Goal: Transaction & Acquisition: Purchase product/service

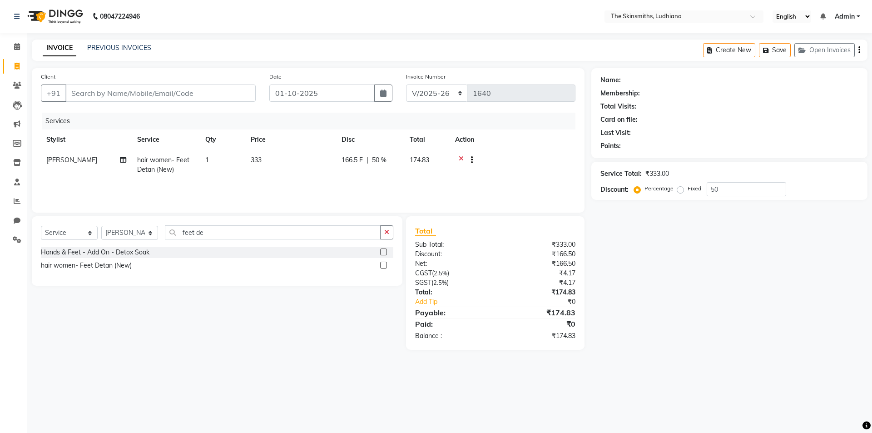
select select "8115"
select select "service"
select select "76544"
click at [129, 95] on input "Client" at bounding box center [160, 92] width 190 height 17
type input "6"
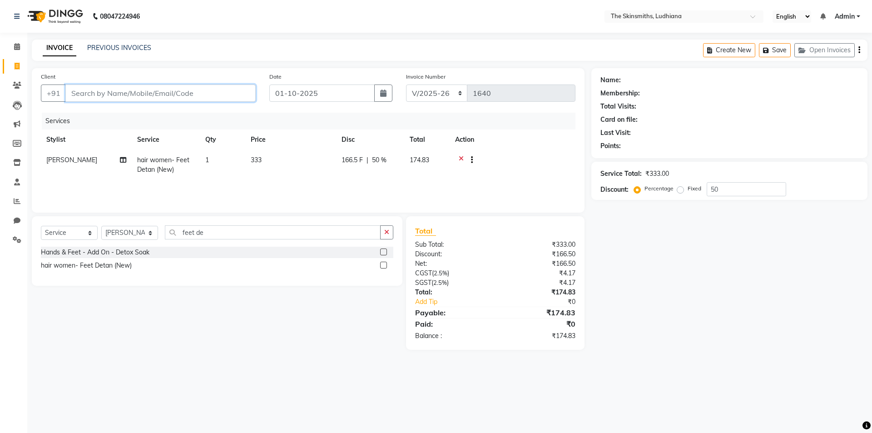
type input "0"
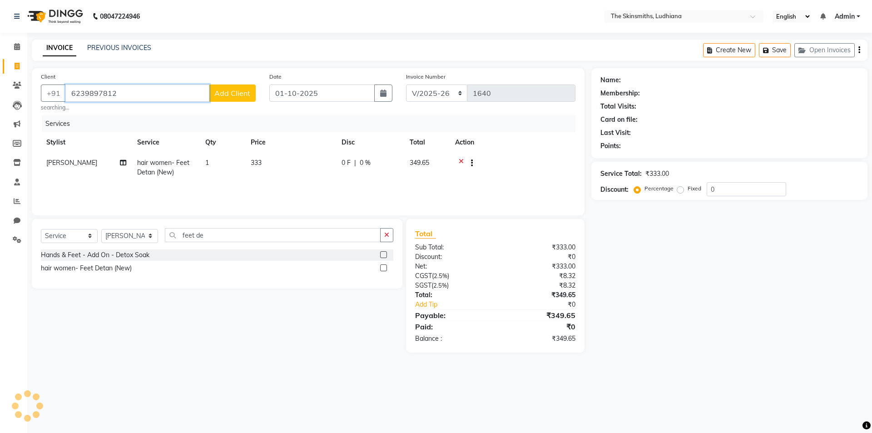
type input "6239897812"
click at [236, 88] on button "Add Client" at bounding box center [232, 92] width 47 height 17
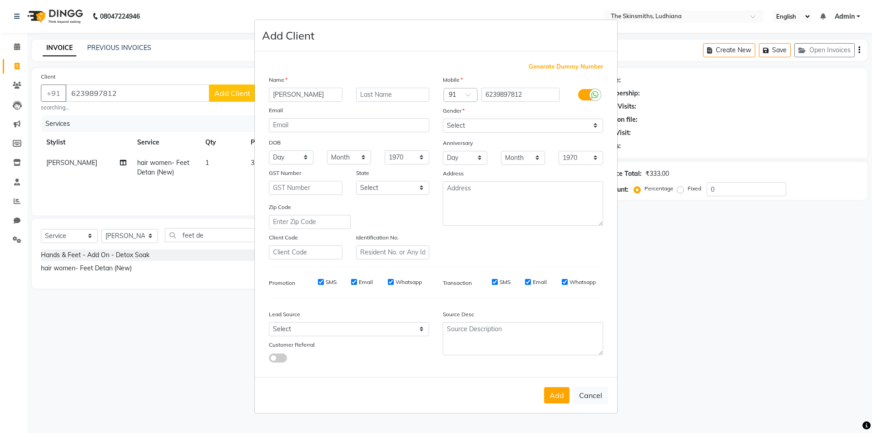
type input "[PERSON_NAME]"
click at [485, 127] on select "Select Male Female Other Prefer Not To Say" at bounding box center [523, 126] width 160 height 14
click at [443, 119] on select "Select Male Female Other Prefer Not To Say" at bounding box center [523, 126] width 160 height 14
drag, startPoint x: 481, startPoint y: 124, endPoint x: 478, endPoint y: 132, distance: 9.2
click at [480, 128] on select "Select Male Female Other Prefer Not To Say" at bounding box center [523, 126] width 160 height 14
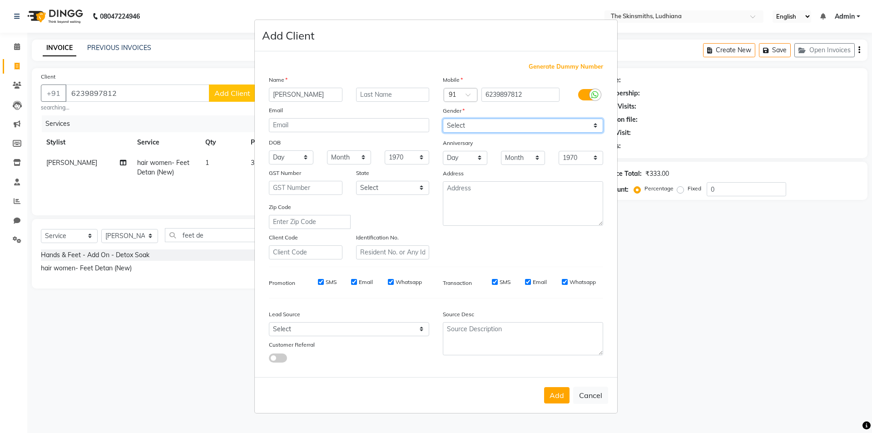
select select "male"
click at [443, 119] on select "Select Male Female Other Prefer Not To Say" at bounding box center [523, 126] width 160 height 14
click at [331, 332] on select "Select Walk-in Referral Internet Friend Word of Mouth Advertisement Facebook Ju…" at bounding box center [349, 329] width 160 height 14
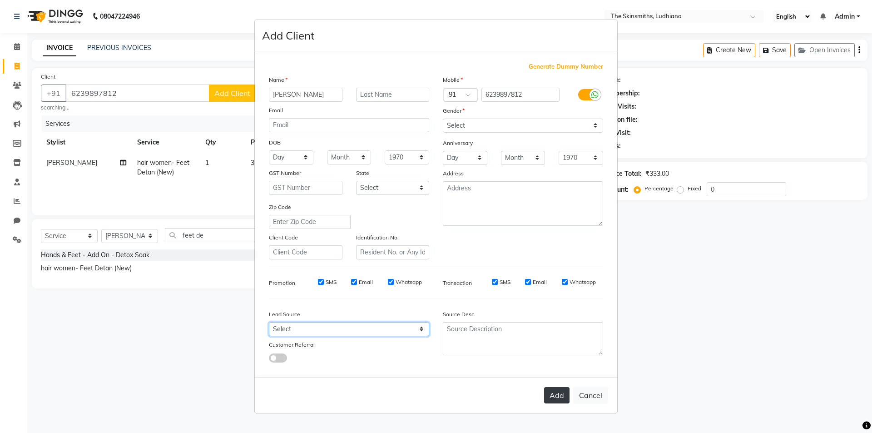
select select "53827"
click at [557, 391] on button "Add" at bounding box center [556, 395] width 25 height 16
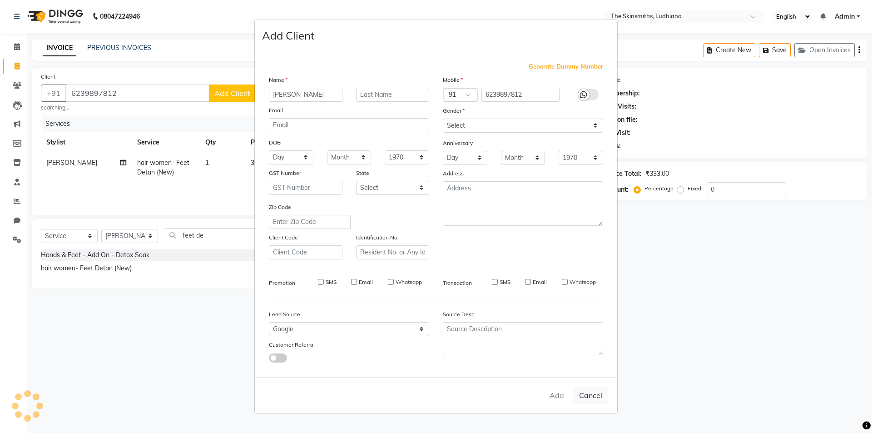
select select
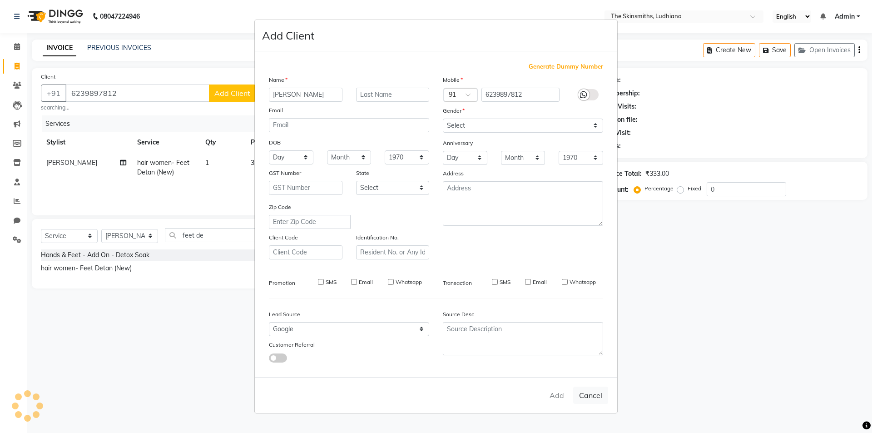
select select
checkbox input "false"
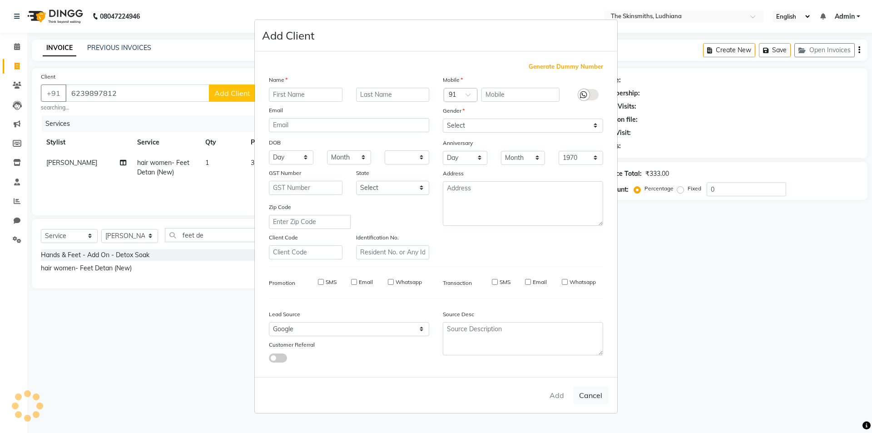
checkbox input "false"
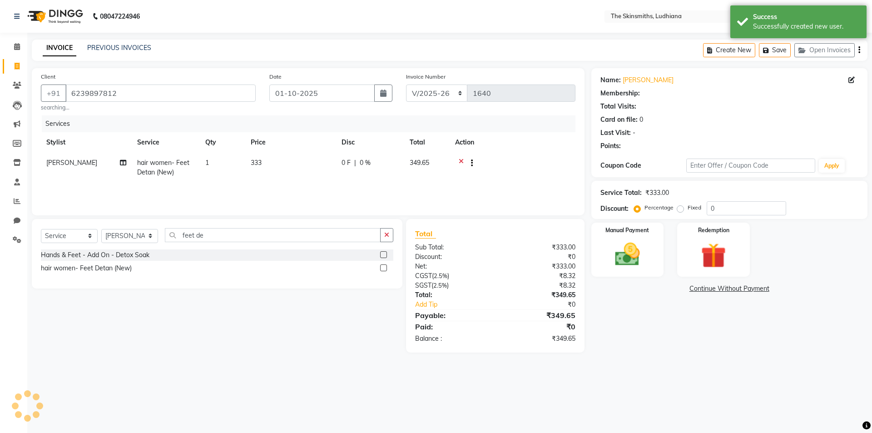
select select "1: Object"
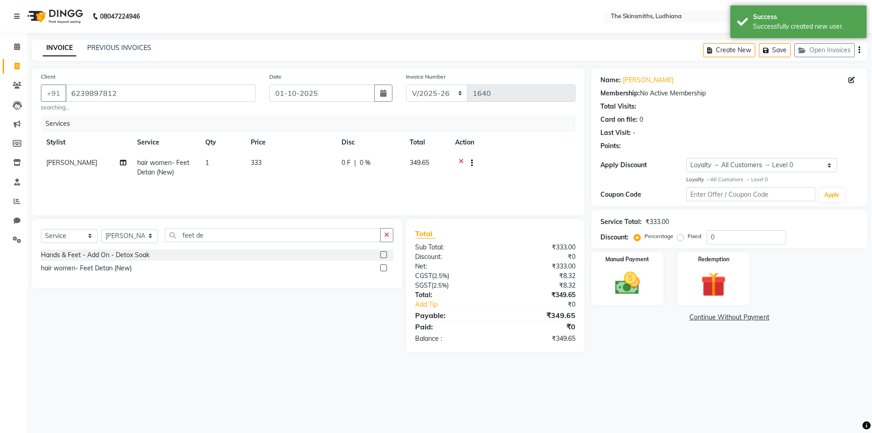
click at [460, 162] on icon at bounding box center [461, 163] width 5 height 11
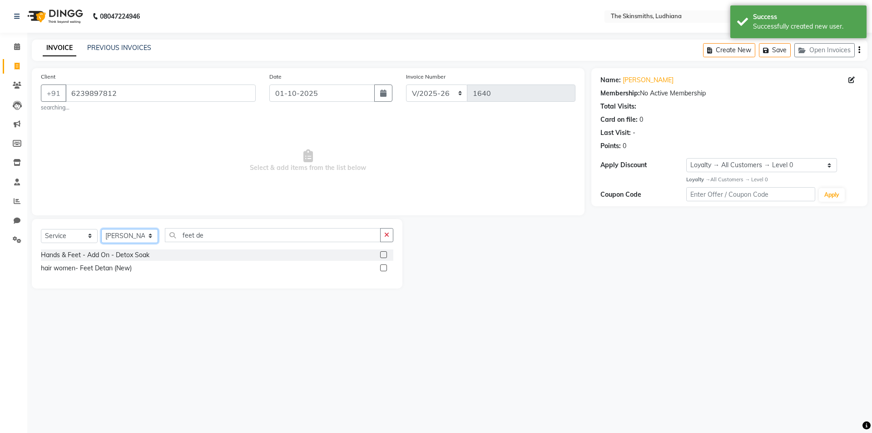
click at [101, 235] on select "Select Stylist Admin [PERSON_NAME] [PERSON_NAME] [PERSON_NAME] [PERSON_NAME] [P…" at bounding box center [129, 236] width 57 height 14
select select "76552"
click at [101, 229] on select "Select Stylist Admin [PERSON_NAME] [PERSON_NAME] [PERSON_NAME] [PERSON_NAME] [P…" at bounding box center [129, 236] width 57 height 14
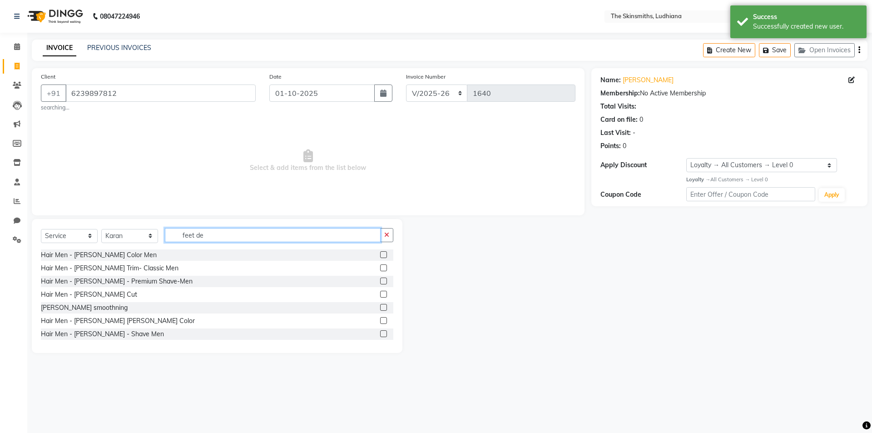
click at [211, 232] on input "feet de" at bounding box center [273, 235] width 216 height 14
click at [374, 235] on input "feet de" at bounding box center [273, 235] width 216 height 14
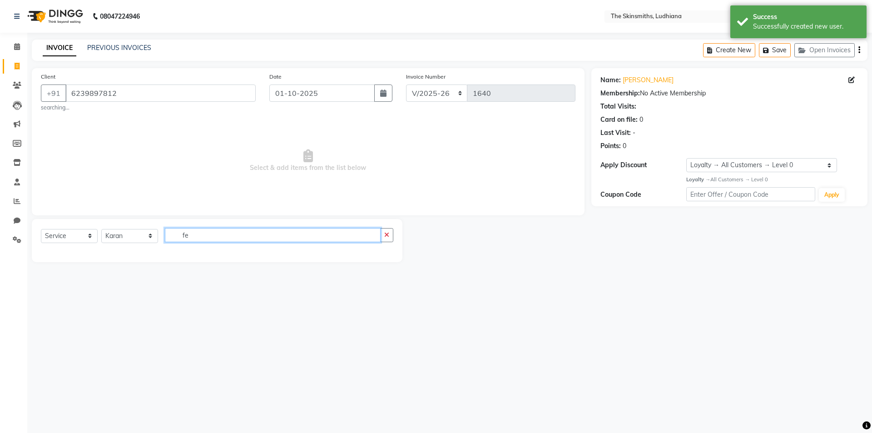
type input "f"
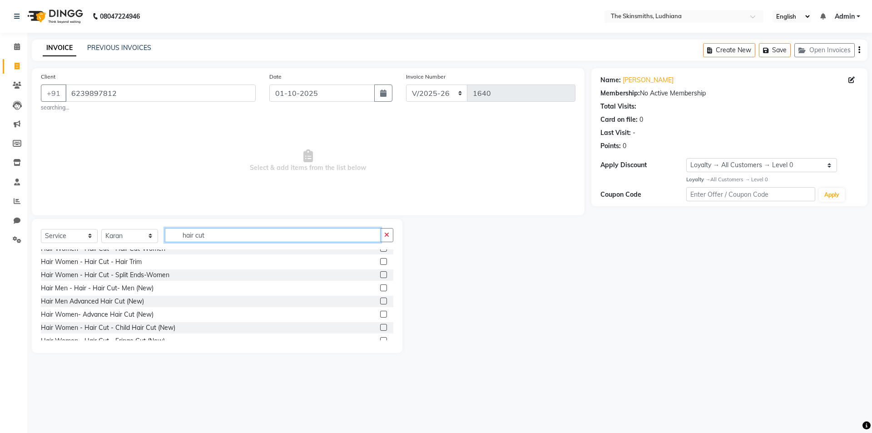
scroll to position [92, 0]
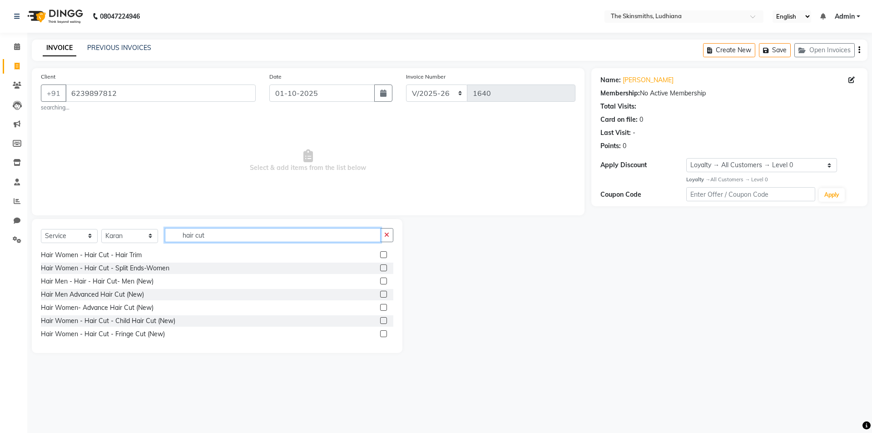
type input "hair cut"
click at [380, 281] on label at bounding box center [383, 280] width 7 height 7
click at [380, 281] on input "checkbox" at bounding box center [383, 281] width 6 height 6
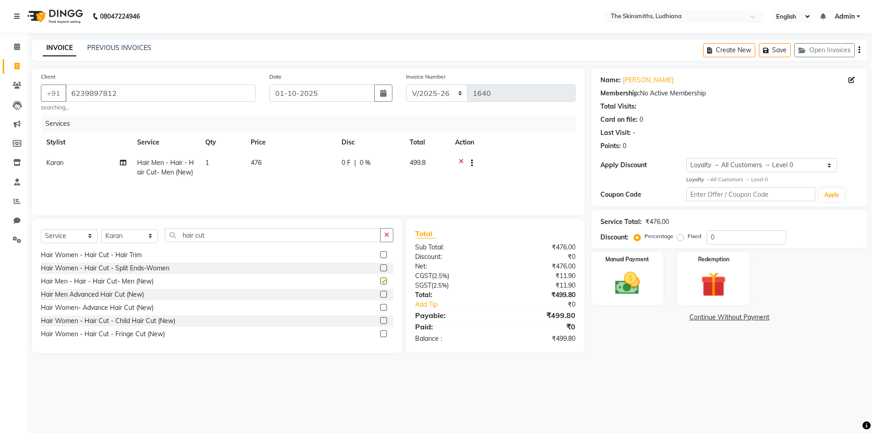
checkbox input "false"
click at [386, 230] on button "button" at bounding box center [386, 235] width 13 height 14
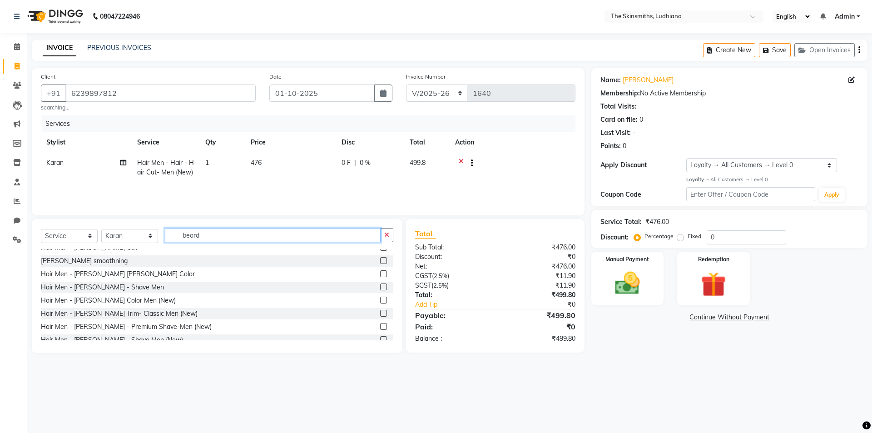
scroll to position [54, 0]
type input "beard"
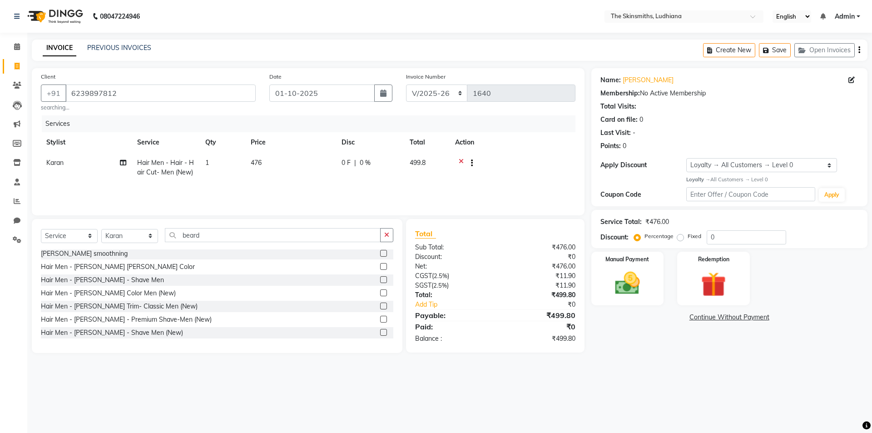
click at [380, 333] on label at bounding box center [383, 332] width 7 height 7
click at [380, 333] on input "checkbox" at bounding box center [383, 333] width 6 height 6
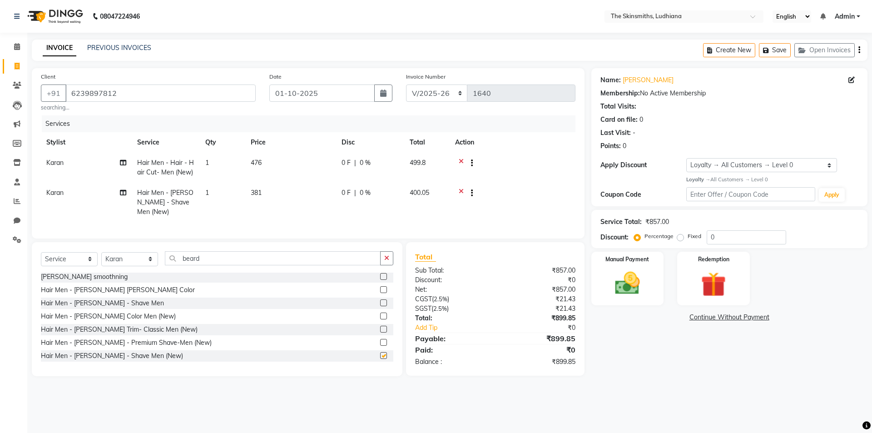
checkbox input "false"
click at [734, 238] on input "0" at bounding box center [746, 237] width 79 height 14
type input "50"
click at [620, 279] on img at bounding box center [627, 283] width 42 height 30
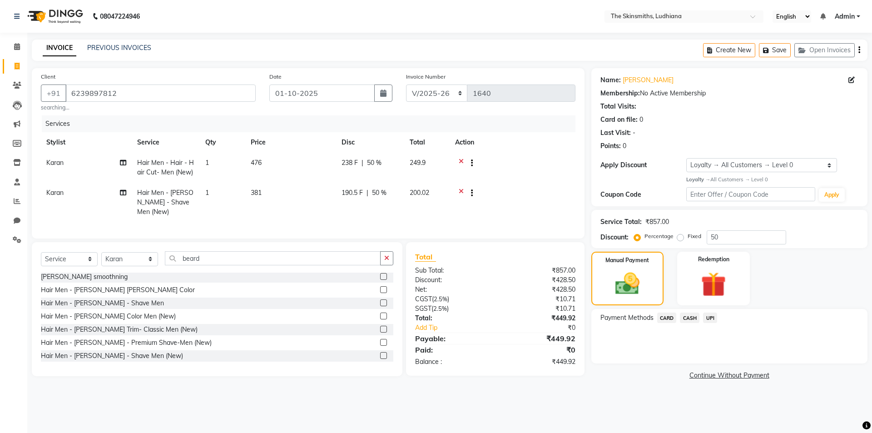
click at [712, 319] on span "UPI" at bounding box center [710, 317] width 14 height 10
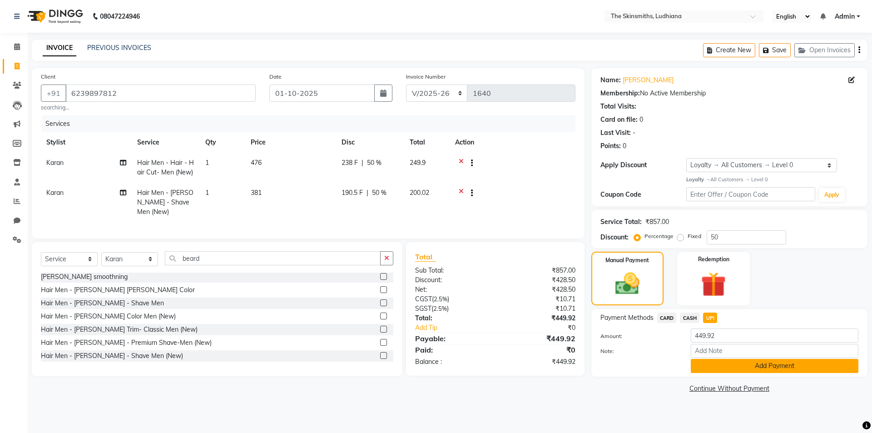
click at [761, 359] on button "Add Payment" at bounding box center [775, 366] width 168 height 14
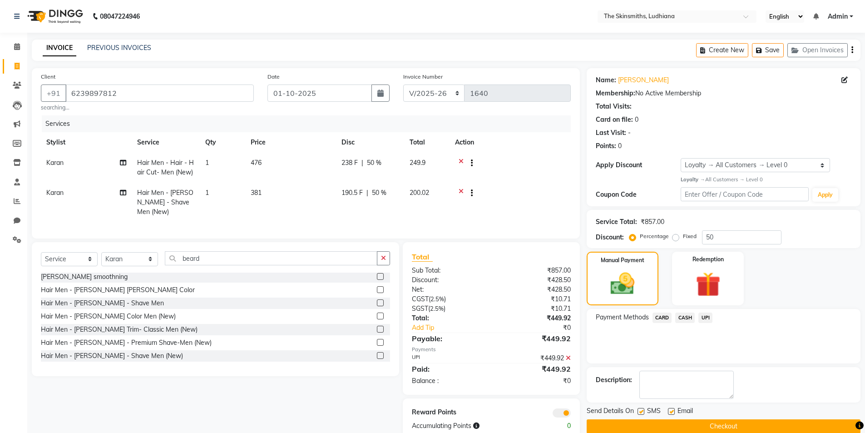
click at [766, 423] on button "Checkout" at bounding box center [724, 426] width 274 height 14
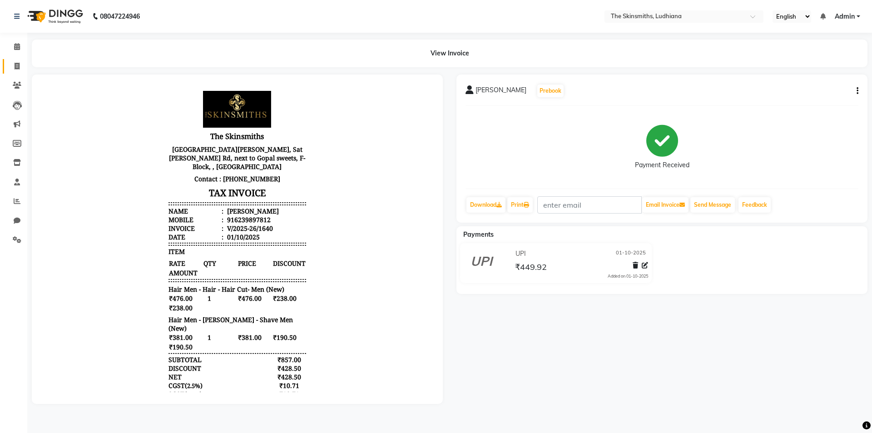
click at [18, 69] on icon at bounding box center [17, 66] width 5 height 7
select select "service"
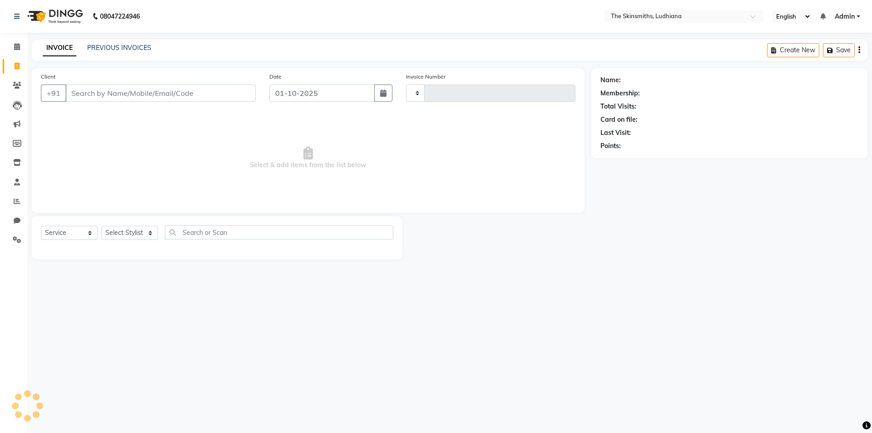
type input "1641"
select select "8115"
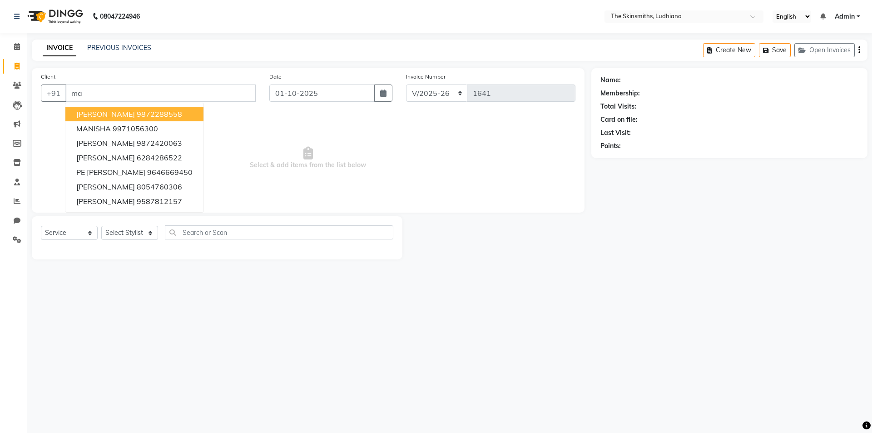
type input "m"
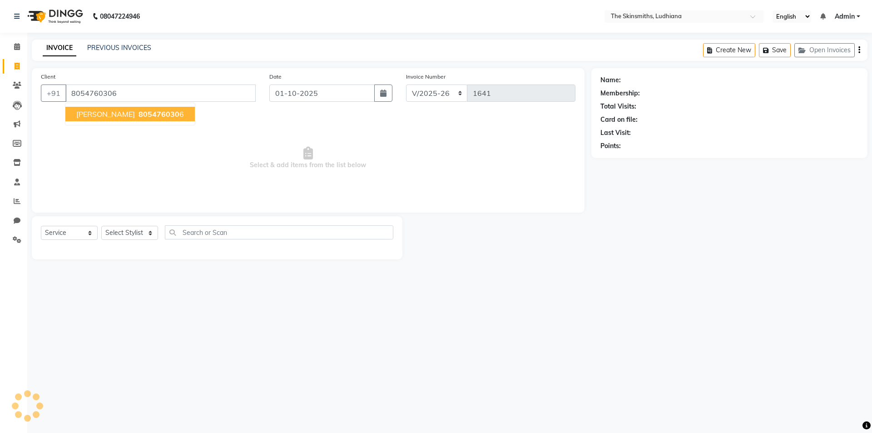
type input "8054760306"
click at [150, 114] on ngb-highlight "805476030 6" at bounding box center [160, 113] width 47 height 9
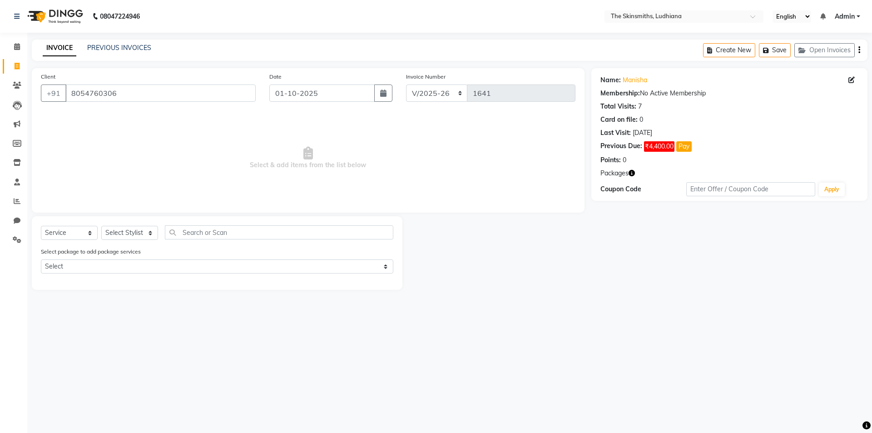
click at [851, 79] on icon at bounding box center [851, 80] width 6 height 6
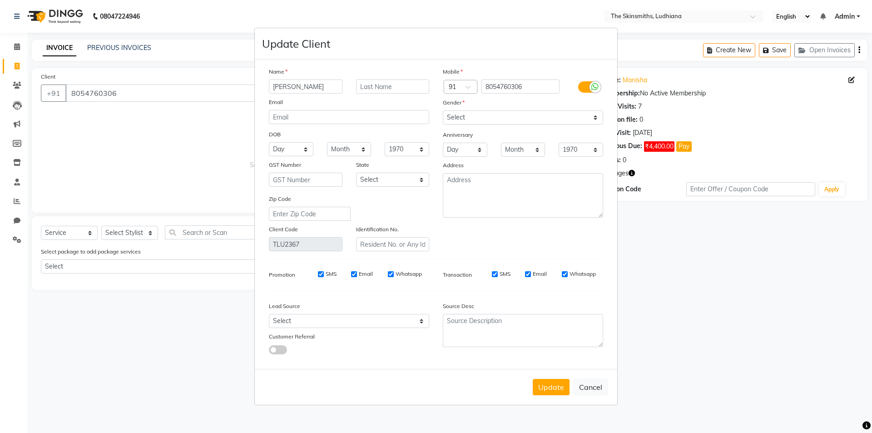
click at [725, 310] on ngb-modal-window "Update Client Name manisha Email DOB Day 01 02 03 04 05 06 07 08 09 10 11 12 13…" at bounding box center [436, 216] width 872 height 433
click at [636, 77] on ngb-modal-window "Update Client Name manisha Email DOB Day 01 02 03 04 05 06 07 08 09 10 11 12 13…" at bounding box center [436, 216] width 872 height 433
click at [590, 390] on button "Cancel" at bounding box center [590, 386] width 35 height 17
select select
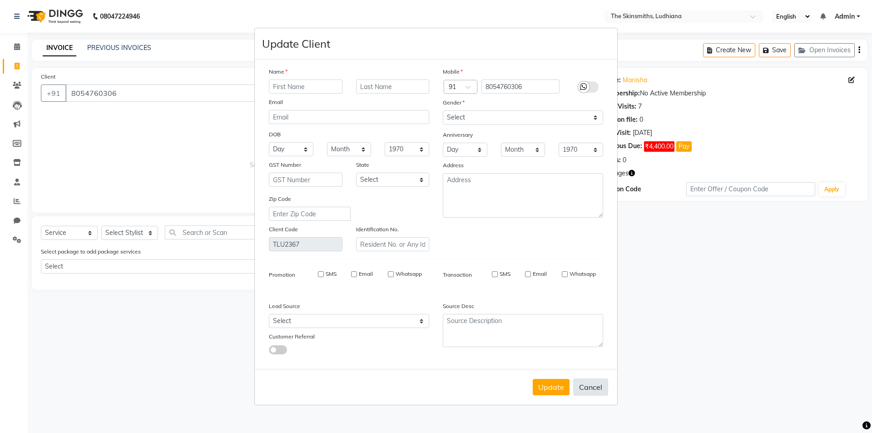
select select
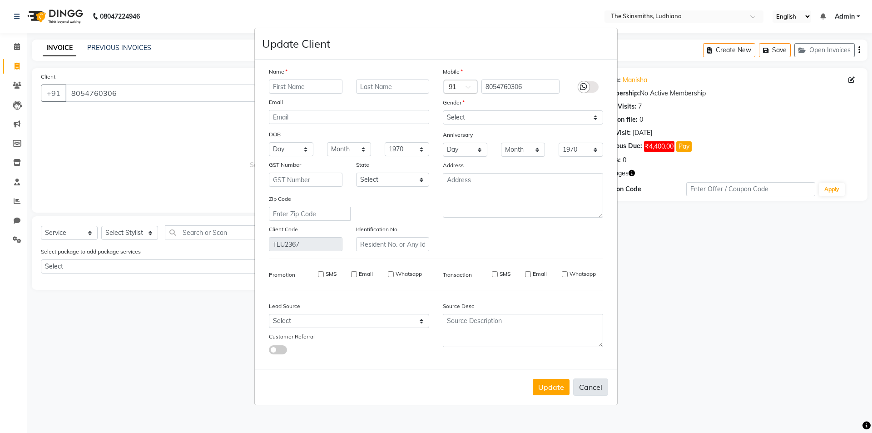
checkbox input "false"
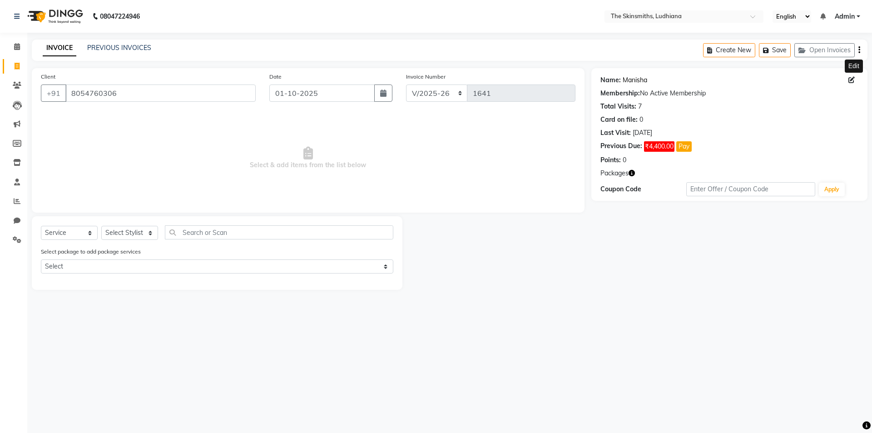
click at [631, 77] on link "Manisha" at bounding box center [635, 80] width 25 height 10
click at [132, 91] on input "8054760306" at bounding box center [160, 92] width 190 height 17
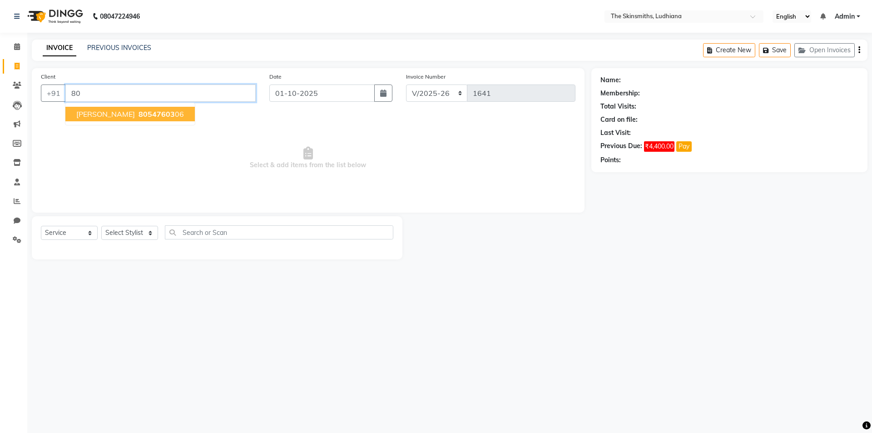
type input "8"
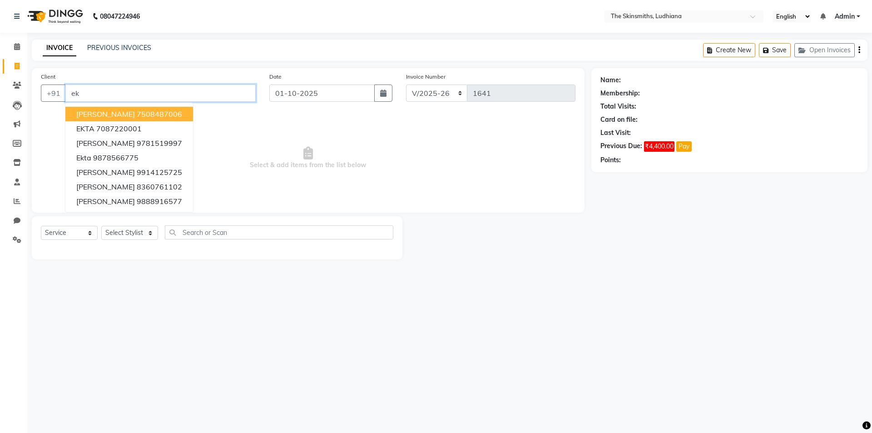
type input "e"
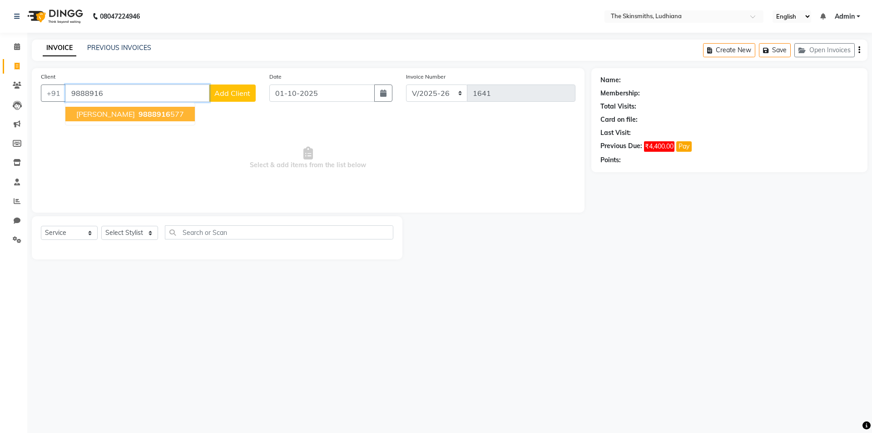
click at [137, 111] on ngb-highlight "9888916 577" at bounding box center [160, 113] width 47 height 9
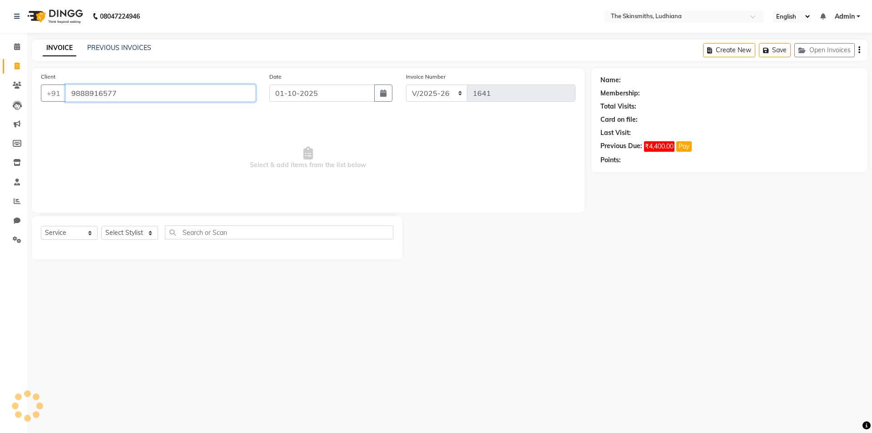
type input "9888916577"
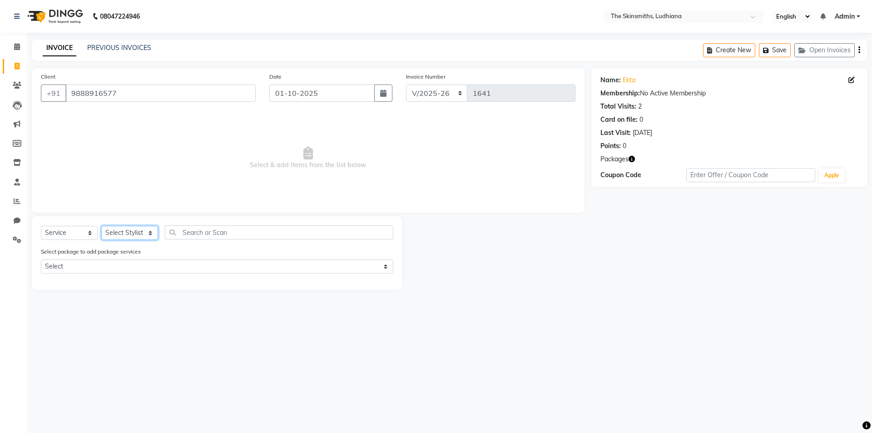
click at [137, 232] on select "Select Stylist Admin [PERSON_NAME] [PERSON_NAME] [PERSON_NAME] [PERSON_NAME] [P…" at bounding box center [129, 233] width 57 height 14
select select "76543"
click at [101, 226] on select "Select Stylist Admin [PERSON_NAME] [PERSON_NAME] [PERSON_NAME] [PERSON_NAME] [P…" at bounding box center [129, 233] width 57 height 14
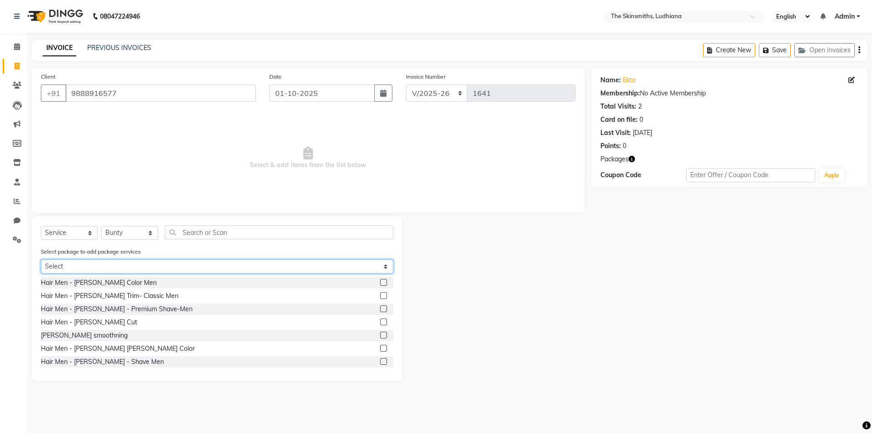
click at [153, 264] on select "Select Privilege Card" at bounding box center [217, 266] width 352 height 14
select select "1: Object"
click at [41, 259] on select "Select Privilege Card" at bounding box center [217, 266] width 352 height 14
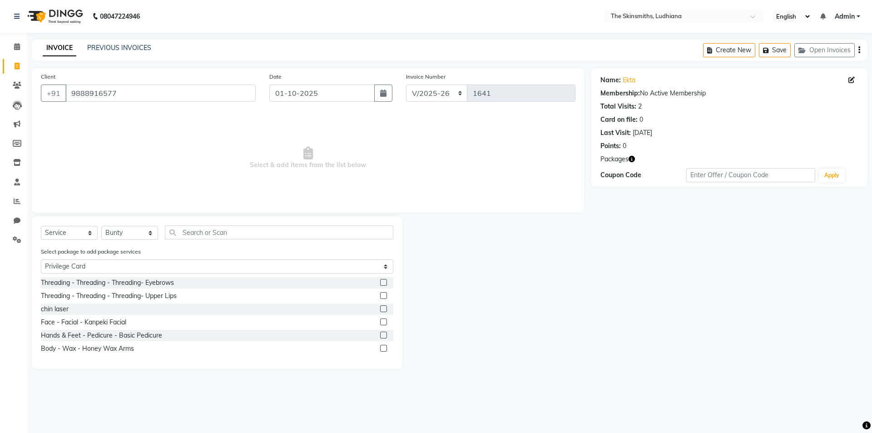
click at [384, 335] on label at bounding box center [383, 334] width 7 height 7
click at [384, 335] on input "checkbox" at bounding box center [383, 335] width 6 height 6
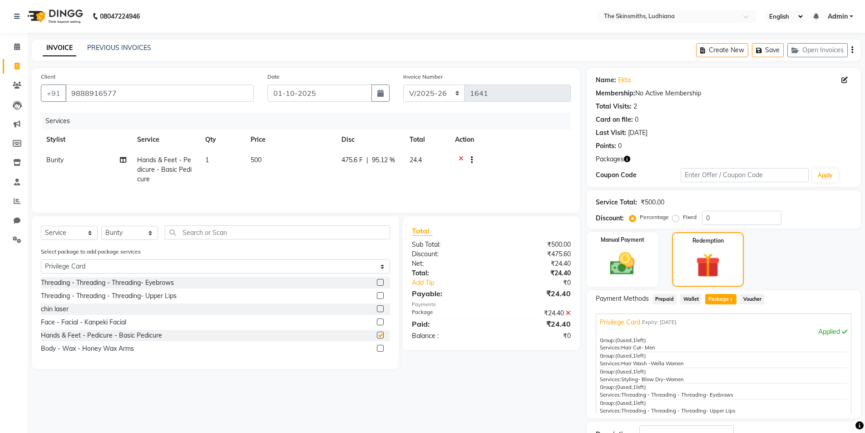
checkbox input "false"
click at [125, 231] on select "Select Stylist Admin [PERSON_NAME] [PERSON_NAME] [PERSON_NAME] [PERSON_NAME] [P…" at bounding box center [129, 233] width 57 height 14
select select "76544"
click at [101, 226] on select "Select Stylist Admin [PERSON_NAME] [PERSON_NAME] [PERSON_NAME] [PERSON_NAME] [P…" at bounding box center [129, 233] width 57 height 14
click at [381, 348] on label at bounding box center [380, 348] width 7 height 7
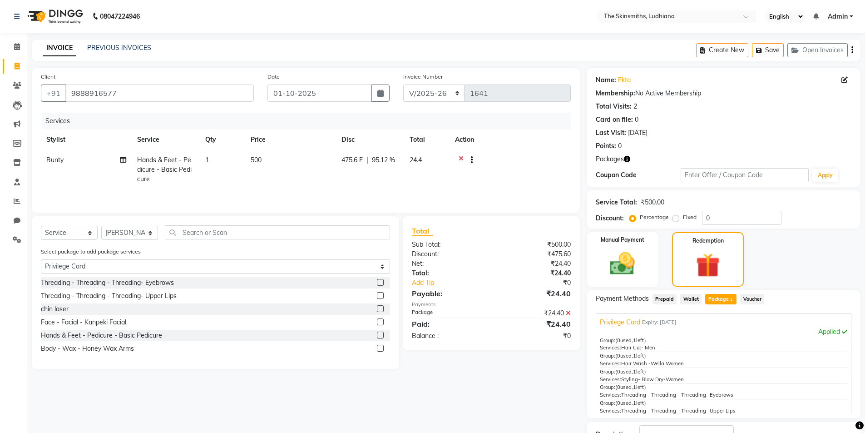
click at [381, 348] on input "checkbox" at bounding box center [380, 349] width 6 height 6
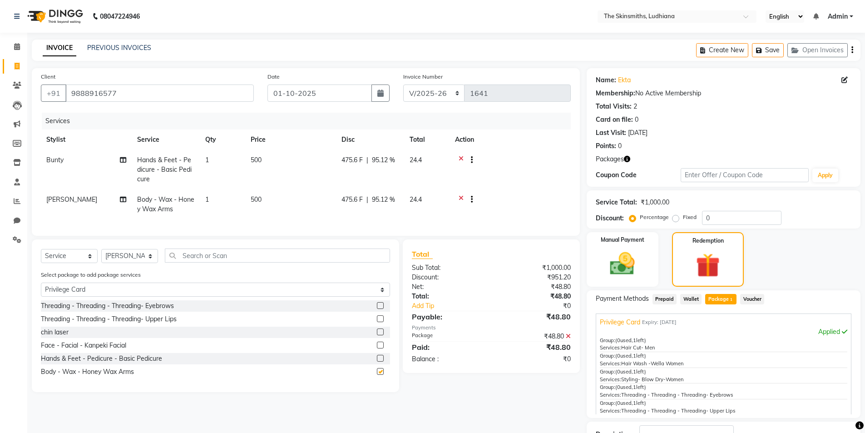
checkbox input "false"
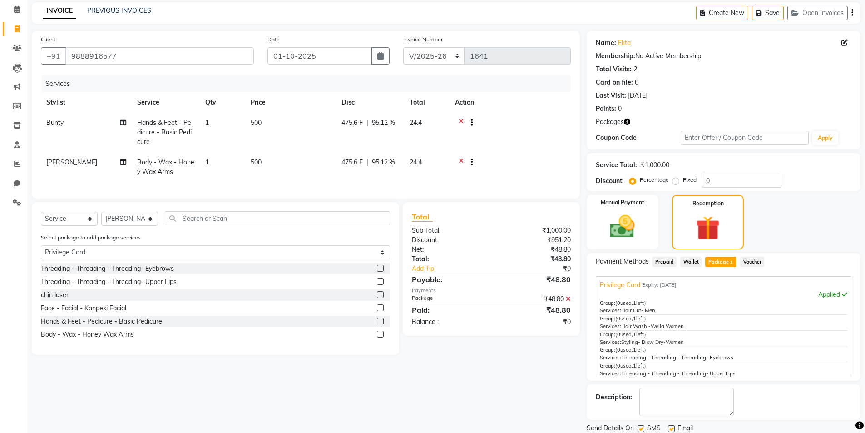
scroll to position [69, 0]
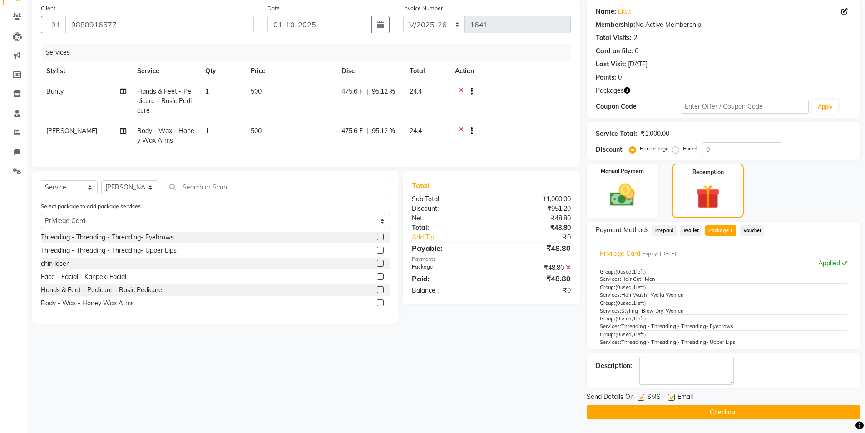
click at [736, 415] on button "Checkout" at bounding box center [724, 412] width 274 height 14
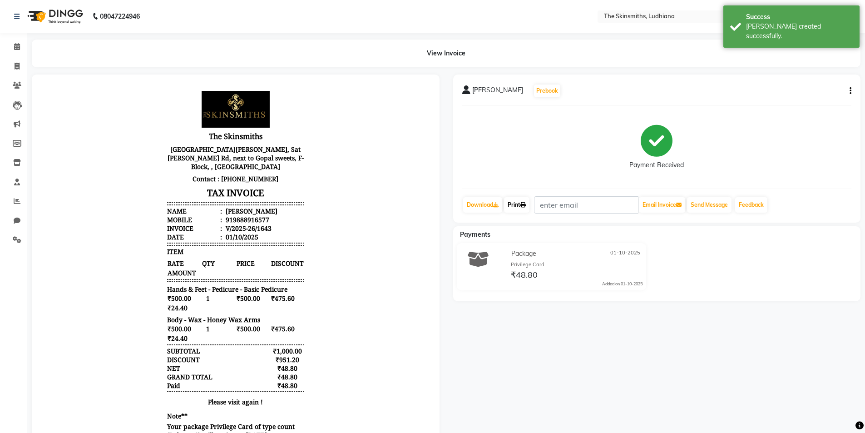
click at [517, 204] on link "Print" at bounding box center [516, 204] width 25 height 15
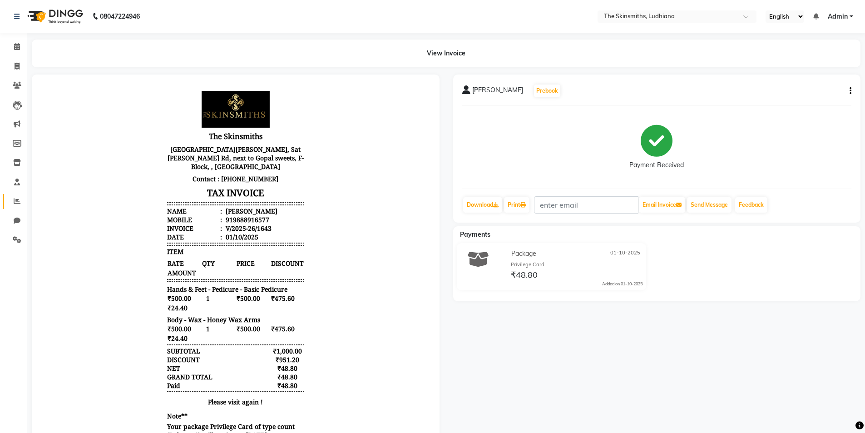
click at [18, 202] on icon at bounding box center [17, 201] width 7 height 7
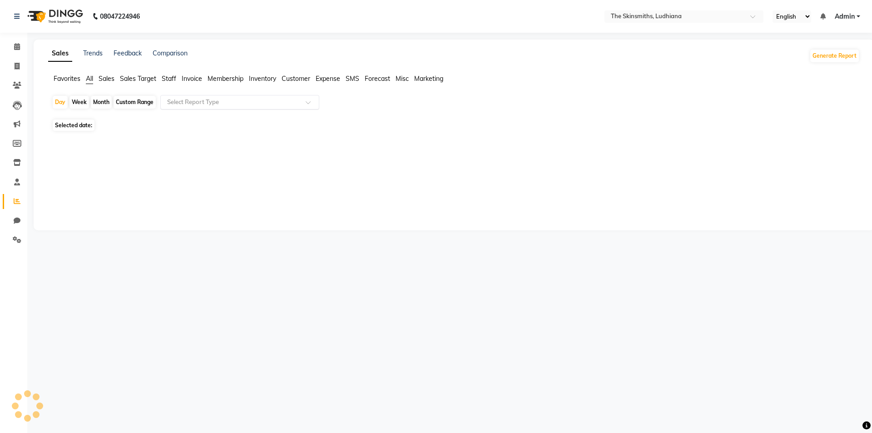
click at [214, 99] on input "text" at bounding box center [230, 102] width 131 height 9
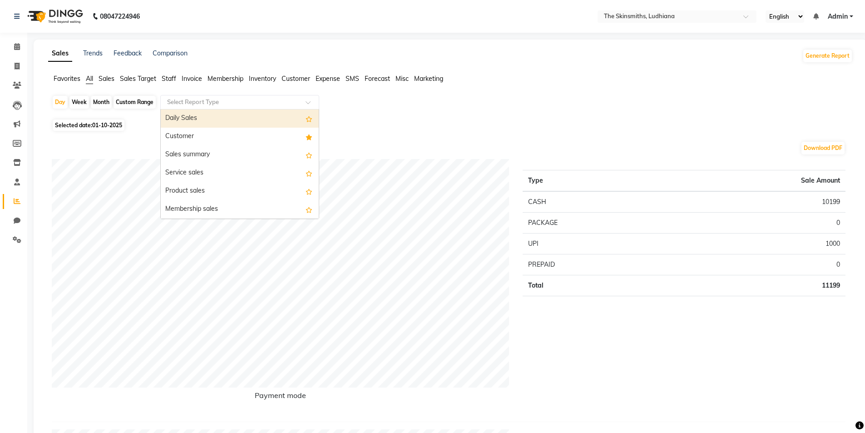
click at [193, 137] on div "Customer" at bounding box center [240, 137] width 158 height 18
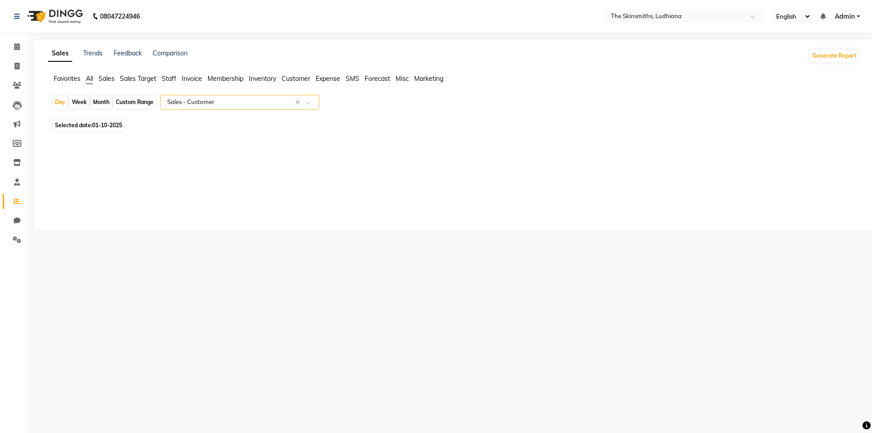
select select "full_report"
select select "csv"
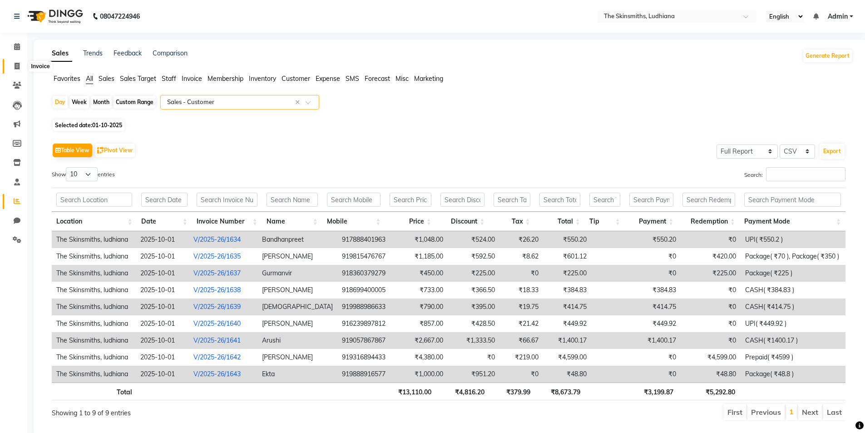
click at [21, 64] on span at bounding box center [17, 66] width 16 height 10
select select "service"
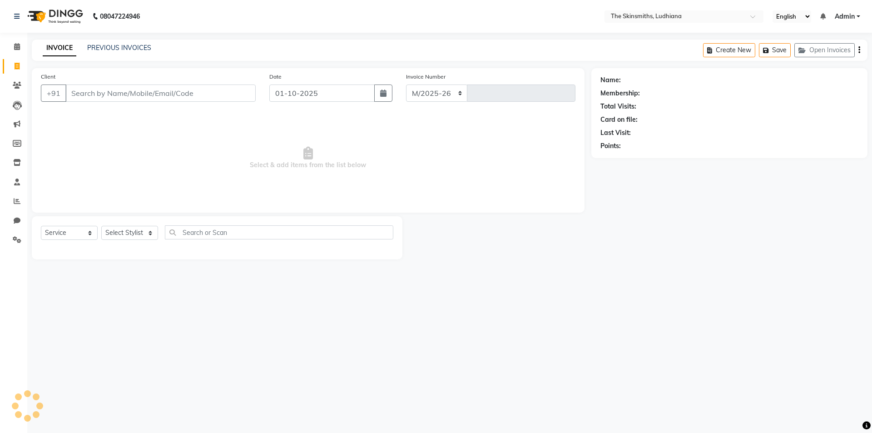
select select "8115"
type input "1644"
type input "7310688105"
click at [231, 89] on span "Add Client" at bounding box center [232, 93] width 36 height 9
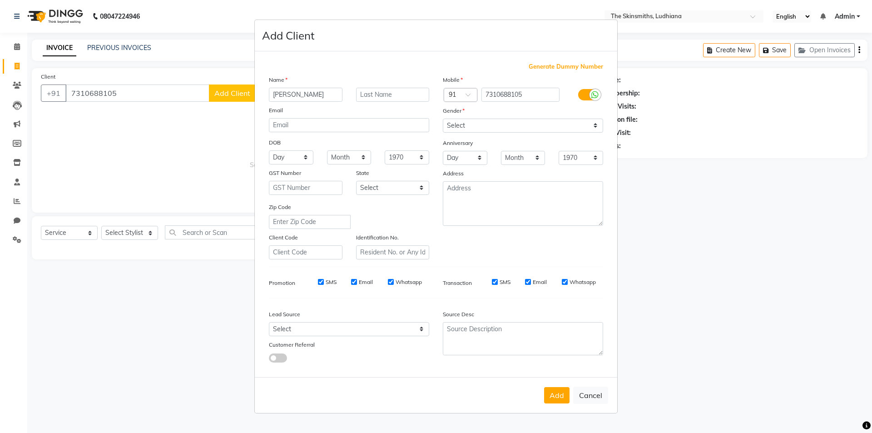
type input "monica"
click at [478, 129] on select "Select Male Female Other Prefer Not To Say" at bounding box center [523, 126] width 160 height 14
select select "female"
click at [443, 119] on select "Select Male Female Other Prefer Not To Say" at bounding box center [523, 126] width 160 height 14
click at [317, 327] on select "Select Walk-in Referral Internet Friend Word of Mouth Advertisement Facebook Ju…" at bounding box center [349, 329] width 160 height 14
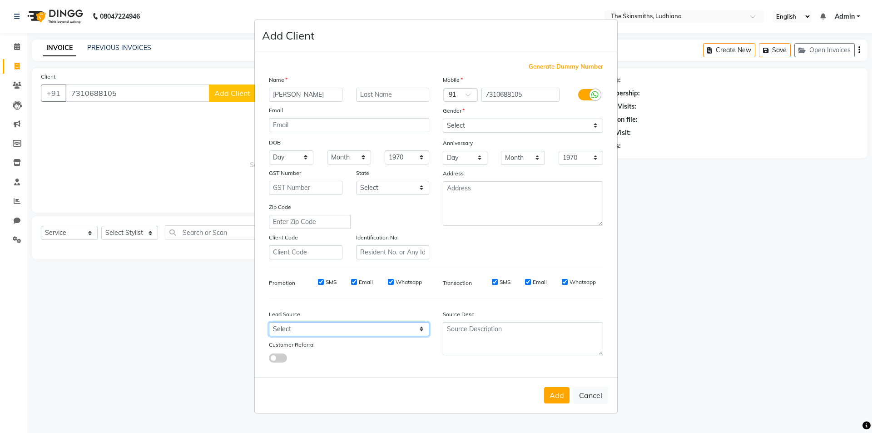
select select "53827"
click at [269, 322] on select "Select Walk-in Referral Internet Friend Word of Mouth Advertisement Facebook Ju…" at bounding box center [349, 329] width 160 height 14
click at [558, 389] on button "Add" at bounding box center [556, 395] width 25 height 16
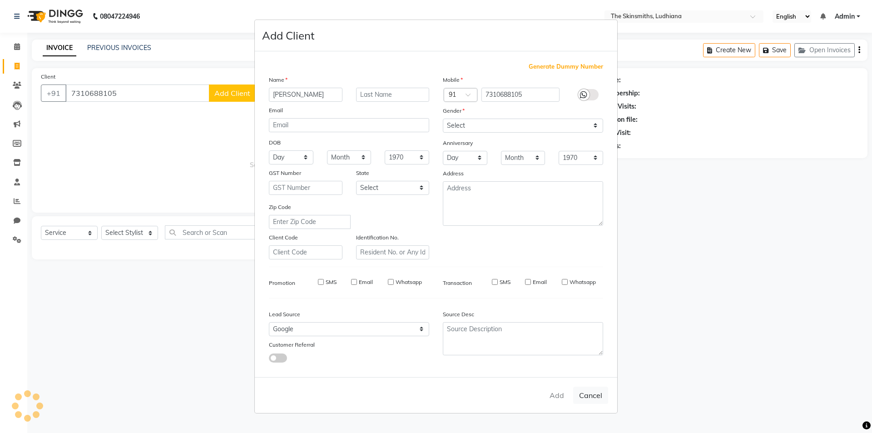
select select
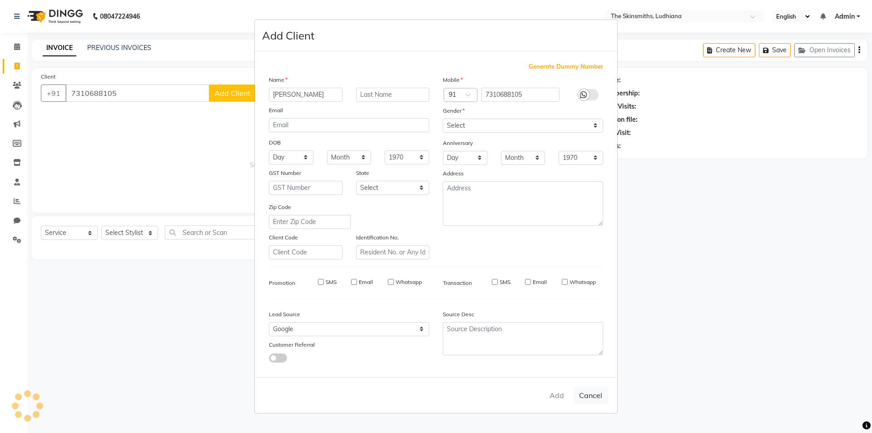
select select
checkbox input "false"
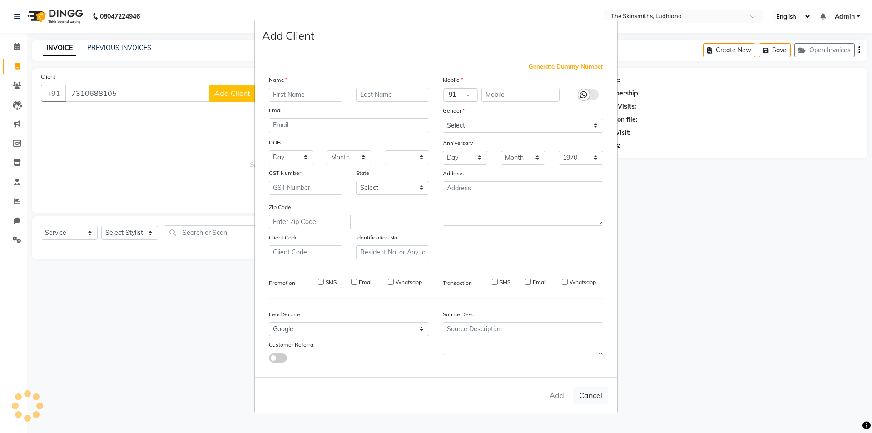
checkbox input "false"
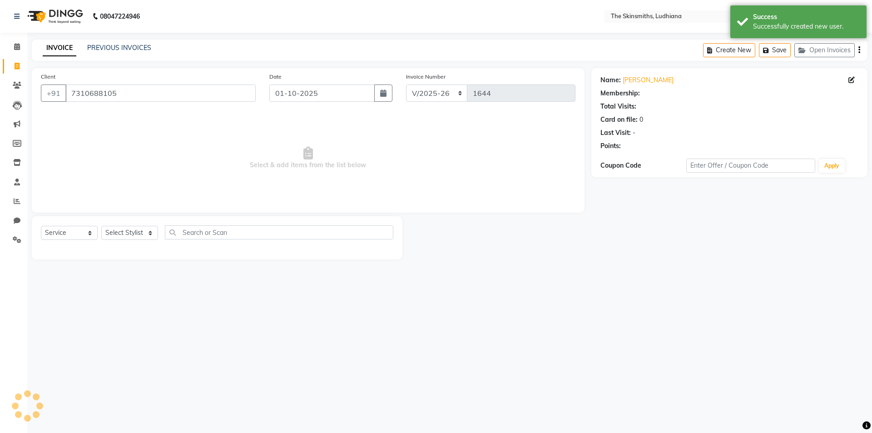
select select "1: Object"
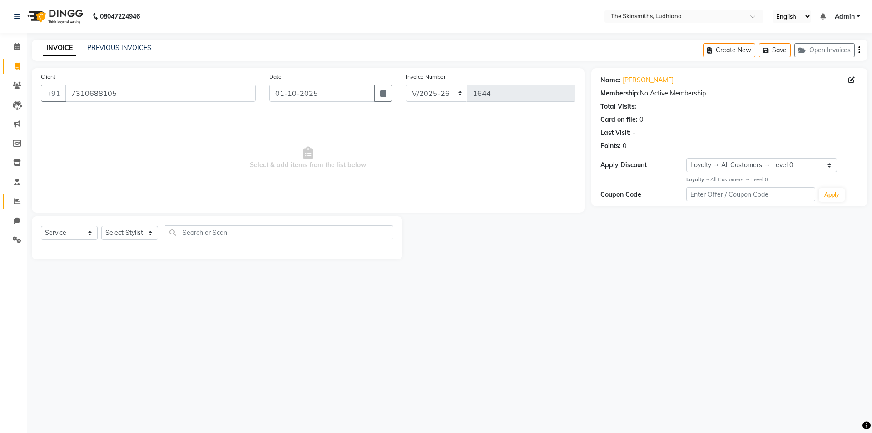
click at [12, 206] on span at bounding box center [17, 201] width 16 height 10
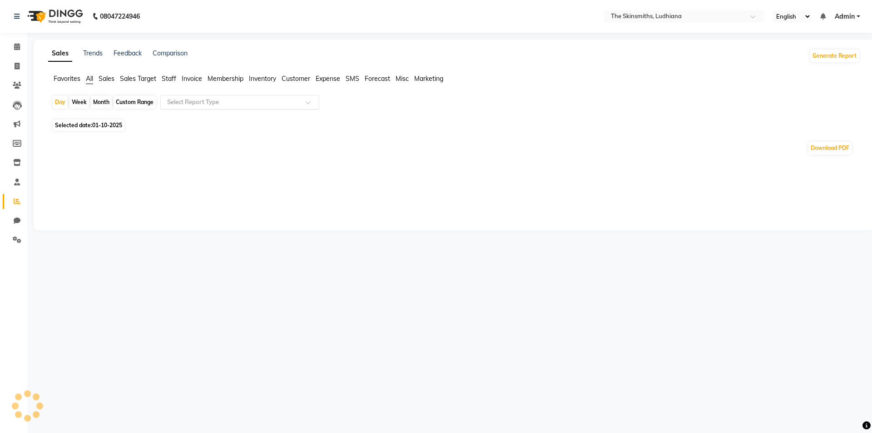
click at [252, 102] on input "text" at bounding box center [230, 102] width 131 height 9
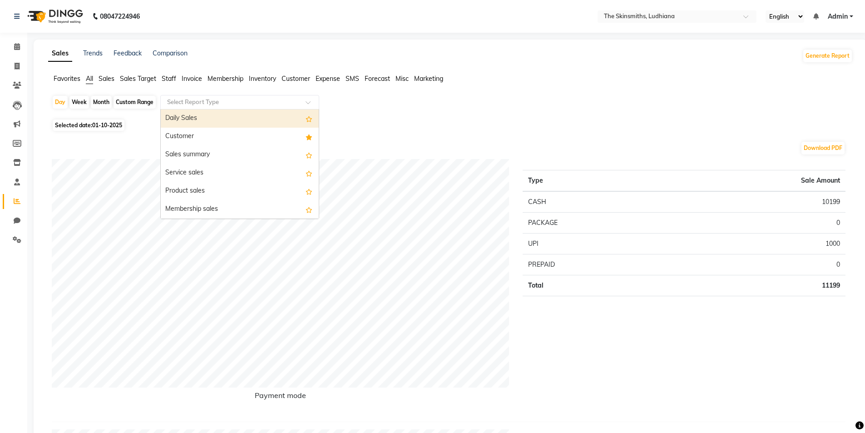
click at [206, 136] on div "Customer" at bounding box center [240, 137] width 158 height 18
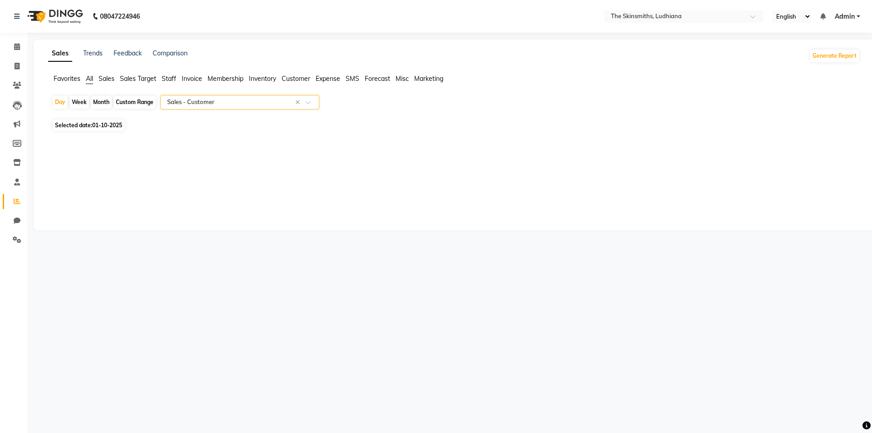
select select "full_report"
select select "csv"
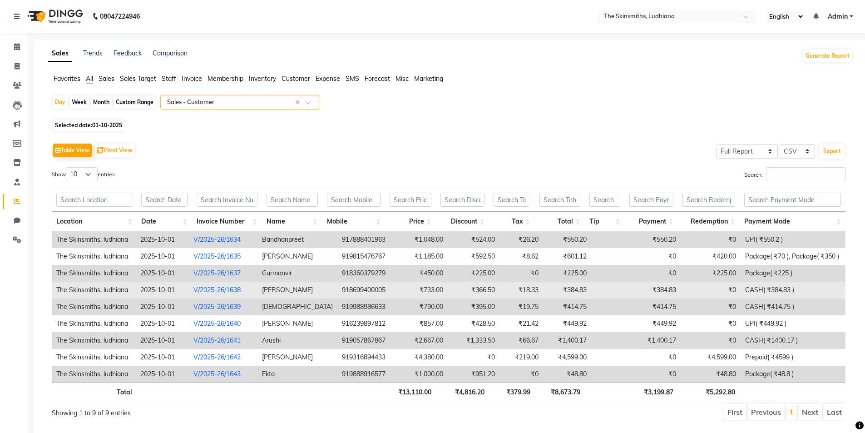
click at [358, 288] on td "918699400005" at bounding box center [367, 290] width 61 height 17
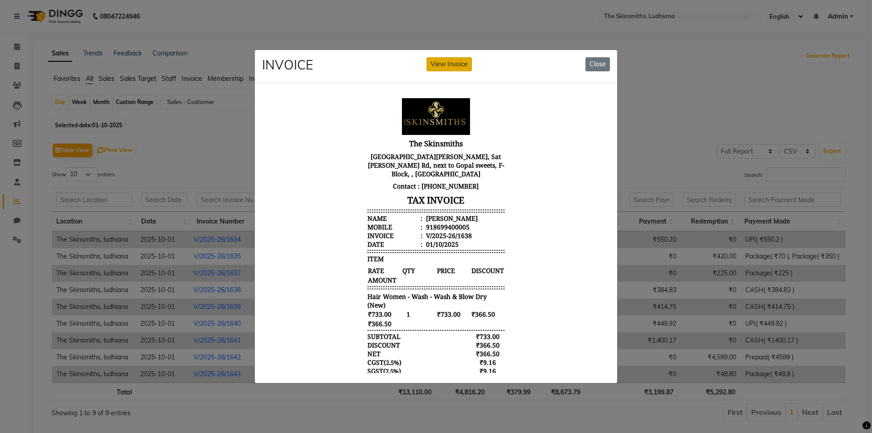
click at [447, 61] on button "View Invoice" at bounding box center [448, 64] width 45 height 14
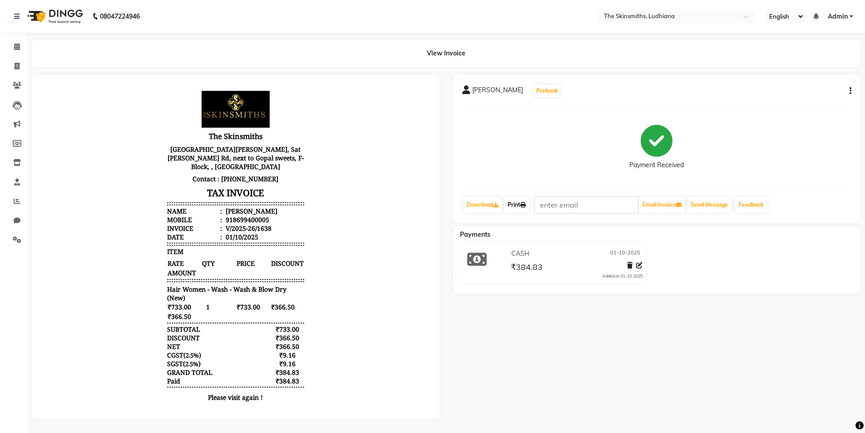
click at [512, 207] on link "Print" at bounding box center [516, 204] width 25 height 15
click at [17, 202] on icon at bounding box center [17, 201] width 7 height 7
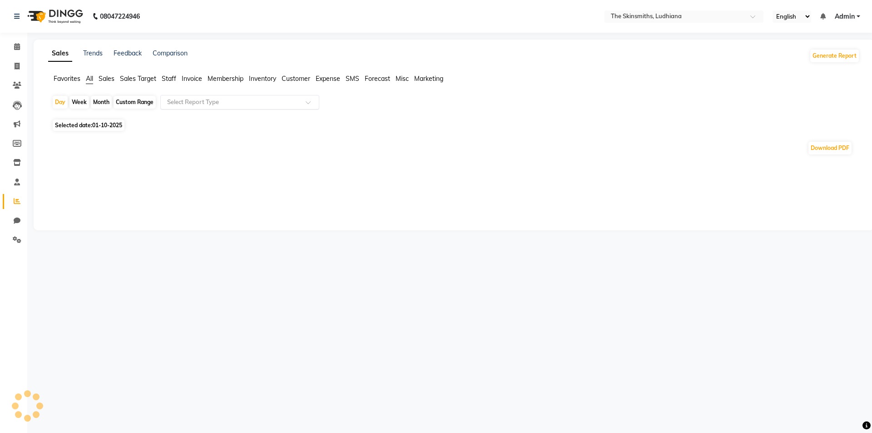
click at [246, 103] on input "text" at bounding box center [230, 102] width 131 height 9
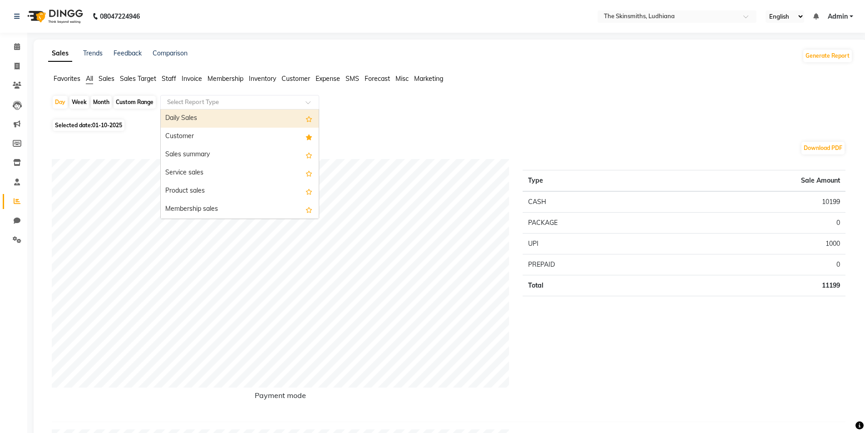
click at [198, 136] on div "Customer" at bounding box center [240, 137] width 158 height 18
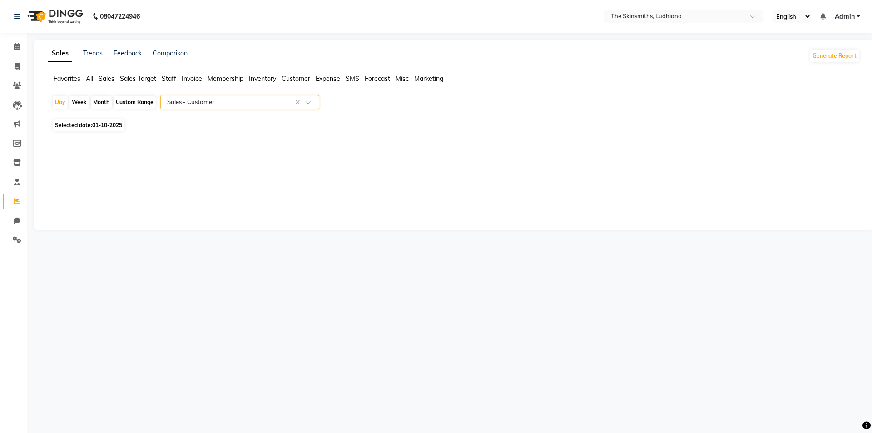
select select "full_report"
select select "csv"
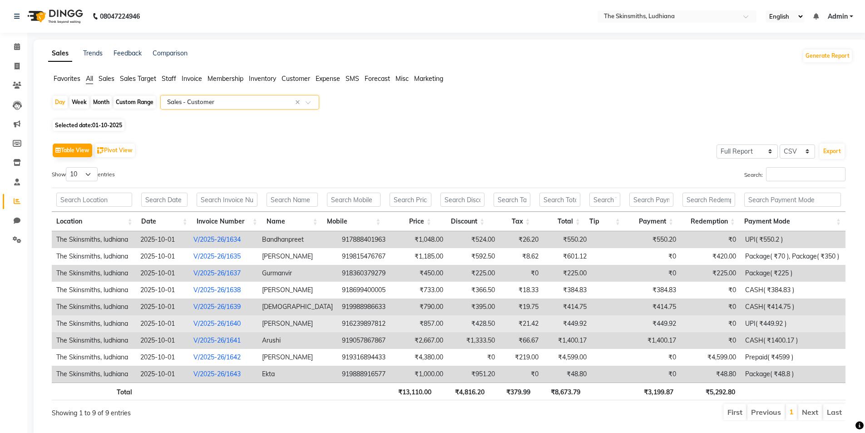
click at [365, 324] on td "916239897812" at bounding box center [367, 323] width 61 height 17
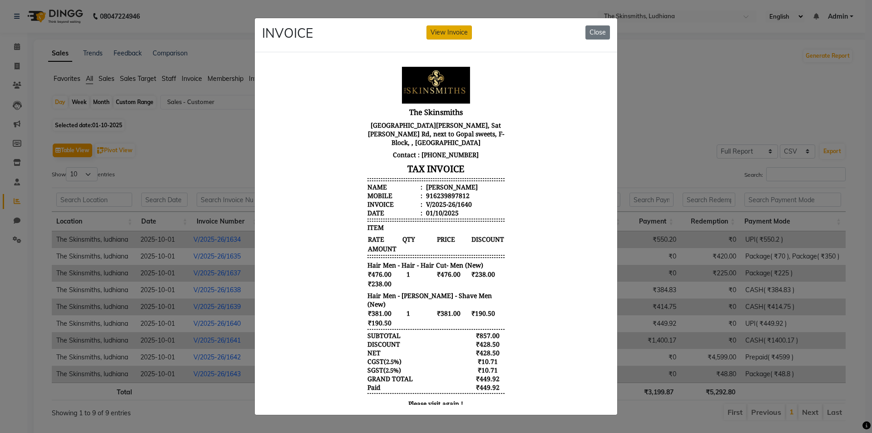
click at [452, 27] on button "View Invoice" at bounding box center [448, 32] width 45 height 14
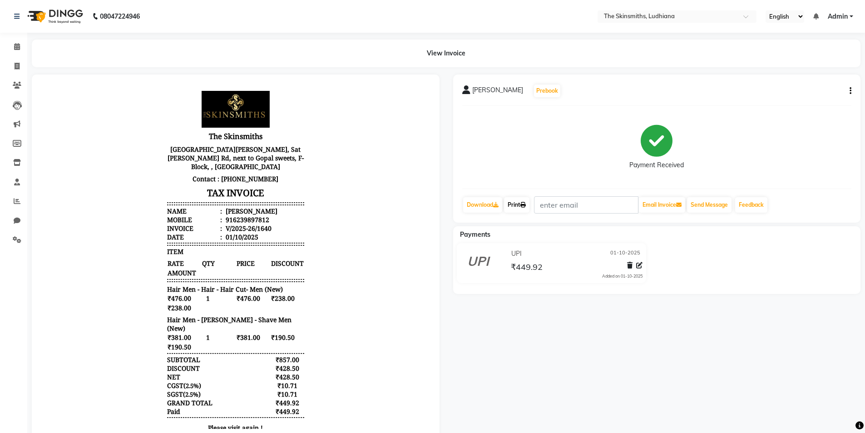
click at [519, 207] on link "Print" at bounding box center [516, 204] width 25 height 15
click at [17, 201] on icon at bounding box center [17, 201] width 7 height 7
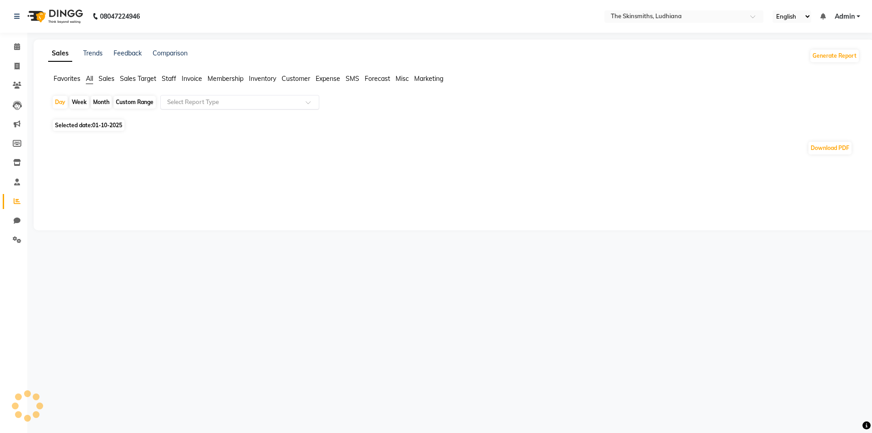
click at [189, 105] on input "text" at bounding box center [230, 102] width 131 height 9
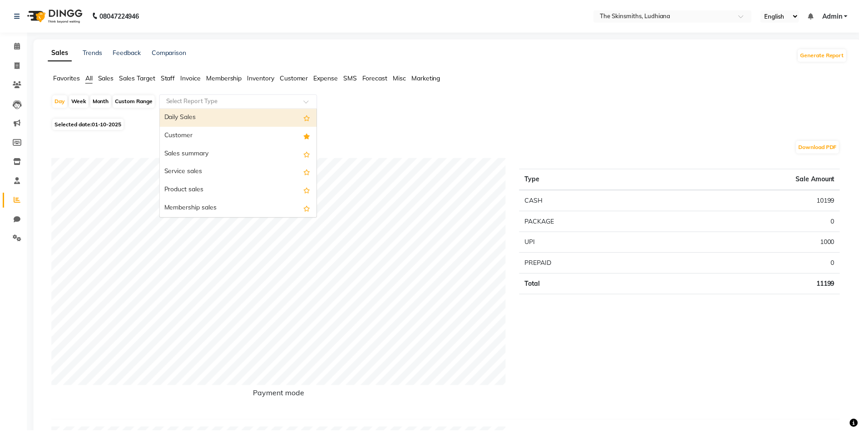
click at [186, 139] on div "Customer" at bounding box center [240, 137] width 158 height 18
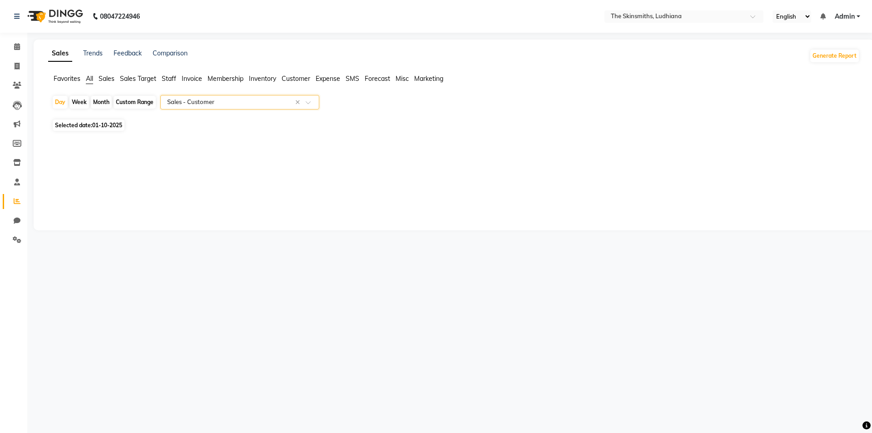
select select "full_report"
select select "csv"
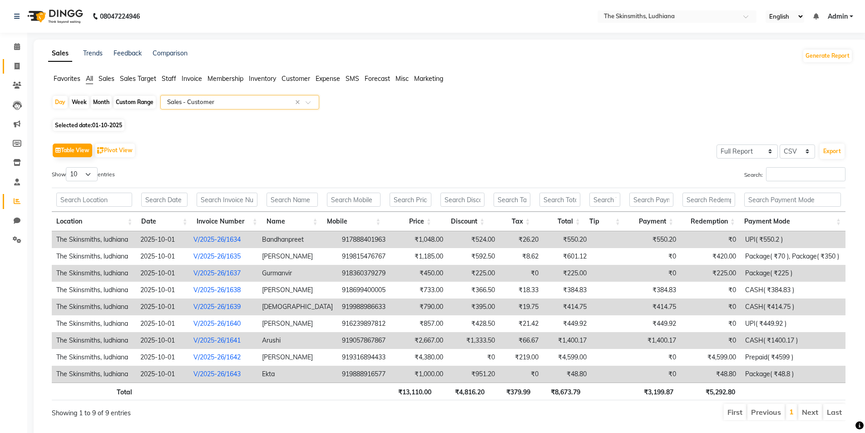
click at [17, 66] on icon at bounding box center [17, 66] width 5 height 7
select select "service"
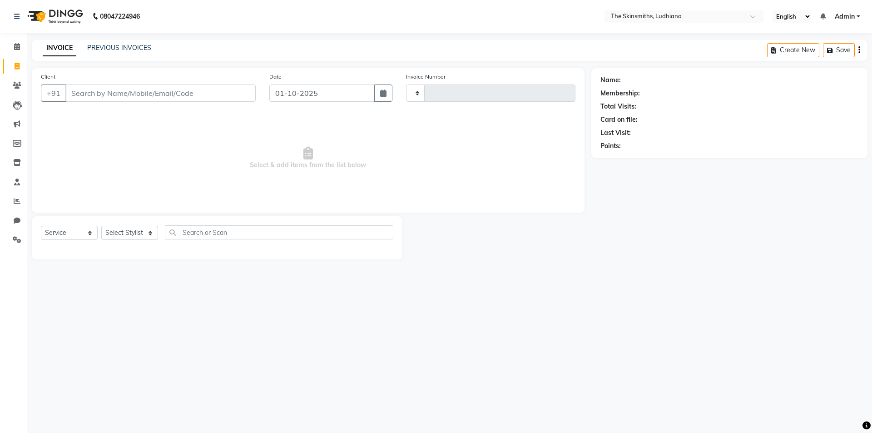
type input "1644"
select select "8115"
type input "9855578287"
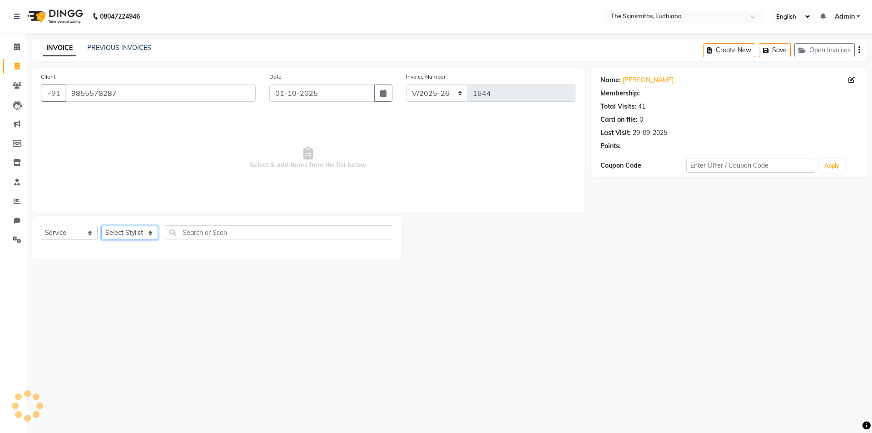
click at [135, 232] on select "Select Stylist Admin [PERSON_NAME] [PERSON_NAME] [PERSON_NAME] [PERSON_NAME] [P…" at bounding box center [129, 233] width 57 height 14
click at [64, 236] on select "Select Service Product Membership Package Voucher Prepaid Gift Card" at bounding box center [69, 233] width 57 height 14
select select "package"
click at [41, 226] on select "Select Service Product Membership Package Voucher Prepaid Gift Card" at bounding box center [69, 233] width 57 height 14
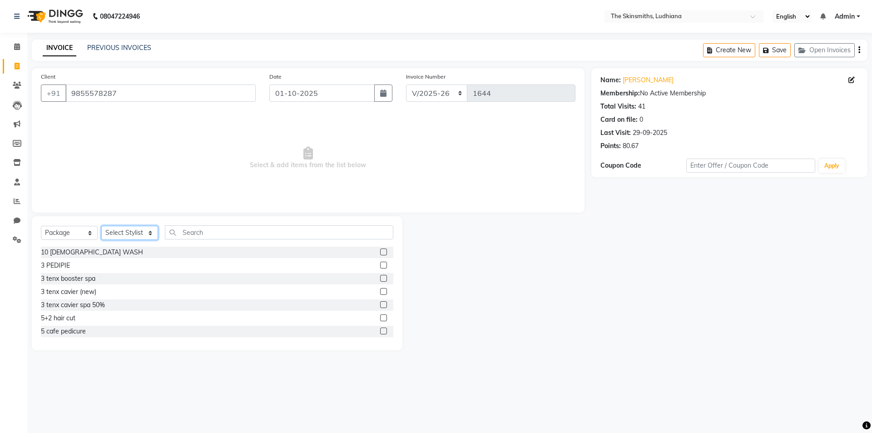
click at [128, 233] on select "Select Stylist Admin [PERSON_NAME] [PERSON_NAME] [PERSON_NAME] [PERSON_NAME] [P…" at bounding box center [129, 233] width 57 height 14
select select "76552"
click at [101, 226] on select "Select Stylist Admin [PERSON_NAME] [PERSON_NAME] [PERSON_NAME] [PERSON_NAME] [P…" at bounding box center [129, 233] width 57 height 14
click at [235, 230] on input "text" at bounding box center [279, 232] width 228 height 14
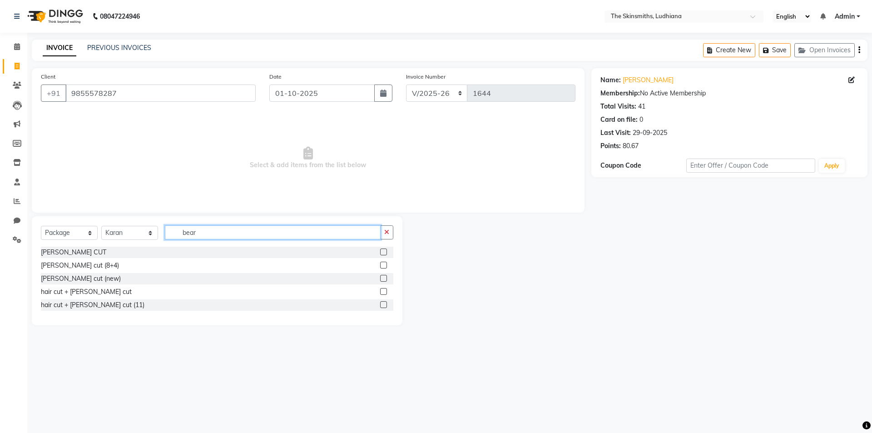
type input "bear"
click at [384, 278] on label at bounding box center [383, 278] width 7 height 7
click at [384, 278] on input "checkbox" at bounding box center [383, 279] width 6 height 6
checkbox input "true"
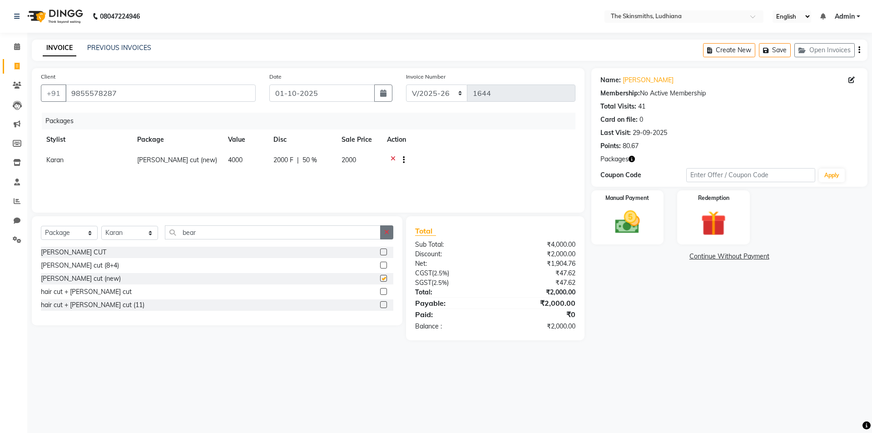
click at [388, 229] on icon "button" at bounding box center [386, 232] width 5 height 6
checkbox input "false"
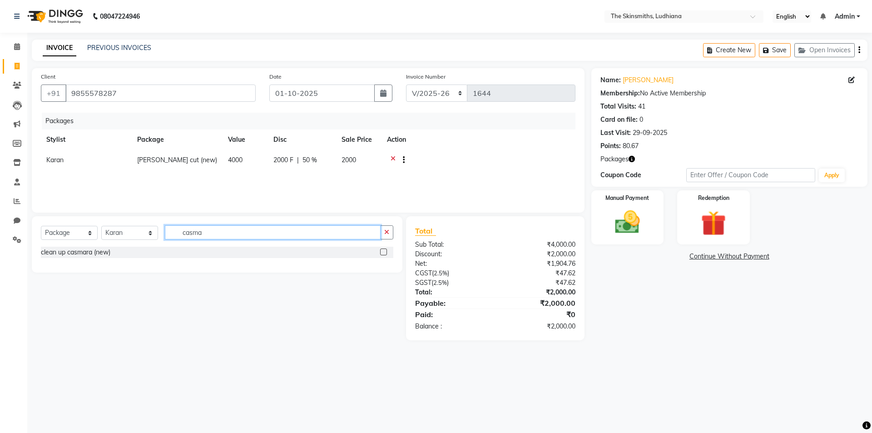
type input "casma"
click at [387, 249] on label at bounding box center [383, 251] width 7 height 7
click at [386, 249] on input "checkbox" at bounding box center [383, 252] width 6 height 6
checkbox input "false"
click at [624, 218] on img at bounding box center [627, 222] width 42 height 30
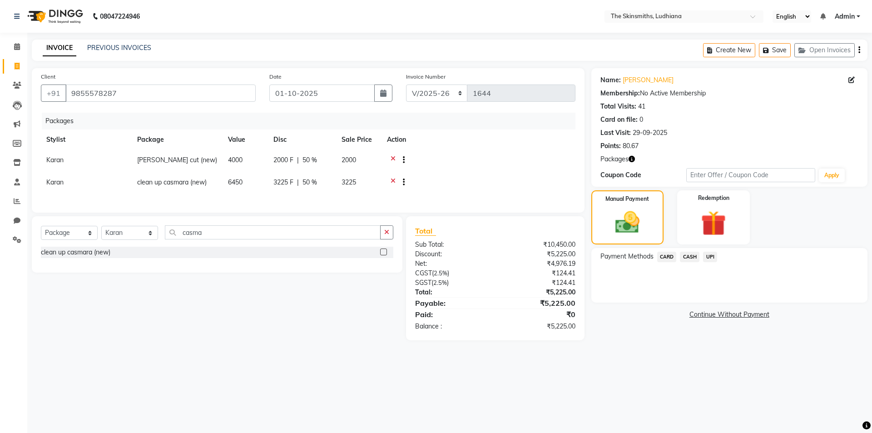
click at [688, 256] on span "CASH" at bounding box center [690, 257] width 20 height 10
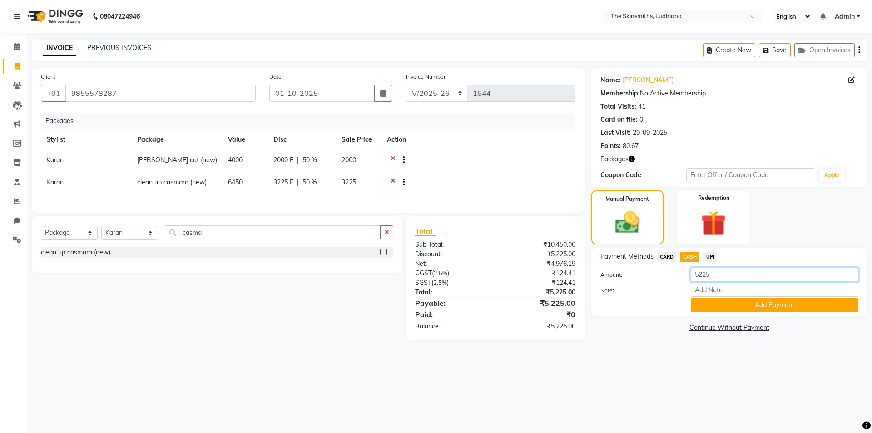
click at [729, 273] on input "5225" at bounding box center [775, 274] width 168 height 14
type input "5000"
click at [784, 308] on button "Add Payment" at bounding box center [775, 305] width 168 height 14
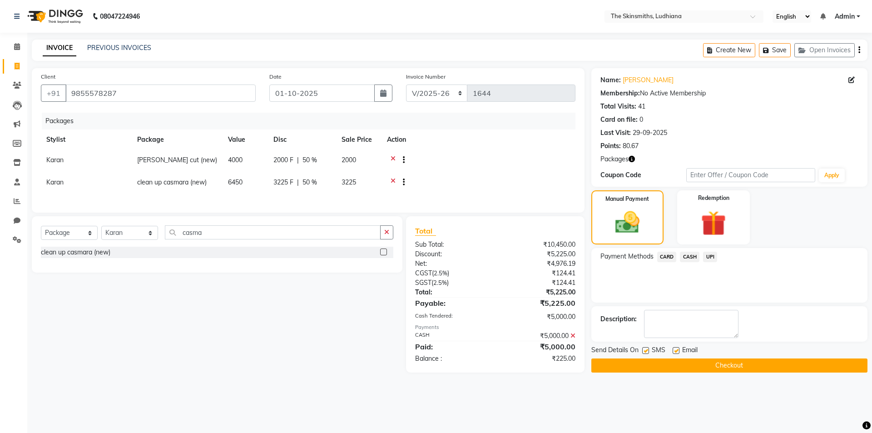
click at [744, 370] on button "Checkout" at bounding box center [729, 365] width 276 height 14
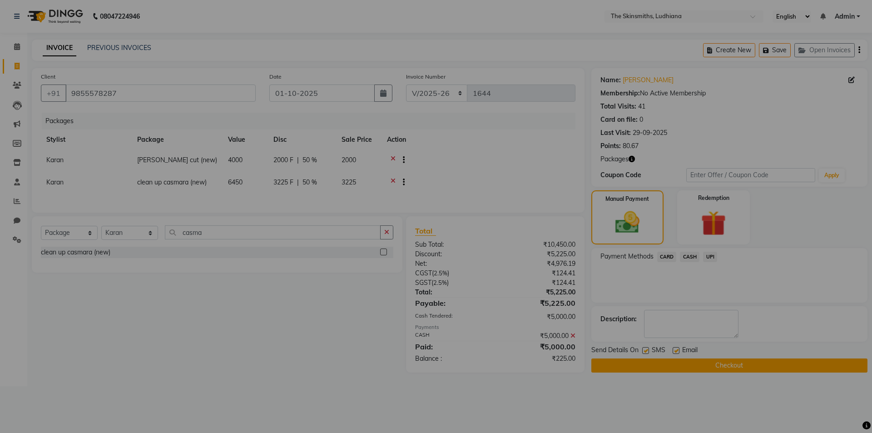
checkbox input "false"
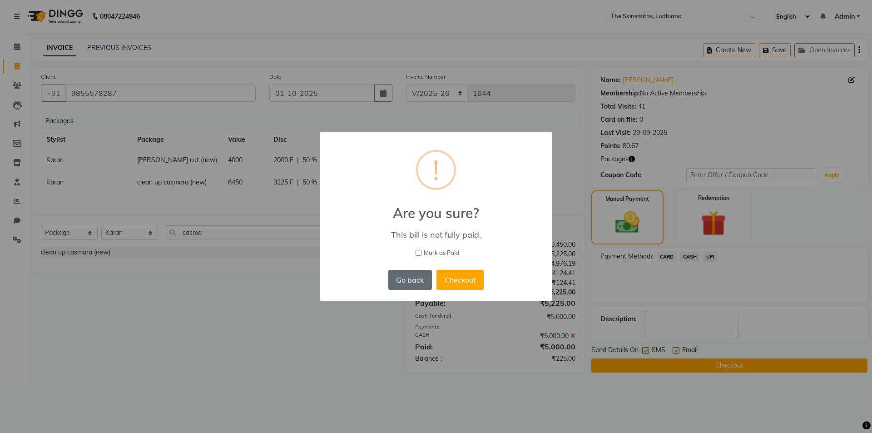
click at [406, 285] on button "Go back" at bounding box center [410, 280] width 44 height 20
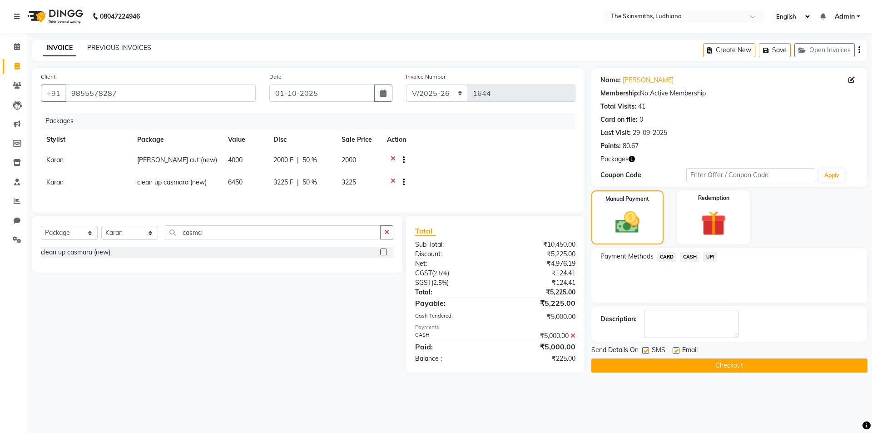
click at [854, 79] on icon at bounding box center [851, 80] width 6 height 6
select select "female"
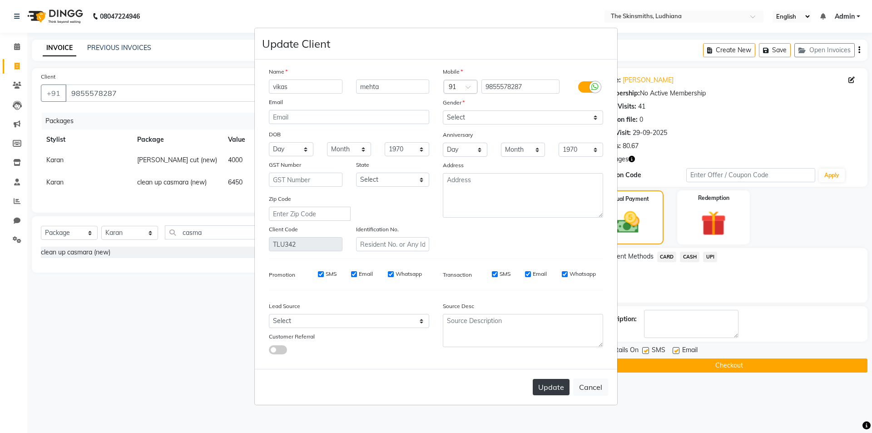
click at [556, 386] on button "Update" at bounding box center [551, 387] width 37 height 16
select select
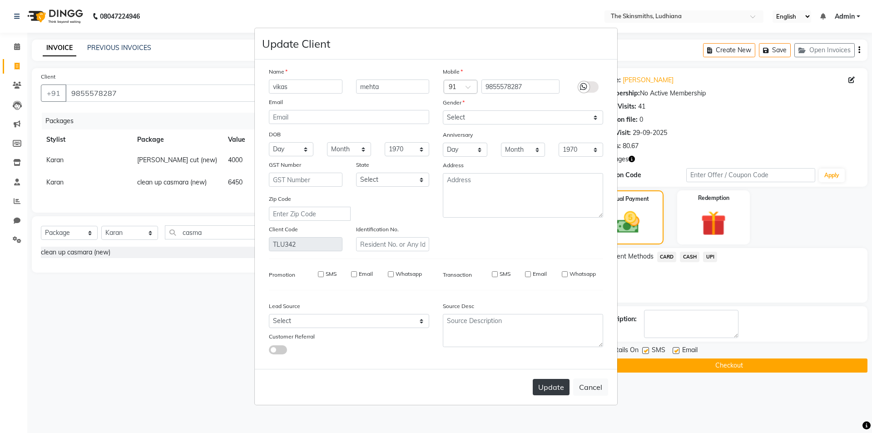
select select
checkbox input "false"
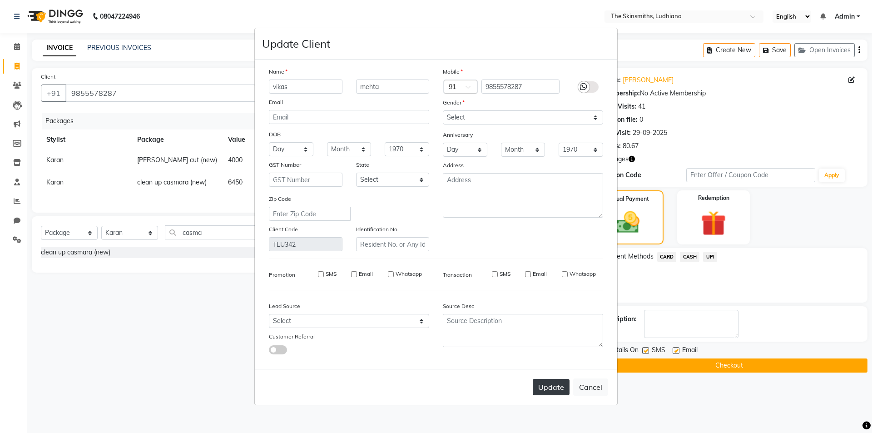
checkbox input "false"
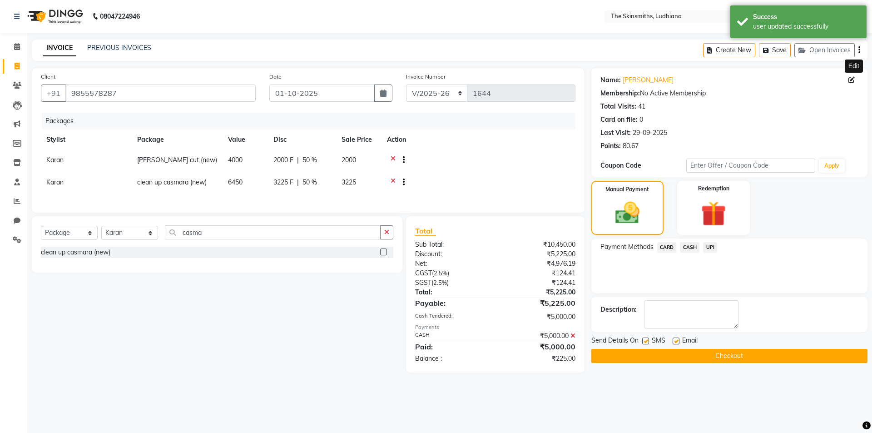
click at [686, 360] on button "Checkout" at bounding box center [729, 356] width 276 height 14
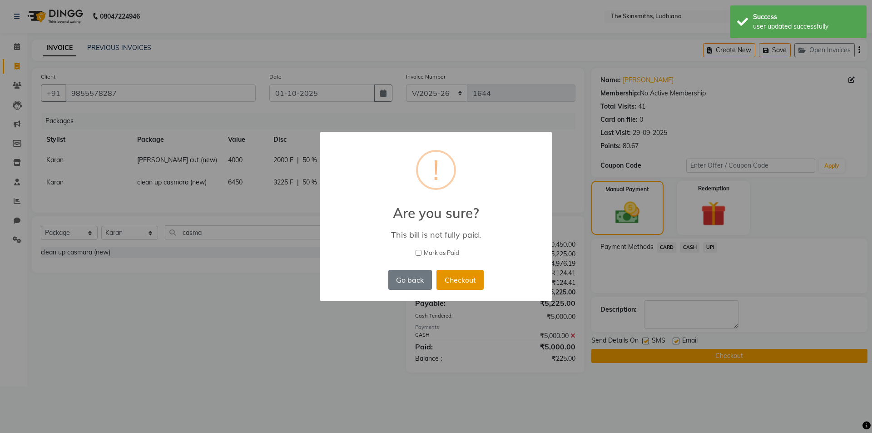
click at [455, 279] on button "Checkout" at bounding box center [459, 280] width 47 height 20
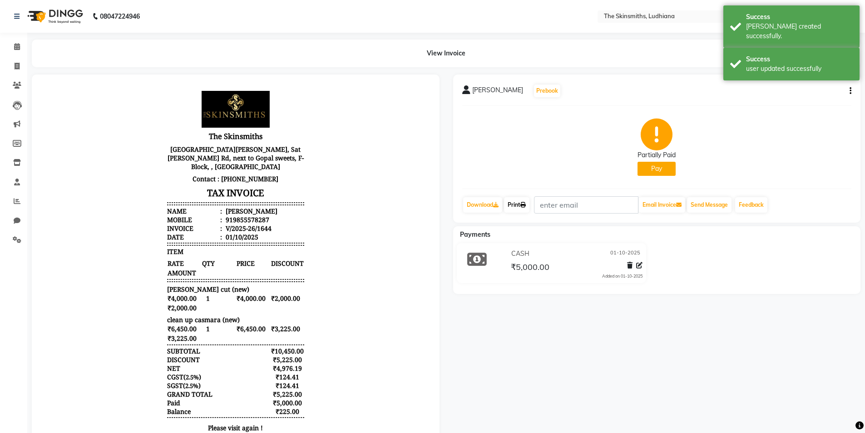
click at [519, 208] on link "Print" at bounding box center [516, 204] width 25 height 15
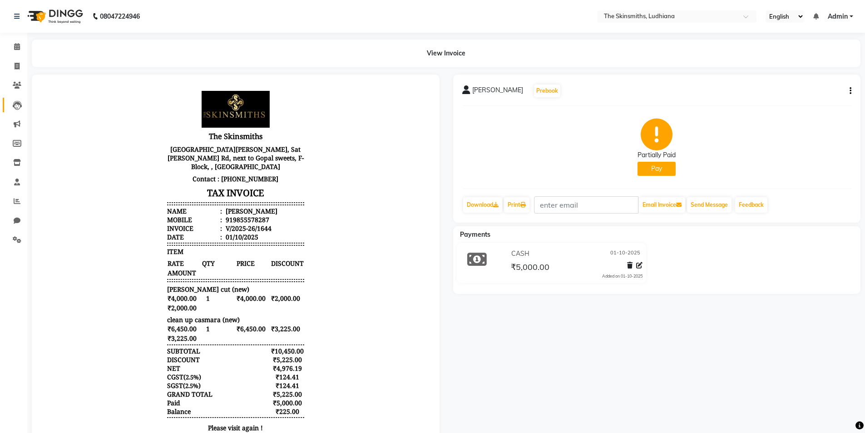
click at [15, 109] on icon at bounding box center [17, 105] width 9 height 9
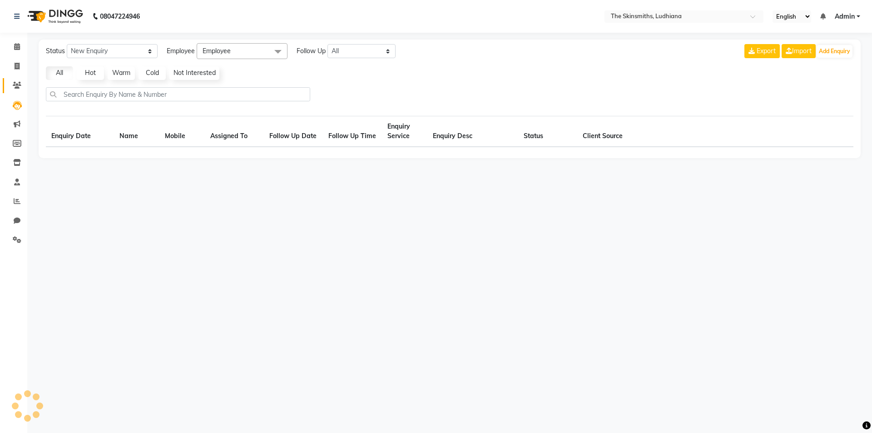
click at [15, 92] on link "Clients" at bounding box center [14, 85] width 22 height 15
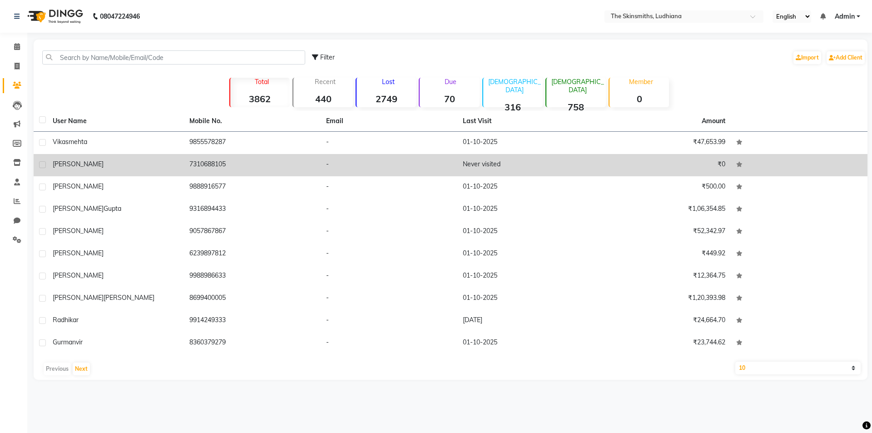
click at [482, 164] on td "Never visited" at bounding box center [525, 165] width 137 height 22
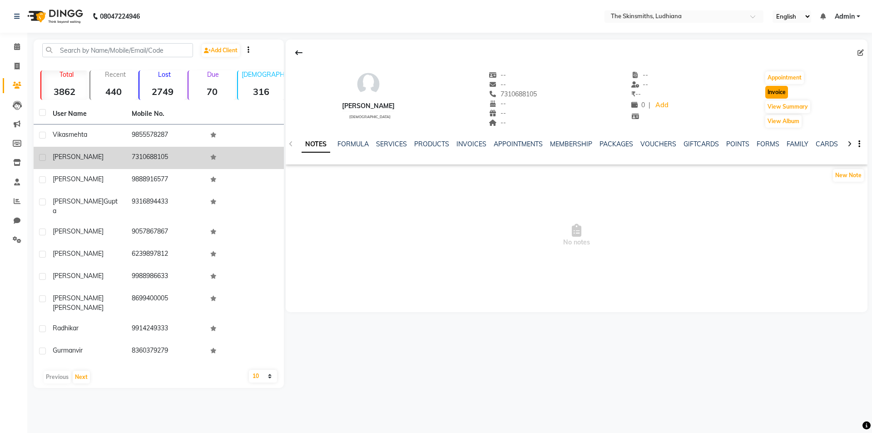
click at [772, 93] on button "Invoice" at bounding box center [776, 92] width 23 height 13
select select "service"
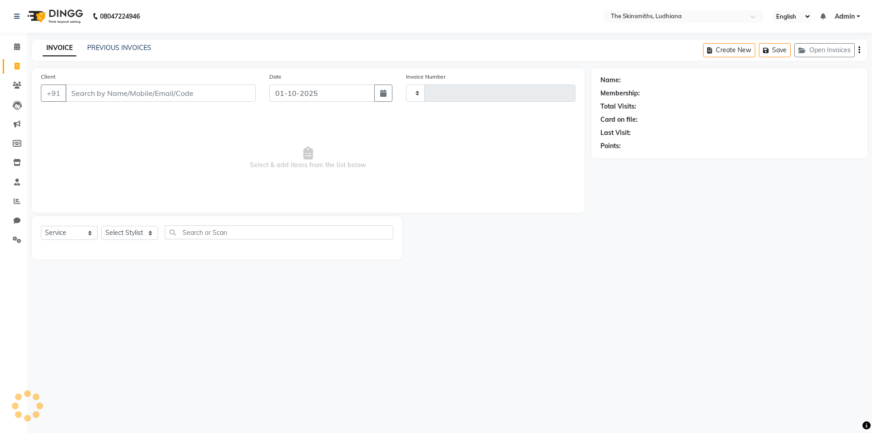
type input "1645"
select select "8115"
type input "7310688105"
select select "1: Object"
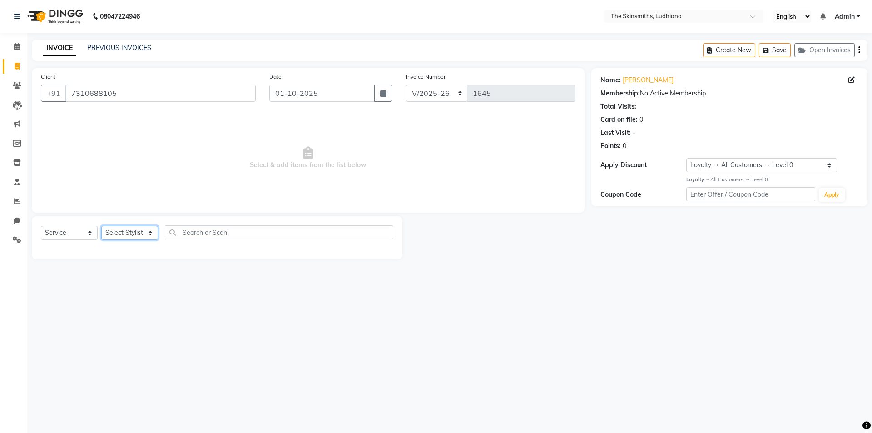
click at [136, 226] on select "Select Stylist Admin [PERSON_NAME] [PERSON_NAME] [PERSON_NAME] [PERSON_NAME] [P…" at bounding box center [129, 233] width 57 height 14
select select "76557"
click at [101, 226] on select "Select Stylist Admin [PERSON_NAME] [PERSON_NAME] [PERSON_NAME] [PERSON_NAME] [P…" at bounding box center [129, 233] width 57 height 14
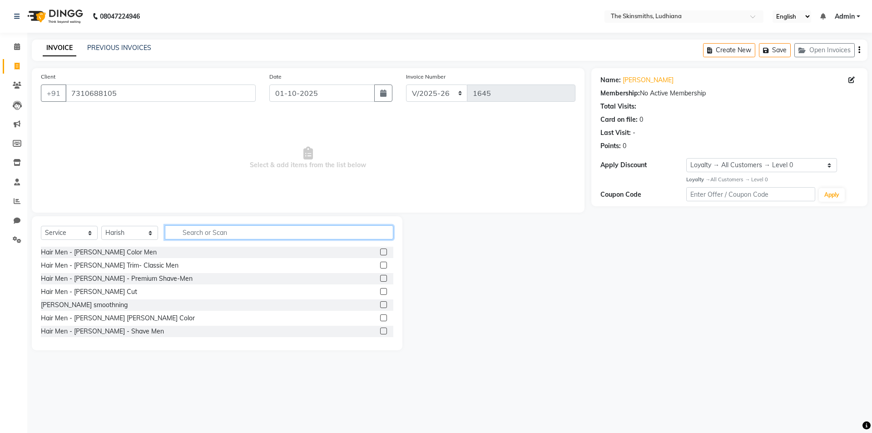
click at [235, 231] on input "text" at bounding box center [279, 232] width 228 height 14
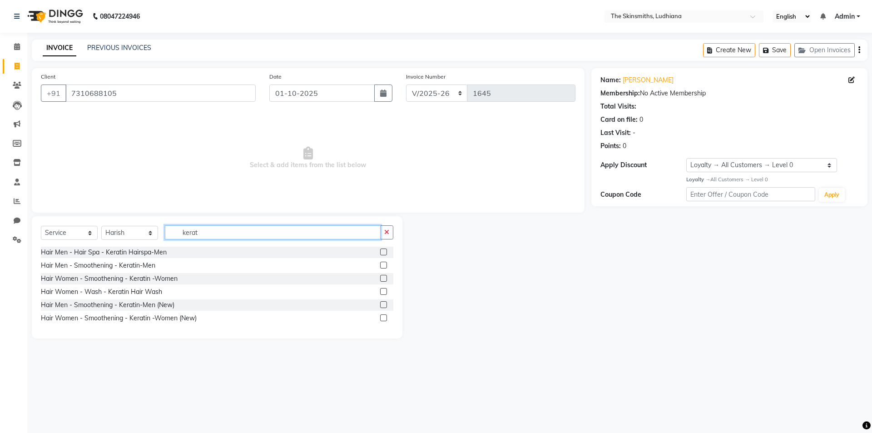
type input "kerat"
click at [381, 318] on label at bounding box center [383, 317] width 7 height 7
click at [381, 318] on input "checkbox" at bounding box center [383, 318] width 6 height 6
checkbox input "true"
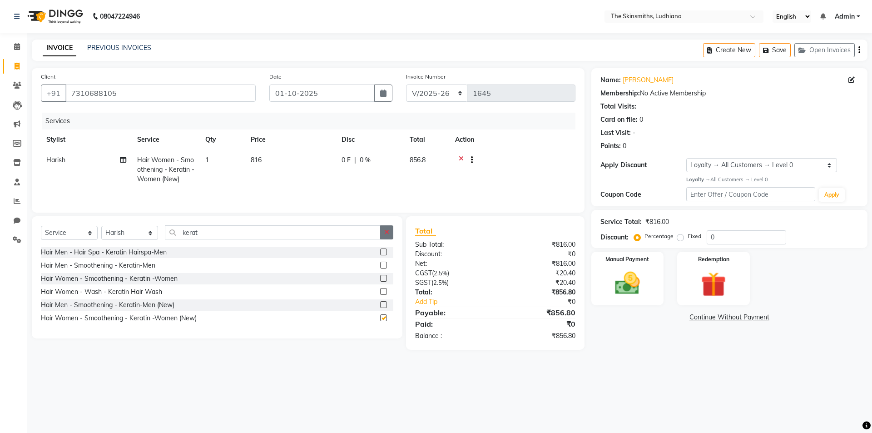
click at [389, 229] on icon "button" at bounding box center [386, 232] width 5 height 6
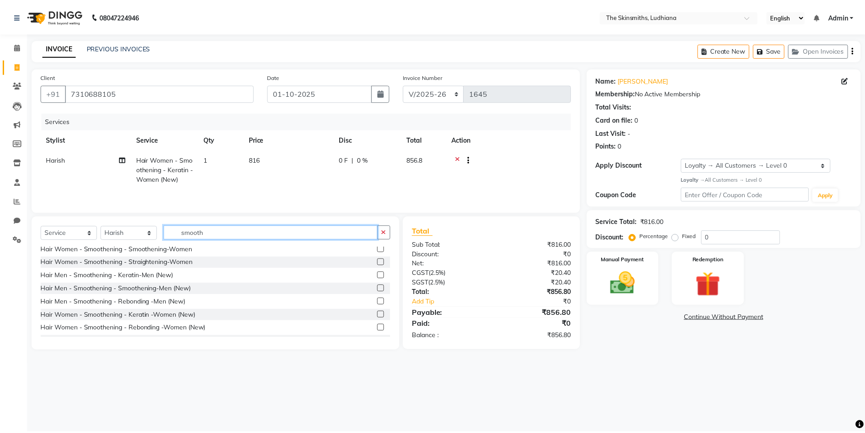
scroll to position [107, 0]
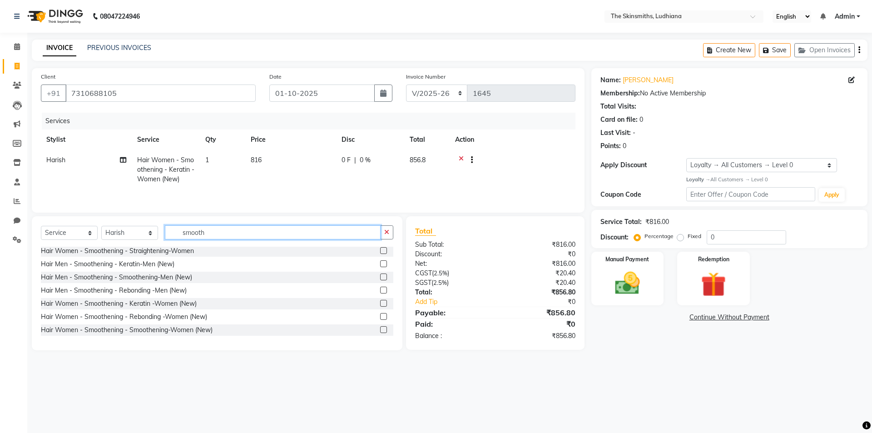
type input "smooth"
click at [380, 330] on label at bounding box center [383, 329] width 7 height 7
click at [380, 330] on input "checkbox" at bounding box center [383, 330] width 6 height 6
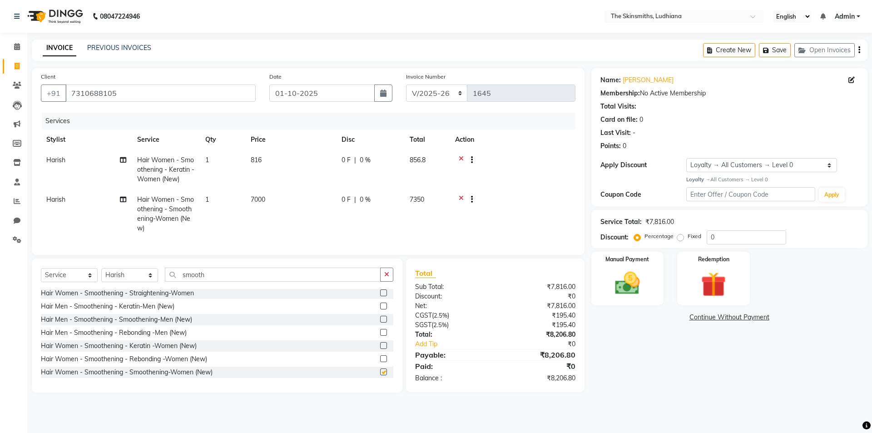
checkbox input "false"
click at [266, 165] on td "816" at bounding box center [290, 170] width 91 height 40
select select "76557"
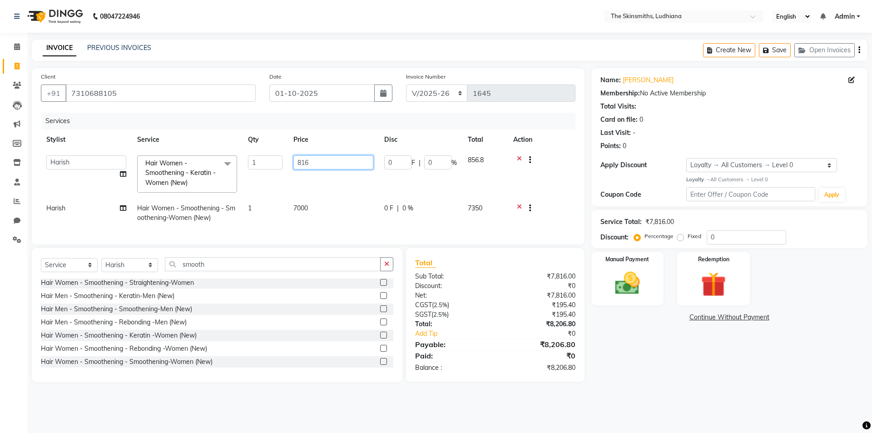
click at [321, 166] on input "816" at bounding box center [333, 162] width 80 height 14
type input "8160"
click at [653, 363] on div "Name: Monica Membership: No Active Membership Total Visits: Card on file: 0 Las…" at bounding box center [732, 225] width 283 height 314
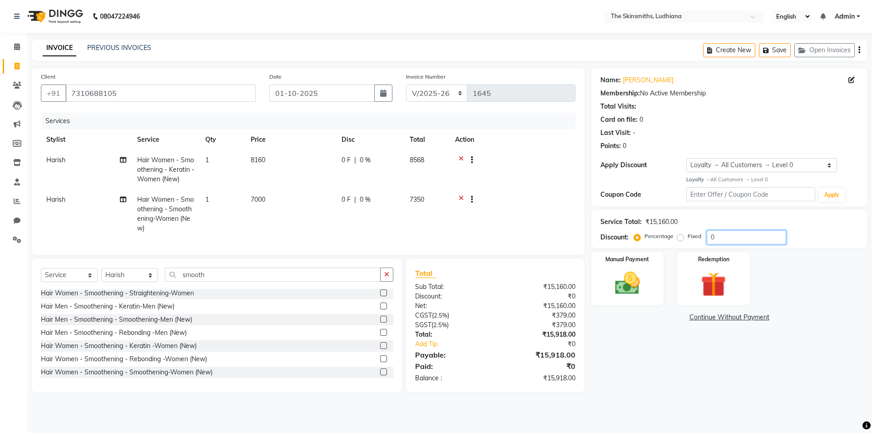
click at [731, 237] on input "0" at bounding box center [746, 237] width 79 height 14
type input "5"
click at [284, 168] on td "8160" at bounding box center [290, 170] width 91 height 40
select select "76557"
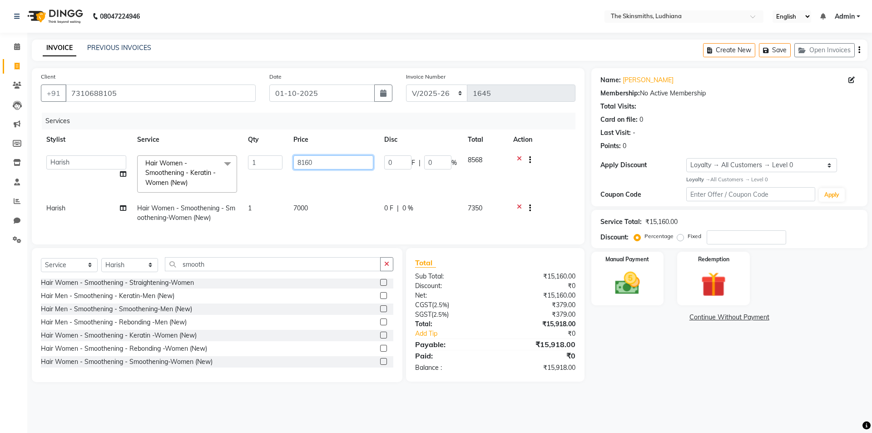
click at [303, 164] on input "8160" at bounding box center [333, 162] width 80 height 14
type input "0"
type input "6800"
click at [666, 367] on div "Name: Monica Membership: No Active Membership Total Visits: Card on file: 0 Las…" at bounding box center [732, 225] width 283 height 314
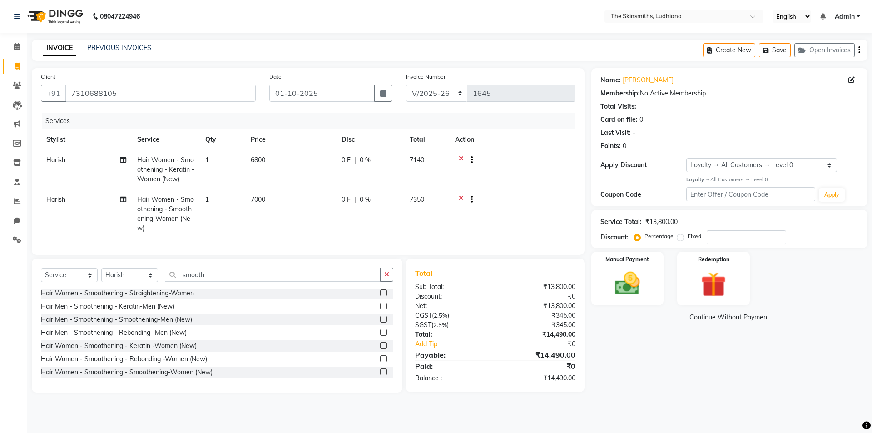
click at [292, 163] on td "6800" at bounding box center [290, 170] width 91 height 40
select select "76557"
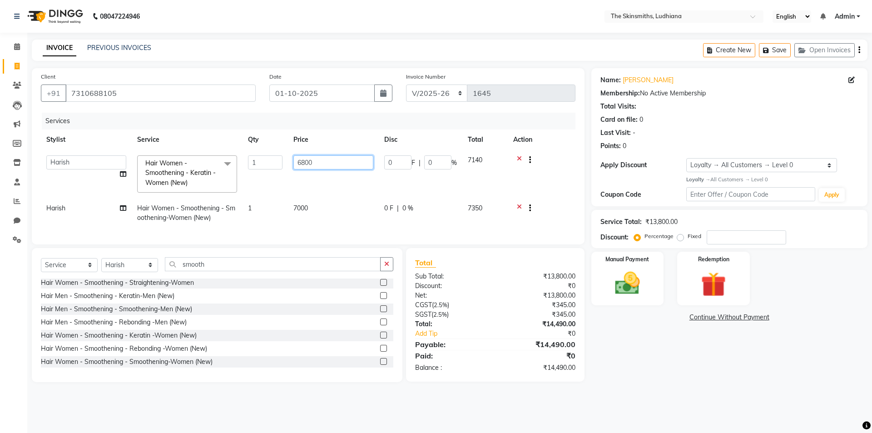
click at [326, 160] on input "6800" at bounding box center [333, 162] width 80 height 14
type input "6"
type input "6460"
click at [396, 409] on div "08047224946 Select Location × The Skinsmiths, Ludhiana English ENGLISH Español …" at bounding box center [436, 216] width 872 height 433
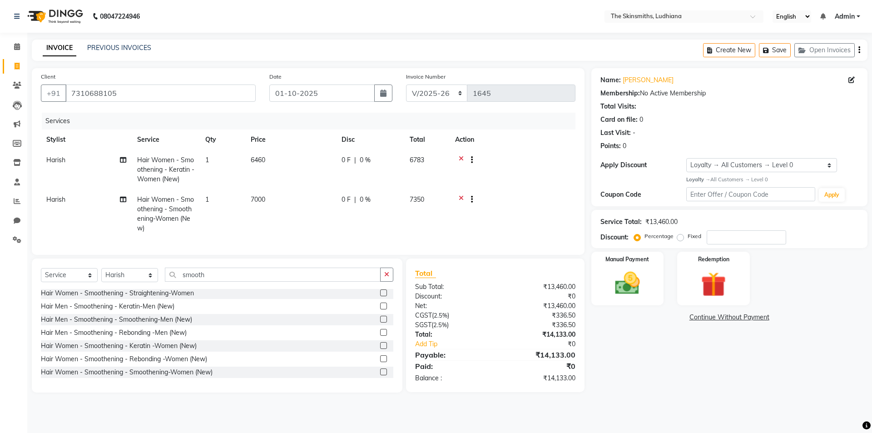
click at [278, 163] on td "6460" at bounding box center [290, 170] width 91 height 40
select select "76557"
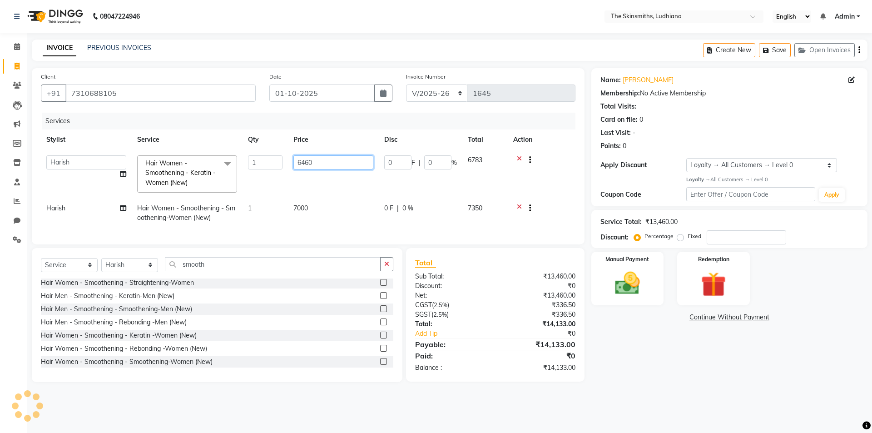
click at [329, 163] on input "6460" at bounding box center [333, 162] width 80 height 14
type input "6500"
click at [455, 417] on div "08047224946 Select Location × The Skinsmiths, Ludhiana English ENGLISH Español …" at bounding box center [436, 216] width 872 height 433
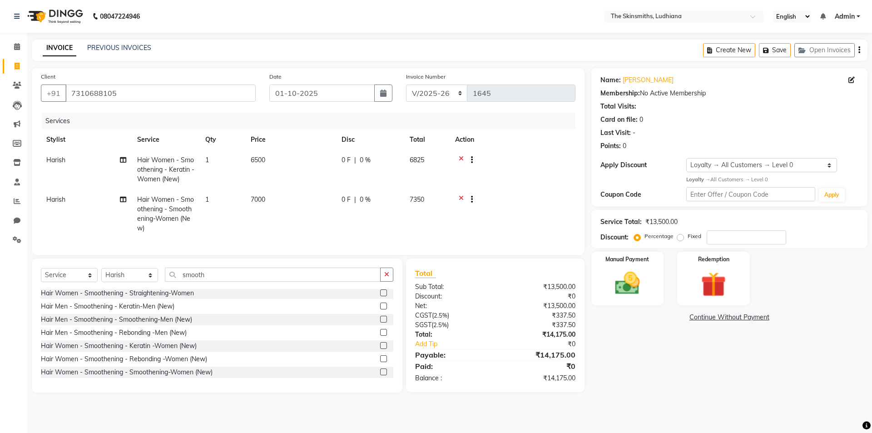
click at [270, 162] on td "6500" at bounding box center [290, 170] width 91 height 40
select select "76557"
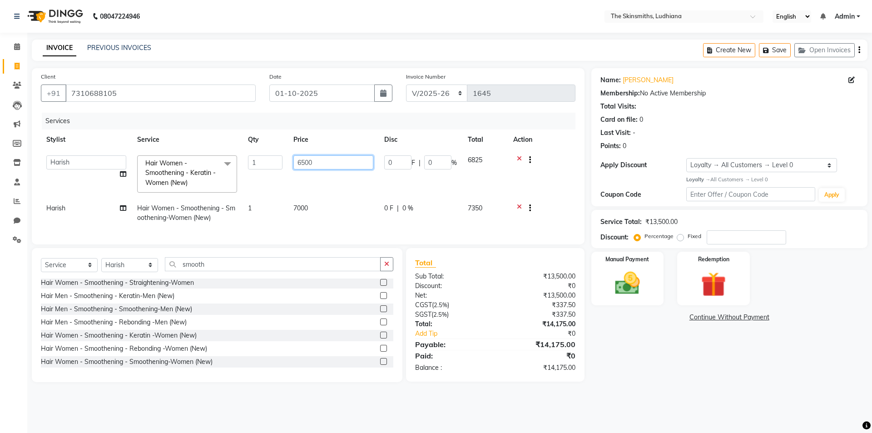
click at [326, 162] on input "6500" at bounding box center [333, 162] width 80 height 14
type input "6480"
click at [342, 410] on div "08047224946 Select Location × The Skinsmiths, Ludhiana English ENGLISH Español …" at bounding box center [436, 216] width 872 height 433
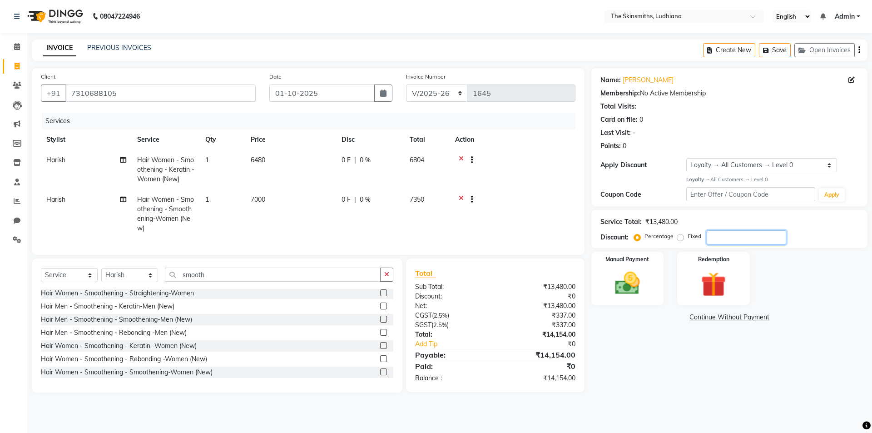
click at [722, 236] on input "number" at bounding box center [746, 237] width 79 height 14
type input "50.544"
click at [638, 278] on img at bounding box center [627, 283] width 42 height 30
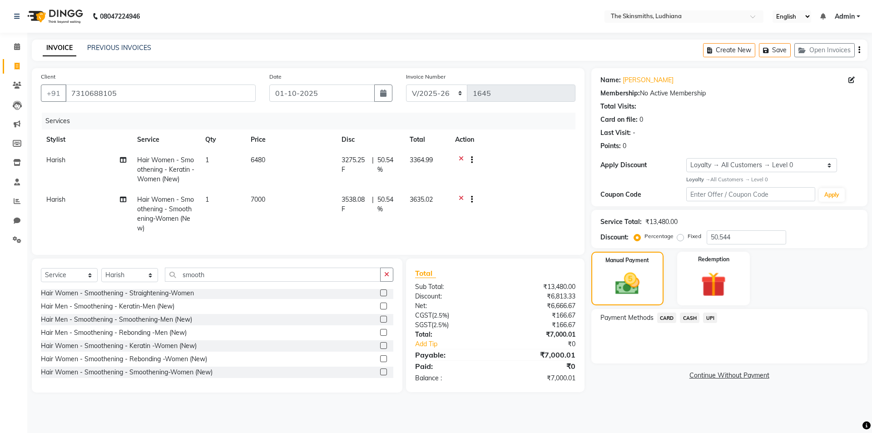
click at [664, 321] on span "CARD" at bounding box center [667, 317] width 20 height 10
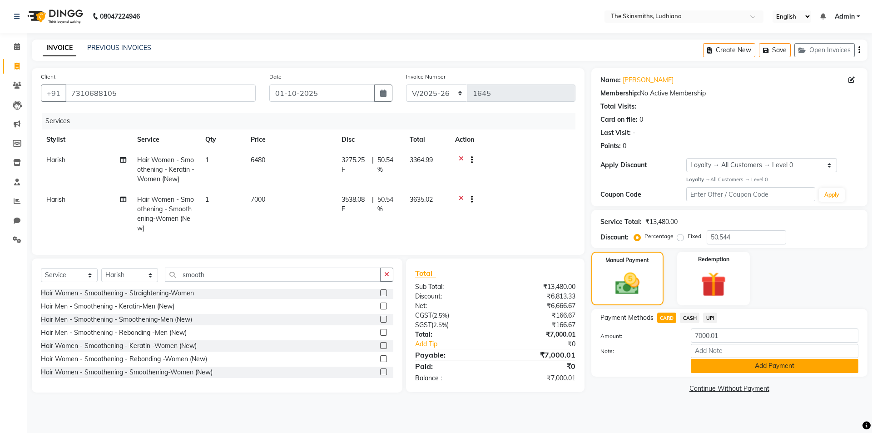
click at [759, 369] on button "Add Payment" at bounding box center [775, 366] width 168 height 14
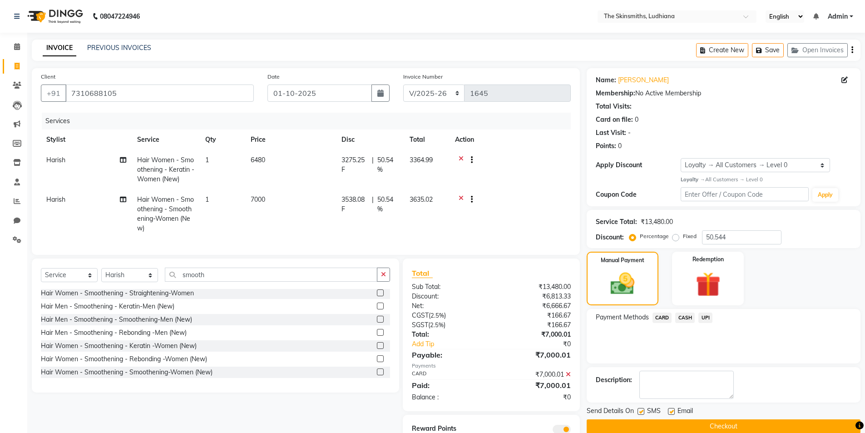
click at [757, 421] on button "Checkout" at bounding box center [724, 426] width 274 height 14
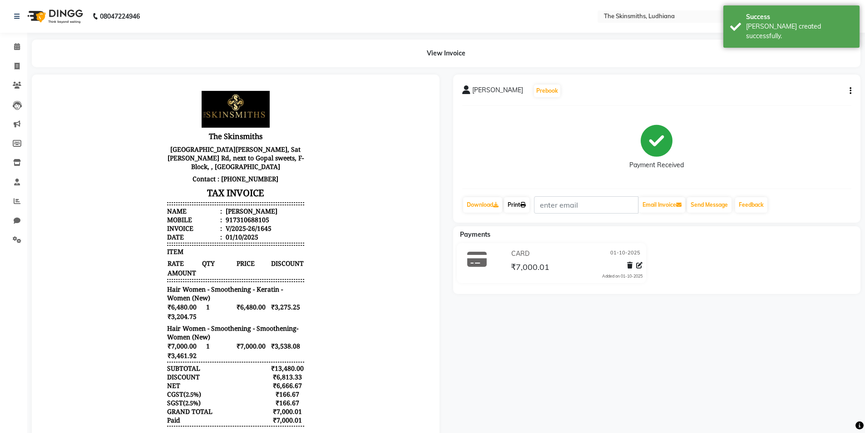
click at [509, 198] on link "Print" at bounding box center [516, 204] width 25 height 15
click at [14, 66] on span at bounding box center [17, 66] width 16 height 10
select select "service"
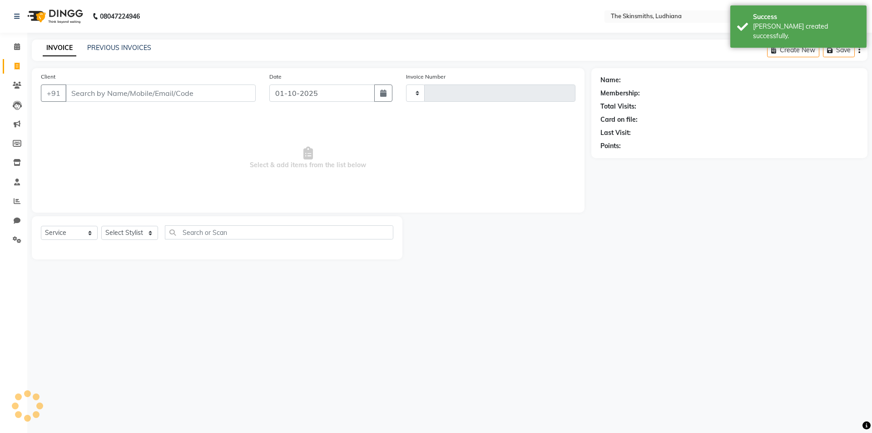
type input "1646"
select select "8115"
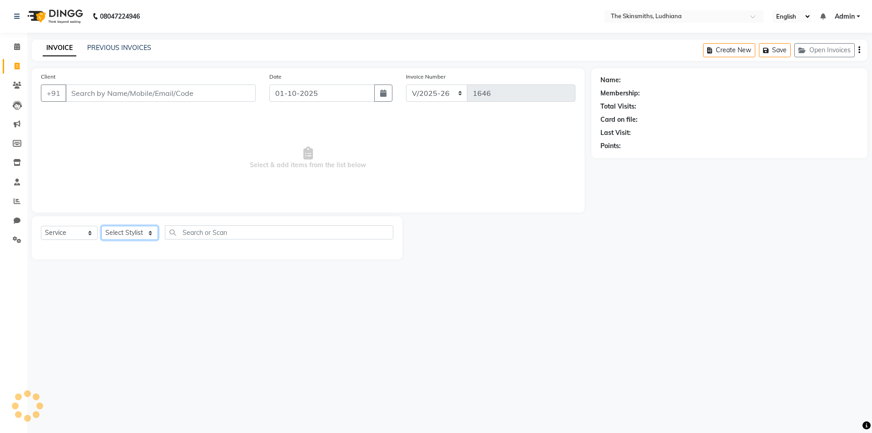
click at [134, 232] on select "Select Stylist" at bounding box center [129, 233] width 57 height 14
select select "80364"
click at [101, 226] on select "Select Stylist Admin [PERSON_NAME] [PERSON_NAME] [PERSON_NAME] [PERSON_NAME] [P…" at bounding box center [129, 233] width 57 height 14
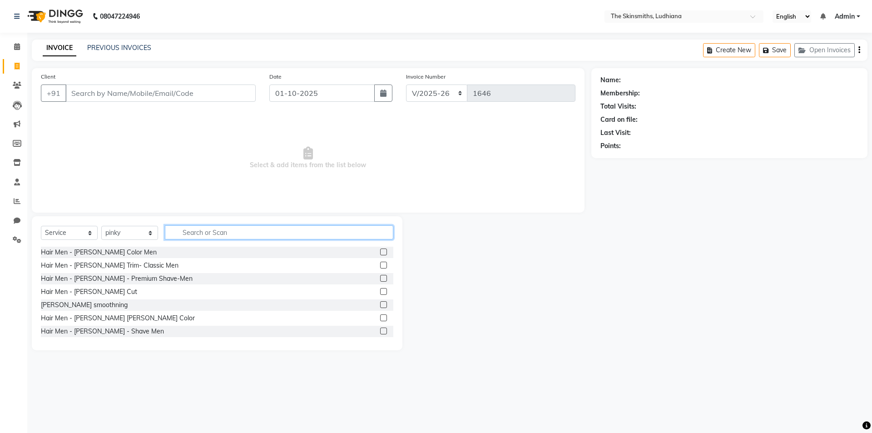
click at [235, 235] on input "text" at bounding box center [279, 232] width 228 height 14
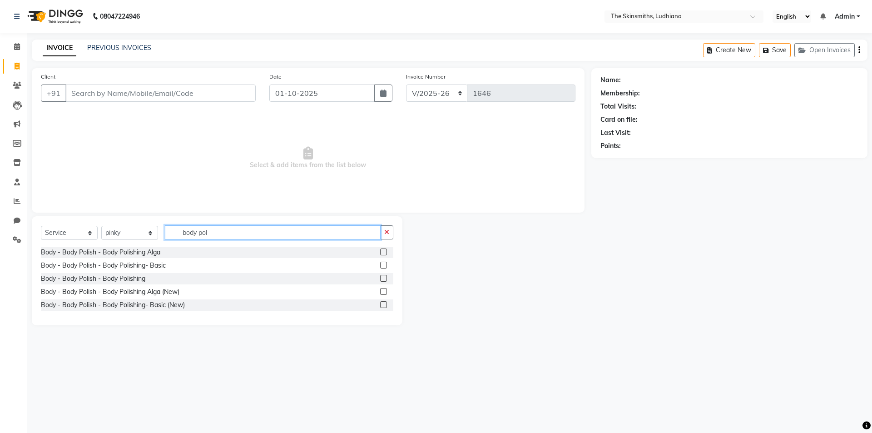
type input "body pol"
click at [385, 290] on label at bounding box center [383, 291] width 7 height 7
click at [385, 290] on input "checkbox" at bounding box center [383, 292] width 6 height 6
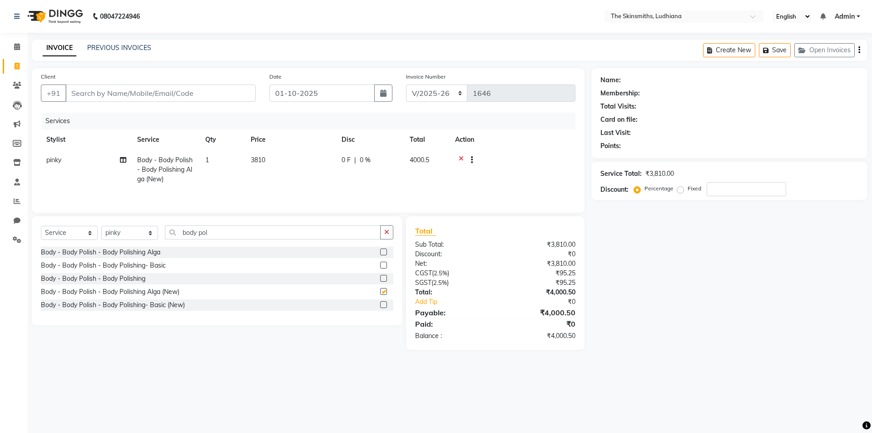
checkbox input "false"
click at [387, 231] on icon "button" at bounding box center [386, 232] width 5 height 6
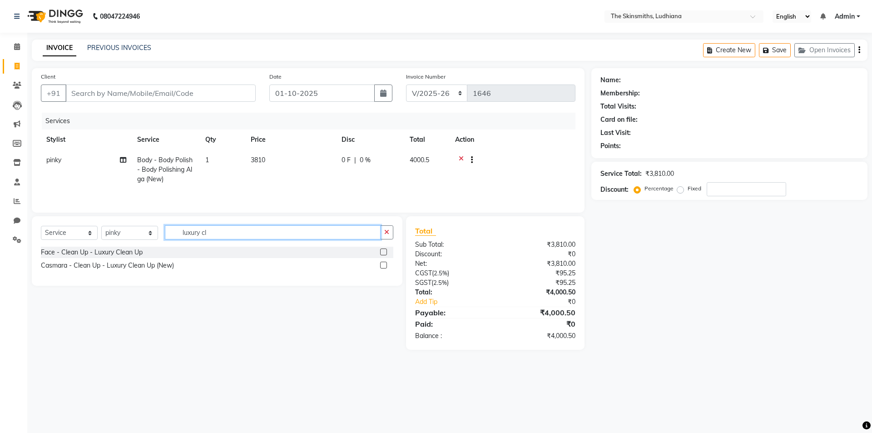
type input "luxury cl"
click at [386, 264] on label at bounding box center [383, 265] width 7 height 7
click at [386, 264] on input "checkbox" at bounding box center [383, 265] width 6 height 6
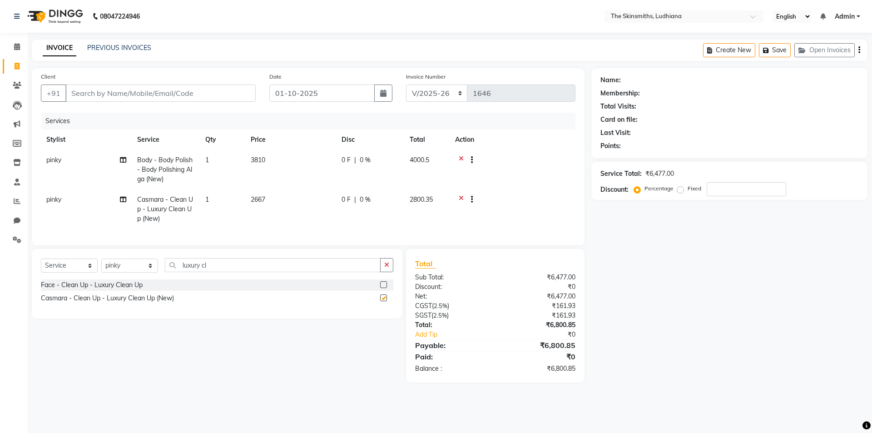
checkbox input "false"
click at [123, 89] on input "Client" at bounding box center [160, 92] width 190 height 17
type input "9"
type input "0"
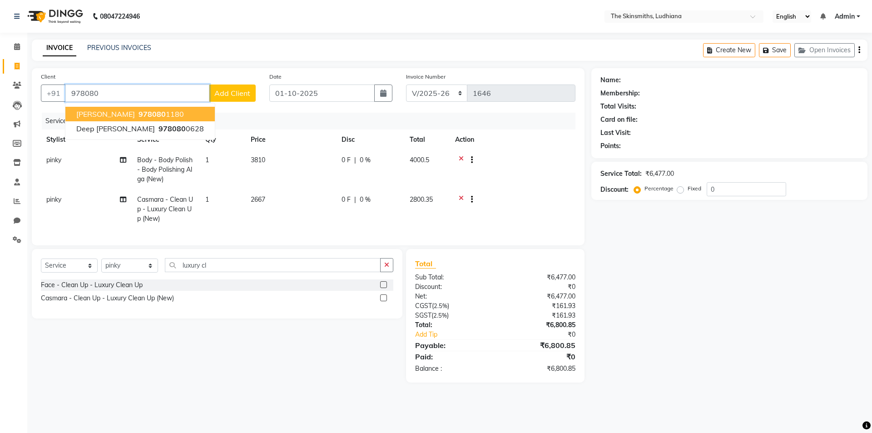
click at [163, 110] on button "nancy 978080 1180" at bounding box center [139, 114] width 149 height 15
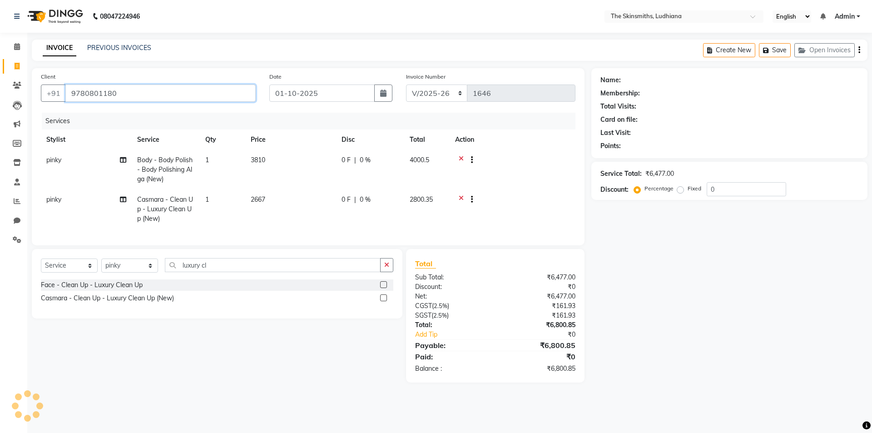
type input "9780801180"
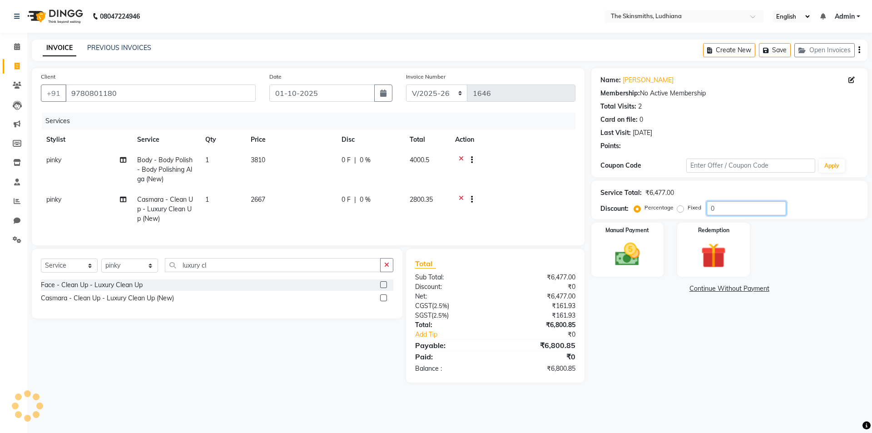
click at [729, 212] on input "0" at bounding box center [746, 208] width 79 height 14
type input "50"
click at [616, 257] on img at bounding box center [627, 254] width 42 height 30
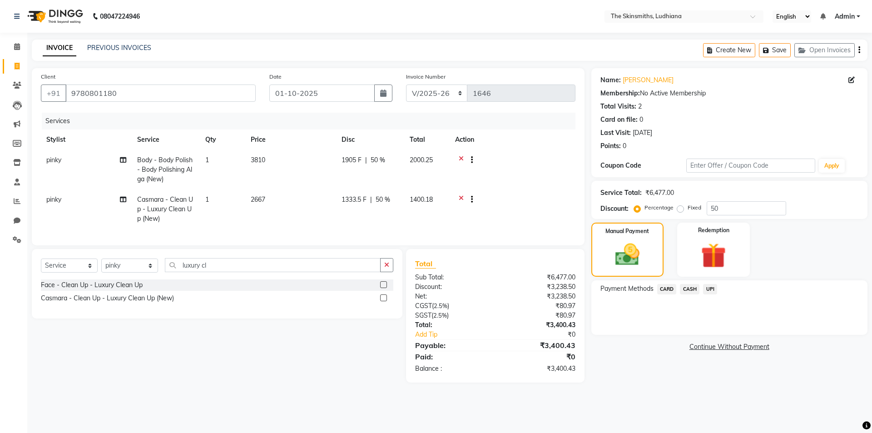
click at [712, 286] on span "UPI" at bounding box center [710, 289] width 14 height 10
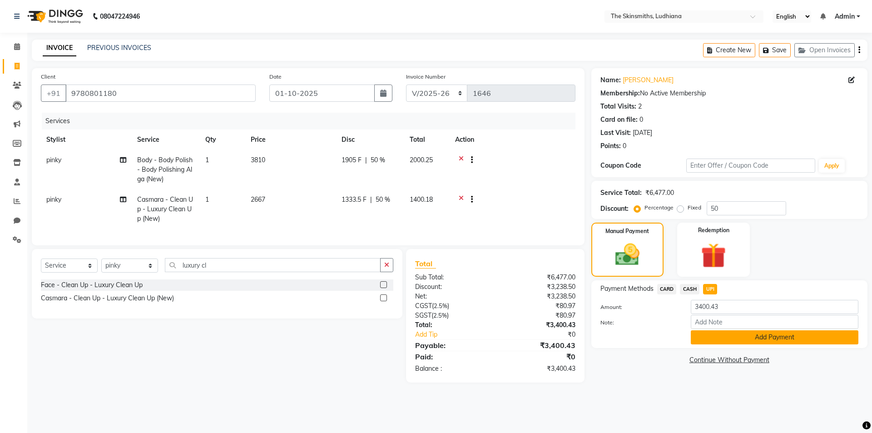
click at [776, 336] on button "Add Payment" at bounding box center [775, 337] width 168 height 14
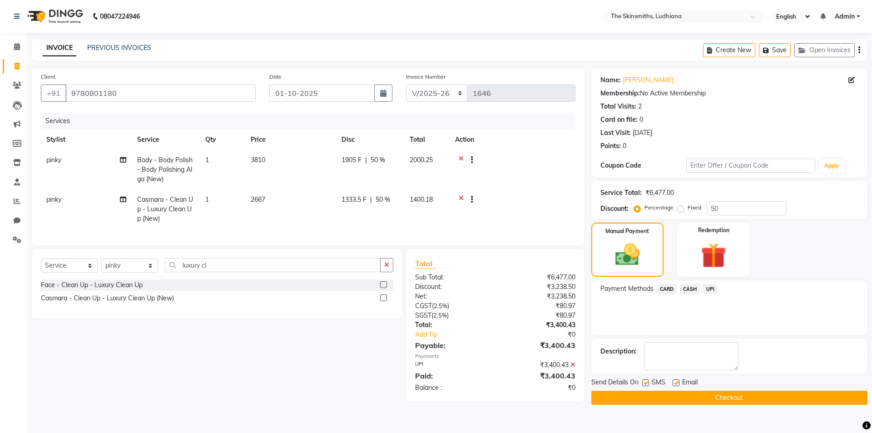
click at [771, 403] on button "Checkout" at bounding box center [729, 398] width 276 height 14
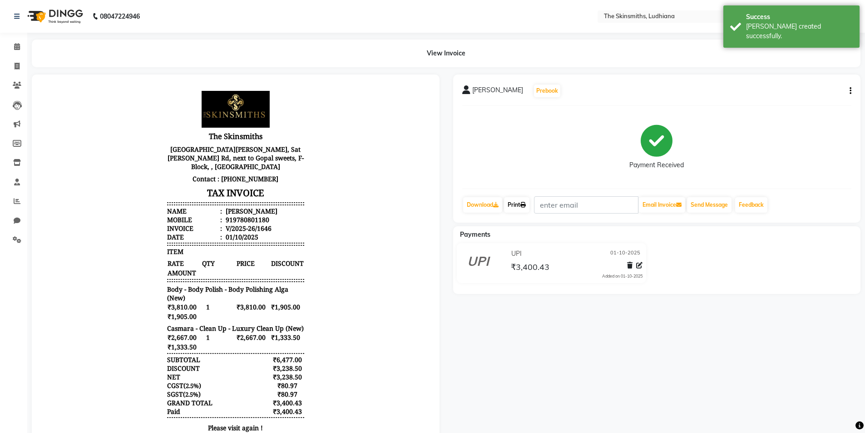
click at [515, 202] on link "Print" at bounding box center [516, 204] width 25 height 15
click at [16, 68] on icon at bounding box center [17, 66] width 5 height 7
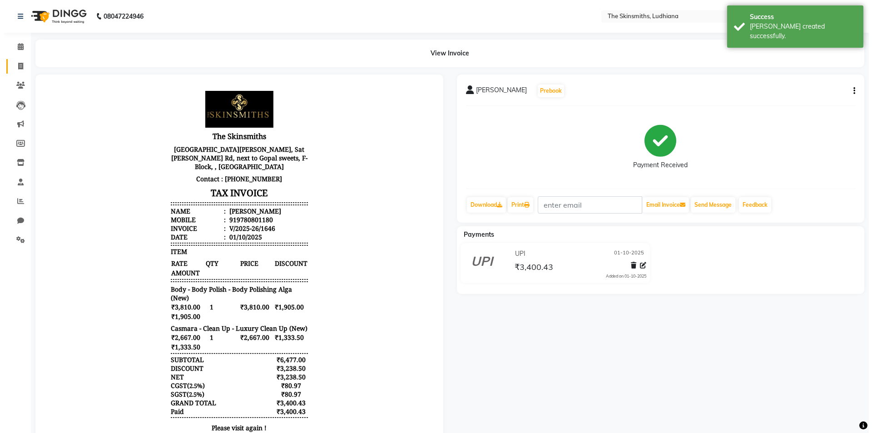
select select "service"
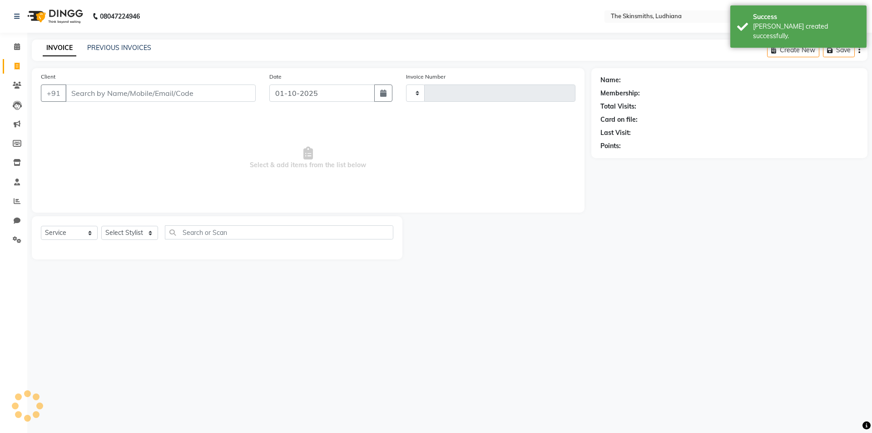
type input "1647"
select select "8115"
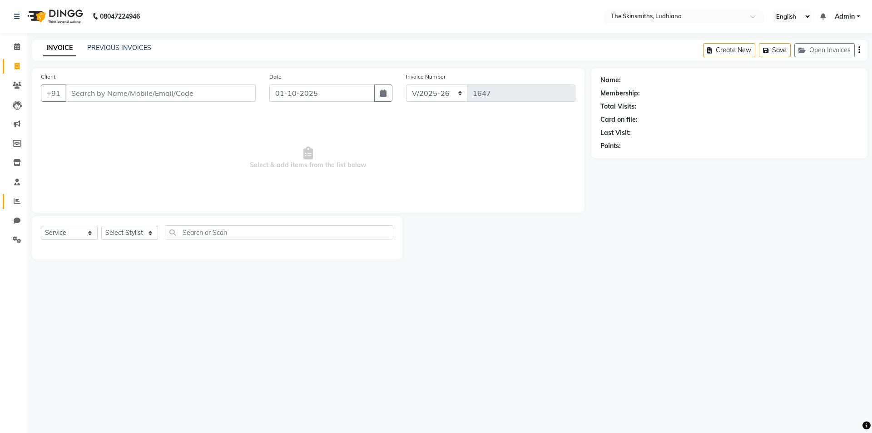
click at [19, 201] on icon at bounding box center [17, 201] width 7 height 7
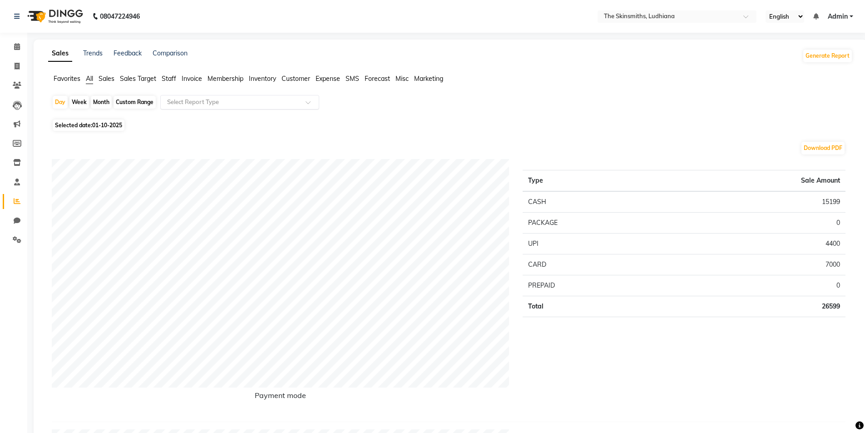
click at [238, 102] on input "text" at bounding box center [230, 102] width 131 height 9
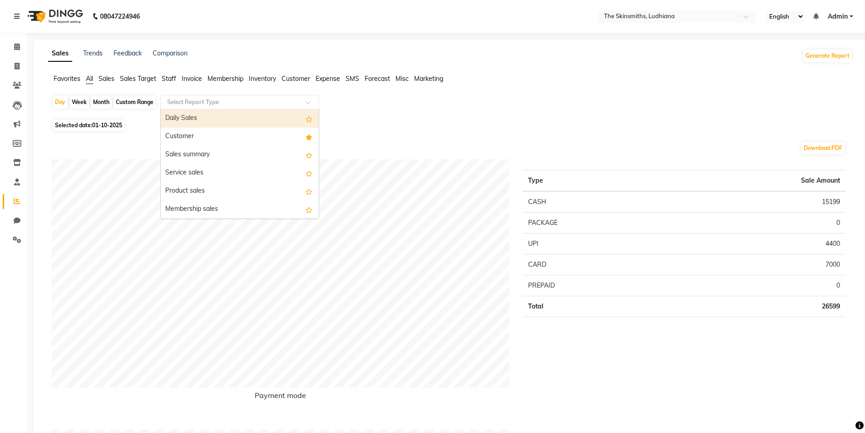
click at [209, 134] on div "Customer" at bounding box center [240, 137] width 158 height 18
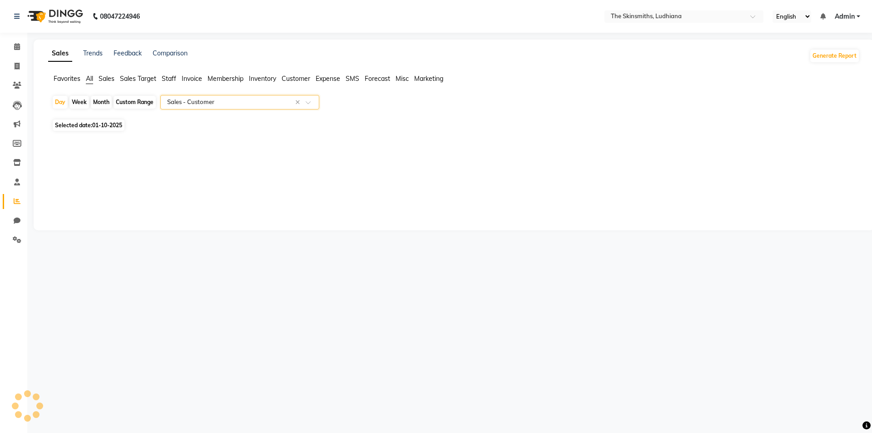
select select "full_report"
select select "csv"
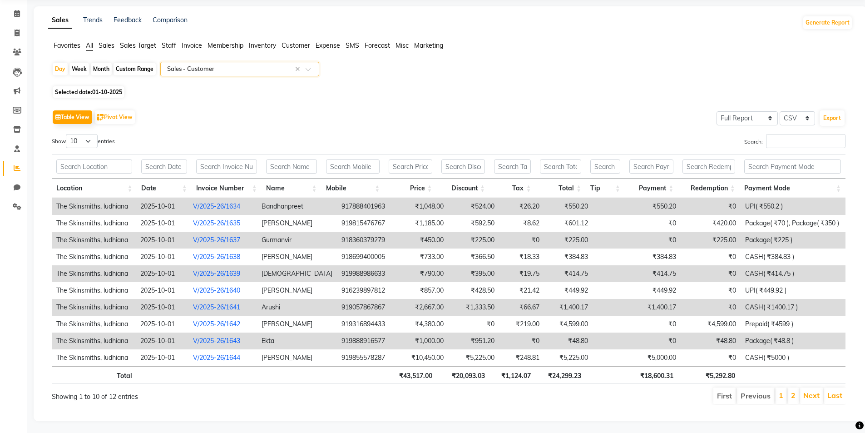
scroll to position [42, 0]
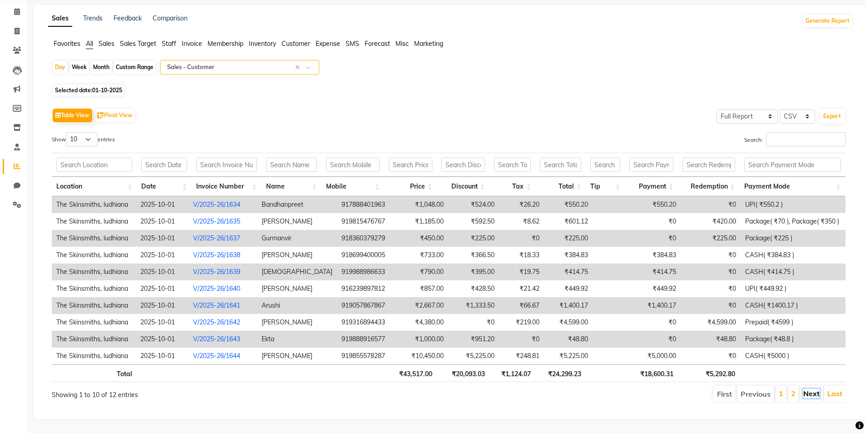
click at [804, 389] on link "Next" at bounding box center [811, 393] width 16 height 9
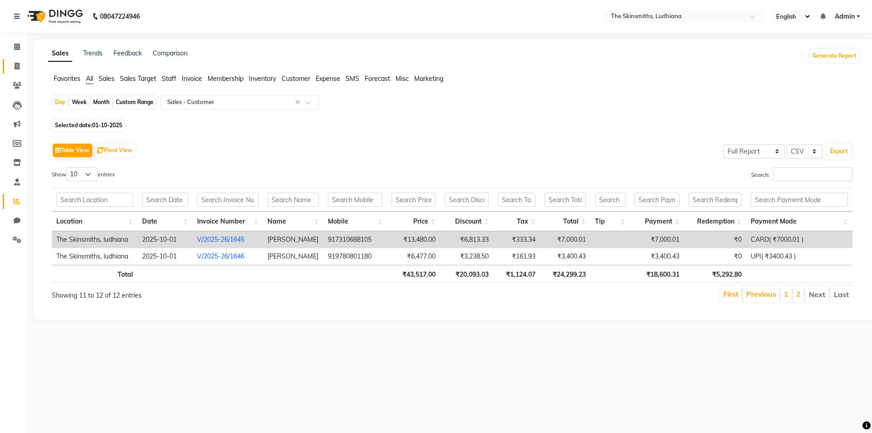
click at [11, 67] on span at bounding box center [17, 66] width 16 height 10
select select "service"
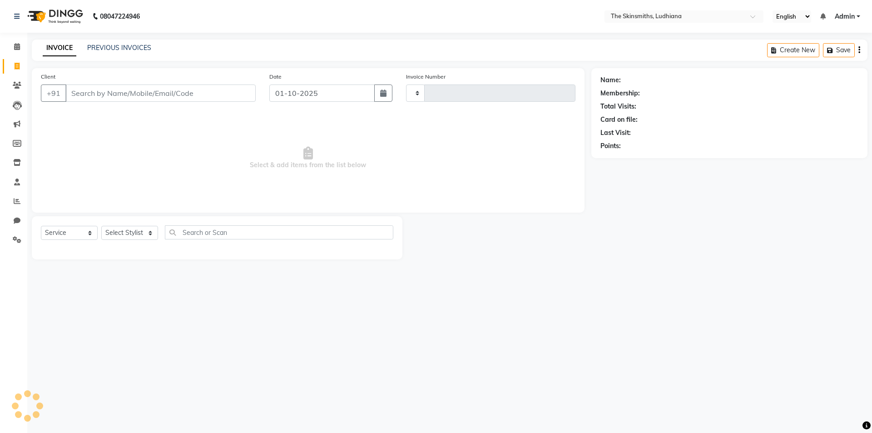
type input "1647"
select select "8115"
click at [819, 52] on button "Open Invoices" at bounding box center [824, 50] width 60 height 14
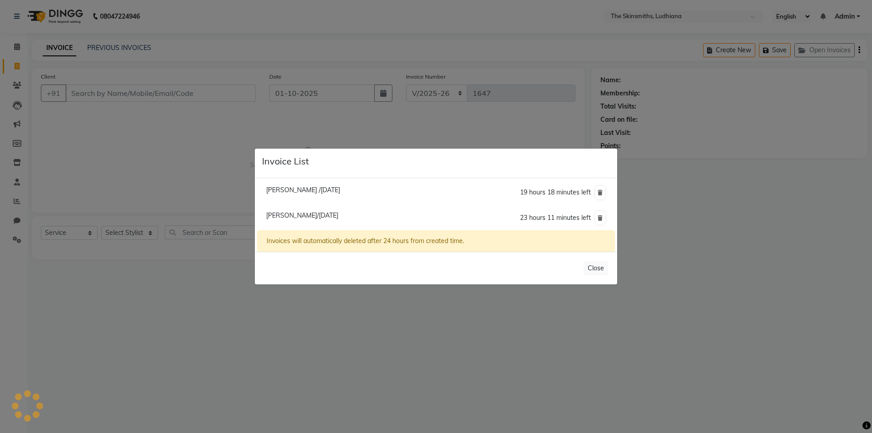
click at [305, 191] on span "Sukhmeen /01 October 2025" at bounding box center [303, 190] width 74 height 8
type input "9815100186"
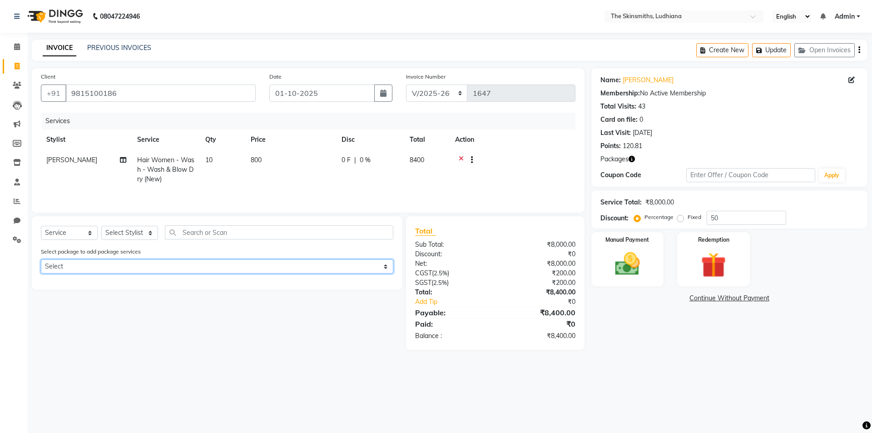
click at [205, 273] on select "Select upper lip eb upper lip eb wash & blow dry majirel touch up" at bounding box center [217, 266] width 352 height 14
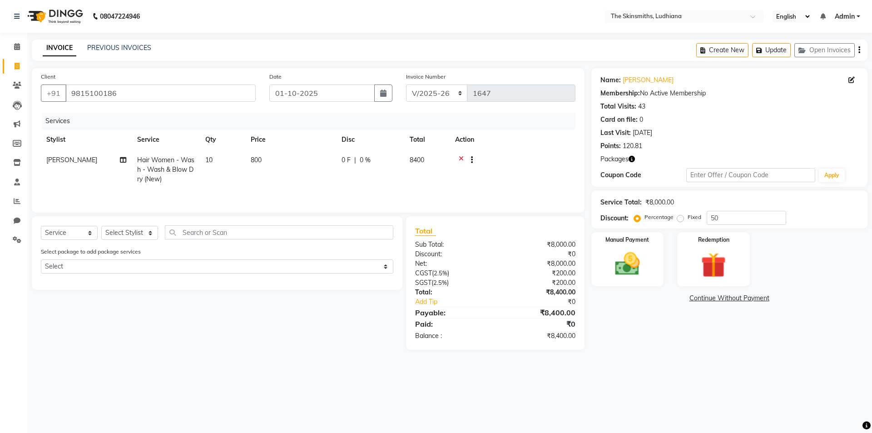
click at [99, 394] on div "08047224946 Select Location × The Skinsmiths, Ludhiana English ENGLISH Español …" at bounding box center [436, 216] width 872 height 433
click at [725, 50] on button "Create New" at bounding box center [722, 50] width 52 height 14
select select "service"
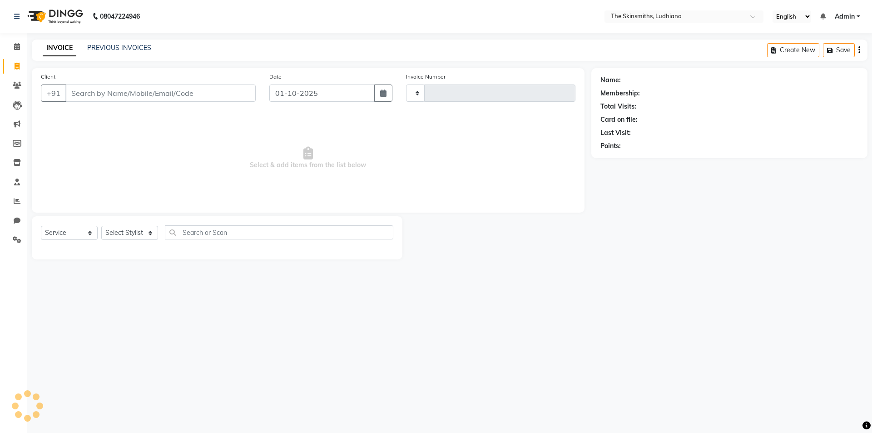
type input "1647"
select select "8115"
click at [20, 242] on icon at bounding box center [17, 239] width 9 height 7
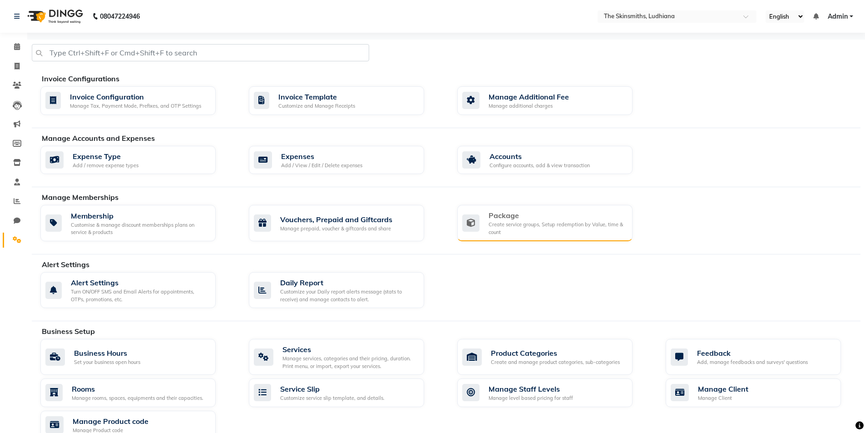
click at [514, 219] on div "Package" at bounding box center [557, 215] width 137 height 11
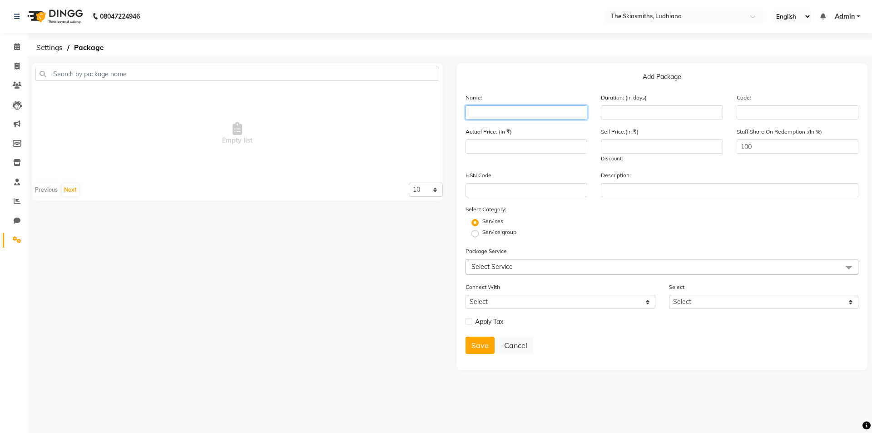
click at [503, 110] on input "text" at bounding box center [526, 112] width 122 height 14
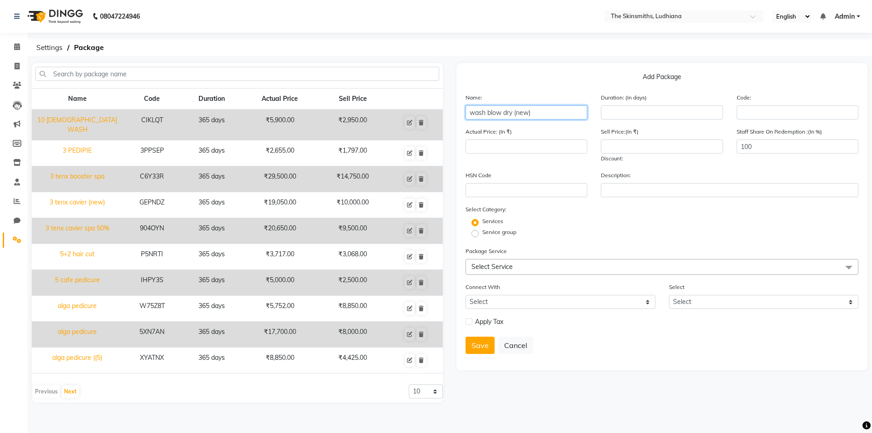
type input "wash blow dry (new)"
click at [640, 112] on input "number" at bounding box center [662, 112] width 122 height 14
type input "364"
click at [490, 263] on span "Select Service" at bounding box center [491, 266] width 41 height 8
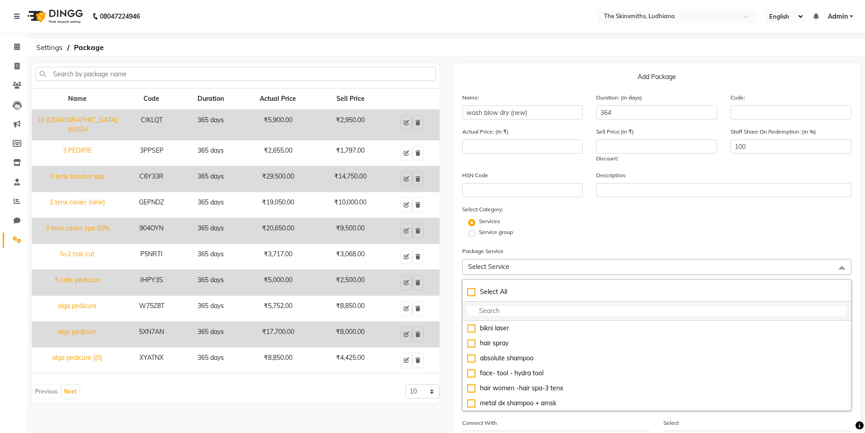
click at [481, 312] on input "multiselect-search" at bounding box center [657, 311] width 380 height 10
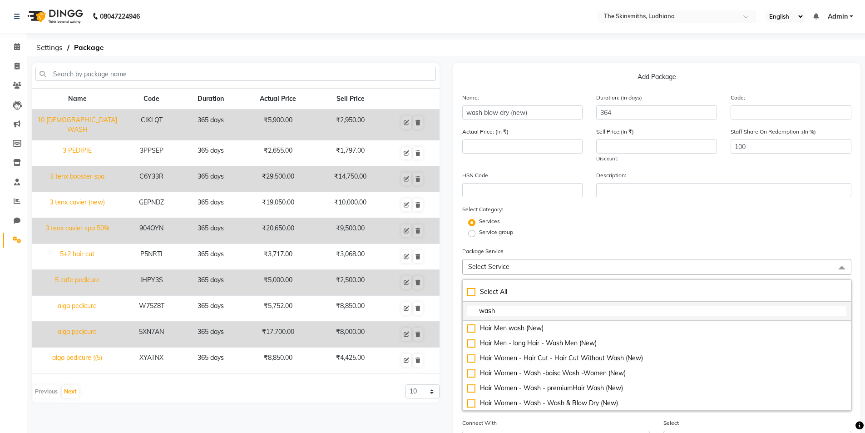
scroll to position [285, 0]
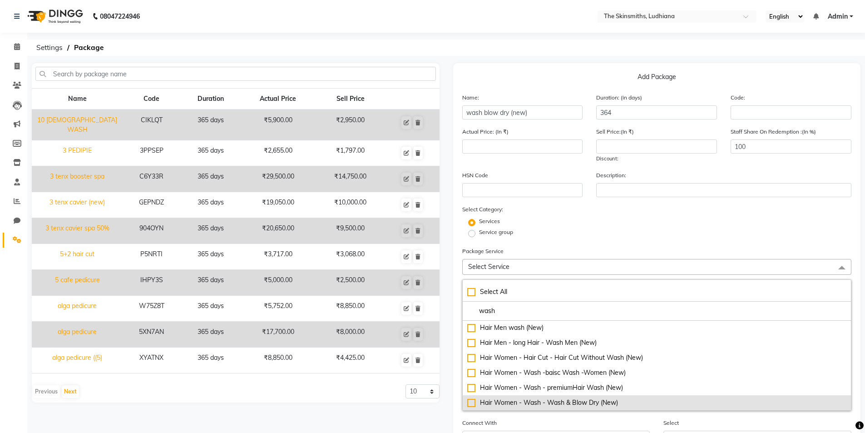
type input "wash"
click at [474, 404] on div "Hair Women - Wash - Wash & Blow Dry (New)" at bounding box center [657, 403] width 380 height 10
type input "733"
checkbox input "true"
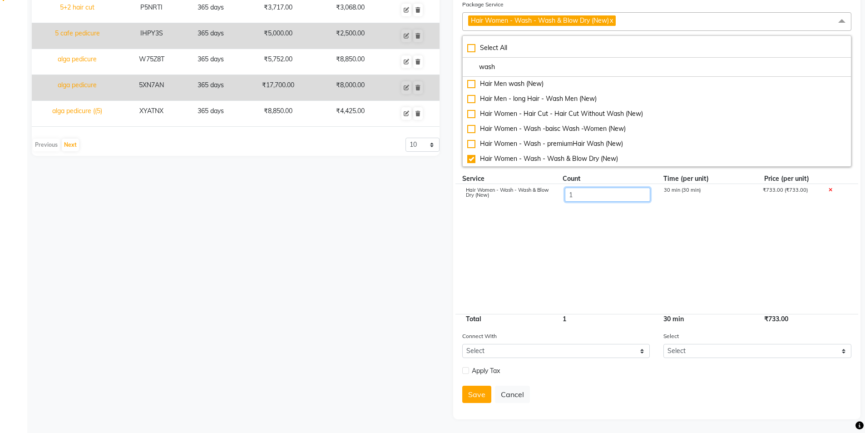
click at [583, 194] on input "1" at bounding box center [606, 195] width 85 height 14
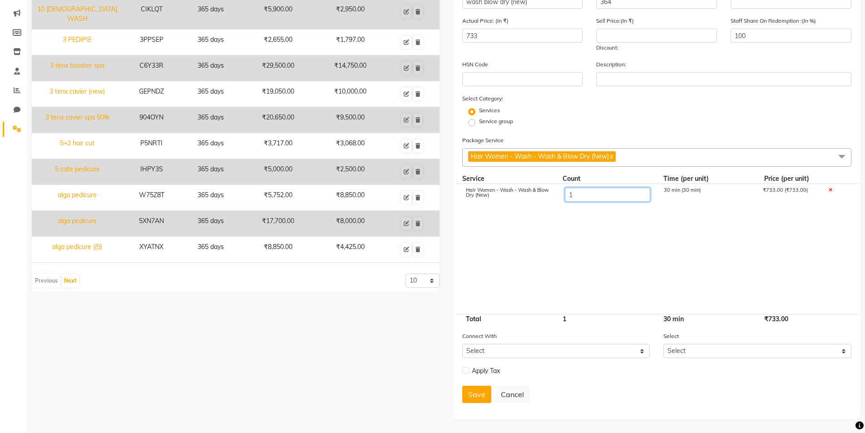
type input "10"
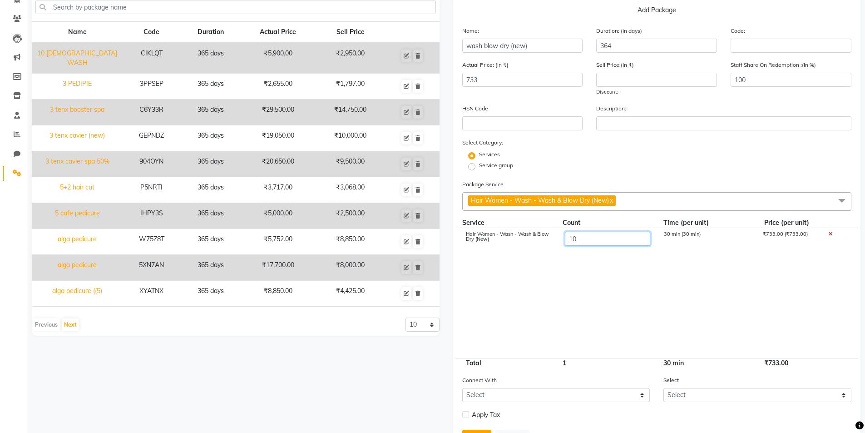
scroll to position [0, 0]
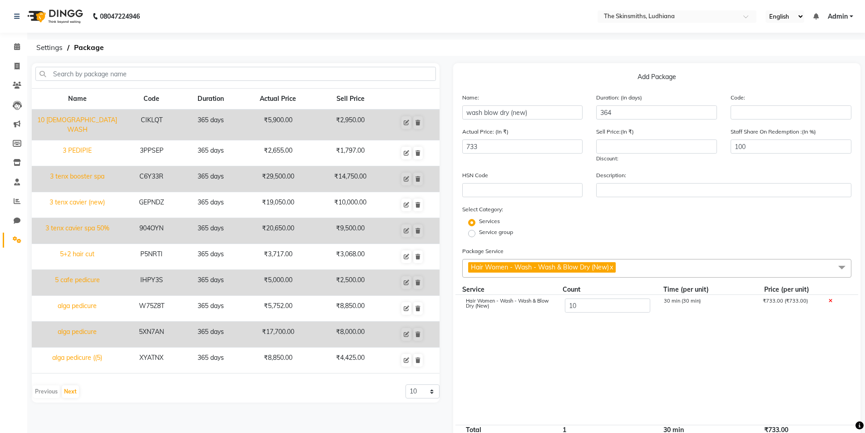
click at [569, 371] on cdk-virtual-scroll-viewport "Hair Women - Wash - Wash & Blow Dry (New) 10 30 min (30 min) ₹733.00 (₹733.00)" at bounding box center [657, 360] width 390 height 130
type input "7330"
click at [643, 148] on input "number" at bounding box center [656, 146] width 121 height 14
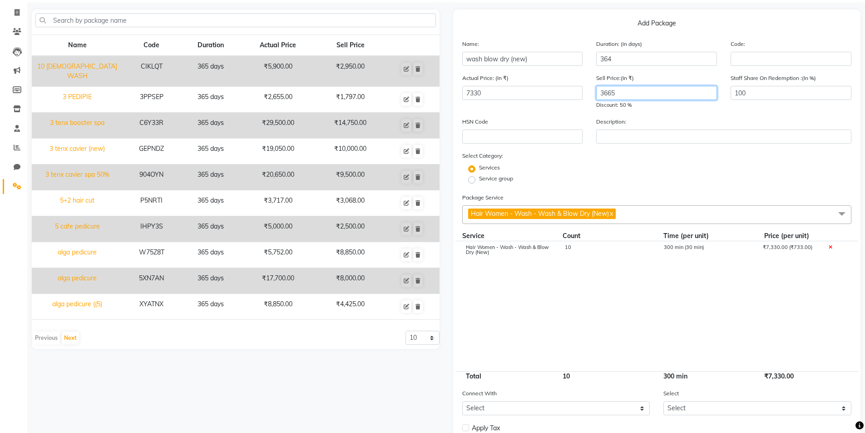
scroll to position [111, 0]
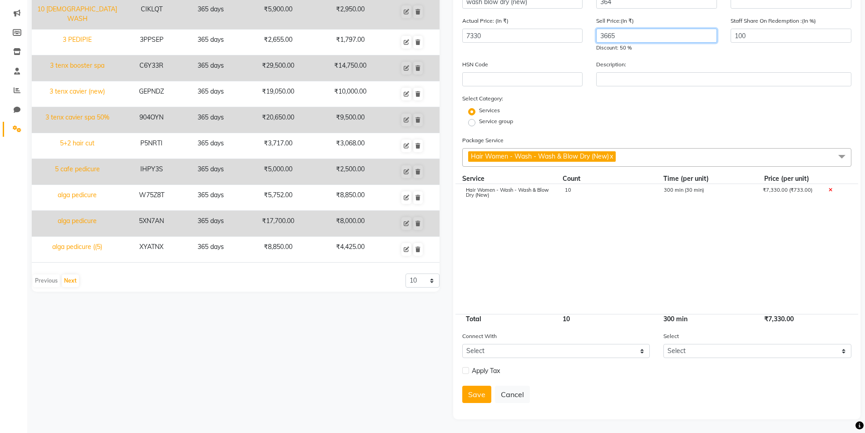
type input "3665"
click at [466, 371] on label at bounding box center [465, 370] width 7 height 7
click at [466, 371] on input "checkbox" at bounding box center [465, 371] width 6 height 6
checkbox input "true"
click at [475, 419] on button "Save" at bounding box center [476, 417] width 29 height 17
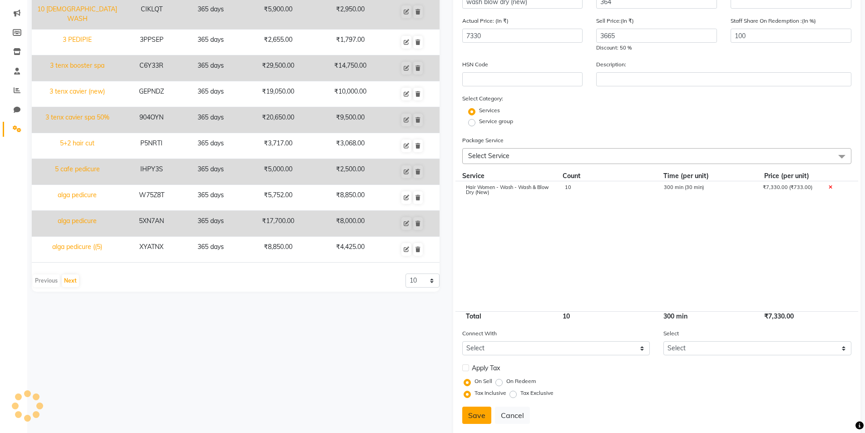
select select
checkbox input "false"
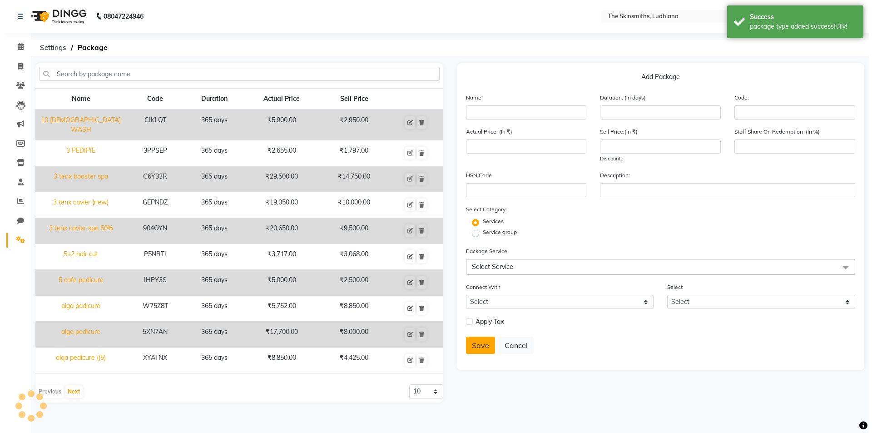
scroll to position [0, 0]
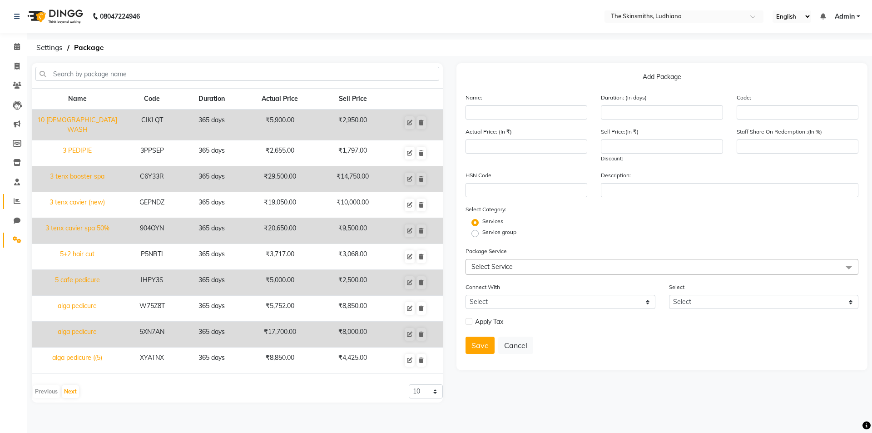
click at [12, 200] on span at bounding box center [17, 201] width 16 height 10
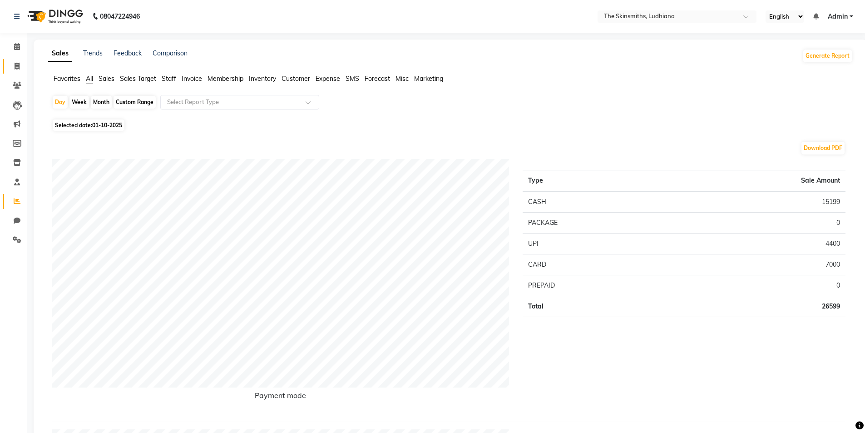
click at [16, 66] on icon at bounding box center [17, 66] width 5 height 7
select select "service"
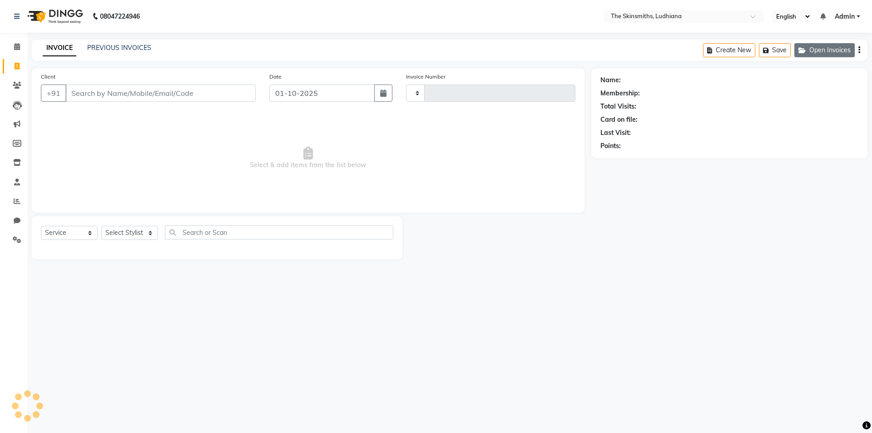
click at [821, 46] on button "Open Invoices" at bounding box center [824, 50] width 60 height 14
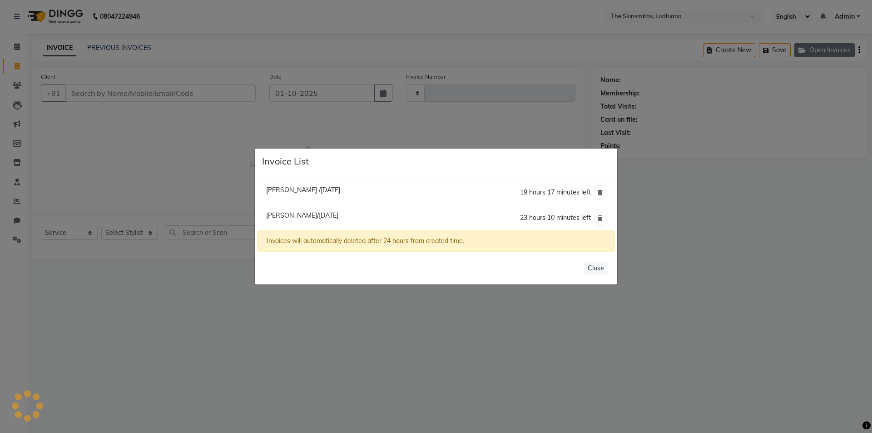
type input "1647"
select select "8115"
click at [296, 191] on span "Sukhmeen /01 October 2025" at bounding box center [303, 190] width 74 height 8
type input "9815100186"
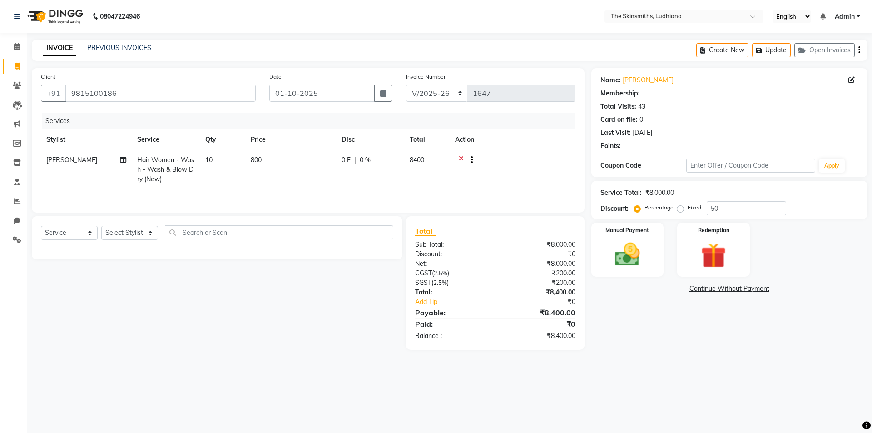
click at [447, 158] on td "8400" at bounding box center [426, 170] width 45 height 40
select select "79055"
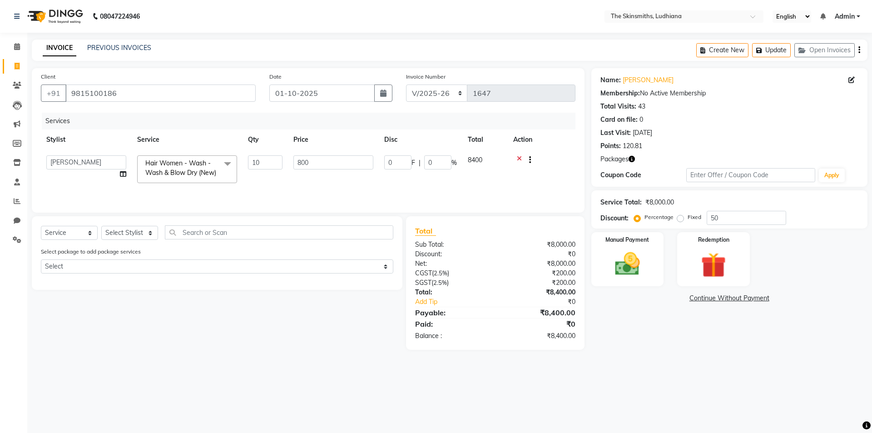
click at [517, 158] on icon at bounding box center [519, 160] width 5 height 11
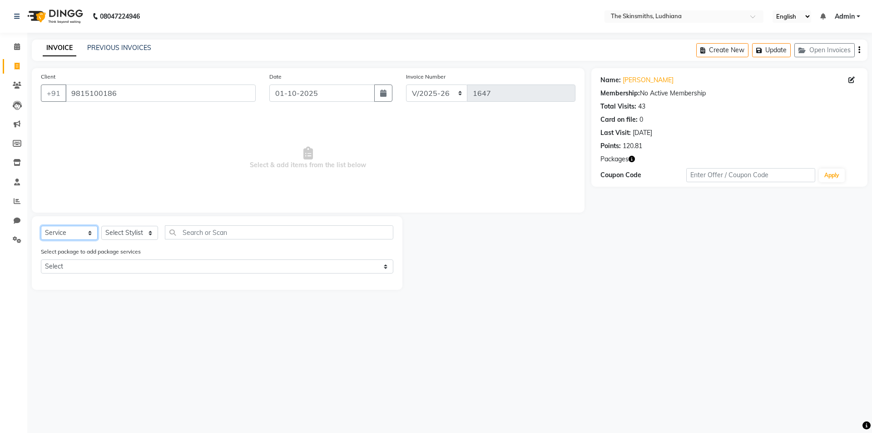
click at [66, 236] on select "Select Service Product Membership Package Voucher Prepaid Gift Card" at bounding box center [69, 233] width 57 height 14
select select "package"
click at [41, 226] on select "Select Service Product Membership Package Voucher Prepaid Gift Card" at bounding box center [69, 233] width 57 height 14
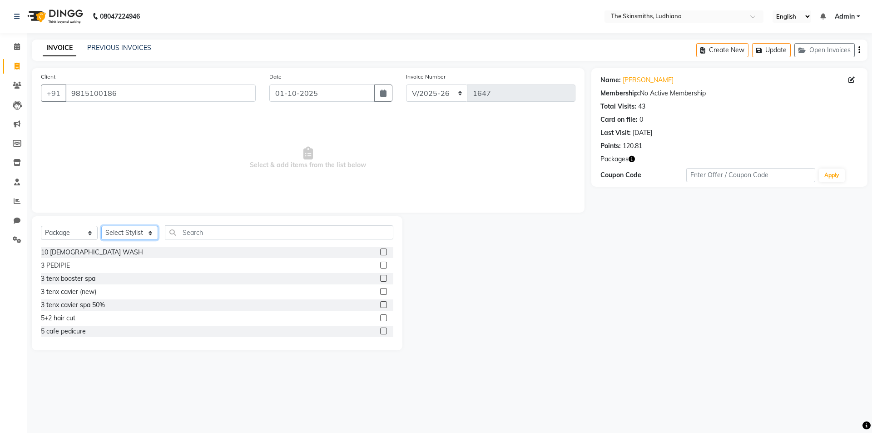
click at [136, 233] on select "Select Stylist Admin [PERSON_NAME] [PERSON_NAME] [PERSON_NAME] [PERSON_NAME] [P…" at bounding box center [129, 233] width 57 height 14
select select "76552"
click at [101, 226] on select "Select Stylist Admin [PERSON_NAME] [PERSON_NAME] [PERSON_NAME] [PERSON_NAME] [P…" at bounding box center [129, 233] width 57 height 14
click at [255, 229] on input "text" at bounding box center [279, 232] width 228 height 14
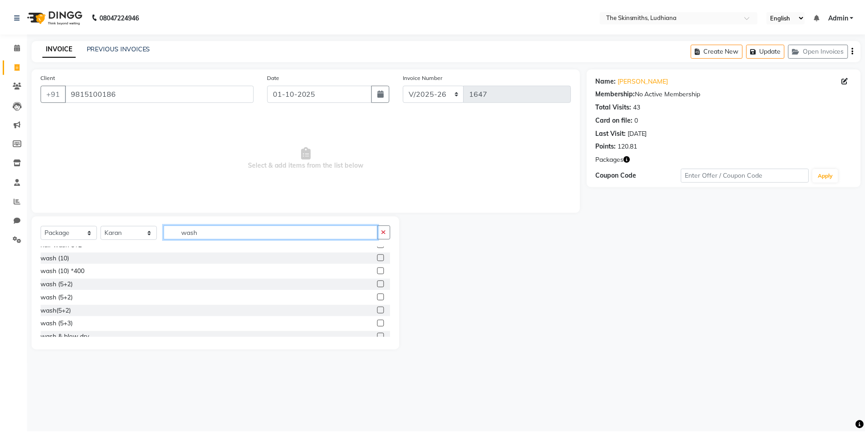
scroll to position [41, 0]
type input "wash"
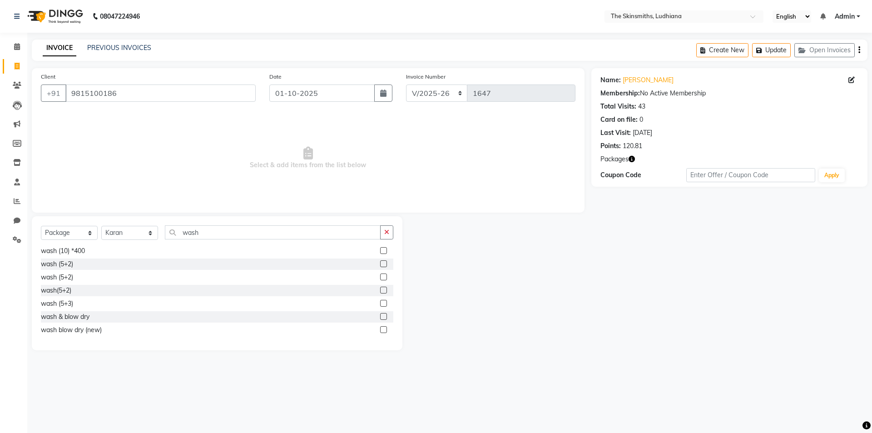
click at [380, 330] on label at bounding box center [383, 329] width 7 height 7
click at [380, 330] on input "checkbox" at bounding box center [383, 330] width 6 height 6
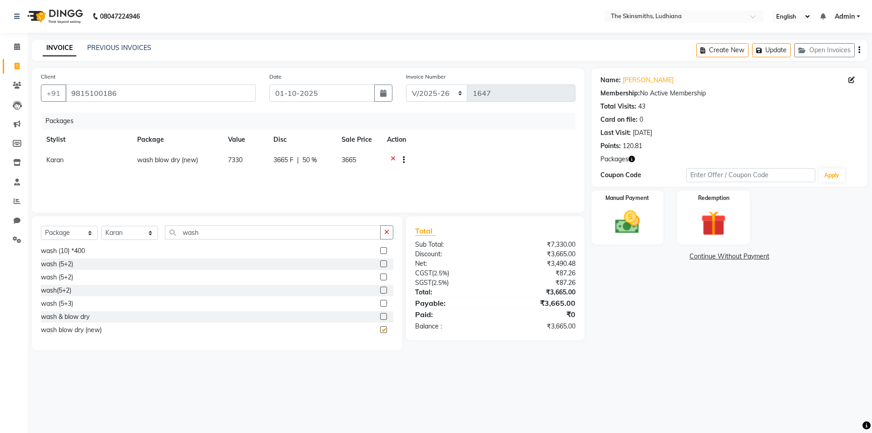
checkbox input "false"
click at [269, 160] on td "3665 F | 50 %" at bounding box center [302, 161] width 68 height 22
select select "76552"
click at [315, 163] on input "3665" at bounding box center [306, 162] width 27 height 14
type input "3"
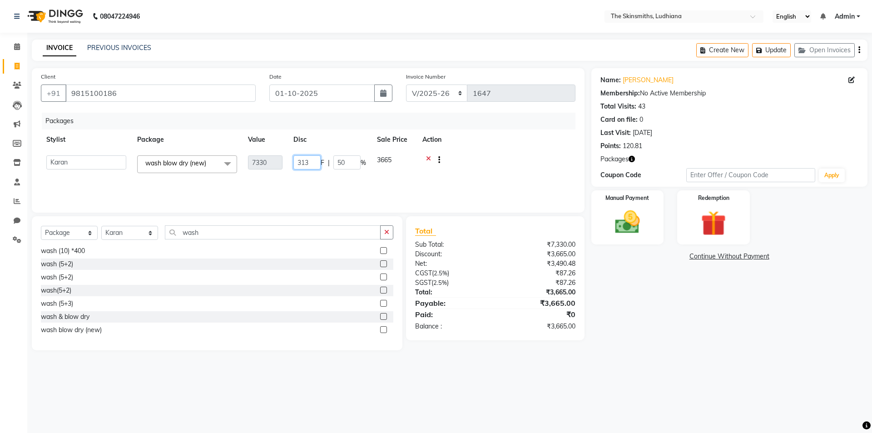
type input "3130"
click at [288, 385] on div "08047224946 Select Location × The Skinsmiths, Ludhiana English ENGLISH Español …" at bounding box center [436, 216] width 872 height 433
click at [616, 217] on img at bounding box center [627, 222] width 42 height 30
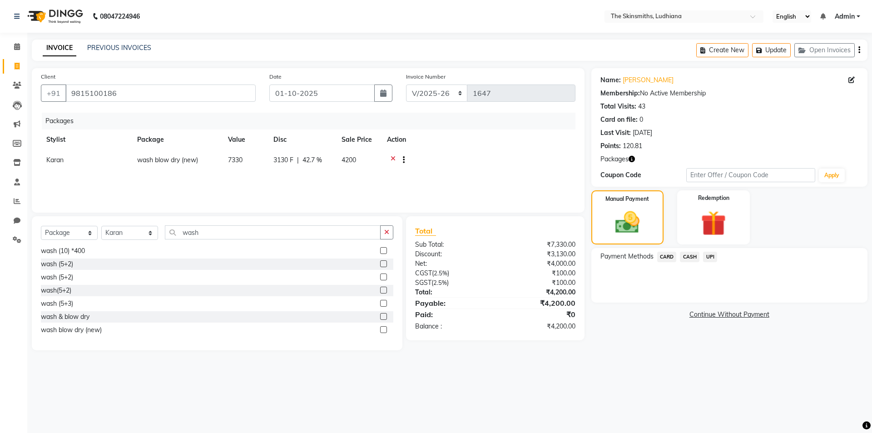
click at [687, 257] on span "CASH" at bounding box center [690, 257] width 20 height 10
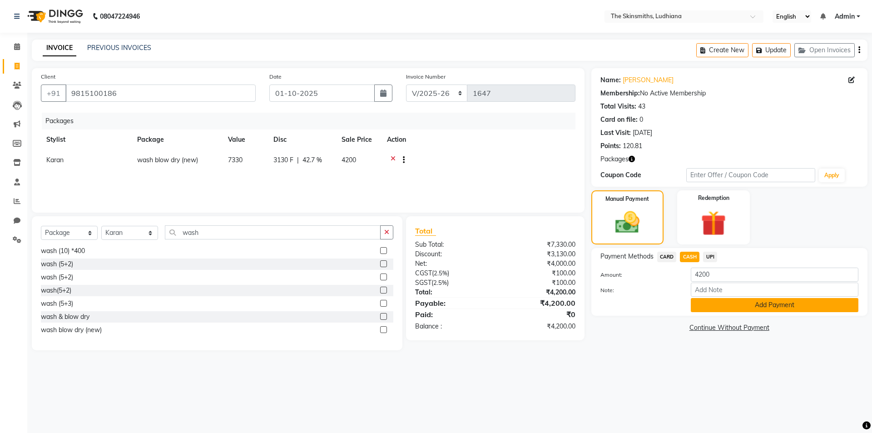
click at [741, 309] on button "Add Payment" at bounding box center [775, 305] width 168 height 14
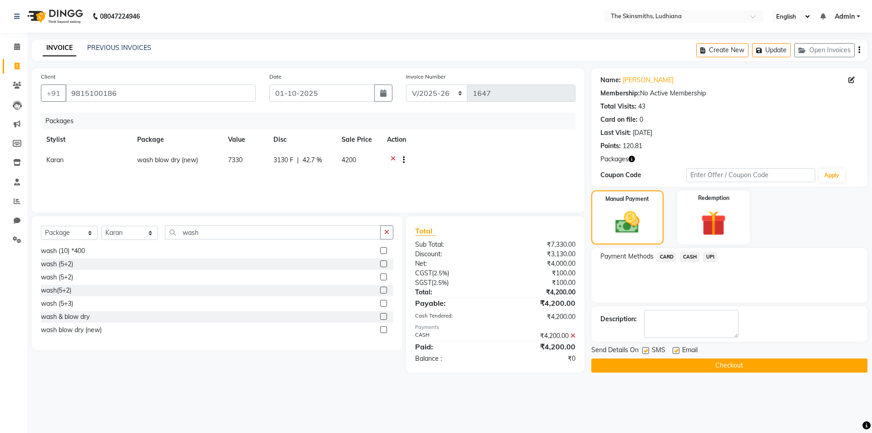
click at [735, 366] on button "Checkout" at bounding box center [729, 365] width 276 height 14
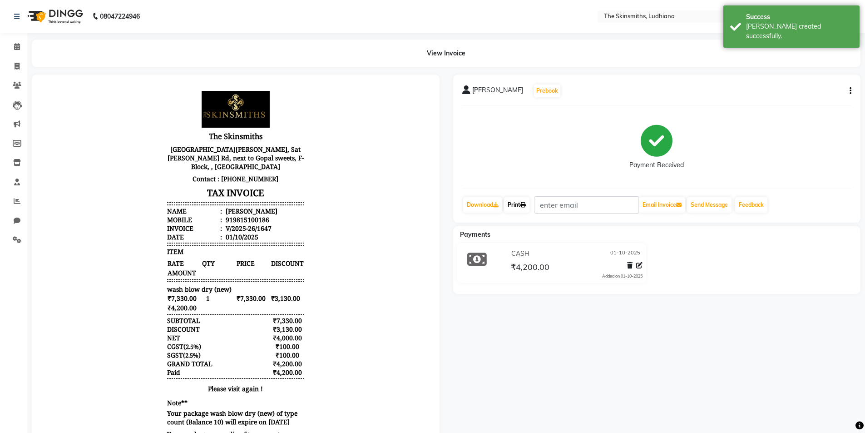
click at [517, 204] on link "Print" at bounding box center [516, 204] width 25 height 15
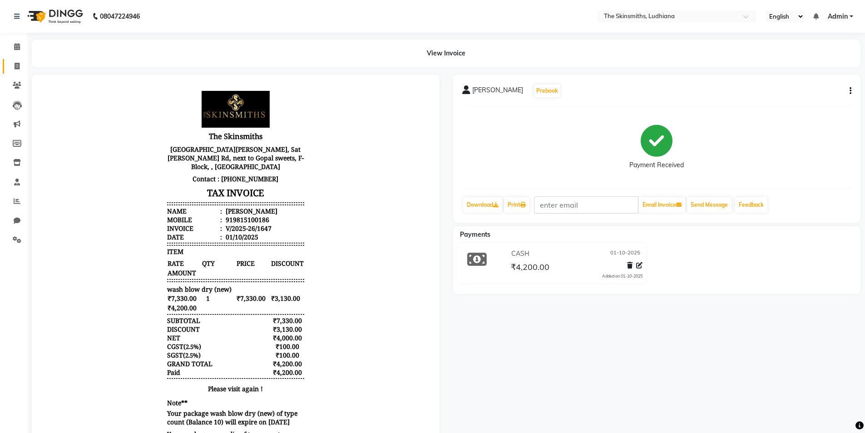
click at [17, 67] on icon at bounding box center [17, 66] width 5 height 7
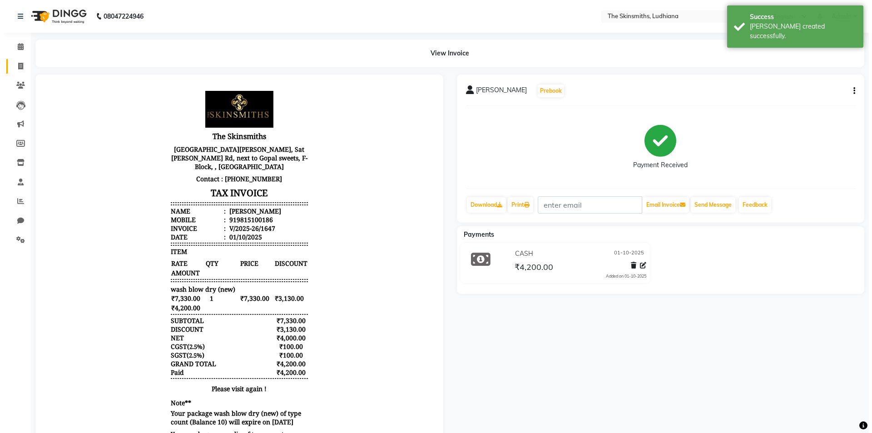
select select "service"
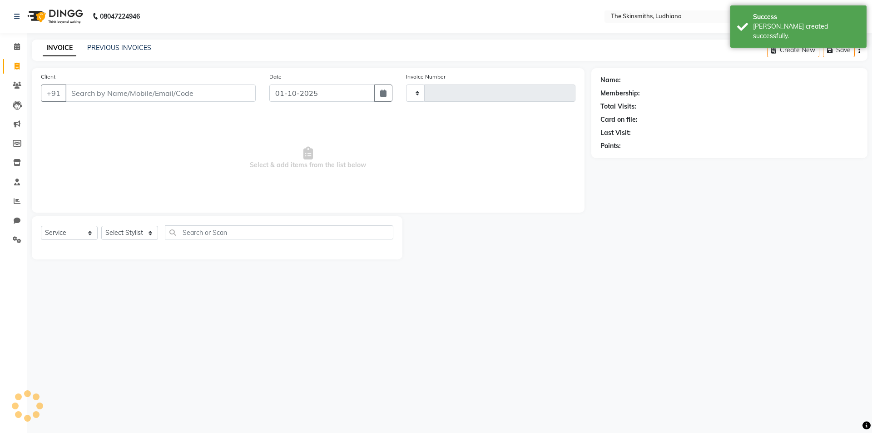
type input "1648"
select select "8115"
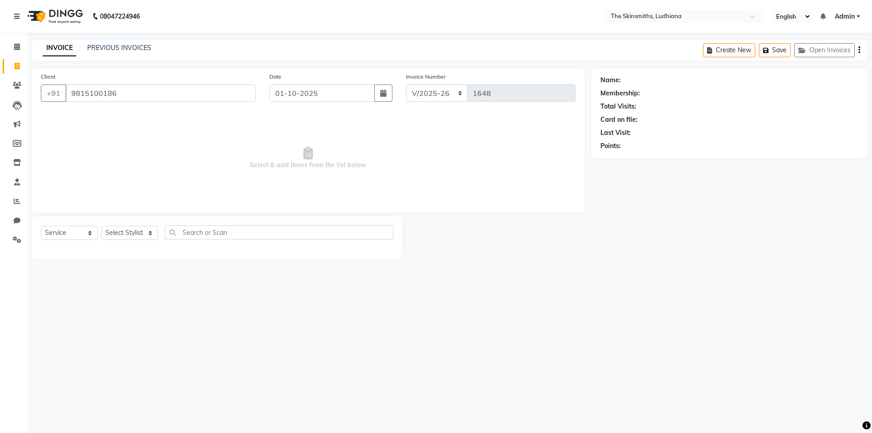
type input "9815100186"
click at [644, 78] on link "Sukhmeen" at bounding box center [648, 80] width 51 height 10
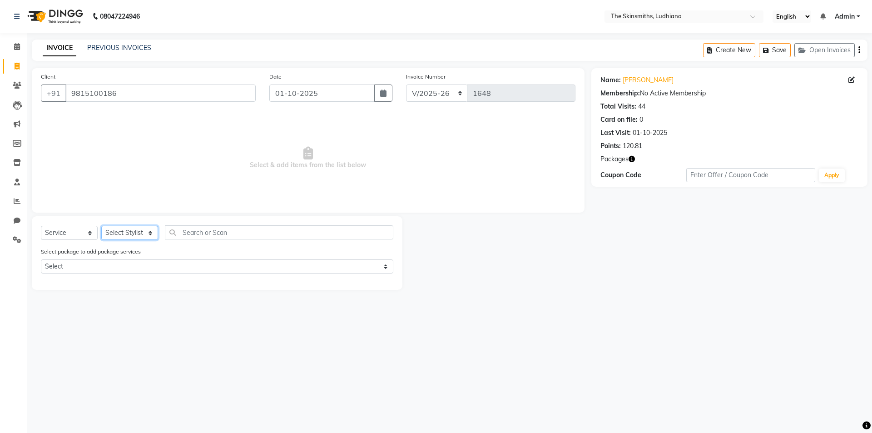
click at [132, 232] on select "Select Stylist Admin [PERSON_NAME] [PERSON_NAME] [PERSON_NAME] [PERSON_NAME] [P…" at bounding box center [129, 233] width 57 height 14
select select "79055"
click at [101, 226] on select "Select Stylist Admin [PERSON_NAME] [PERSON_NAME] [PERSON_NAME] [PERSON_NAME] [P…" at bounding box center [129, 233] width 57 height 14
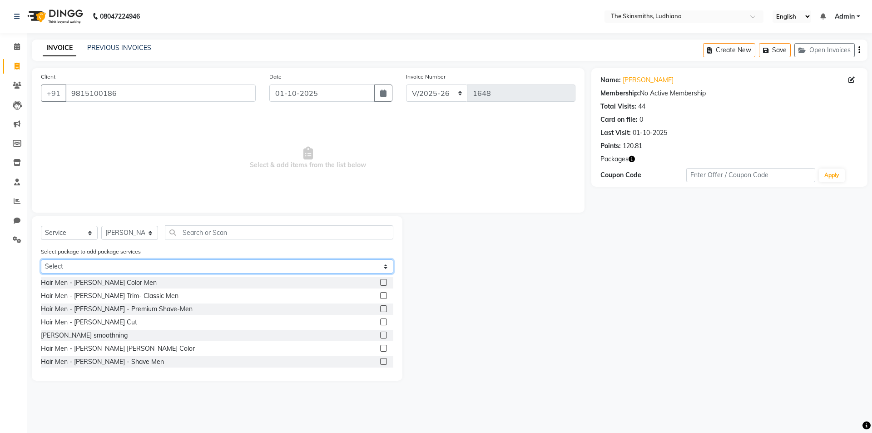
click at [188, 266] on select "Select wash blow dry (new) upper lip eb upper lip eb wash & blow dry majirel to…" at bounding box center [217, 266] width 352 height 14
select select "1: Object"
click at [41, 259] on select "Select wash blow dry (new) upper lip eb upper lip eb wash & blow dry majirel to…" at bounding box center [217, 266] width 352 height 14
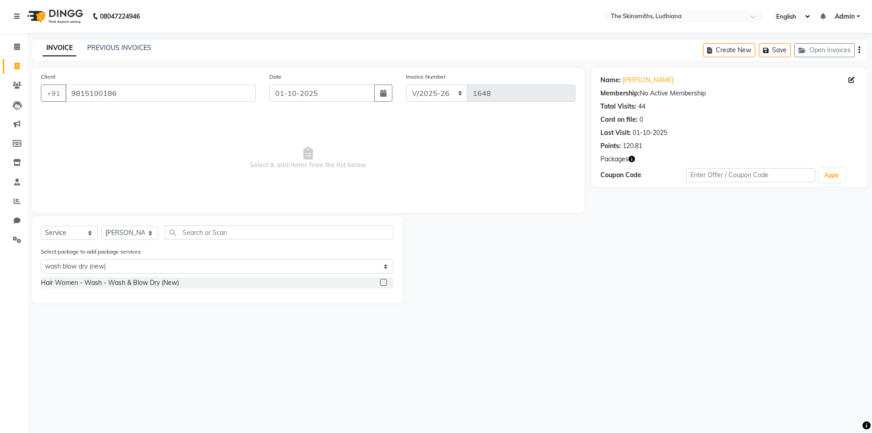
click at [384, 282] on label at bounding box center [383, 282] width 7 height 7
click at [384, 282] on input "checkbox" at bounding box center [383, 283] width 6 height 6
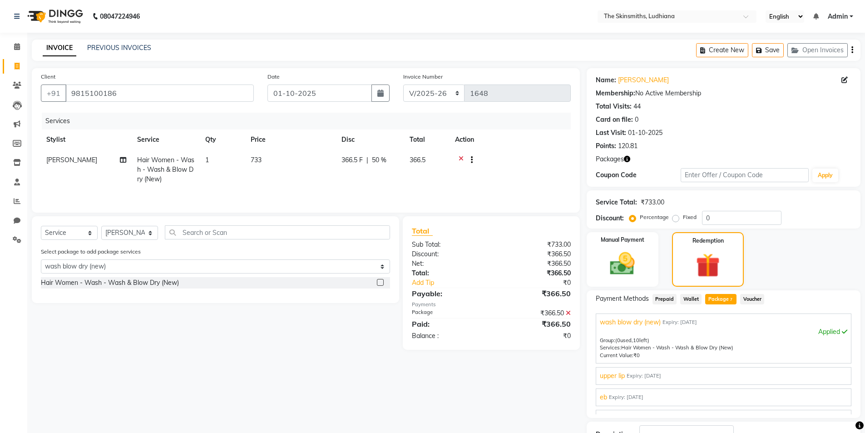
click at [212, 161] on td "1" at bounding box center [222, 170] width 45 height 40
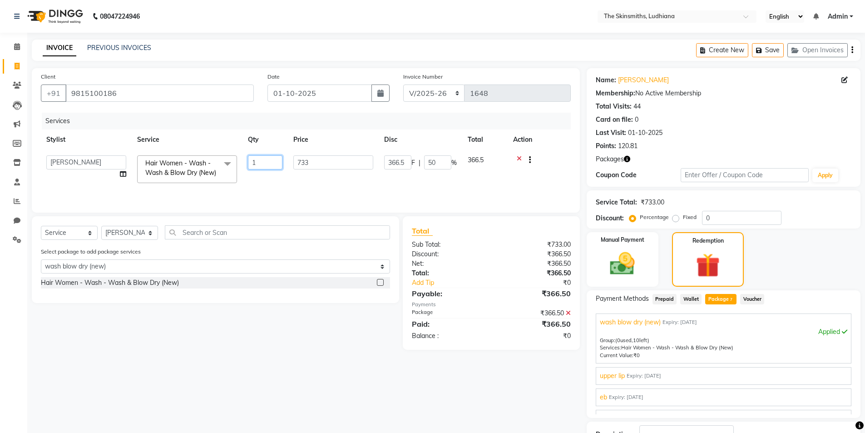
click at [272, 164] on input "1" at bounding box center [265, 162] width 35 height 14
click at [381, 291] on div "Hair Women - Wash - Wash & Blow Dry (New)" at bounding box center [215, 285] width 349 height 17
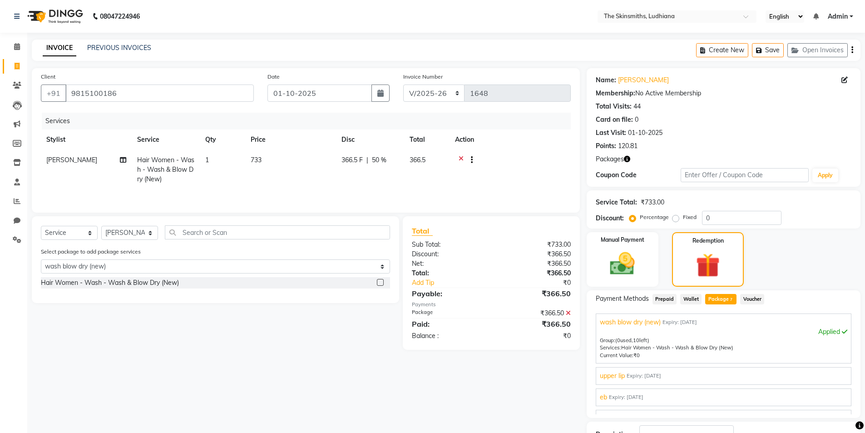
click at [381, 282] on label at bounding box center [380, 282] width 7 height 7
click at [381, 282] on input "checkbox" at bounding box center [380, 283] width 6 height 6
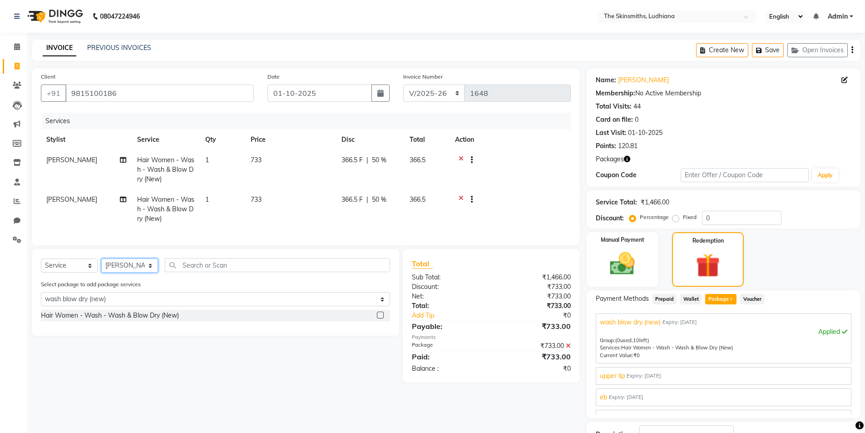
click at [139, 268] on select "Select Stylist Admin [PERSON_NAME] [PERSON_NAME] [PERSON_NAME] [PERSON_NAME] [P…" at bounding box center [129, 265] width 57 height 14
click at [101, 265] on select "Select Stylist Admin [PERSON_NAME] [PERSON_NAME] [PERSON_NAME] [PERSON_NAME] [P…" at bounding box center [129, 265] width 57 height 14
click at [125, 306] on select "Select wash blow dry (new) upper lip eb upper lip eb wash & blow dry majirel to…" at bounding box center [215, 299] width 349 height 14
click at [41, 299] on select "Select wash blow dry (new) upper lip eb upper lip eb wash & blow dry majirel to…" at bounding box center [215, 299] width 349 height 14
click at [381, 318] on label at bounding box center [380, 315] width 7 height 7
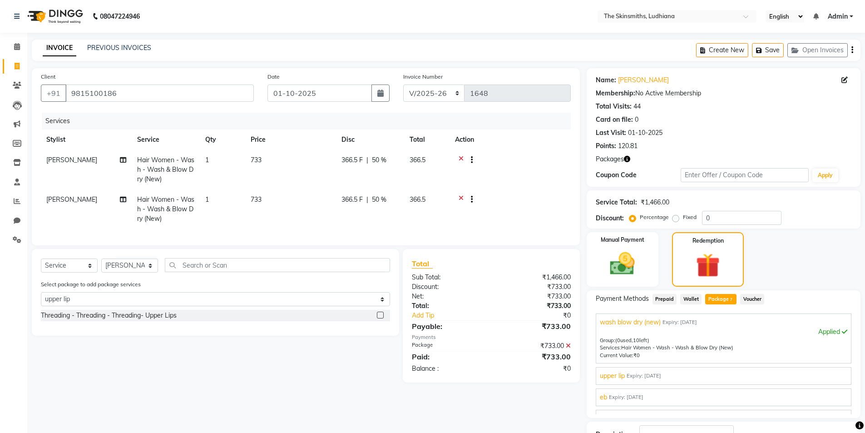
click at [381, 318] on input "checkbox" at bounding box center [380, 315] width 6 height 6
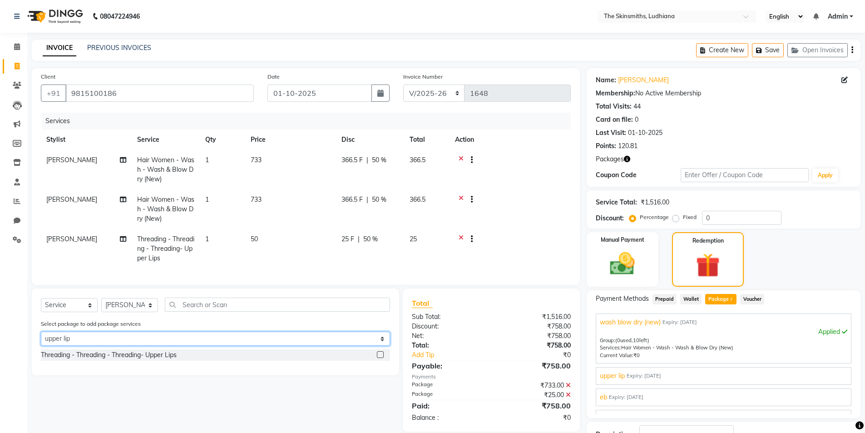
click at [122, 343] on select "Select wash blow dry (new) upper lip eb upper lip eb wash & blow dry majirel to…" at bounding box center [215, 338] width 349 height 14
click at [41, 338] on select "Select wash blow dry (new) upper lip eb upper lip eb wash & blow dry majirel to…" at bounding box center [215, 338] width 349 height 14
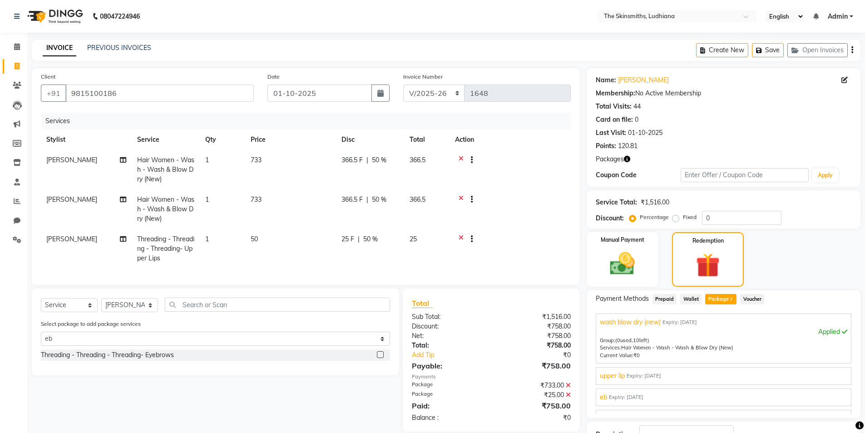
click at [377, 358] on label at bounding box center [380, 354] width 7 height 7
click at [377, 358] on input "checkbox" at bounding box center [380, 355] width 6 height 6
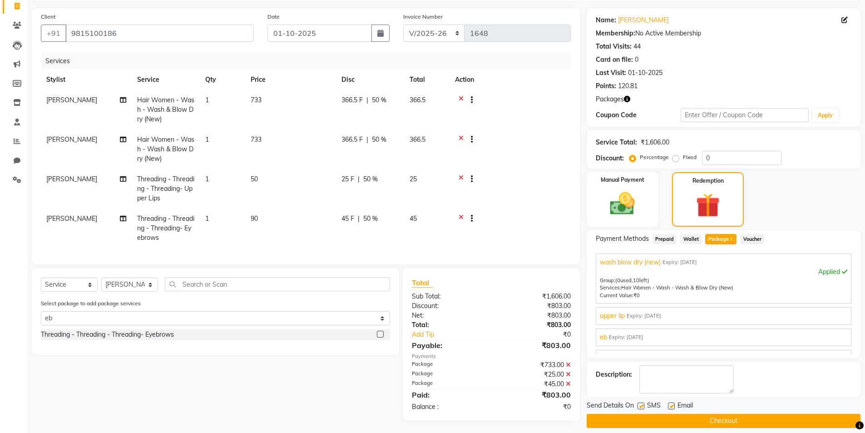
scroll to position [69, 0]
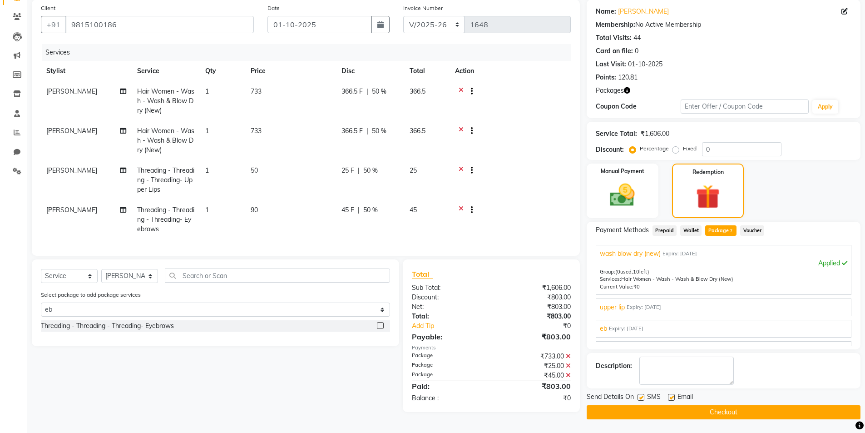
click at [746, 408] on button "Checkout" at bounding box center [724, 412] width 274 height 14
click at [742, 414] on button "Checkout" at bounding box center [724, 412] width 274 height 14
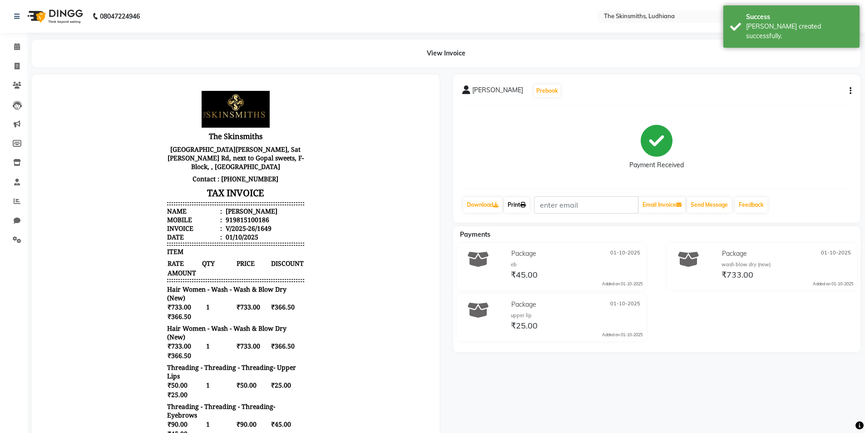
click at [526, 202] on icon at bounding box center [522, 204] width 5 height 5
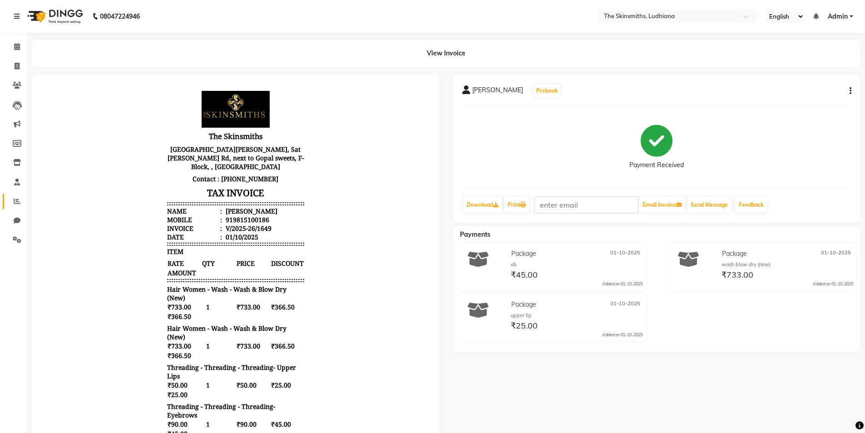
click at [20, 203] on icon at bounding box center [17, 201] width 7 height 7
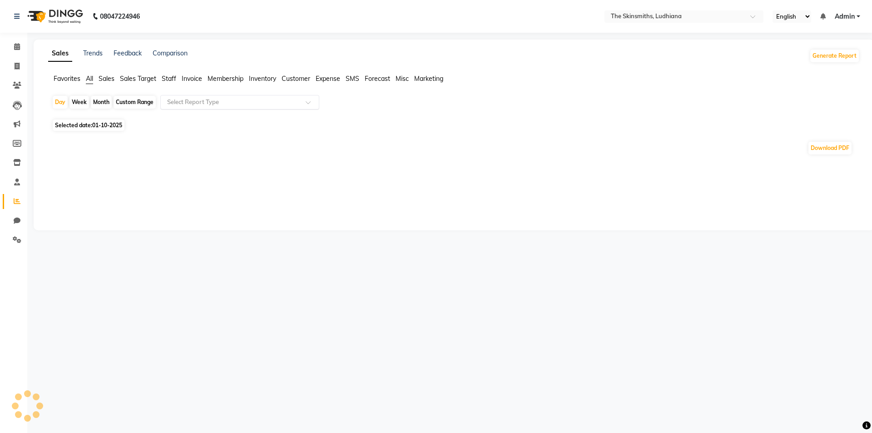
click at [212, 103] on input "text" at bounding box center [230, 102] width 131 height 9
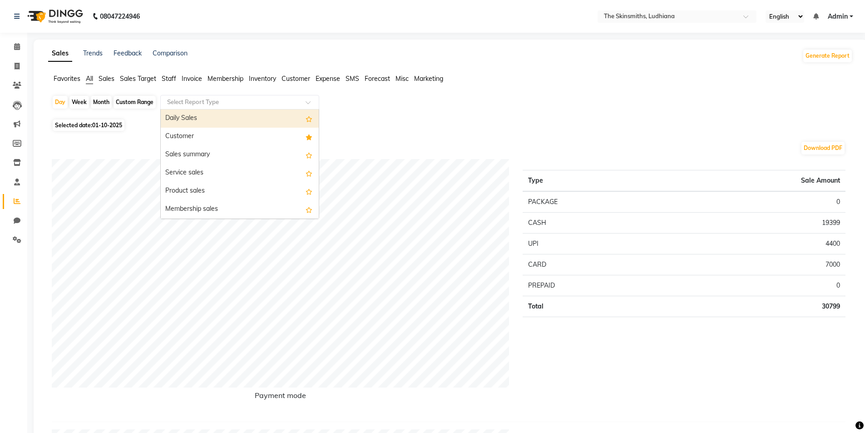
click at [213, 133] on div "Customer" at bounding box center [240, 137] width 158 height 18
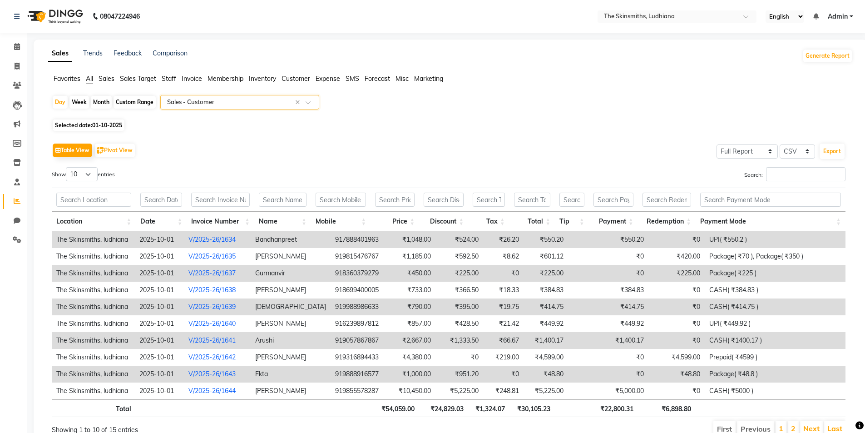
scroll to position [42, 0]
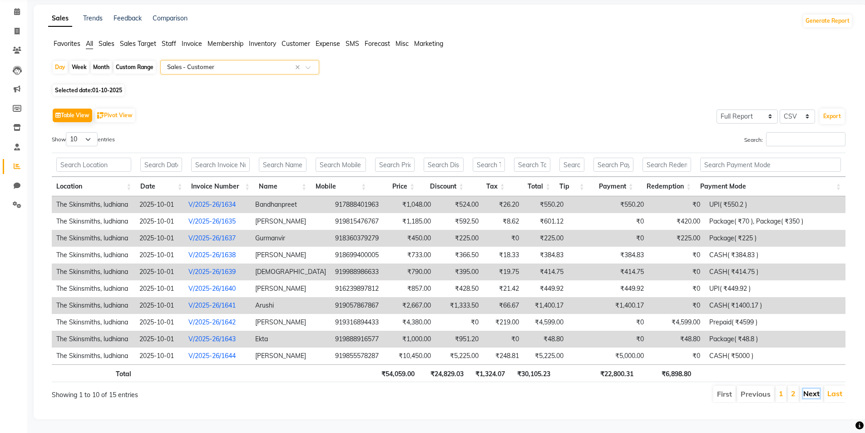
click at [815, 389] on link "Next" at bounding box center [811, 393] width 16 height 9
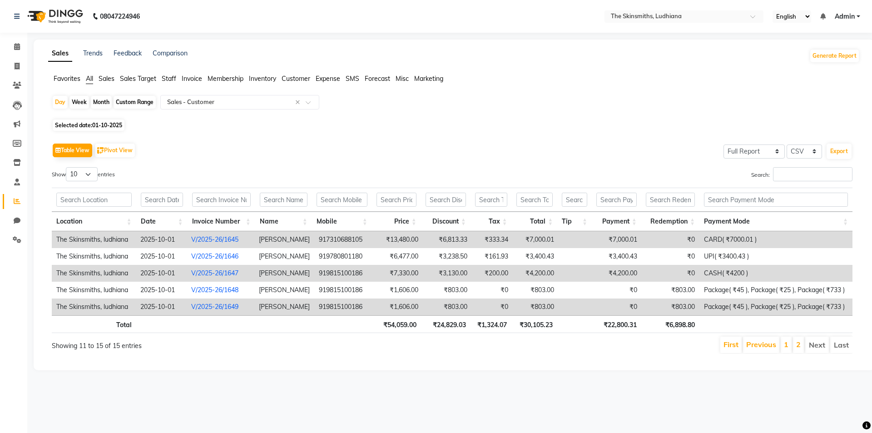
click at [337, 307] on td "919815100186" at bounding box center [343, 306] width 59 height 17
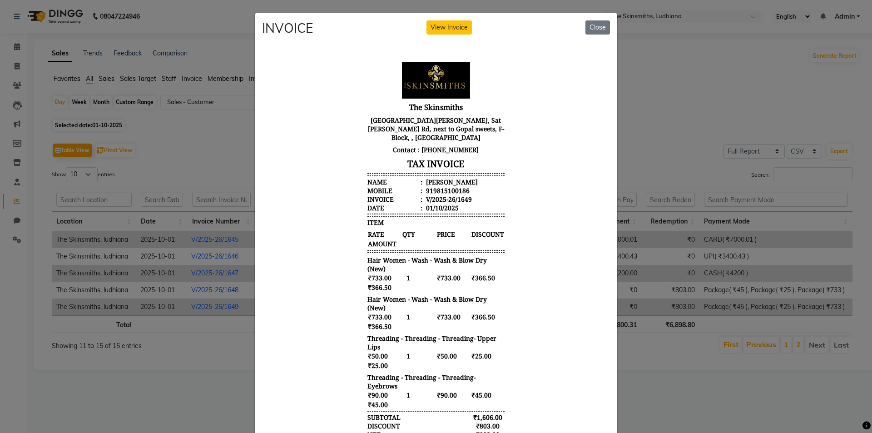
click at [450, 28] on button "View Invoice" at bounding box center [448, 27] width 45 height 14
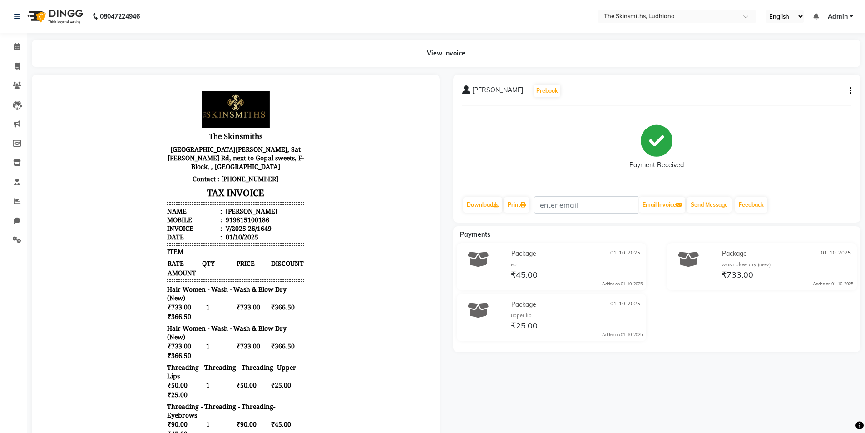
click at [859, 88] on div "Sukhmeen Prebook Payment Received Download Print Email Invoice Send Message Fee…" at bounding box center [657, 148] width 408 height 148
click at [850, 91] on icon "button" at bounding box center [851, 91] width 2 height 0
click at [813, 73] on div "Cancel Invoice" at bounding box center [805, 73] width 62 height 11
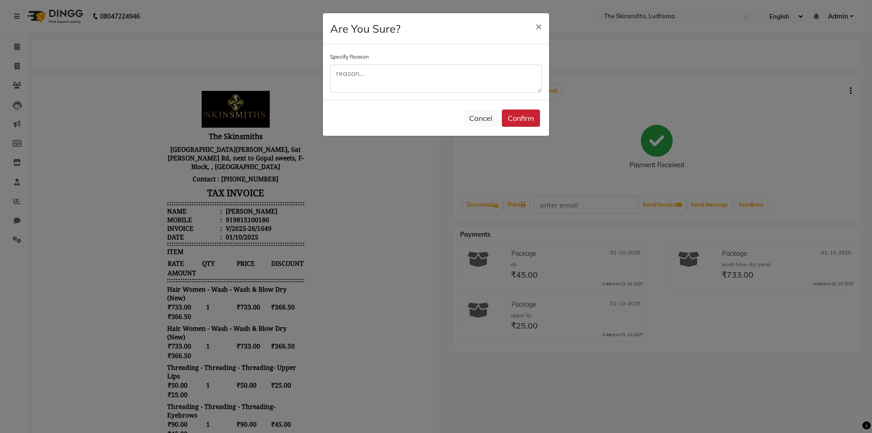
click at [519, 121] on button "Confirm" at bounding box center [521, 117] width 38 height 17
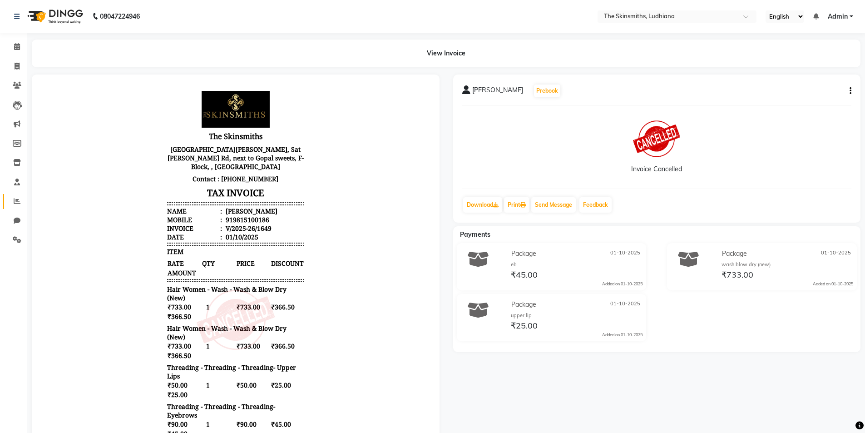
click at [11, 201] on span at bounding box center [17, 201] width 16 height 10
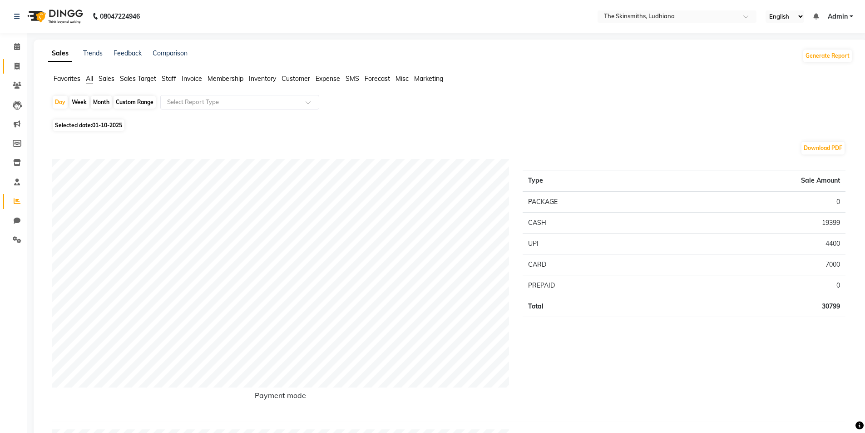
click at [19, 59] on link "Invoice" at bounding box center [14, 66] width 22 height 15
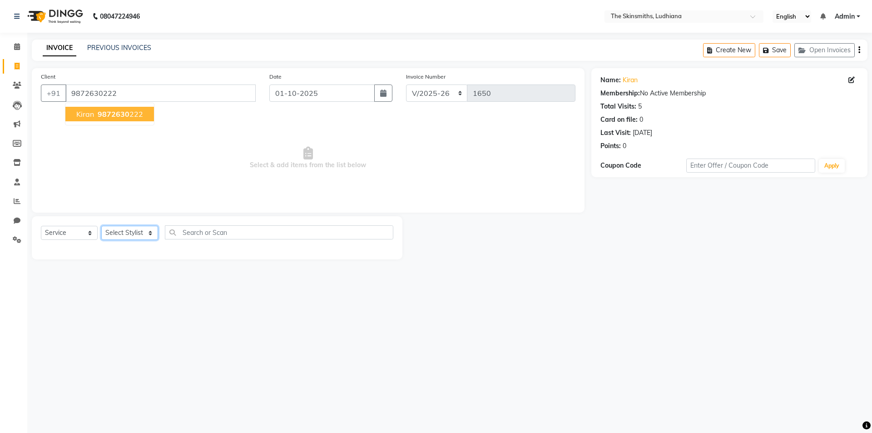
click at [134, 228] on select "Select Stylist Admin [PERSON_NAME] [PERSON_NAME] [PERSON_NAME] [PERSON_NAME] [P…" at bounding box center [129, 233] width 57 height 14
click at [101, 226] on select "Select Stylist Admin [PERSON_NAME] [PERSON_NAME] [PERSON_NAME] [PERSON_NAME] [P…" at bounding box center [129, 233] width 57 height 14
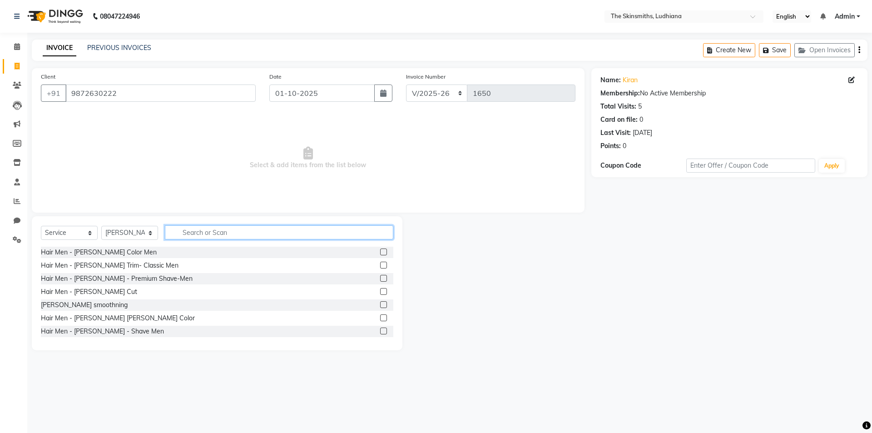
click at [238, 235] on input "text" at bounding box center [279, 232] width 228 height 14
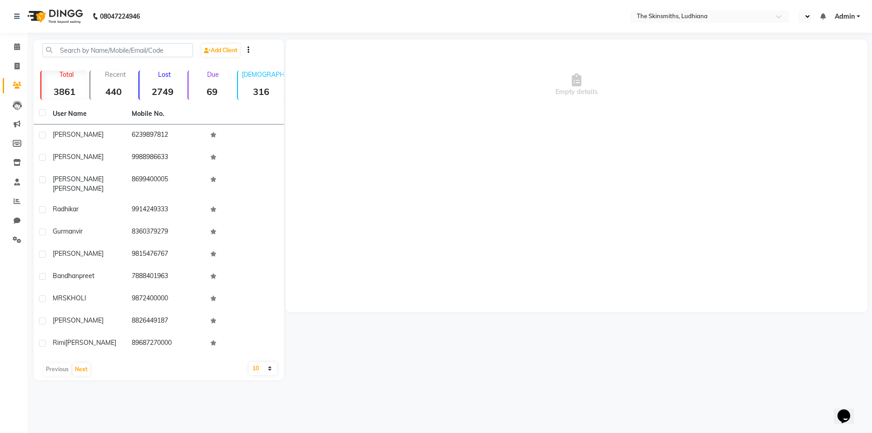
select select "en"
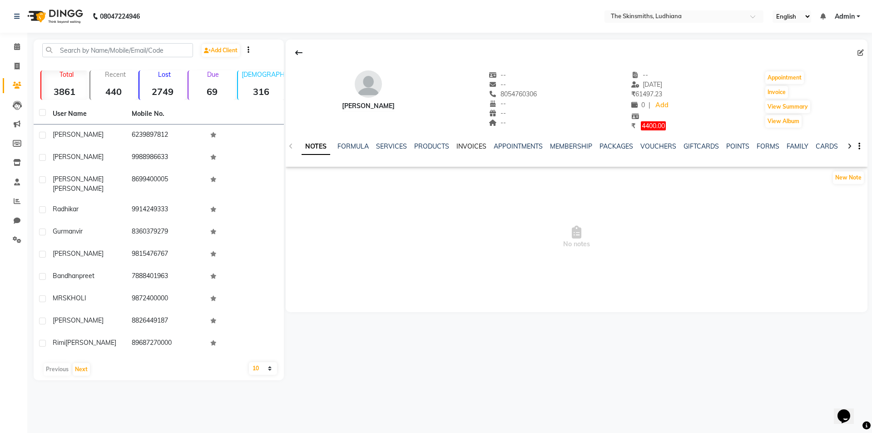
click at [470, 147] on link "INVOICES" at bounding box center [471, 146] width 30 height 8
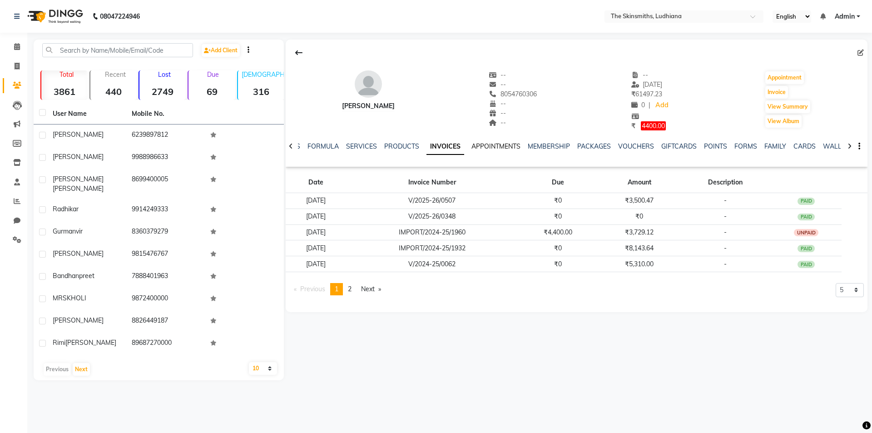
click at [495, 147] on link "APPOINTMENTS" at bounding box center [495, 146] width 49 height 8
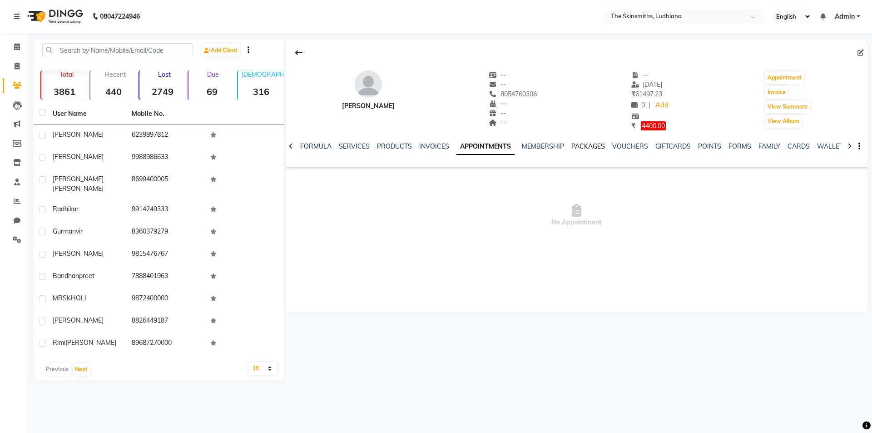
click at [584, 148] on link "PACKAGES" at bounding box center [588, 146] width 34 height 8
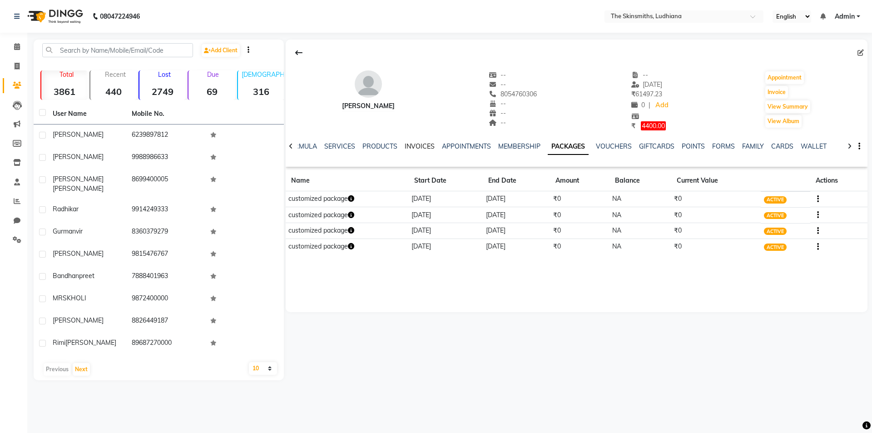
click at [415, 148] on link "INVOICES" at bounding box center [420, 146] width 30 height 8
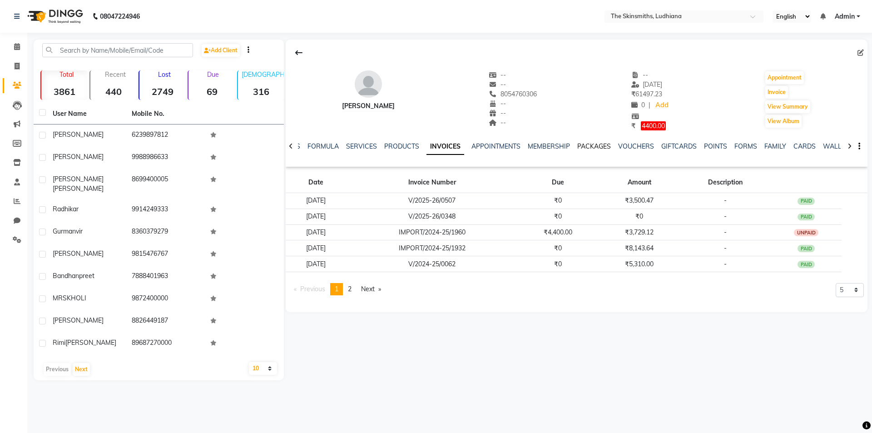
click at [589, 148] on link "PACKAGES" at bounding box center [594, 146] width 34 height 8
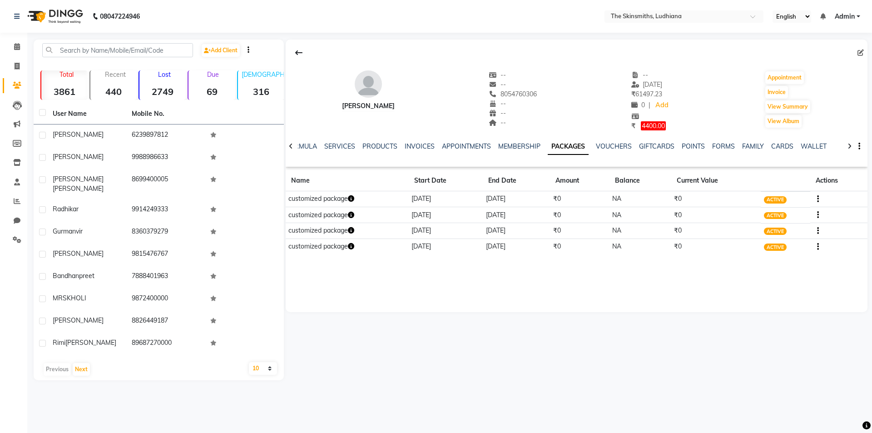
click at [350, 198] on icon "button" at bounding box center [351, 198] width 6 height 6
click at [389, 287] on div "[PERSON_NAME] -- -- 8054760306 -- -- -- -- [DATE] ₹ 61497.23 0 | Add ₹ 4400.00 …" at bounding box center [577, 176] width 582 height 272
click at [353, 214] on icon "button" at bounding box center [351, 215] width 6 height 6
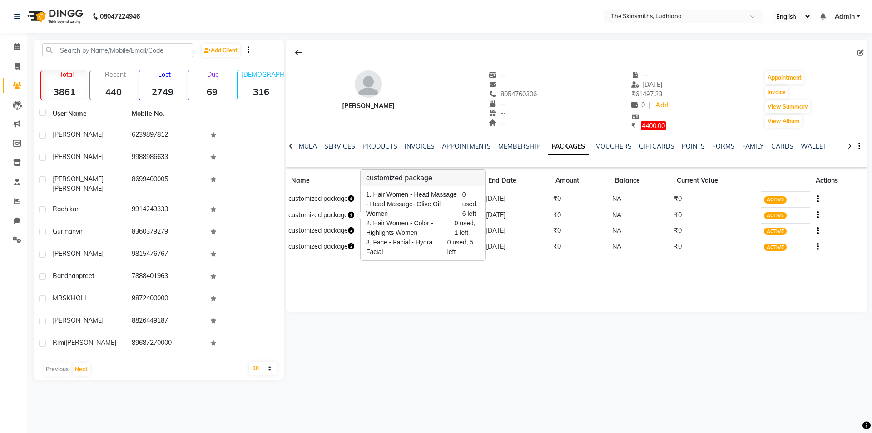
click at [368, 290] on div "[PERSON_NAME] -- -- 8054760306 -- -- -- -- [DATE] ₹ 61497.23 0 | Add ₹ 4400.00 …" at bounding box center [577, 176] width 582 height 272
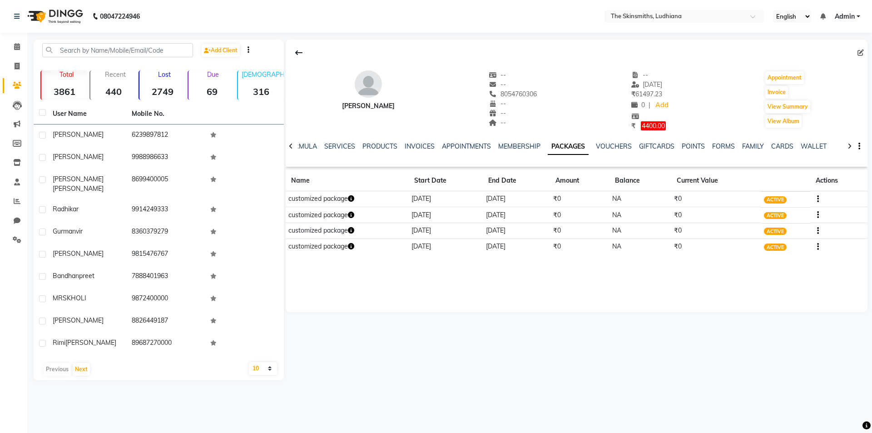
click at [352, 231] on icon "button" at bounding box center [351, 230] width 6 height 6
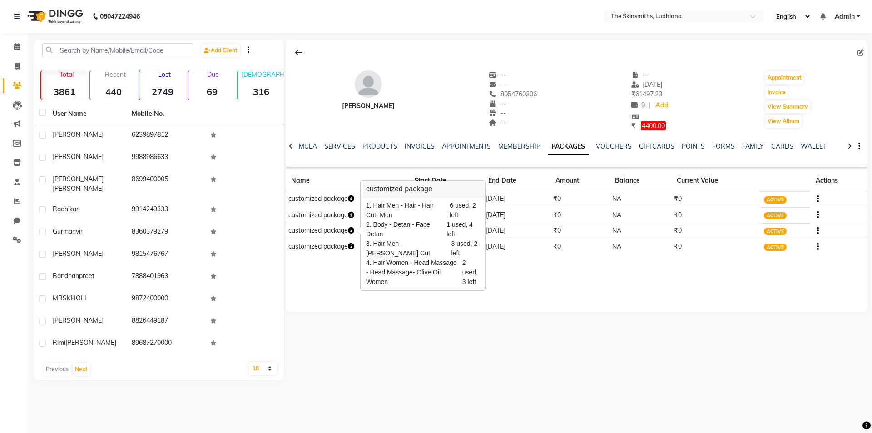
click at [349, 281] on div "[PERSON_NAME] -- -- 8054760306 -- -- -- -- [DATE] ₹ 61497.23 0 | Add ₹ 4400.00 …" at bounding box center [577, 176] width 582 height 272
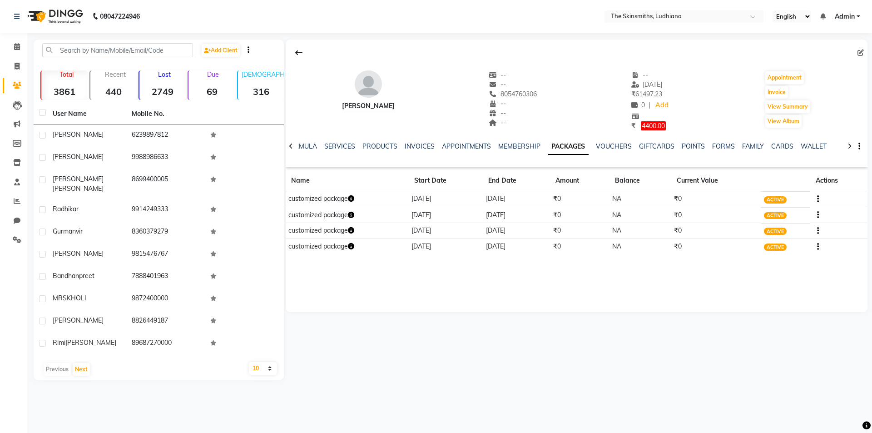
click at [353, 246] on icon "button" at bounding box center [351, 246] width 6 height 6
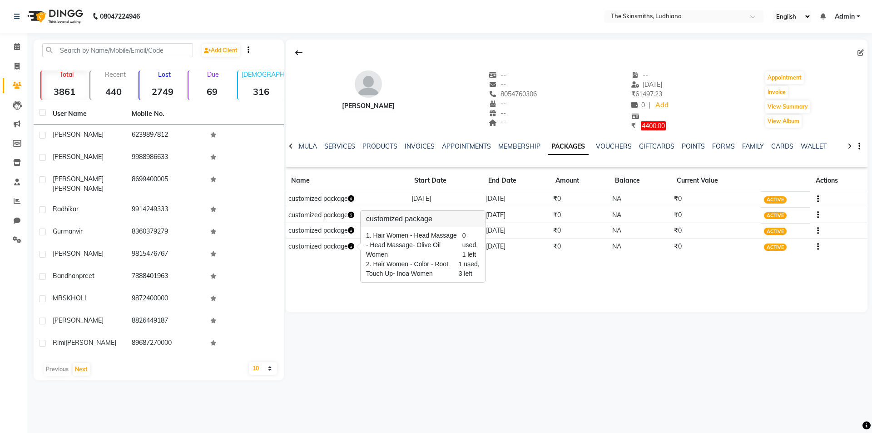
click at [551, 282] on div "[PERSON_NAME] -- -- 8054760306 -- -- -- -- [DATE] ₹ 61497.23 0 | Add ₹ 4400.00 …" at bounding box center [577, 176] width 582 height 272
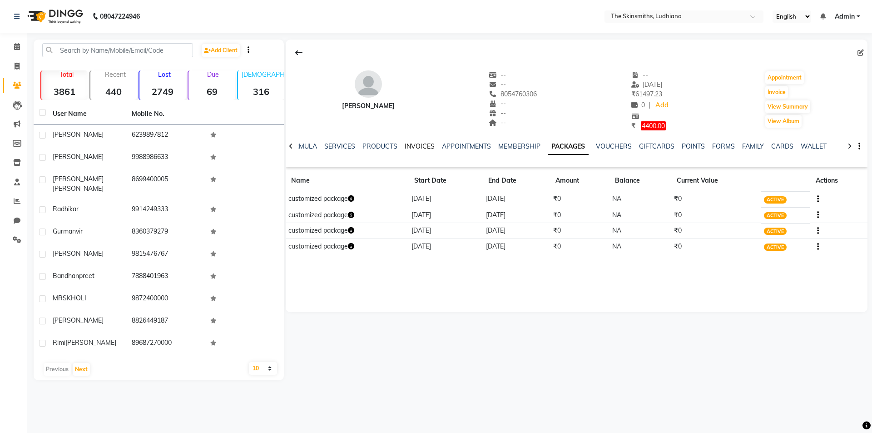
click at [413, 145] on link "INVOICES" at bounding box center [420, 146] width 30 height 8
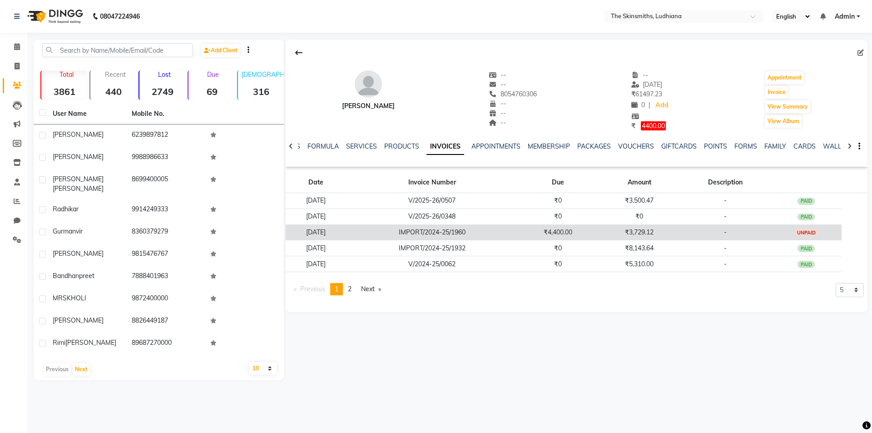
click at [812, 229] on div "UNPAID" at bounding box center [806, 232] width 25 height 7
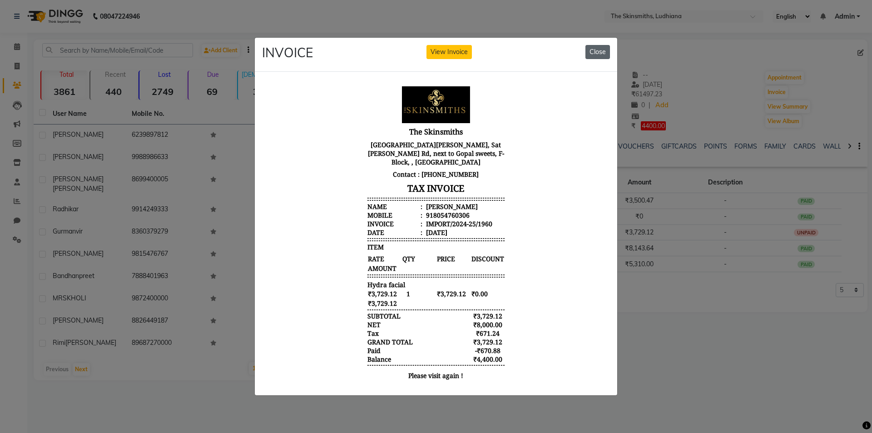
click at [598, 50] on button "Close" at bounding box center [597, 52] width 25 height 14
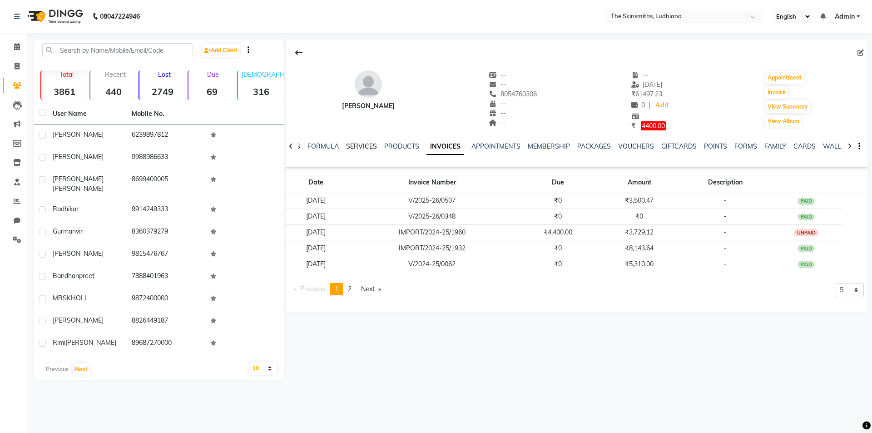
click at [356, 143] on link "SERVICES" at bounding box center [361, 146] width 31 height 8
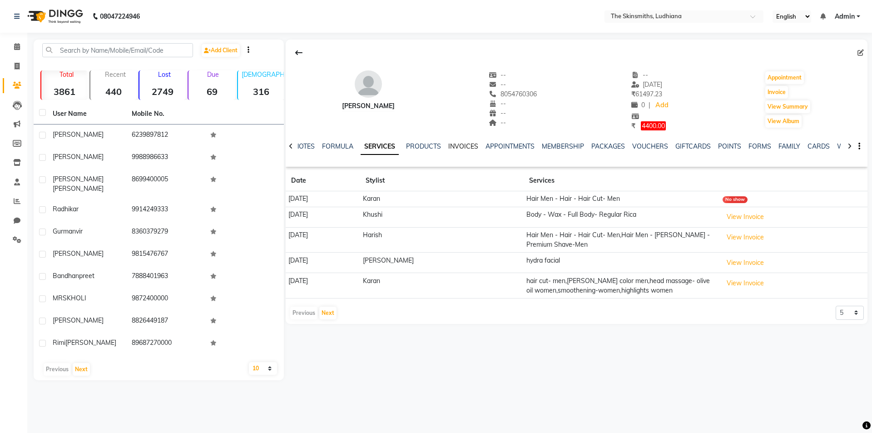
click at [465, 143] on link "INVOICES" at bounding box center [463, 146] width 30 height 8
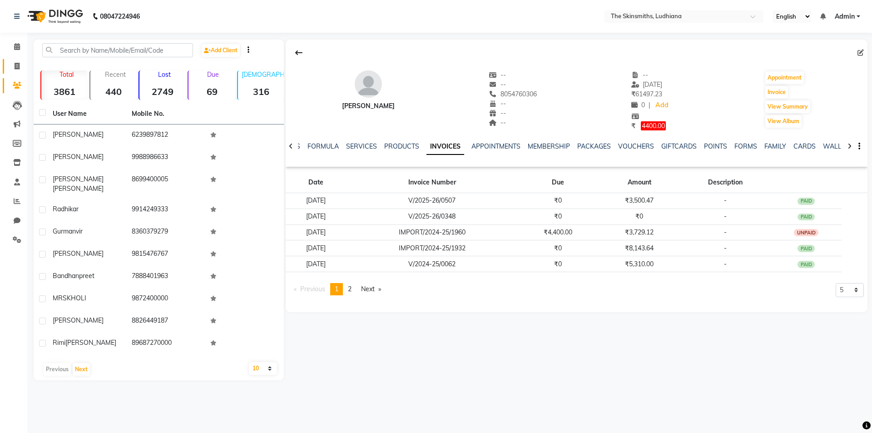
click at [19, 64] on icon at bounding box center [17, 66] width 5 height 7
select select "service"
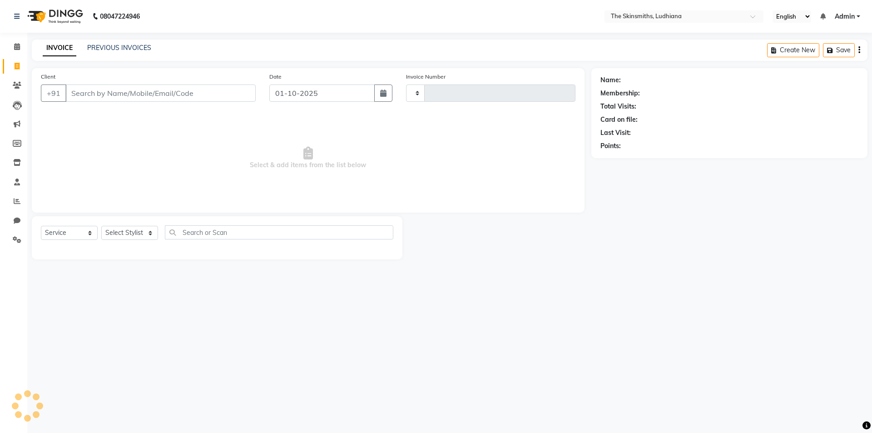
type input "1641"
select select "8115"
click at [137, 235] on select "Select Stylist Admin [PERSON_NAME] [PERSON_NAME] [PERSON_NAME] [PERSON_NAME] [P…" at bounding box center [129, 233] width 57 height 14
select select "76551"
click at [101, 226] on select "Select Stylist Admin [PERSON_NAME] [PERSON_NAME] [PERSON_NAME] [PERSON_NAME] [P…" at bounding box center [129, 233] width 57 height 14
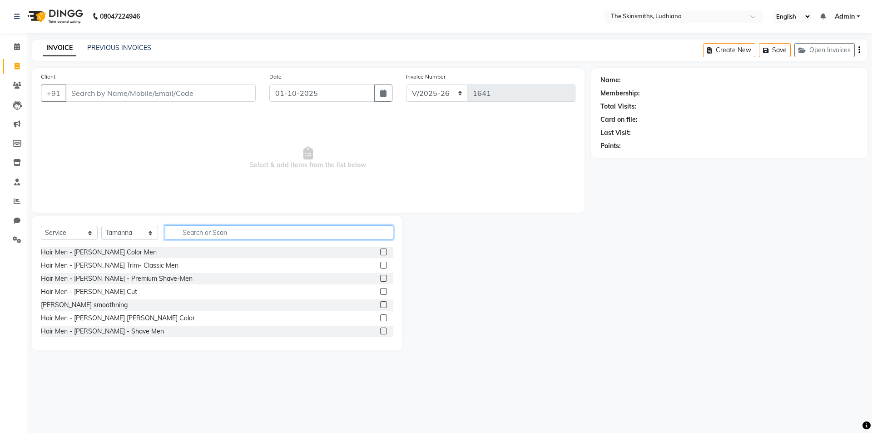
click at [248, 228] on input "text" at bounding box center [279, 232] width 228 height 14
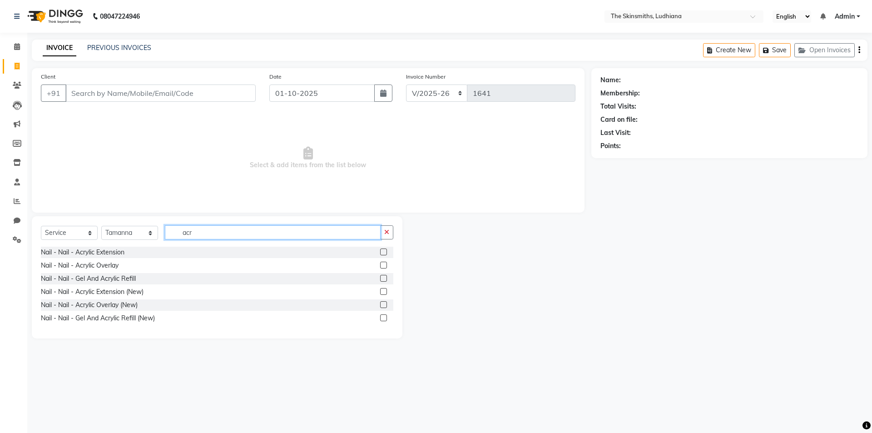
type input "acr"
click at [381, 315] on label at bounding box center [383, 317] width 7 height 7
click at [381, 315] on input "checkbox" at bounding box center [383, 318] width 6 height 6
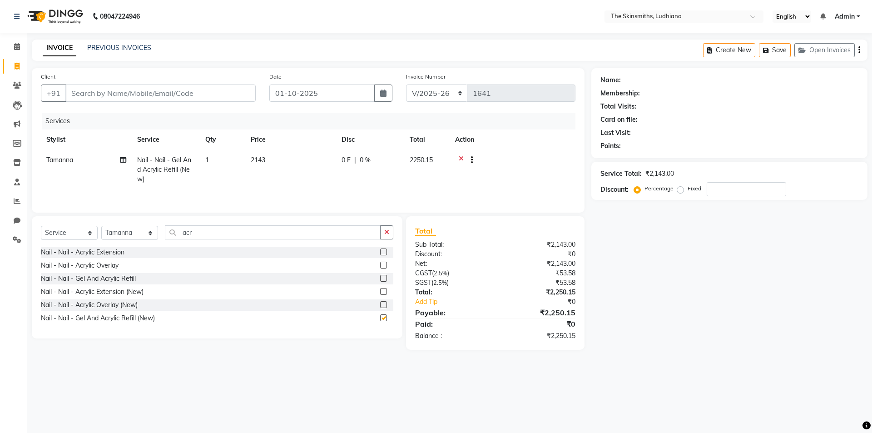
checkbox input "false"
click at [388, 229] on icon "button" at bounding box center [386, 232] width 5 height 6
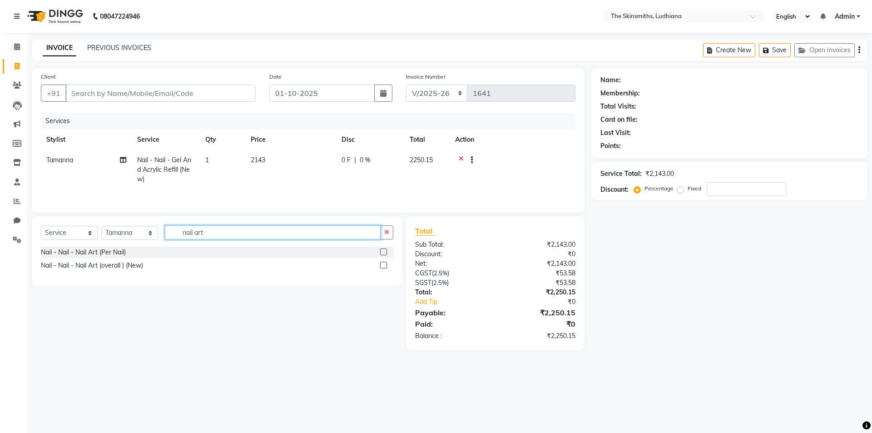
type input "nail art"
click at [385, 264] on label at bounding box center [383, 265] width 7 height 7
click at [385, 264] on input "checkbox" at bounding box center [383, 265] width 6 height 6
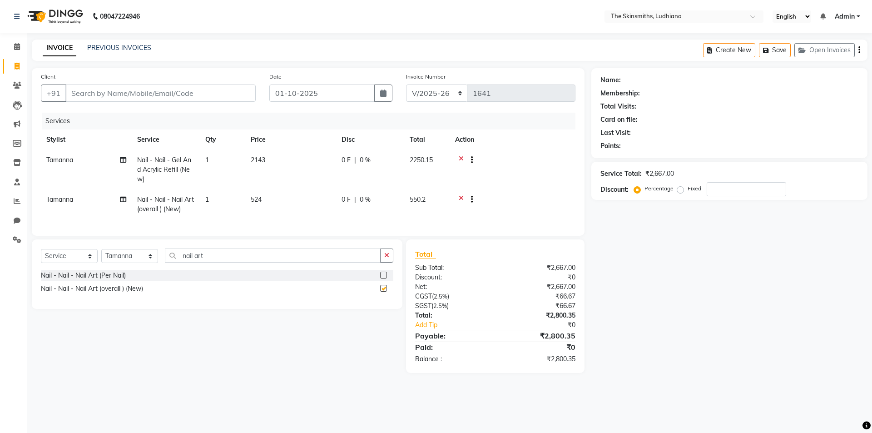
checkbox input "false"
click at [265, 200] on td "524" at bounding box center [290, 204] width 91 height 30
select select "76551"
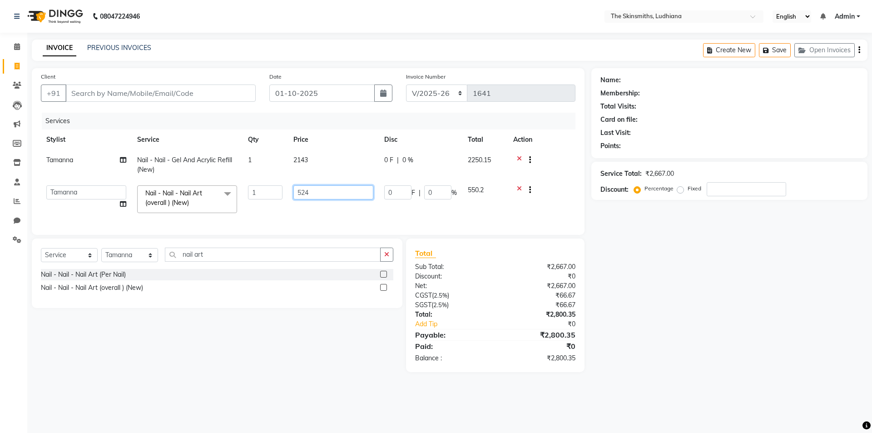
click at [311, 192] on input "524" at bounding box center [333, 192] width 80 height 14
type input "524"
click at [673, 320] on div "Name: Membership: Total Visits: Card on file: Last Visit: Points: Service Total…" at bounding box center [732, 220] width 283 height 304
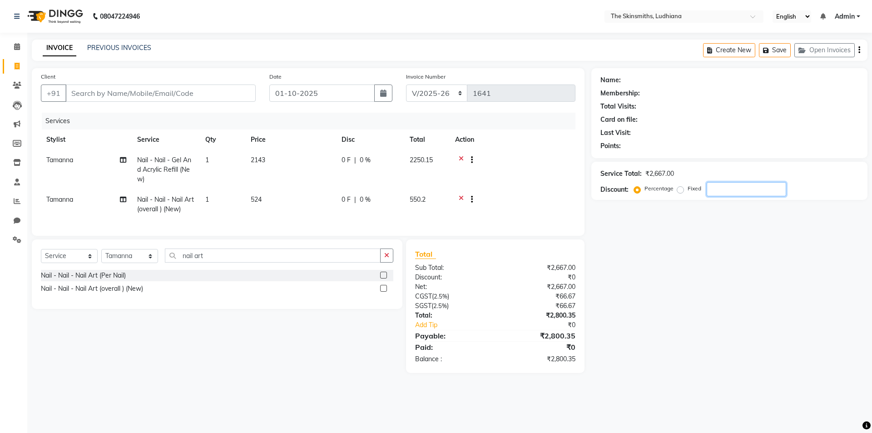
click at [727, 189] on input "number" at bounding box center [746, 189] width 79 height 14
type input "50"
click at [153, 89] on input "Client" at bounding box center [160, 92] width 190 height 17
type input "9"
type input "0"
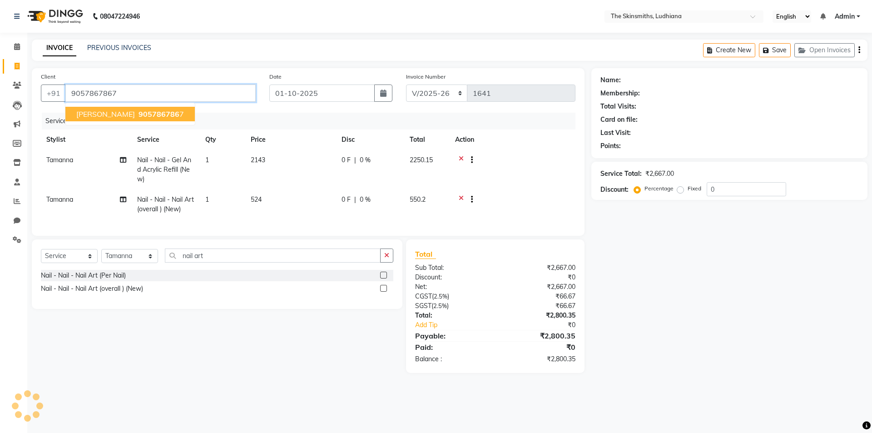
type input "9057867867"
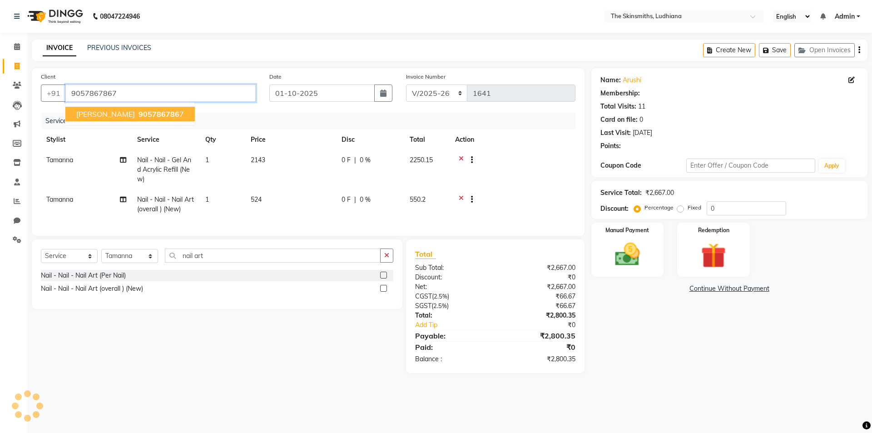
click at [146, 94] on input "9057867867" at bounding box center [160, 92] width 190 height 17
click at [143, 114] on ngb-highlight "905786786 7" at bounding box center [160, 113] width 47 height 9
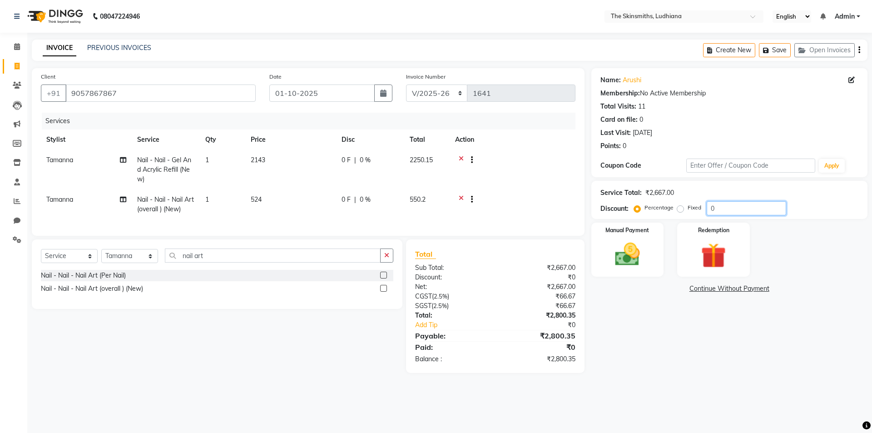
click at [733, 207] on input "0" at bounding box center [746, 208] width 79 height 14
type input "50"
click at [629, 242] on img at bounding box center [627, 254] width 42 height 30
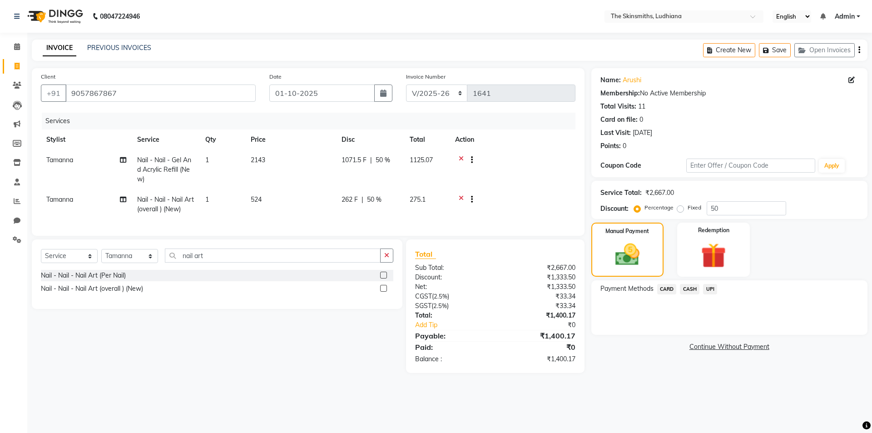
click at [689, 288] on span "CASH" at bounding box center [690, 289] width 20 height 10
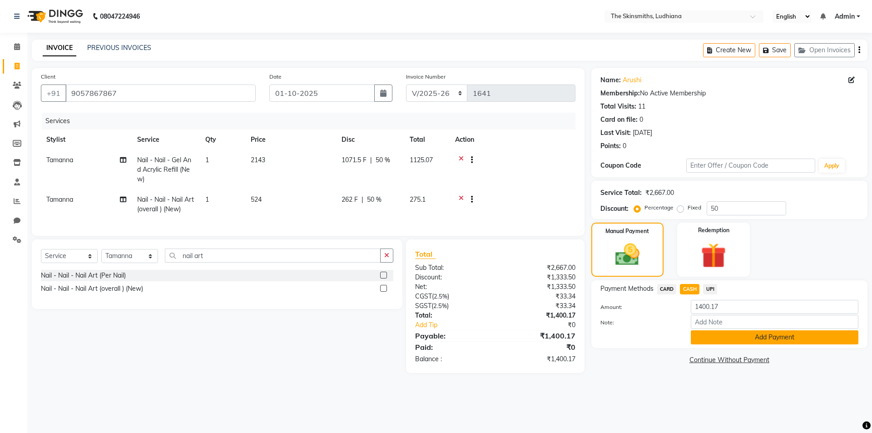
click at [744, 341] on button "Add Payment" at bounding box center [775, 337] width 168 height 14
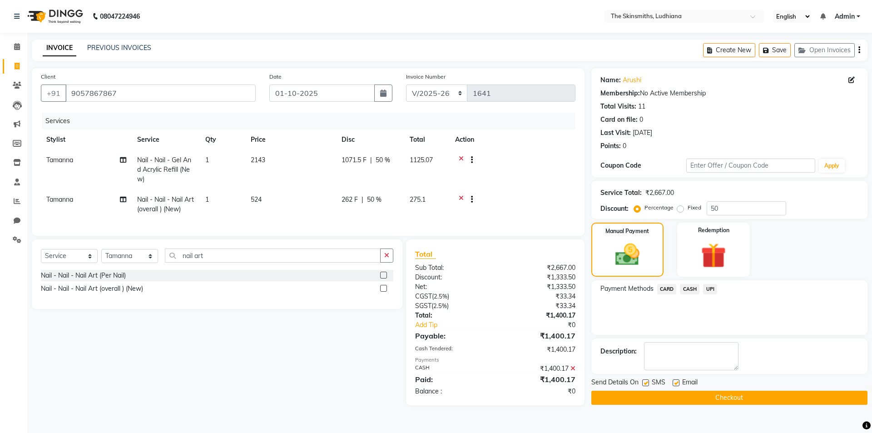
click at [729, 399] on button "Checkout" at bounding box center [729, 398] width 276 height 14
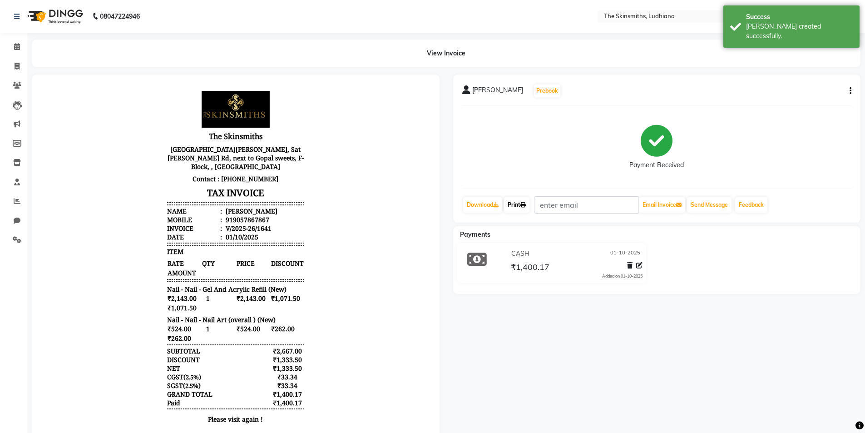
click at [507, 202] on link "Print" at bounding box center [516, 204] width 25 height 15
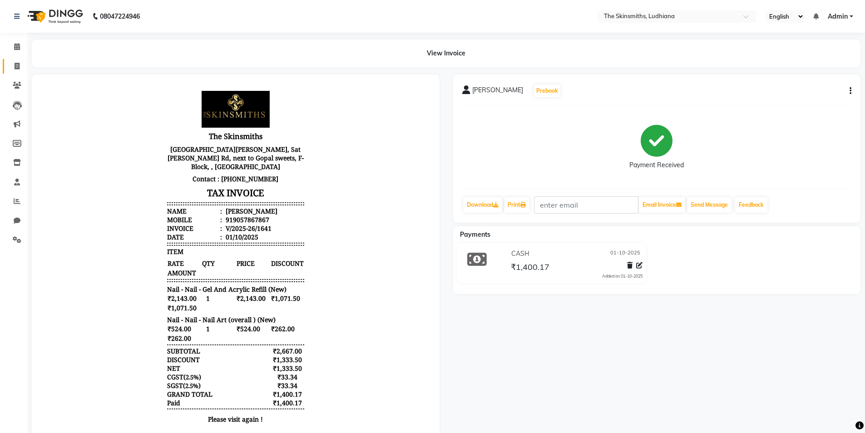
click at [22, 66] on span at bounding box center [17, 66] width 16 height 10
select select "service"
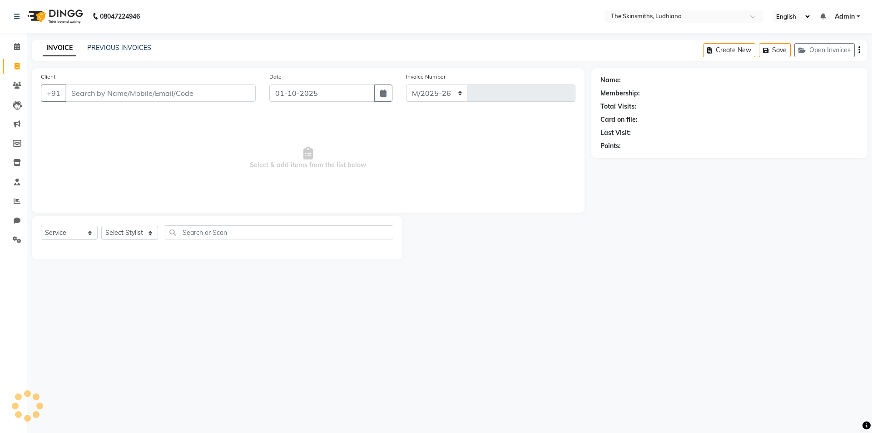
select select "8115"
type input "1642"
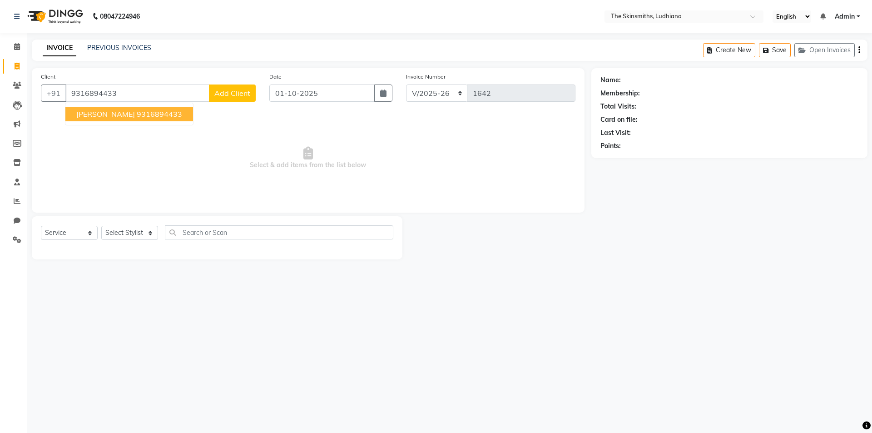
type input "9316894433"
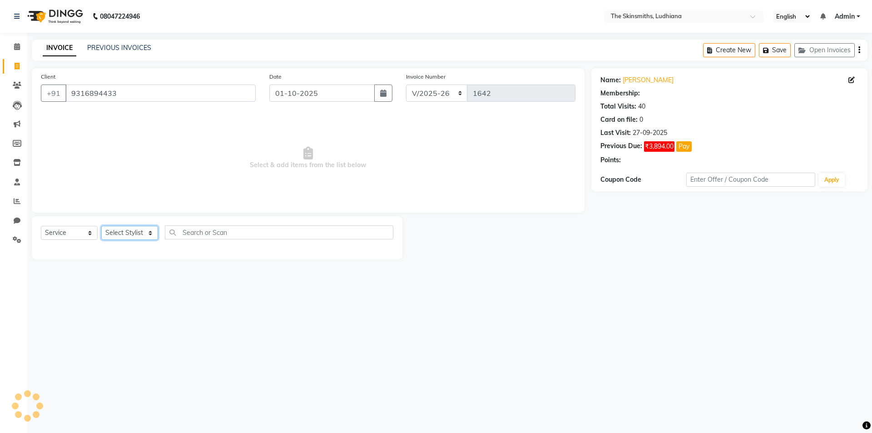
click at [136, 236] on select "Select Stylist Admin [PERSON_NAME] [PERSON_NAME] [PERSON_NAME] [PERSON_NAME] [P…" at bounding box center [129, 233] width 57 height 14
select select "76546"
click at [101, 226] on select "Select Stylist Admin [PERSON_NAME] [PERSON_NAME] [PERSON_NAME] [PERSON_NAME] [P…" at bounding box center [129, 233] width 57 height 14
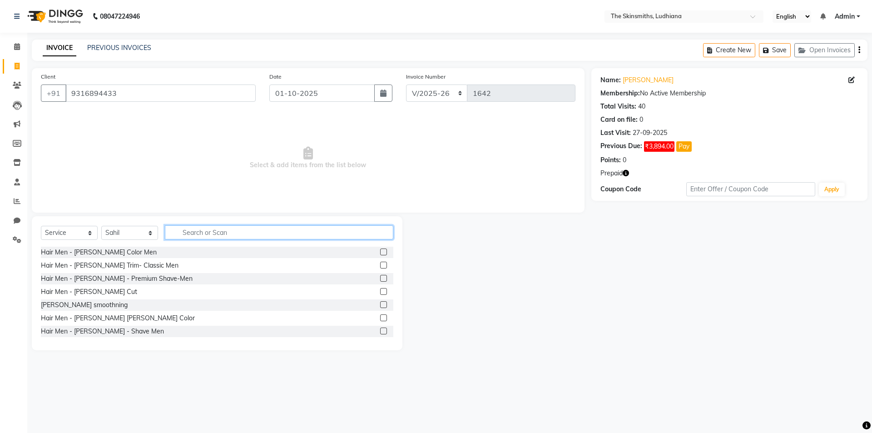
click at [244, 229] on input "text" at bounding box center [279, 232] width 228 height 14
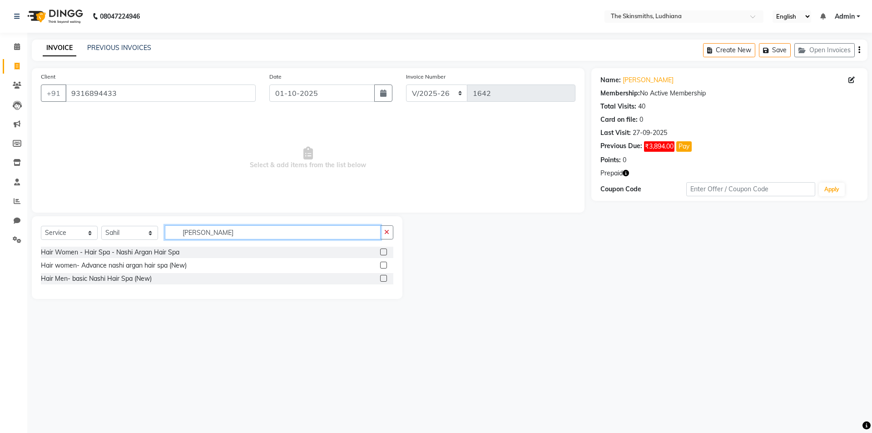
type input "[PERSON_NAME]"
click at [384, 278] on label at bounding box center [383, 278] width 7 height 7
click at [384, 278] on input "checkbox" at bounding box center [383, 279] width 6 height 6
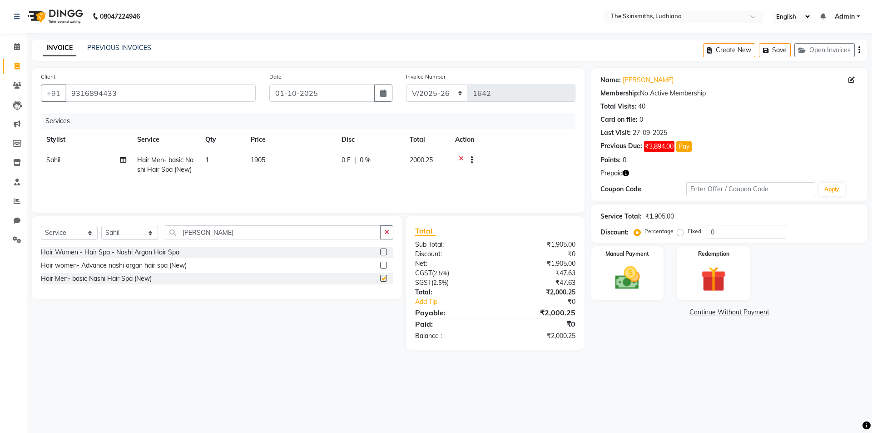
checkbox input "false"
click at [390, 227] on button "button" at bounding box center [386, 232] width 13 height 14
type input "pedip"
click at [384, 292] on label at bounding box center [383, 291] width 7 height 7
click at [384, 292] on input "checkbox" at bounding box center [383, 292] width 6 height 6
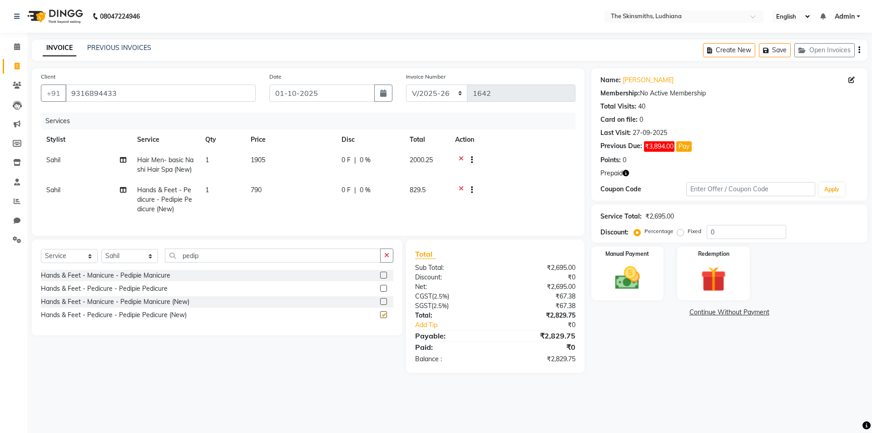
checkbox input "false"
click at [389, 257] on button "button" at bounding box center [386, 255] width 13 height 14
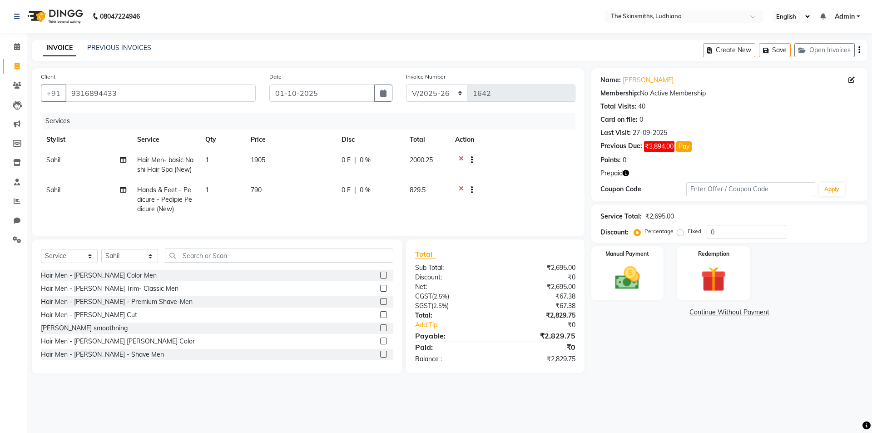
click at [65, 191] on td "Sahil" at bounding box center [86, 200] width 91 height 40
select select "76546"
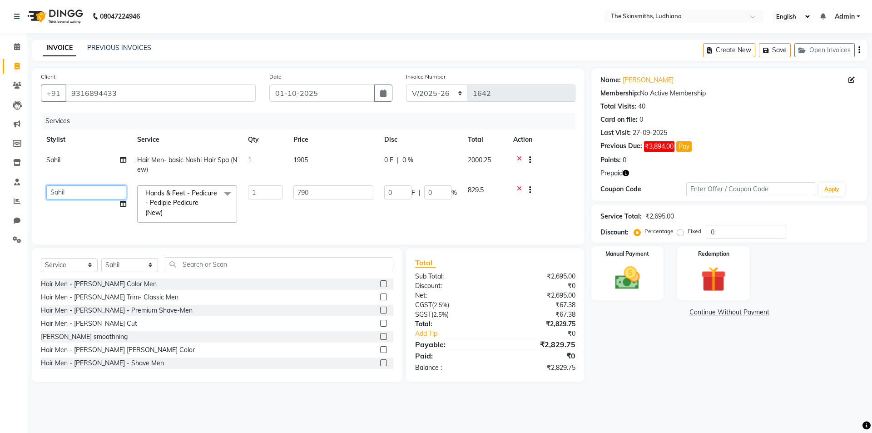
click at [76, 193] on select "Admin [PERSON_NAME] [PERSON_NAME] [PERSON_NAME] [PERSON_NAME] [PERSON_NAME] [PE…" at bounding box center [86, 192] width 80 height 14
select select "76553"
click at [167, 208] on link "x" at bounding box center [165, 212] width 4 height 8
type input "0"
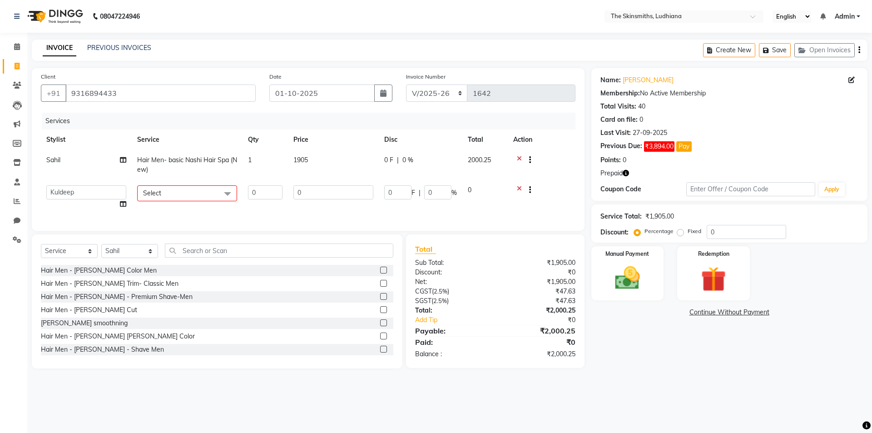
click at [203, 201] on span "Select" at bounding box center [187, 193] width 100 height 16
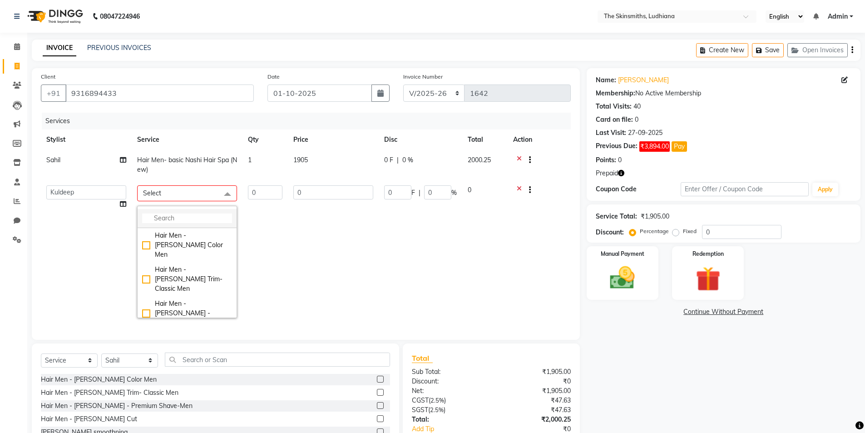
click at [172, 216] on input "multiselect-search" at bounding box center [187, 218] width 90 height 10
type input "footl"
click at [505, 188] on td "0" at bounding box center [484, 251] width 45 height 143
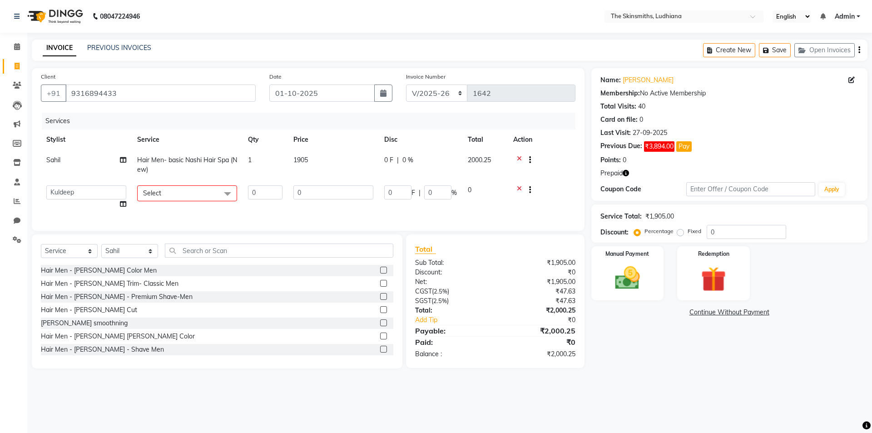
click at [519, 188] on icon at bounding box center [519, 190] width 5 height 11
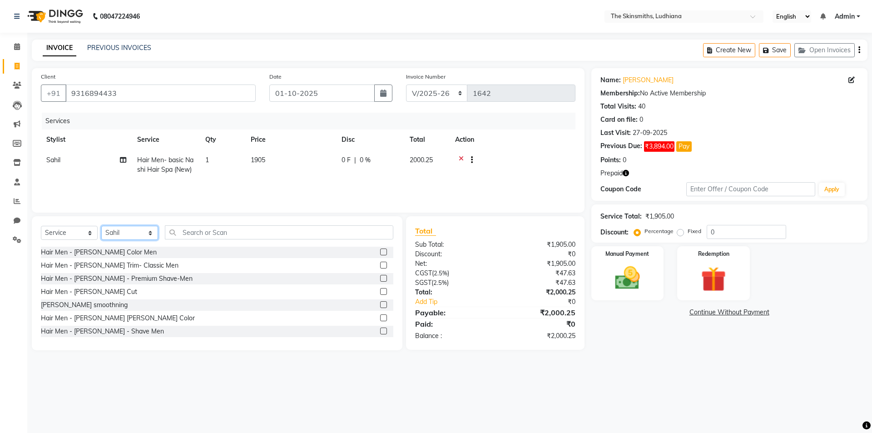
click at [136, 231] on select "Select Stylist Admin [PERSON_NAME] [PERSON_NAME] [PERSON_NAME] [PERSON_NAME] [P…" at bounding box center [129, 233] width 57 height 14
select select "76553"
click at [101, 226] on select "Select Stylist Admin [PERSON_NAME] [PERSON_NAME] [PERSON_NAME] [PERSON_NAME] [P…" at bounding box center [129, 233] width 57 height 14
click at [263, 232] on input "text" at bounding box center [279, 232] width 228 height 14
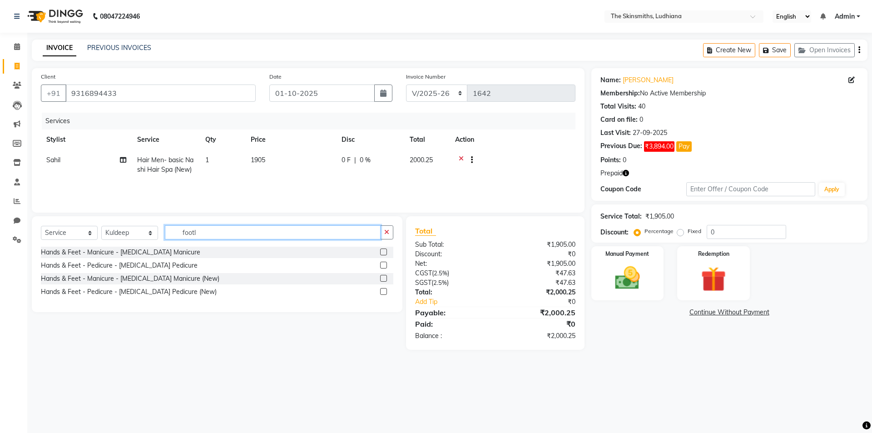
type input "footl"
click at [386, 291] on label at bounding box center [383, 291] width 7 height 7
click at [386, 291] on input "checkbox" at bounding box center [383, 292] width 6 height 6
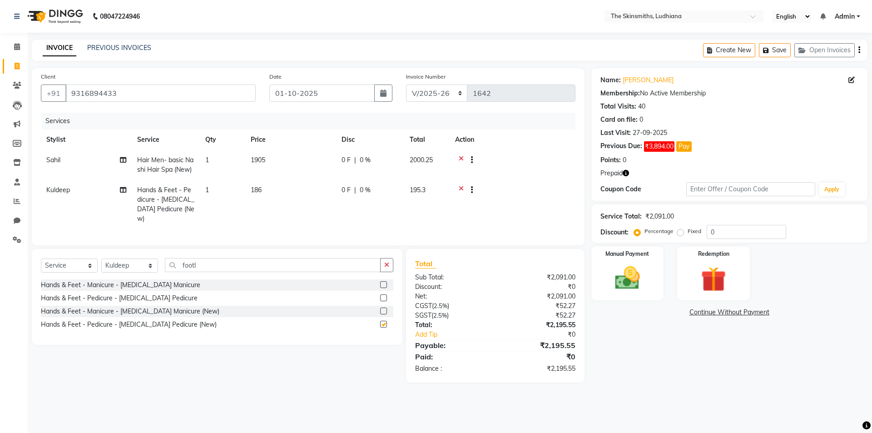
checkbox input "false"
click at [384, 308] on label at bounding box center [383, 310] width 7 height 7
click at [384, 308] on input "checkbox" at bounding box center [383, 311] width 6 height 6
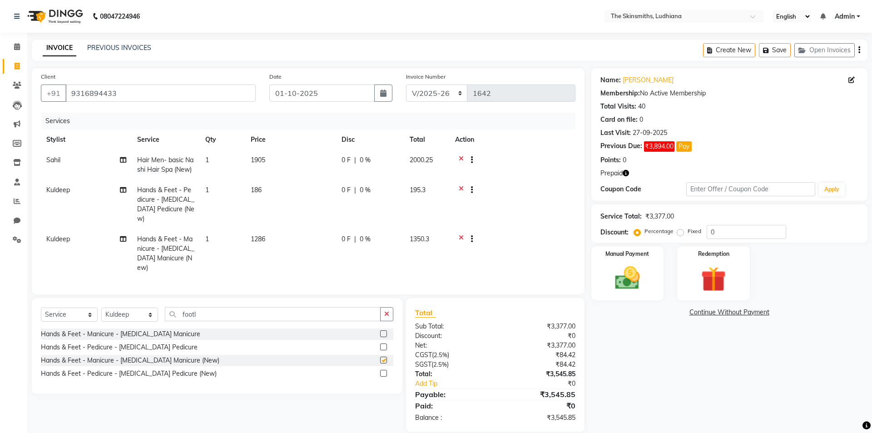
checkbox input "false"
click at [263, 188] on td "186" at bounding box center [290, 204] width 91 height 49
select select "76553"
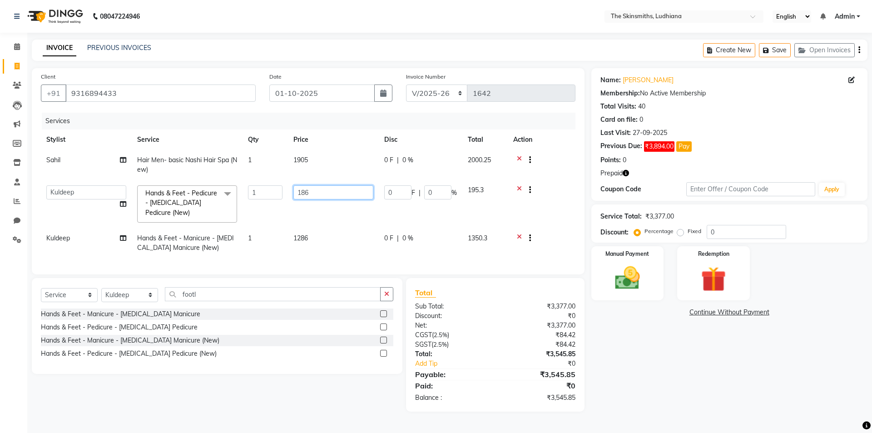
click at [313, 188] on input "186" at bounding box center [333, 192] width 80 height 14
type input "1286"
click at [519, 237] on td at bounding box center [542, 243] width 68 height 30
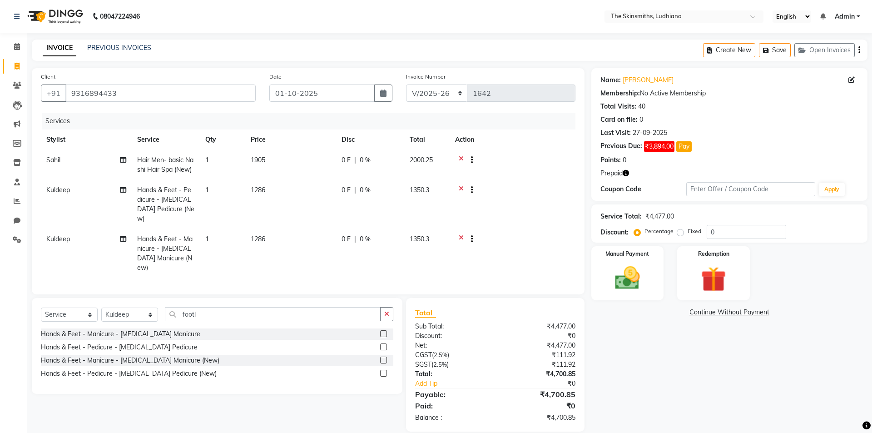
click at [461, 234] on icon at bounding box center [461, 239] width 5 height 11
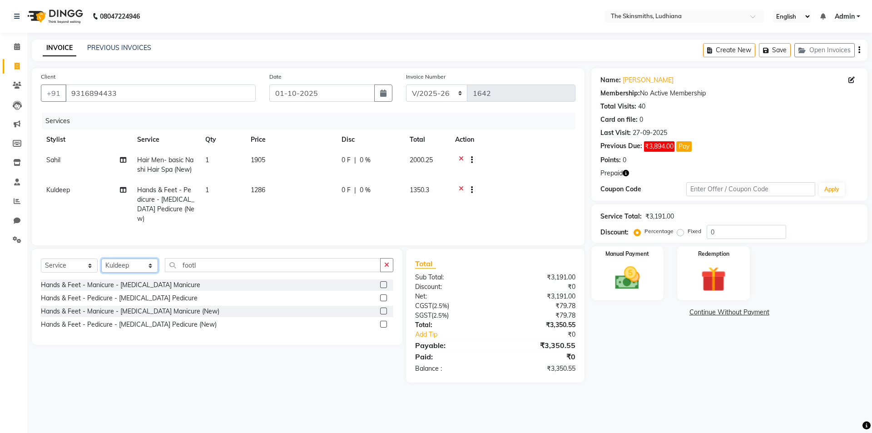
click at [143, 265] on select "Select Stylist Admin [PERSON_NAME] [PERSON_NAME] [PERSON_NAME] [PERSON_NAME] [P…" at bounding box center [129, 265] width 57 height 14
select select "79055"
click at [101, 258] on select "Select Stylist Admin [PERSON_NAME] [PERSON_NAME] [PERSON_NAME] [PERSON_NAME] [P…" at bounding box center [129, 265] width 57 height 14
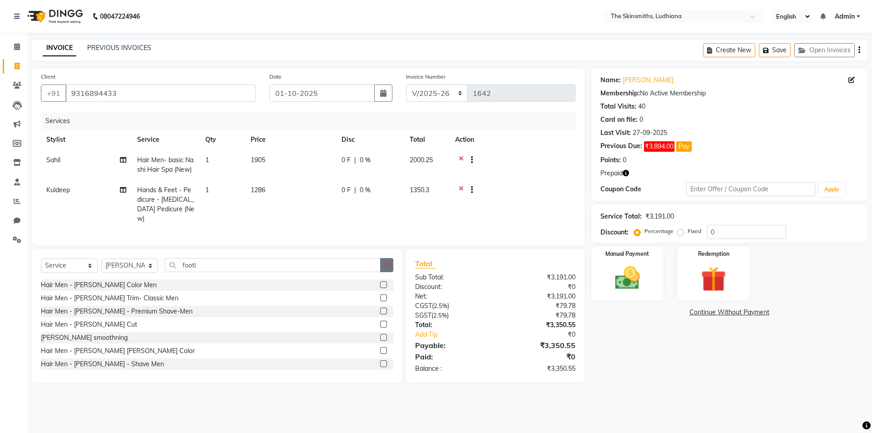
click at [386, 262] on icon "button" at bounding box center [386, 265] width 5 height 6
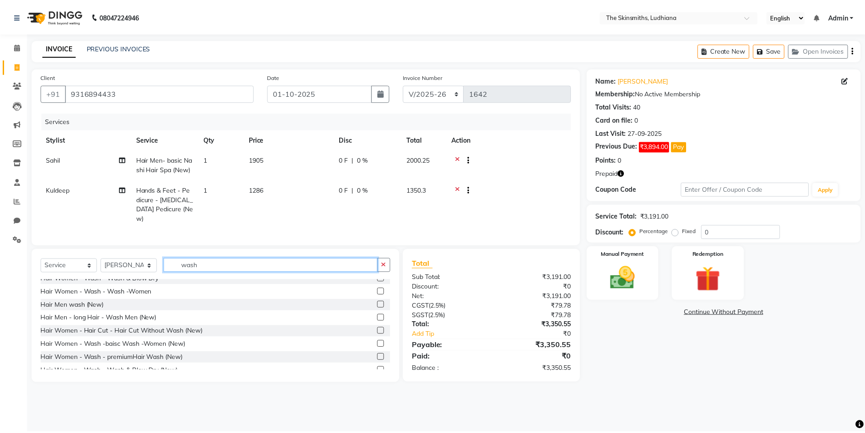
scroll to position [94, 0]
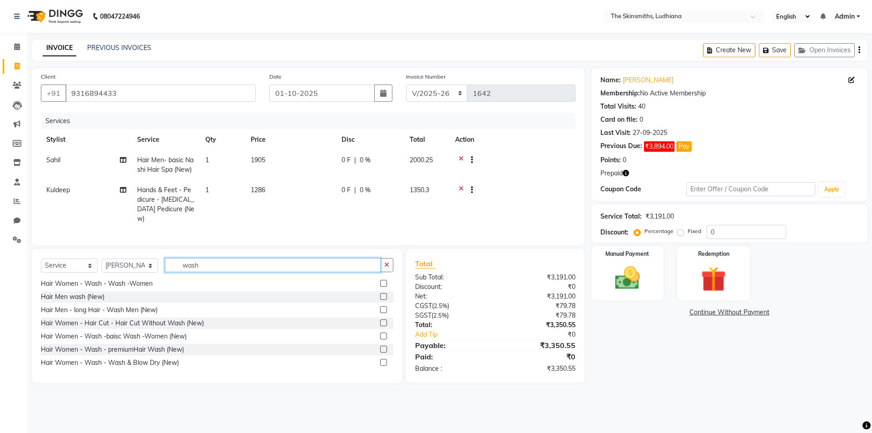
type input "wash"
click at [380, 359] on label at bounding box center [383, 362] width 7 height 7
click at [380, 360] on input "checkbox" at bounding box center [383, 363] width 6 height 6
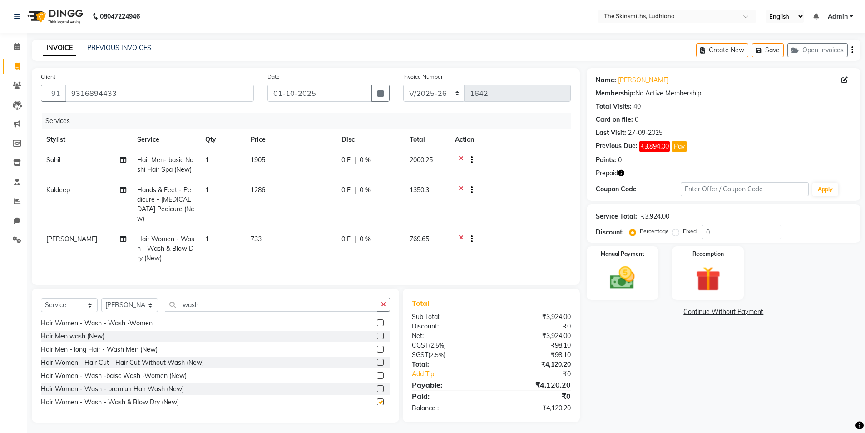
checkbox input "false"
click at [386, 301] on icon "button" at bounding box center [383, 304] width 5 height 6
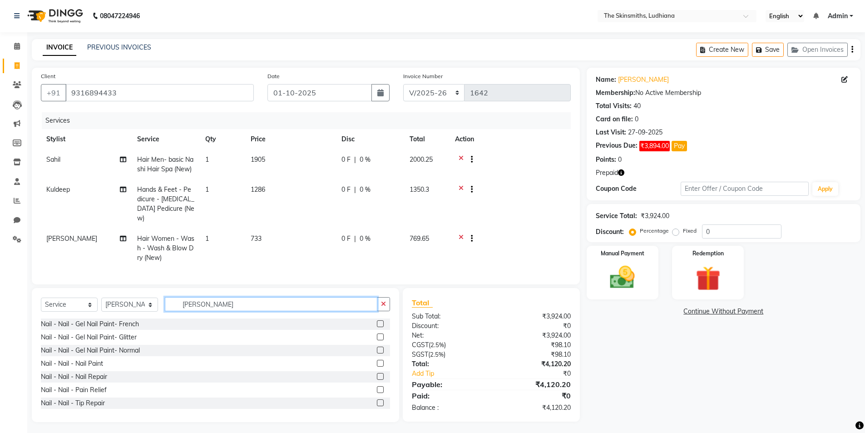
scroll to position [41, 0]
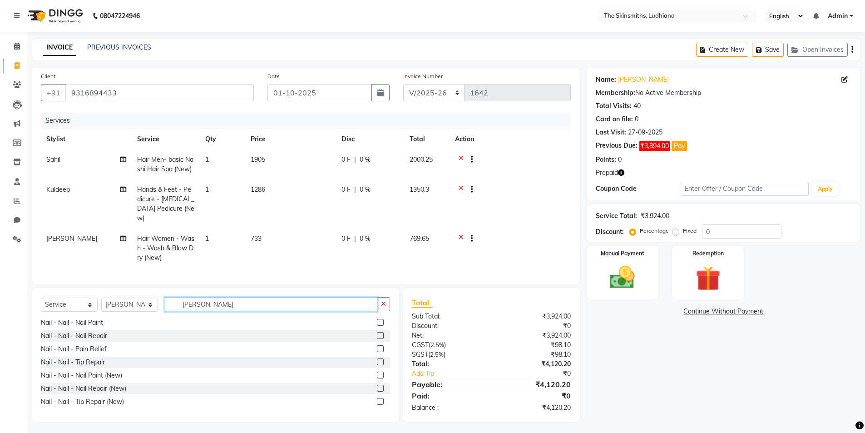
type input "[PERSON_NAME]"
click at [377, 372] on label at bounding box center [380, 374] width 7 height 7
click at [377, 372] on input "checkbox" at bounding box center [380, 375] width 6 height 6
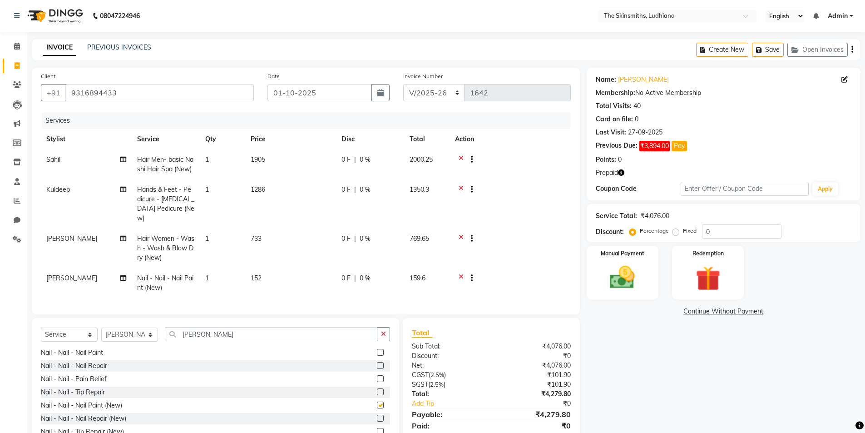
checkbox input "false"
click at [211, 274] on td "1" at bounding box center [222, 283] width 45 height 30
select select "79055"
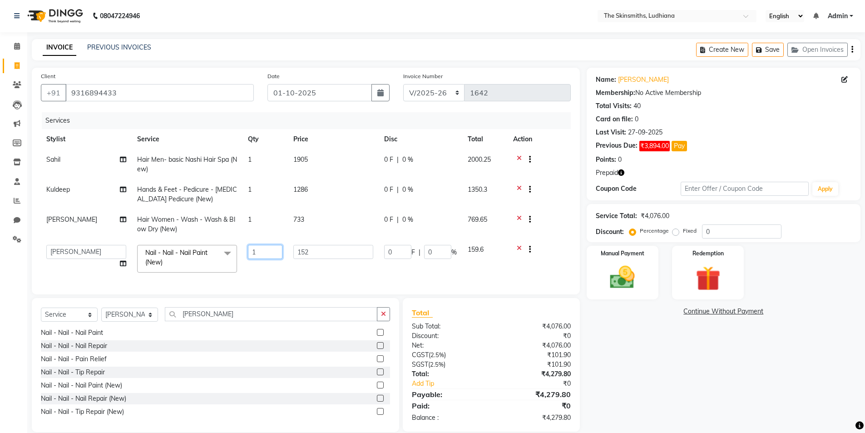
click at [266, 252] on input "1" at bounding box center [265, 252] width 35 height 14
type input "2"
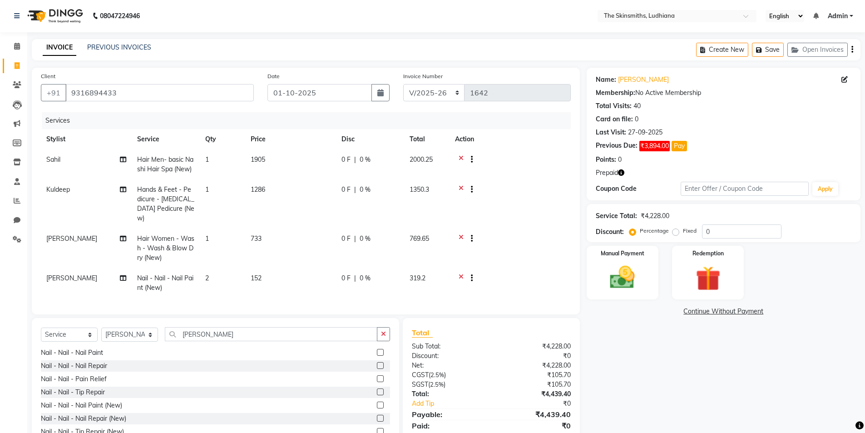
click at [79, 268] on td "[PERSON_NAME]" at bounding box center [86, 283] width 91 height 30
select select "79055"
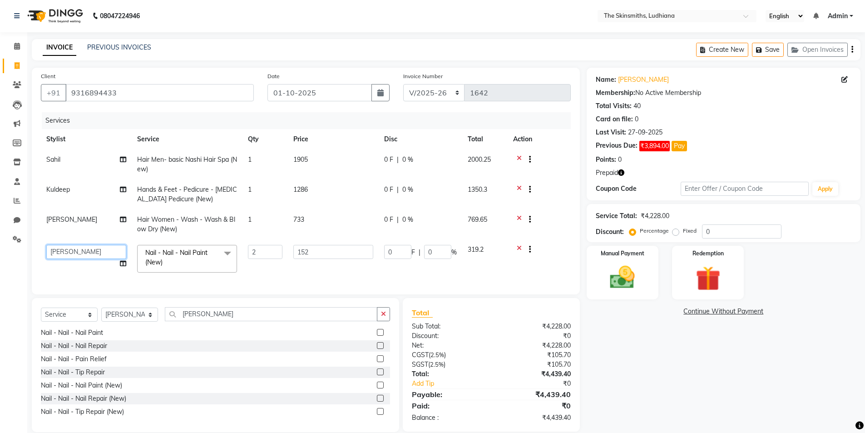
click at [90, 253] on select "Admin [PERSON_NAME] [PERSON_NAME] [PERSON_NAME] [PERSON_NAME] [PERSON_NAME] [PE…" at bounding box center [86, 252] width 80 height 14
select select "76550"
click at [262, 250] on input "2" at bounding box center [265, 252] width 35 height 14
type input "3"
click at [665, 379] on div "Name: [PERSON_NAME] Membership: No Active Membership Total Visits: 40 Card on f…" at bounding box center [727, 250] width 281 height 364
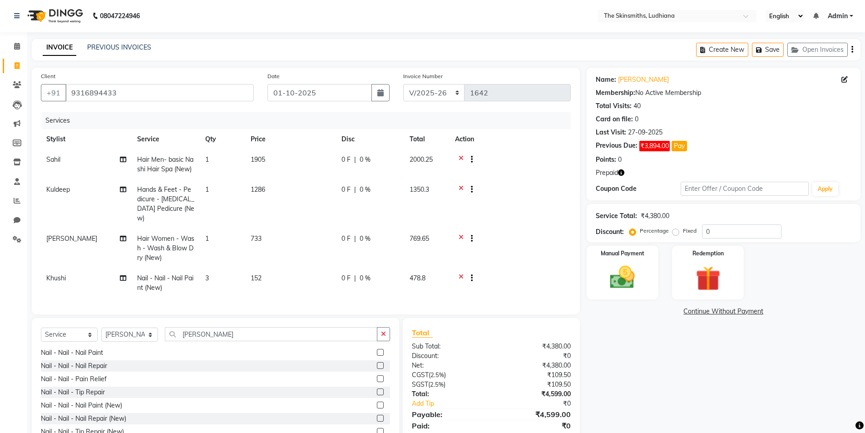
scroll to position [30, 0]
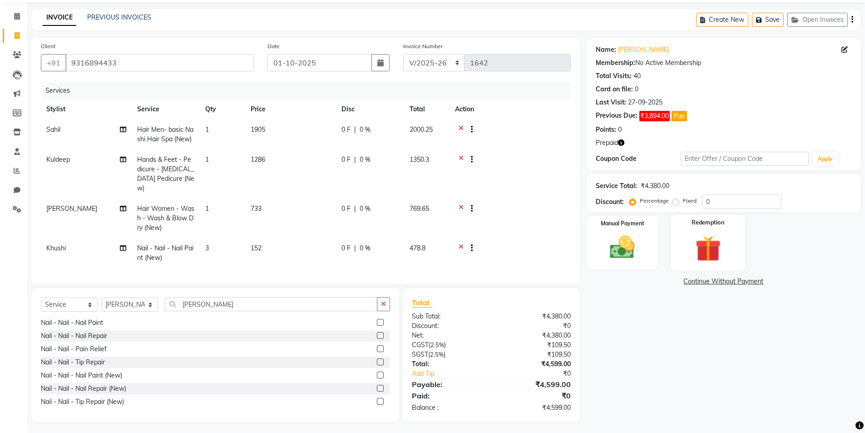
click at [721, 255] on img at bounding box center [708, 248] width 42 height 32
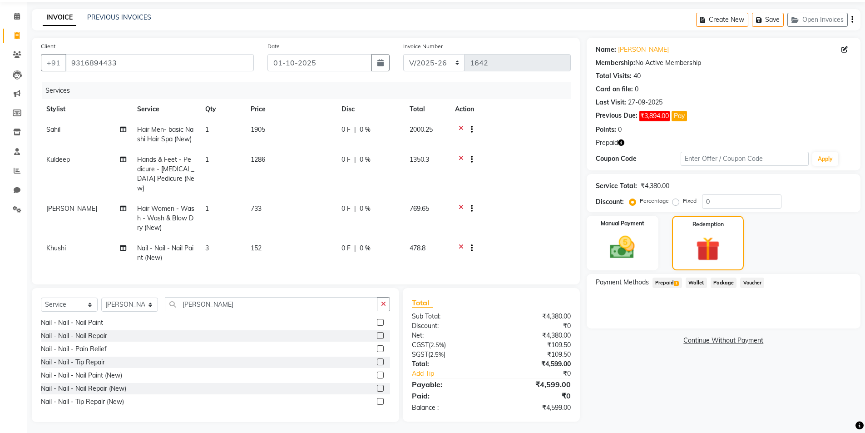
click at [663, 280] on span "Prepaid 1" at bounding box center [668, 282] width 30 height 10
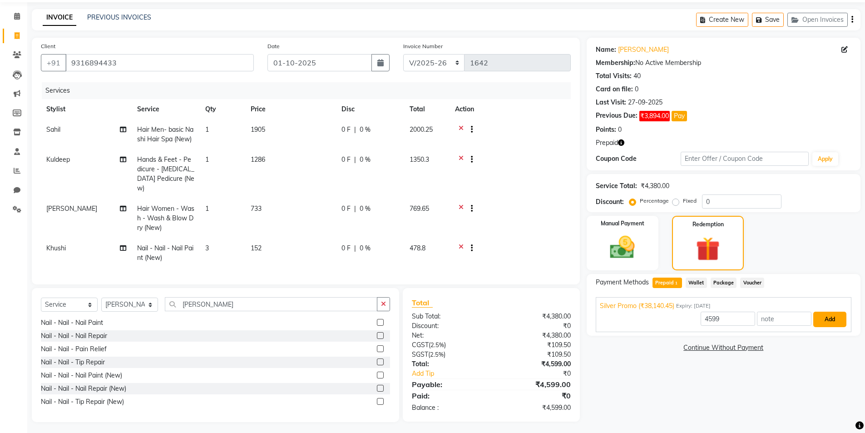
click at [838, 319] on button "Add" at bounding box center [829, 319] width 33 height 15
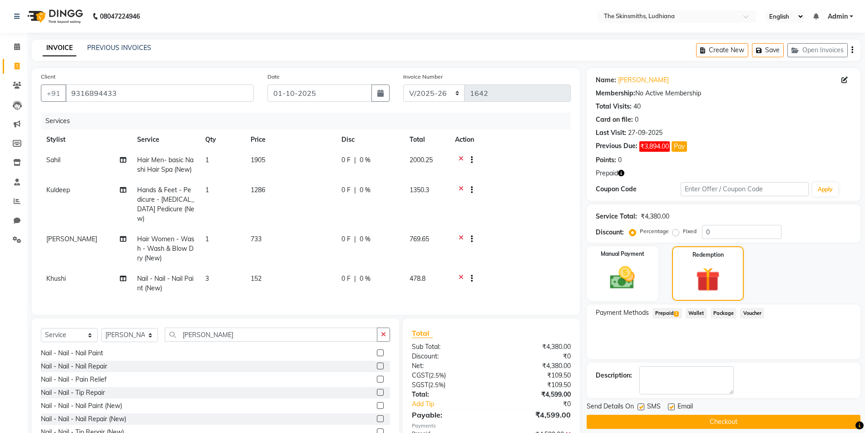
scroll to position [49, 0]
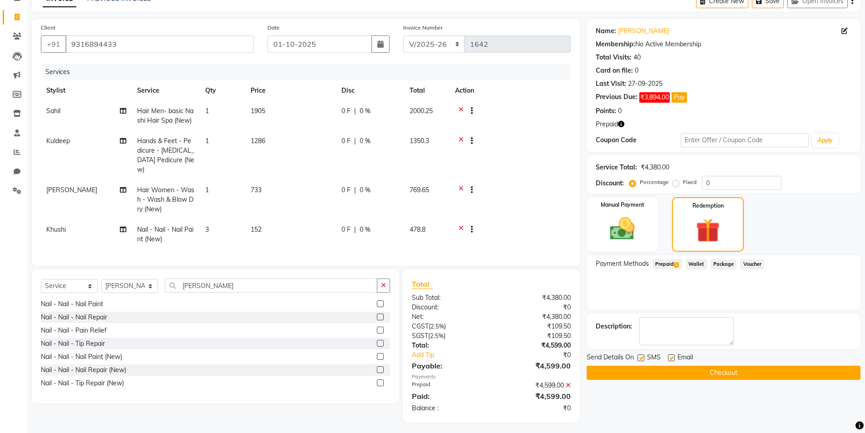
click at [694, 377] on button "Checkout" at bounding box center [724, 373] width 274 height 14
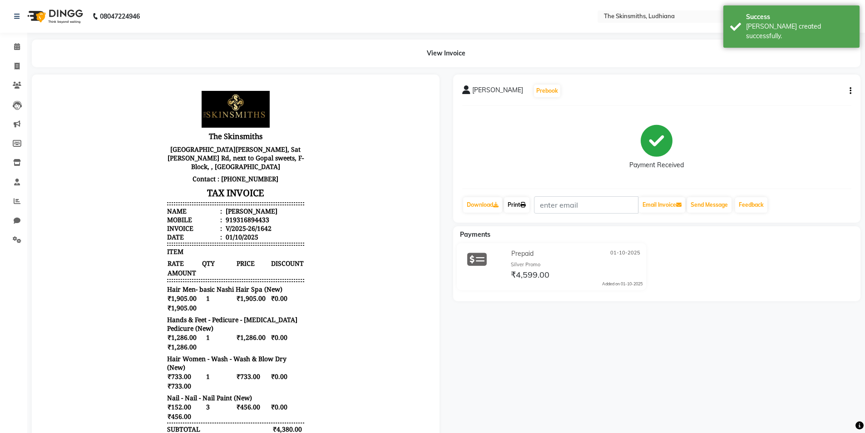
click at [520, 206] on link "Print" at bounding box center [516, 204] width 25 height 15
click at [13, 69] on span at bounding box center [17, 66] width 16 height 10
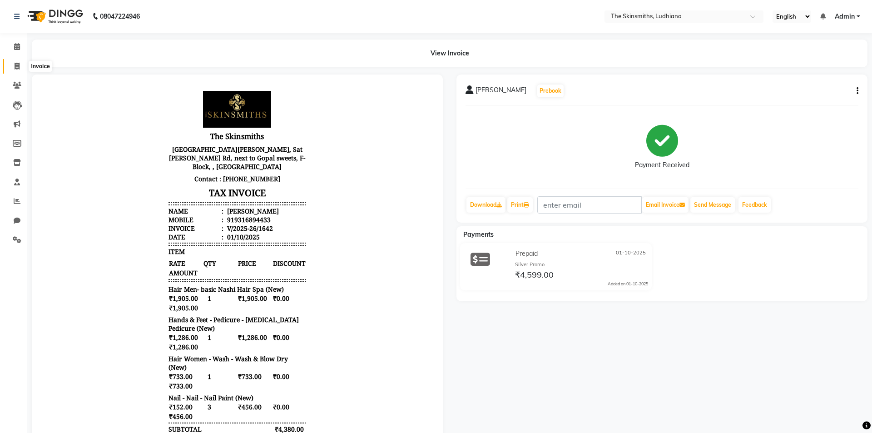
select select "service"
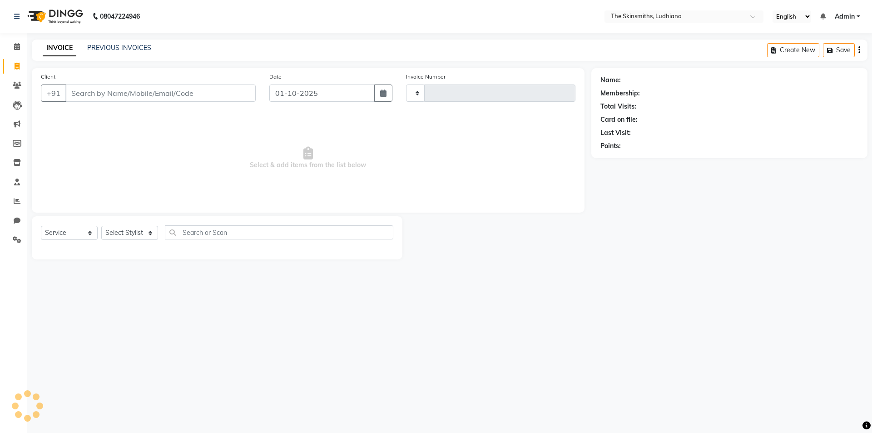
type input "1643"
select select "8115"
type input "9855578287"
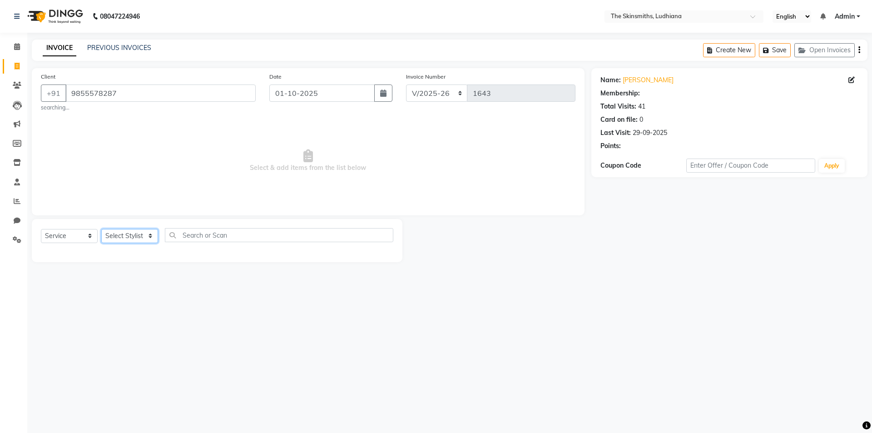
click at [129, 233] on select "Select Stylist Admin [PERSON_NAME] [PERSON_NAME] [PERSON_NAME] [PERSON_NAME] [P…" at bounding box center [129, 236] width 57 height 14
select select "76552"
click at [101, 229] on select "Select Stylist Admin [PERSON_NAME] [PERSON_NAME] [PERSON_NAME] [PERSON_NAME] [P…" at bounding box center [129, 236] width 57 height 14
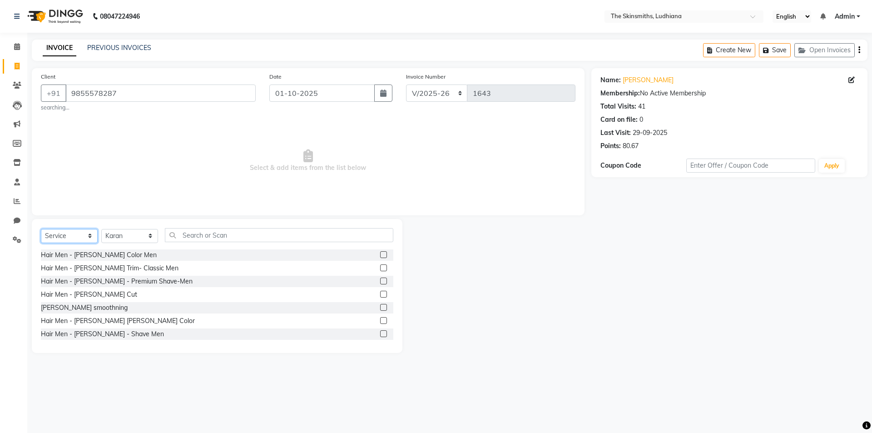
click at [68, 237] on select "Select Service Product Membership Package Voucher Prepaid Gift Card" at bounding box center [69, 236] width 57 height 14
select select "package"
click at [41, 229] on select "Select Service Product Membership Package Voucher Prepaid Gift Card" at bounding box center [69, 236] width 57 height 14
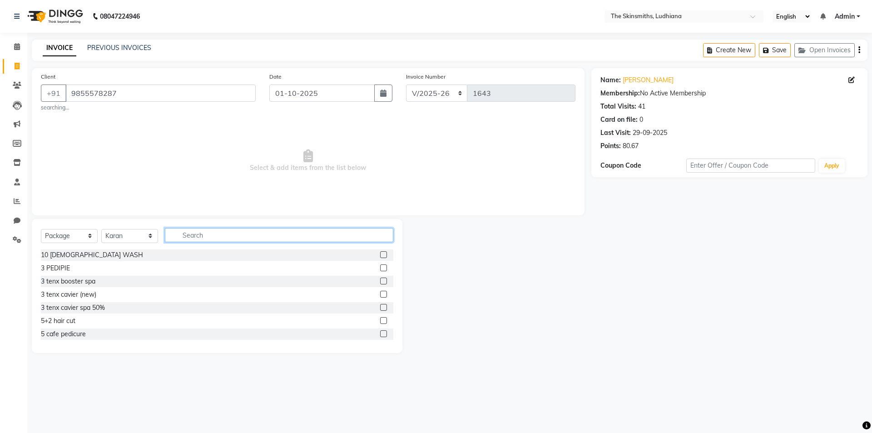
click at [209, 234] on input "text" at bounding box center [279, 235] width 228 height 14
type input "hair cu"
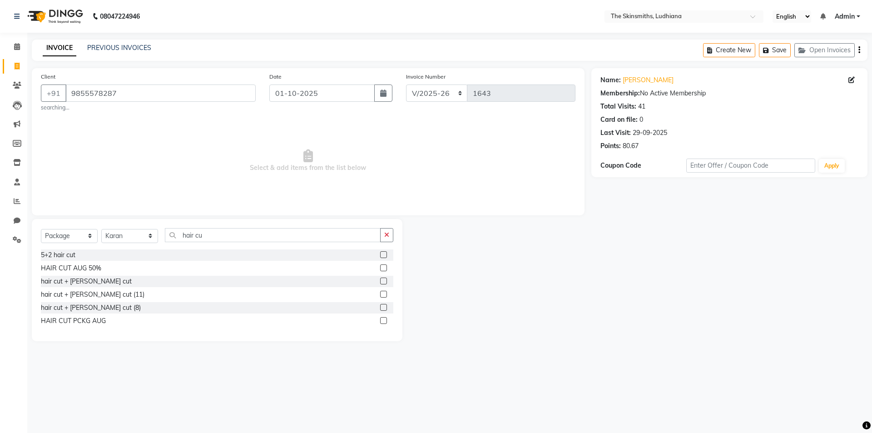
click at [384, 255] on label at bounding box center [383, 254] width 7 height 7
click at [384, 255] on input "checkbox" at bounding box center [383, 255] width 6 height 6
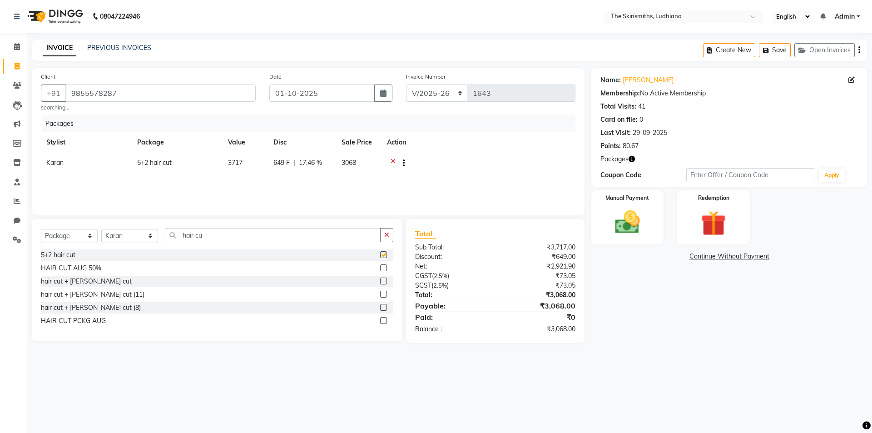
checkbox input "false"
click at [774, 50] on button "Save" at bounding box center [775, 50] width 32 height 14
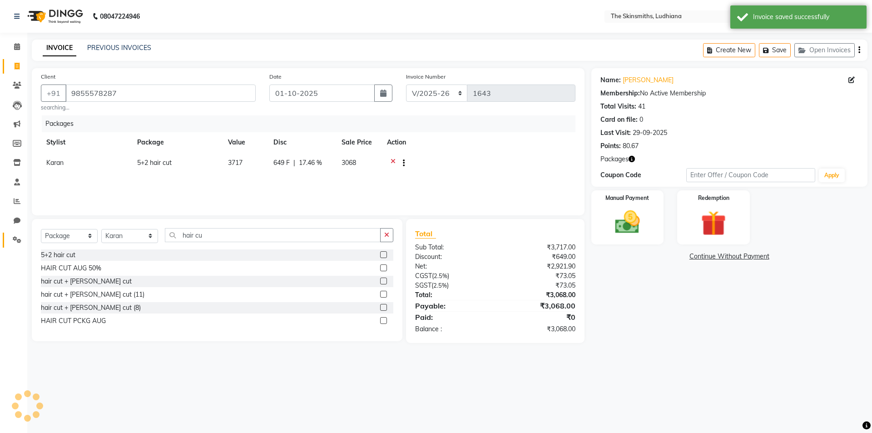
click at [16, 242] on icon at bounding box center [17, 239] width 9 height 7
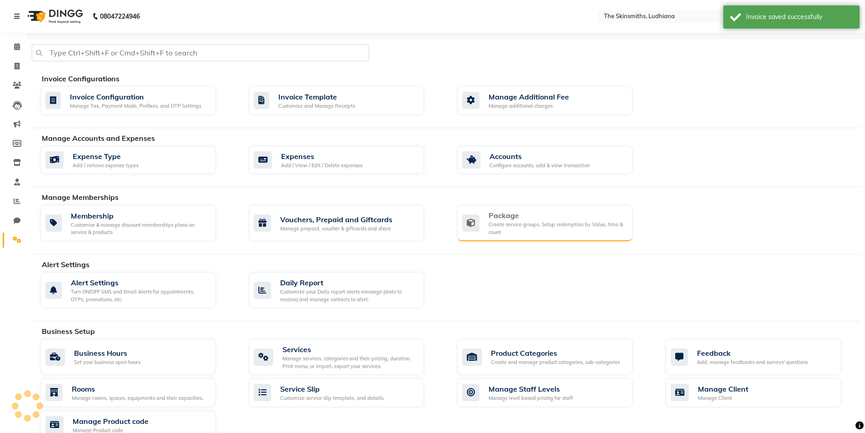
click at [519, 229] on div "Create service groups, Setup redemption by Value, time & count" at bounding box center [557, 228] width 137 height 15
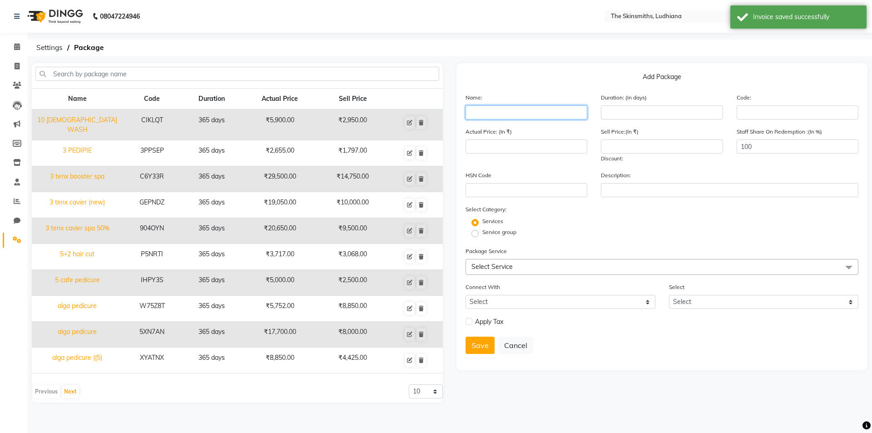
click at [490, 112] on input "text" at bounding box center [526, 112] width 122 height 14
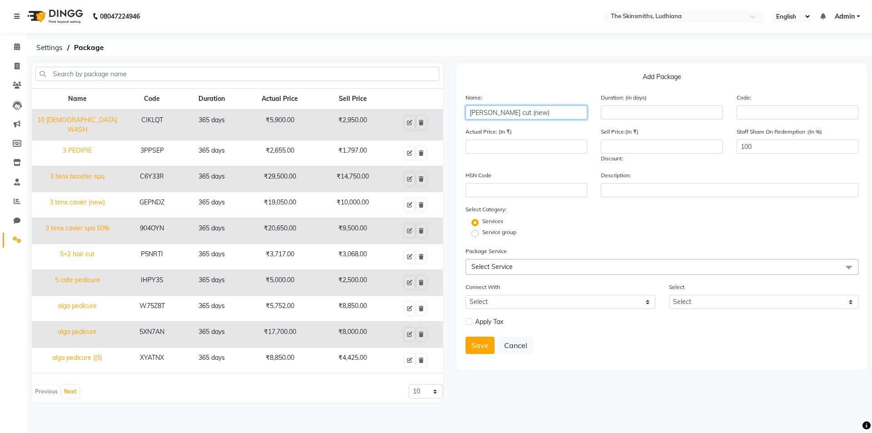
type input "[PERSON_NAME] cut (new)"
click at [633, 111] on input "number" at bounding box center [662, 112] width 122 height 14
type input "365"
click at [500, 148] on input "number" at bounding box center [526, 146] width 122 height 14
type input "4000"
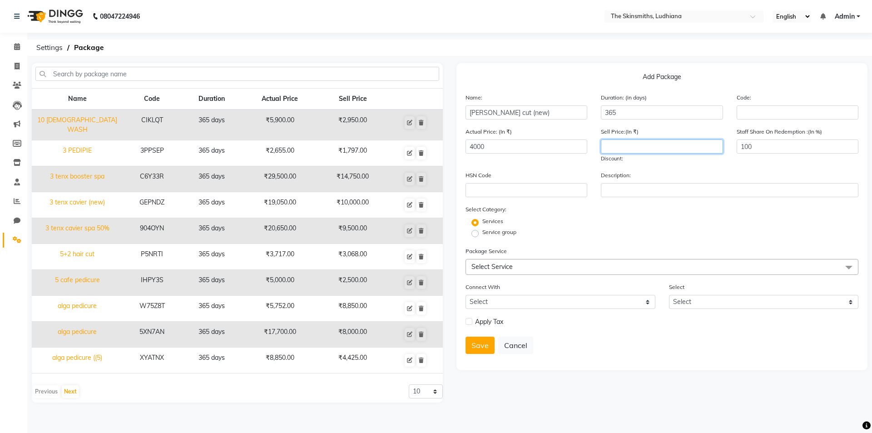
click at [630, 148] on input "number" at bounding box center [662, 146] width 122 height 14
type input "2000"
click at [493, 274] on span "Select Service" at bounding box center [661, 267] width 393 height 16
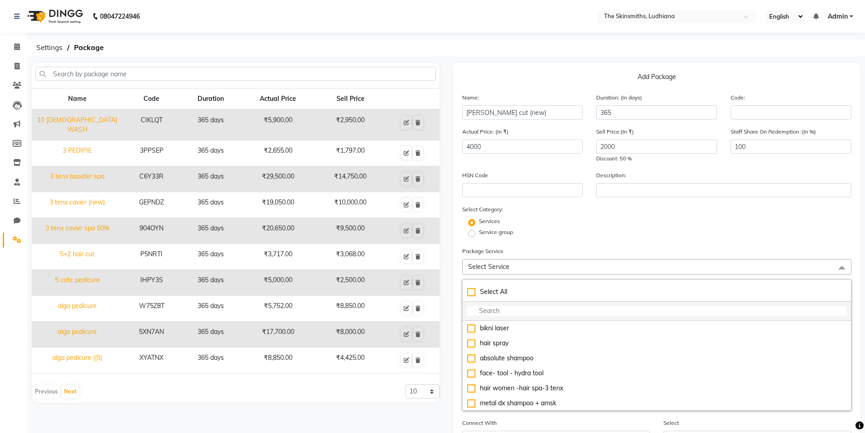
click at [504, 314] on input "multiselect-search" at bounding box center [657, 311] width 380 height 10
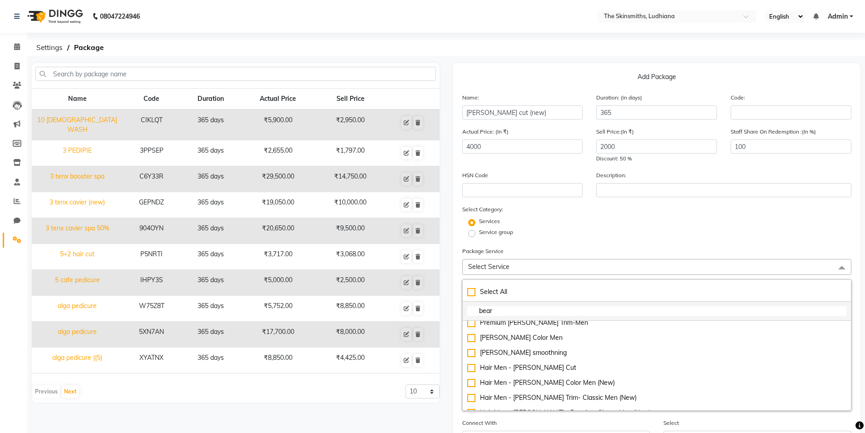
scroll to position [150, 0]
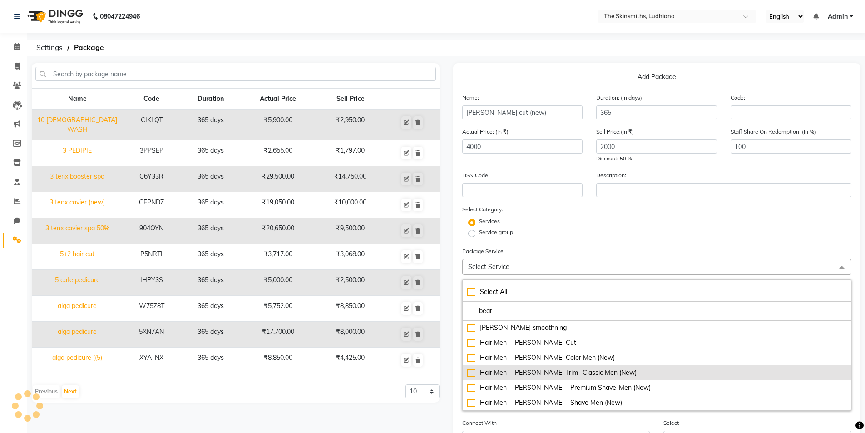
type input "bear"
click at [470, 372] on div "Hair Men - [PERSON_NAME] Trim- Classic Men (New)" at bounding box center [657, 373] width 380 height 10
checkbox input "true"
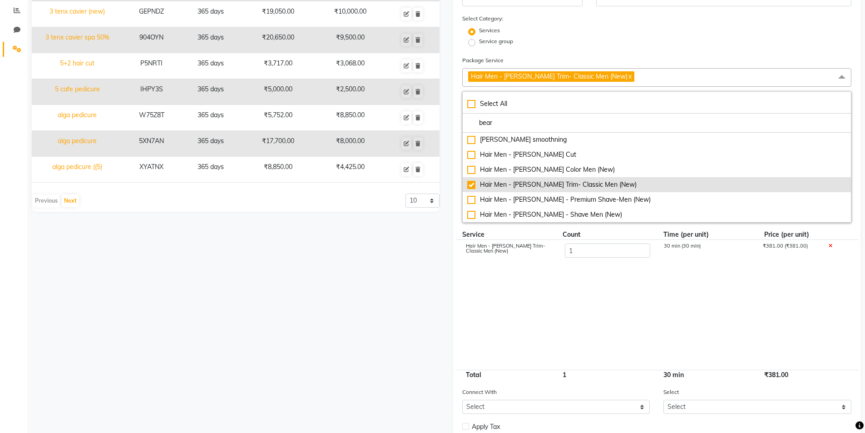
scroll to position [247, 0]
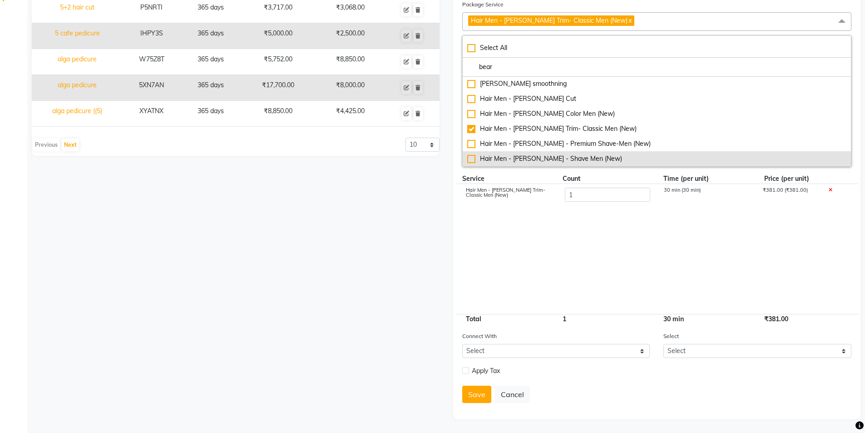
click at [467, 161] on div "Hair Men - [PERSON_NAME] - Shave Men (New)" at bounding box center [657, 159] width 380 height 10
checkbox input "true"
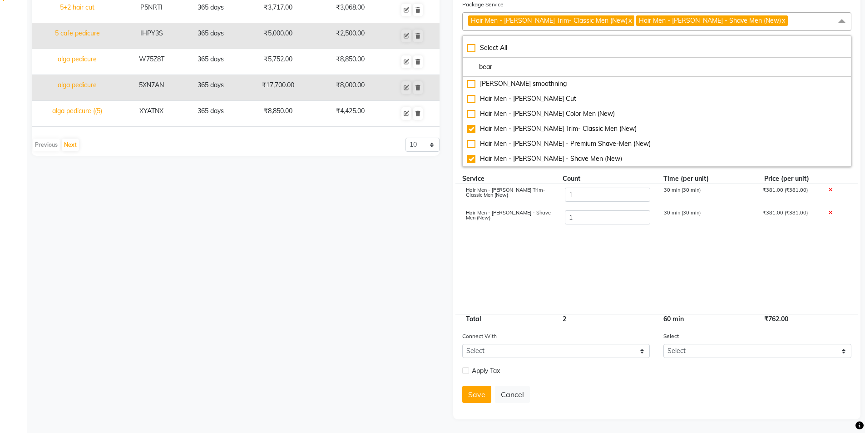
click at [830, 213] on icon at bounding box center [830, 212] width 4 height 5
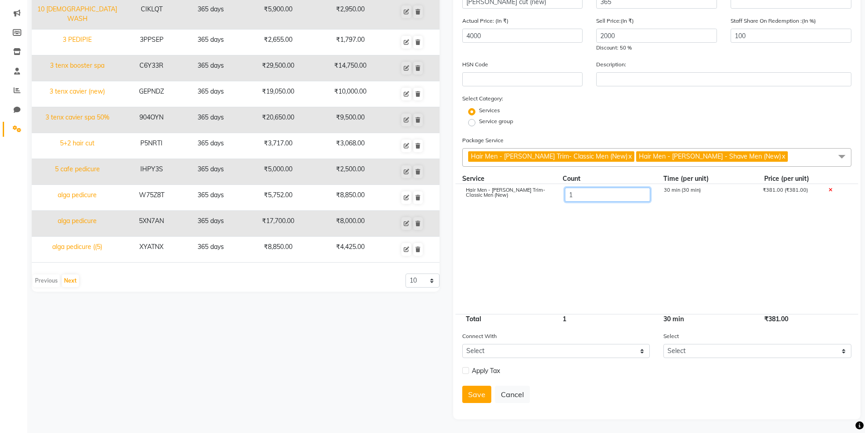
click at [575, 197] on input "1" at bounding box center [606, 195] width 85 height 14
type input "10"
click at [781, 158] on link "x" at bounding box center [783, 156] width 4 height 8
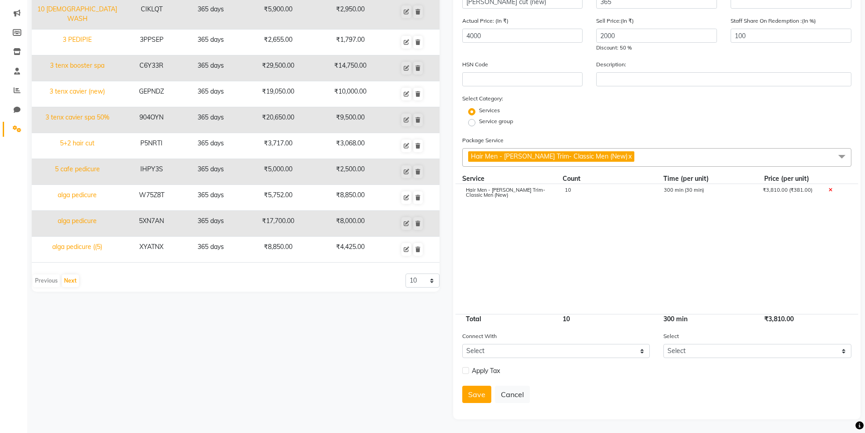
click at [466, 371] on label at bounding box center [465, 370] width 7 height 7
click at [466, 371] on input "checkbox" at bounding box center [465, 371] width 6 height 6
checkbox input "true"
click at [478, 421] on button "Save" at bounding box center [476, 417] width 29 height 17
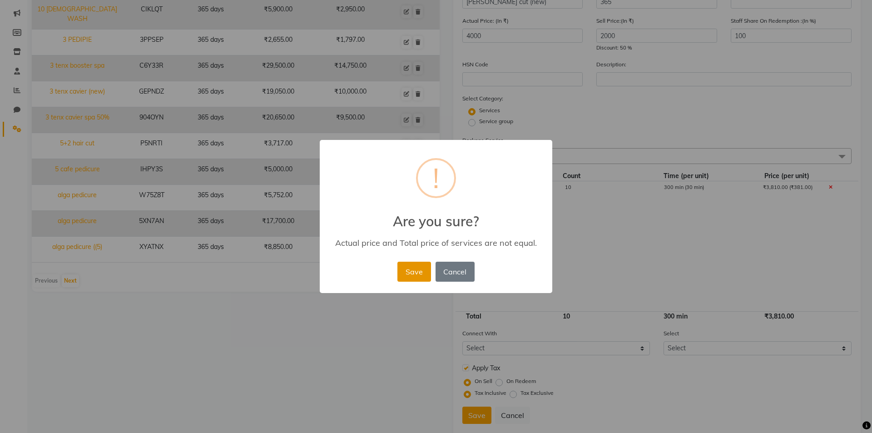
click at [418, 269] on button "Save" at bounding box center [413, 272] width 33 height 20
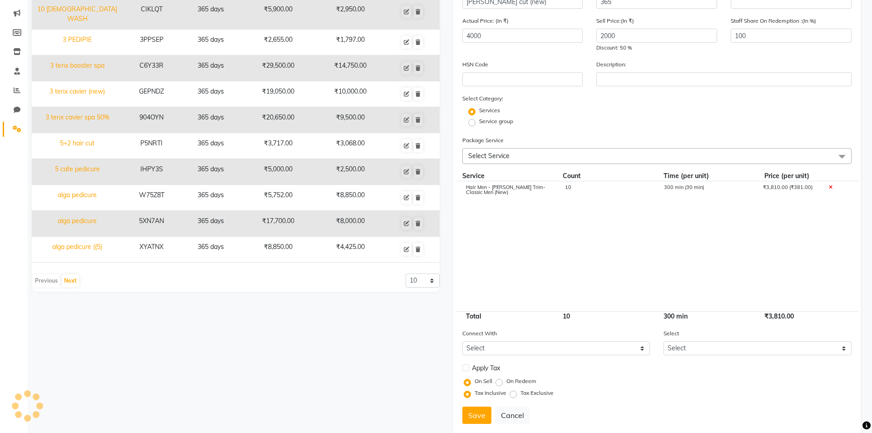
select select
checkbox input "false"
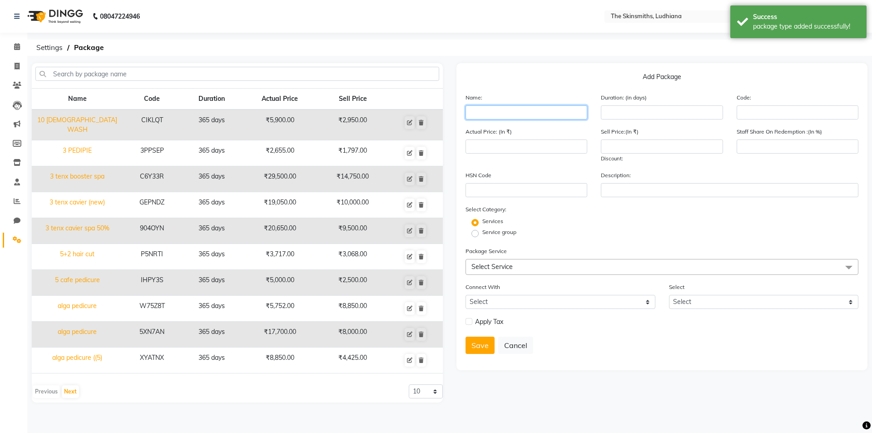
click at [496, 109] on input "text" at bounding box center [526, 112] width 122 height 14
type input "clean up casmara (new)"
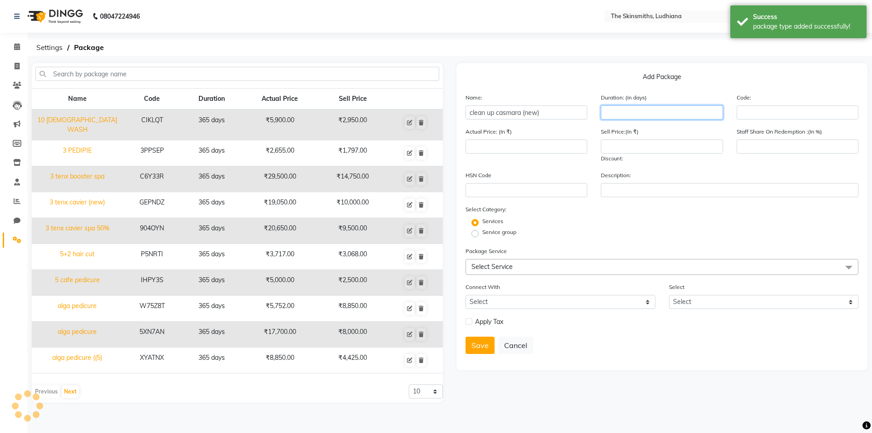
click at [629, 111] on input "number" at bounding box center [662, 112] width 122 height 14
type input "365"
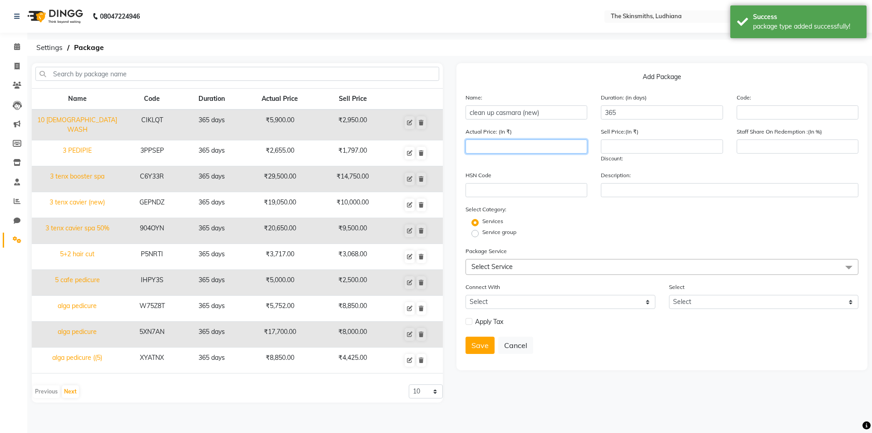
click at [503, 149] on input "number" at bounding box center [526, 146] width 122 height 14
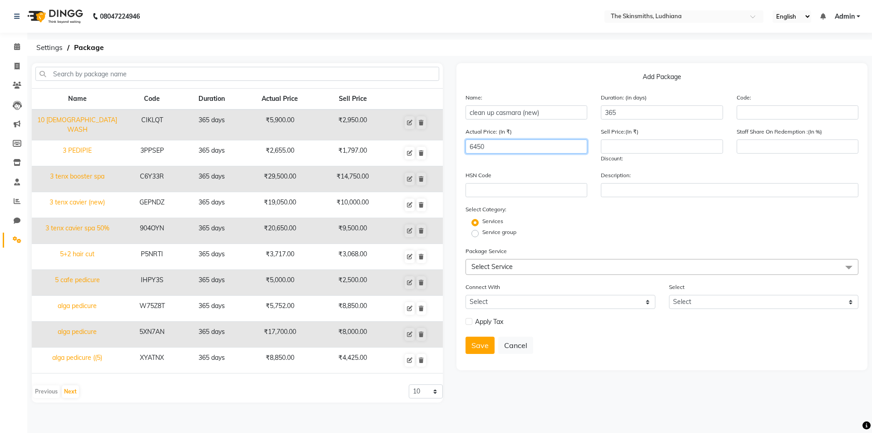
type input "6450"
click at [637, 146] on input "number" at bounding box center [662, 146] width 122 height 14
type input "3225"
click at [483, 263] on span "Select Service" at bounding box center [491, 266] width 41 height 8
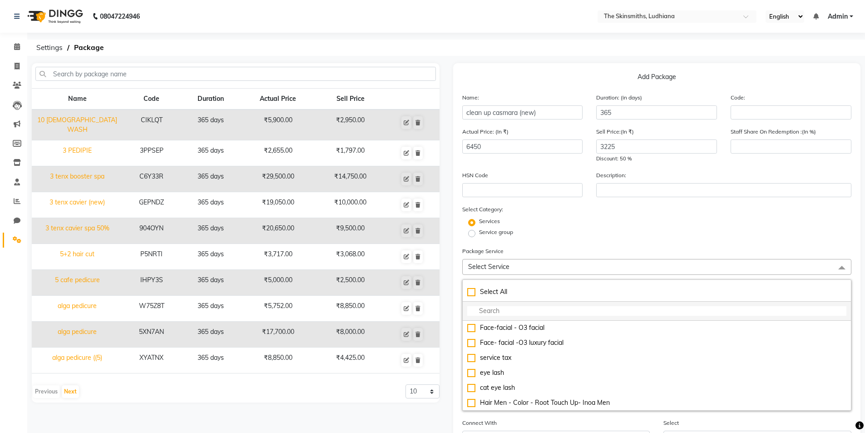
click at [487, 308] on input "multiselect-search" at bounding box center [657, 311] width 380 height 10
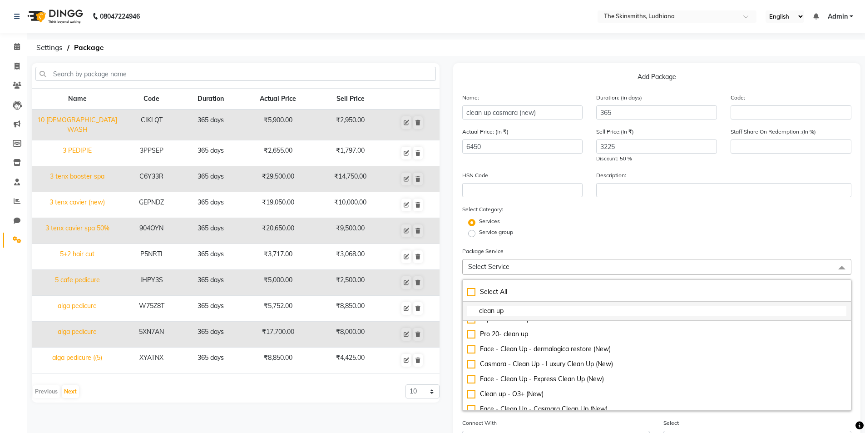
scroll to position [210, 0]
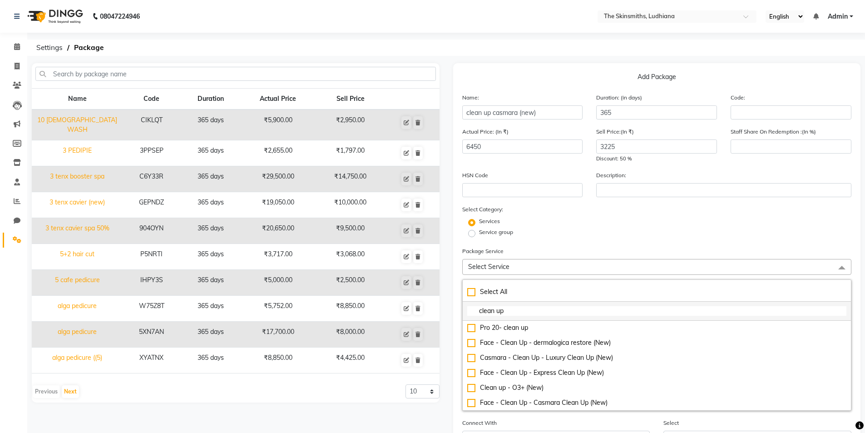
type input "clean up"
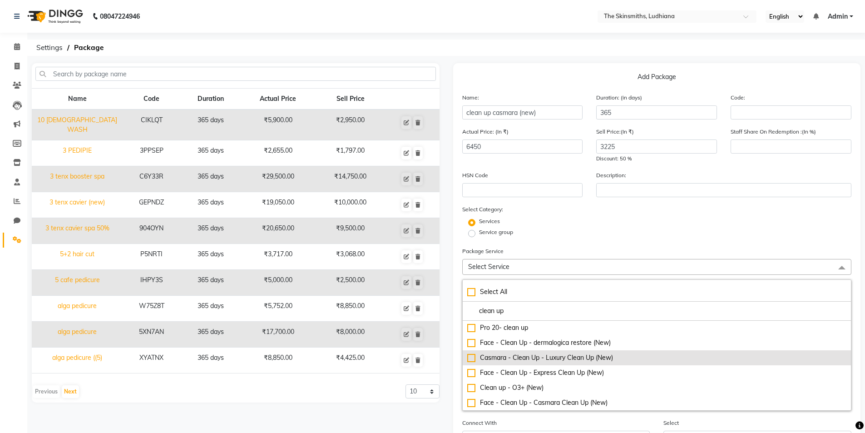
click at [470, 357] on div "Casmara - Clean Up - Luxury Clean Up (New)" at bounding box center [657, 358] width 380 height 10
checkbox input "true"
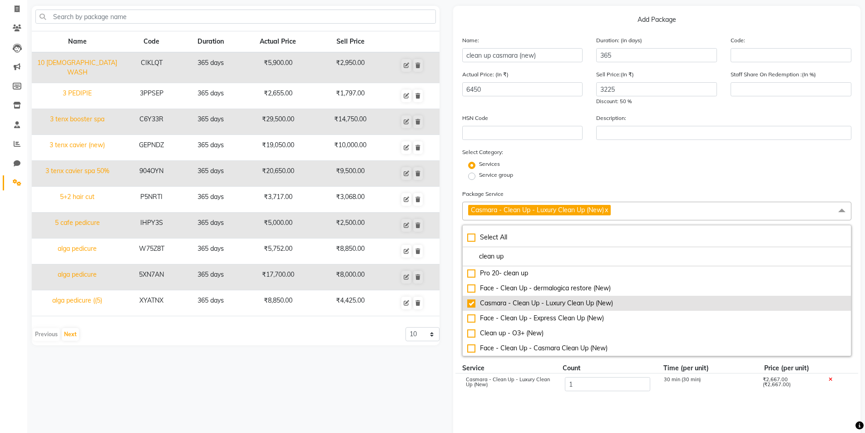
scroll to position [247, 0]
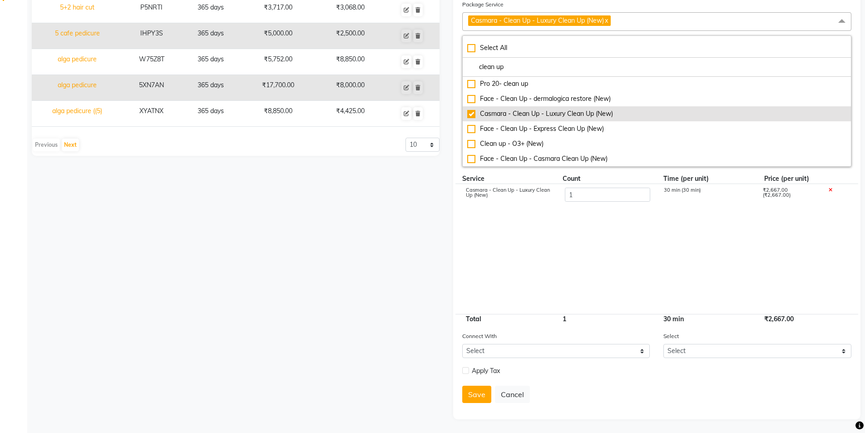
click at [470, 129] on div "Face - Clean Up - Express Clean Up (New)" at bounding box center [657, 129] width 380 height 10
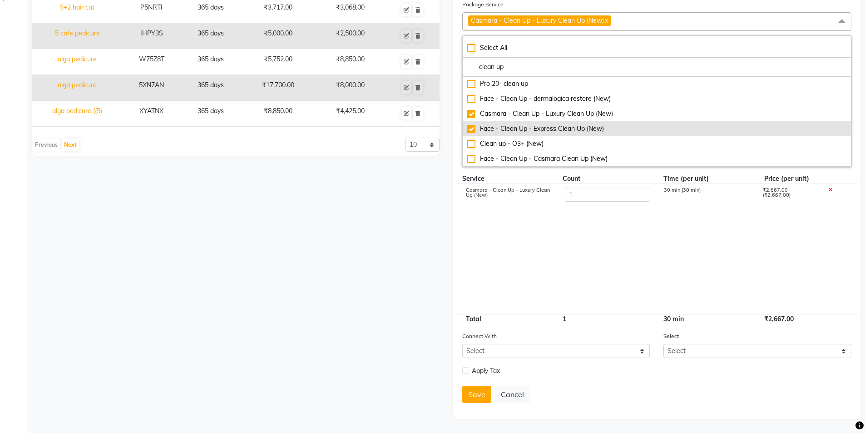
checkbox input "true"
click at [471, 161] on div "Face - Clean Up - Casmara Clean Up (New)" at bounding box center [657, 159] width 380 height 10
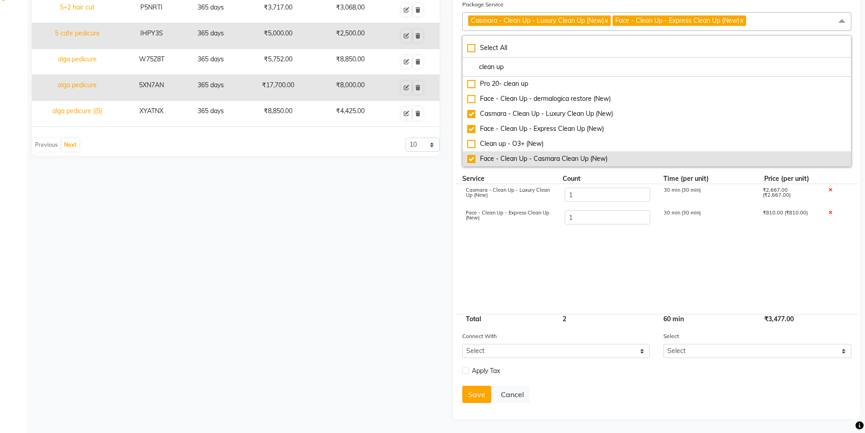
checkbox input "true"
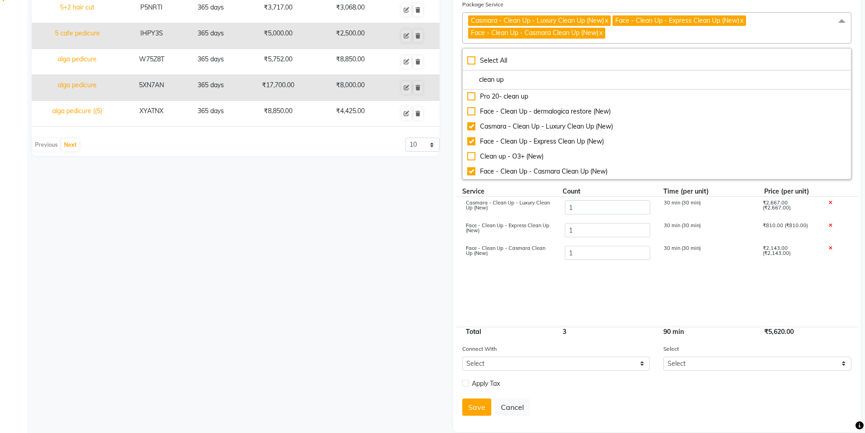
click at [830, 225] on icon at bounding box center [830, 225] width 4 height 5
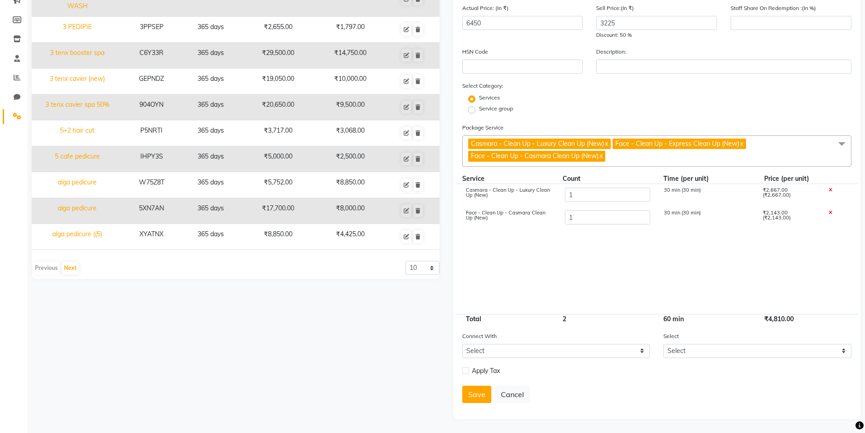
click at [829, 188] on icon at bounding box center [830, 190] width 4 height 5
click at [590, 196] on input "1" at bounding box center [606, 195] width 85 height 14
type input "3"
click at [466, 370] on label at bounding box center [465, 370] width 7 height 7
click at [466, 370] on input "checkbox" at bounding box center [465, 371] width 6 height 6
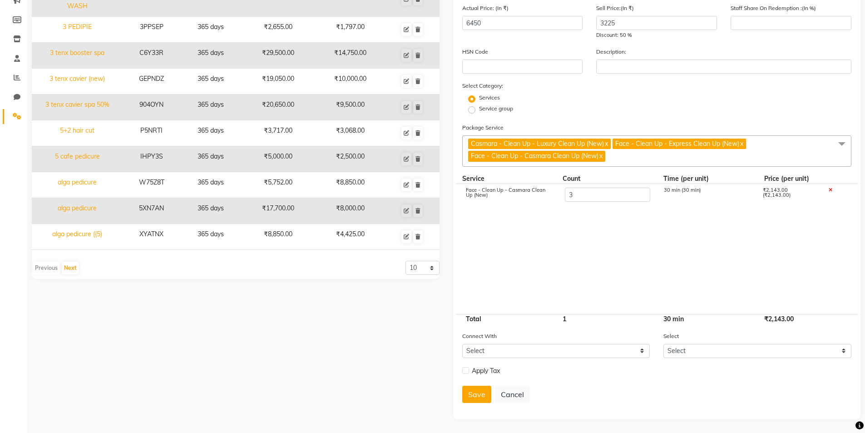
checkbox input "true"
click at [475, 415] on button "Save" at bounding box center [476, 417] width 29 height 17
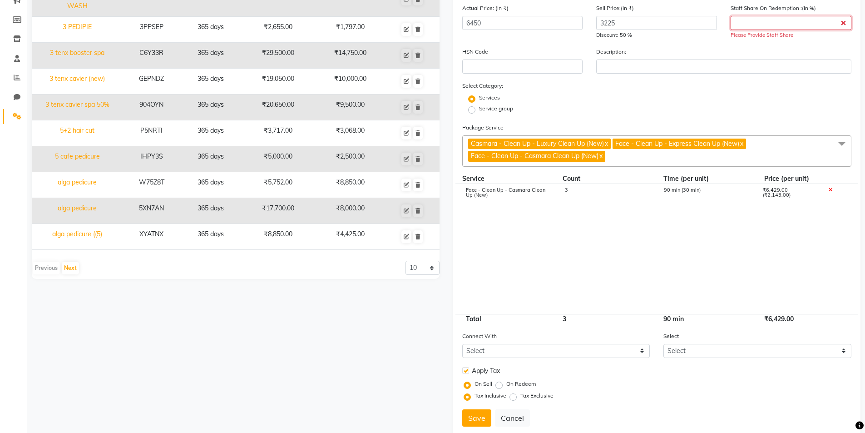
click at [763, 19] on input "number" at bounding box center [791, 23] width 121 height 14
type input "100"
click at [473, 416] on button "Save" at bounding box center [476, 417] width 29 height 17
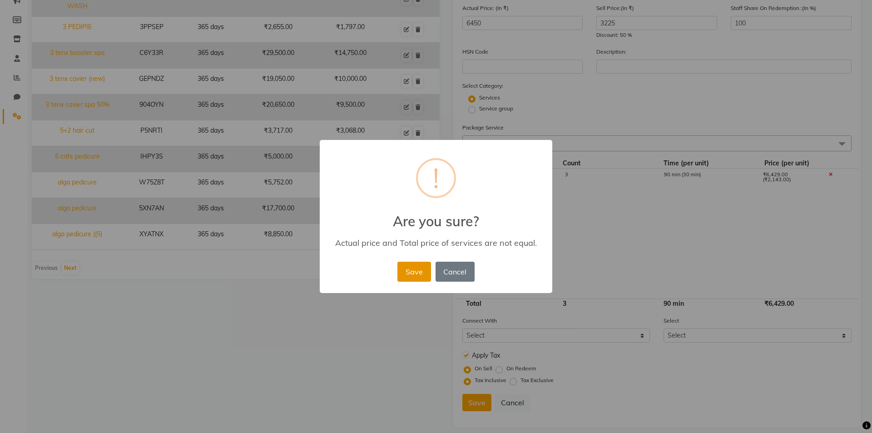
click at [415, 268] on button "Save" at bounding box center [413, 272] width 33 height 20
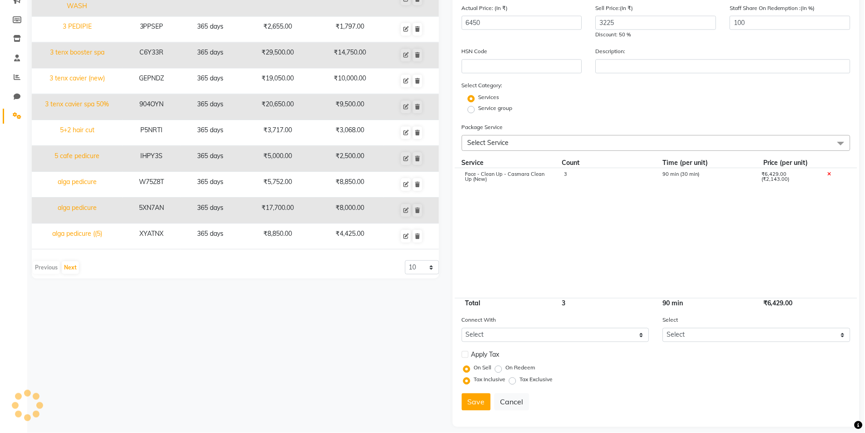
select select
checkbox input "false"
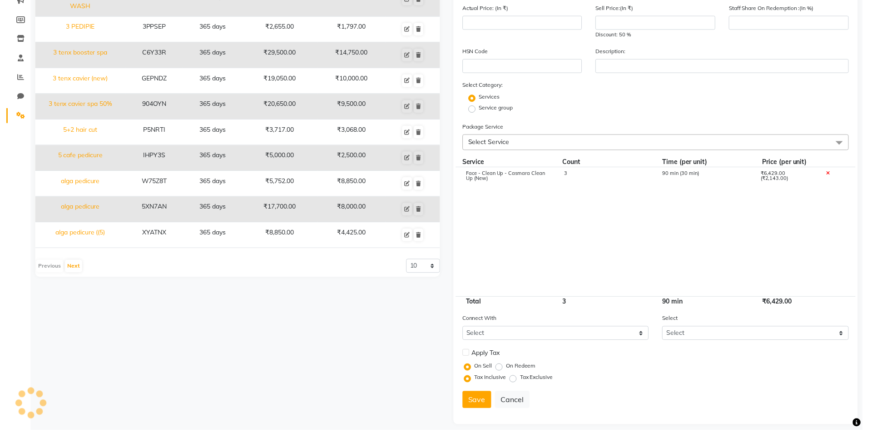
scroll to position [0, 0]
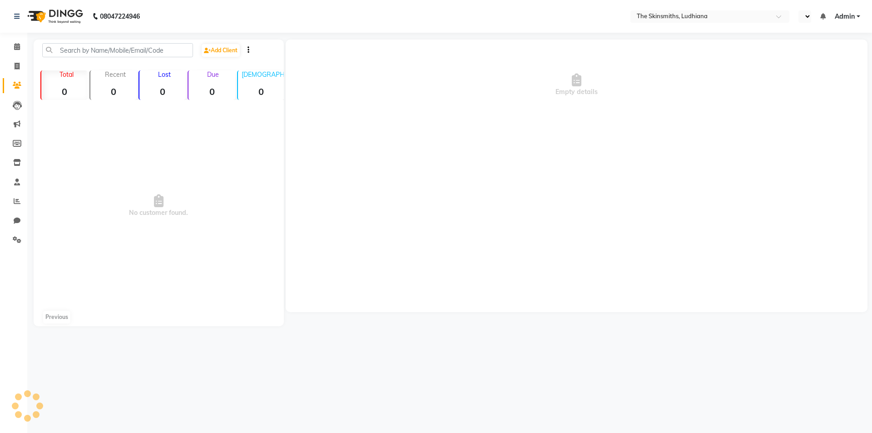
select select "en"
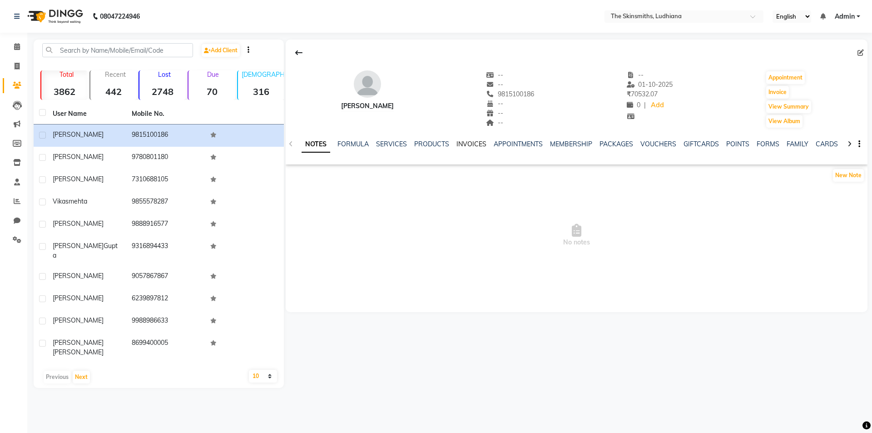
click at [466, 145] on link "INVOICES" at bounding box center [471, 144] width 30 height 8
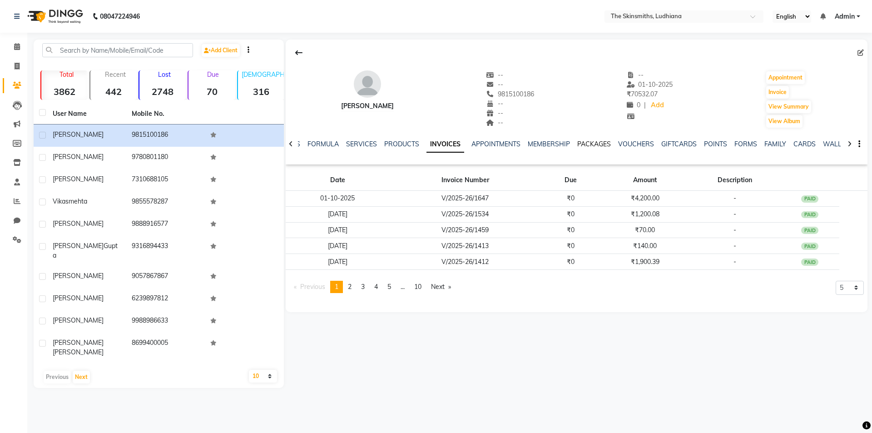
click at [592, 143] on link "PACKAGES" at bounding box center [594, 144] width 34 height 8
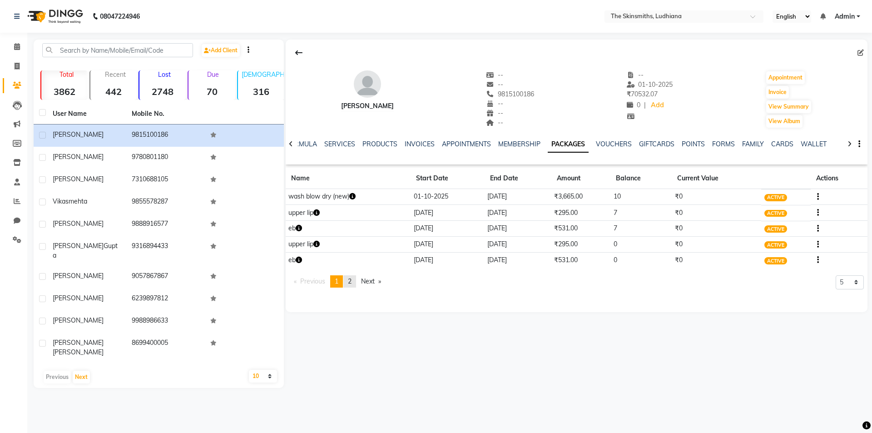
click at [351, 282] on span "2" at bounding box center [350, 281] width 4 height 8
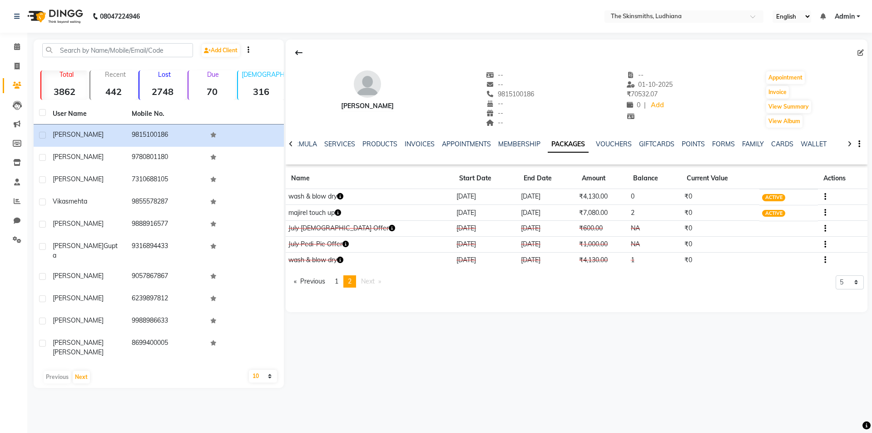
click at [339, 212] on icon "button" at bounding box center [338, 212] width 6 height 6
click at [408, 303] on div "Sukhmeen -- -- 9815100186 -- -- -- -- 01-10-2025 ₹ 70532.07 0 | Add Appointment…" at bounding box center [577, 176] width 582 height 272
click at [342, 196] on icon "button" at bounding box center [340, 196] width 6 height 6
click at [824, 197] on icon "button" at bounding box center [825, 197] width 2 height 0
click at [756, 206] on div "Edit" at bounding box center [774, 202] width 59 height 11
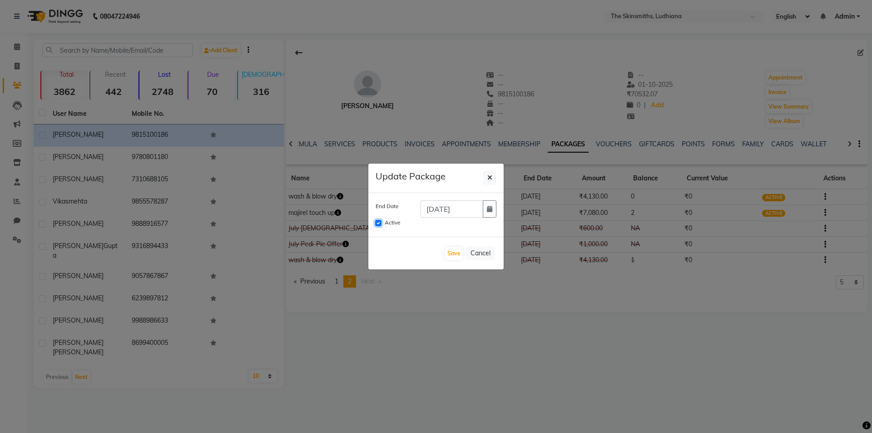
click at [375, 222] on input "Active" at bounding box center [378, 223] width 6 height 6
checkbox input "false"
click at [447, 255] on button "Save" at bounding box center [454, 253] width 18 height 13
checkbox input "false"
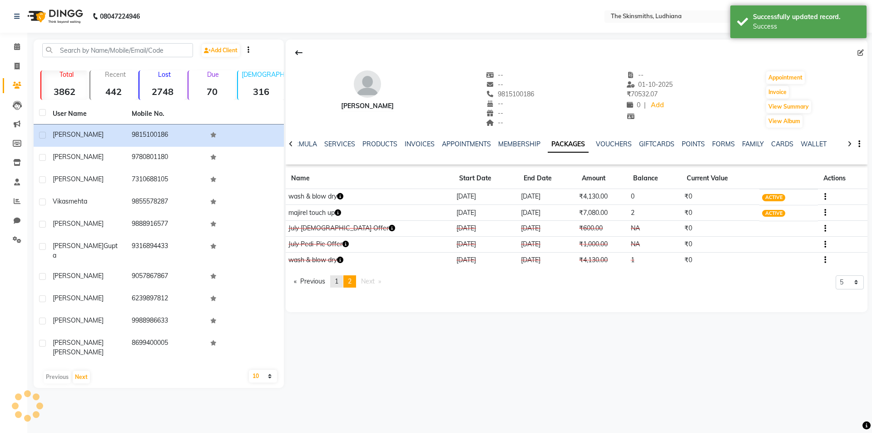
click at [338, 281] on span "1" at bounding box center [337, 281] width 4 height 8
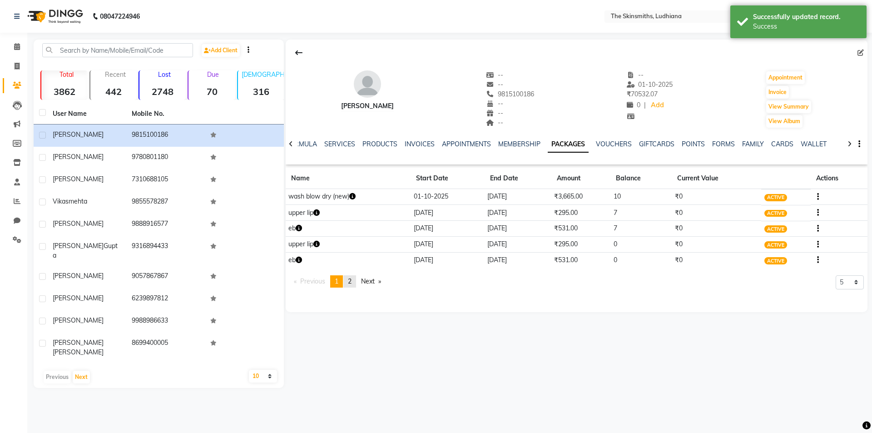
click at [351, 281] on span "2" at bounding box center [350, 281] width 4 height 8
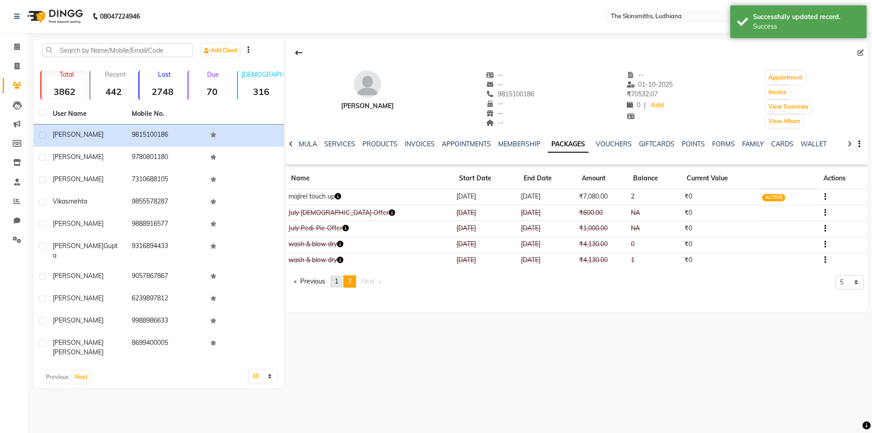
click at [338, 282] on span "1" at bounding box center [337, 281] width 4 height 8
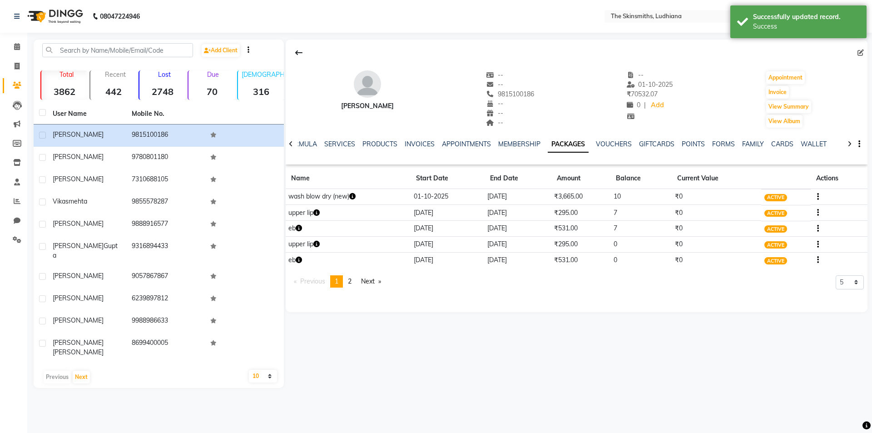
click at [300, 261] on icon "button" at bounding box center [299, 260] width 6 height 6
click at [335, 310] on div "Sukhmeen -- -- 9815100186 -- -- -- -- 01-10-2025 ₹ 70532.07 0 | Add Appointment…" at bounding box center [577, 176] width 582 height 272
click at [318, 243] on icon "button" at bounding box center [316, 244] width 6 height 6
click at [377, 301] on div "Sukhmeen -- -- 9815100186 -- -- -- -- 01-10-2025 ₹ 70532.07 0 | Add Appointment…" at bounding box center [577, 176] width 582 height 272
click at [816, 244] on button "button" at bounding box center [815, 244] width 5 height 10
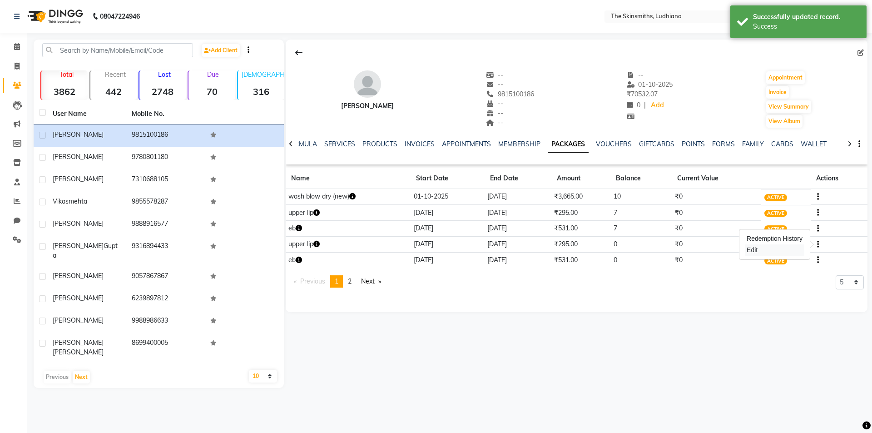
click at [763, 255] on div "Edit" at bounding box center [774, 249] width 59 height 11
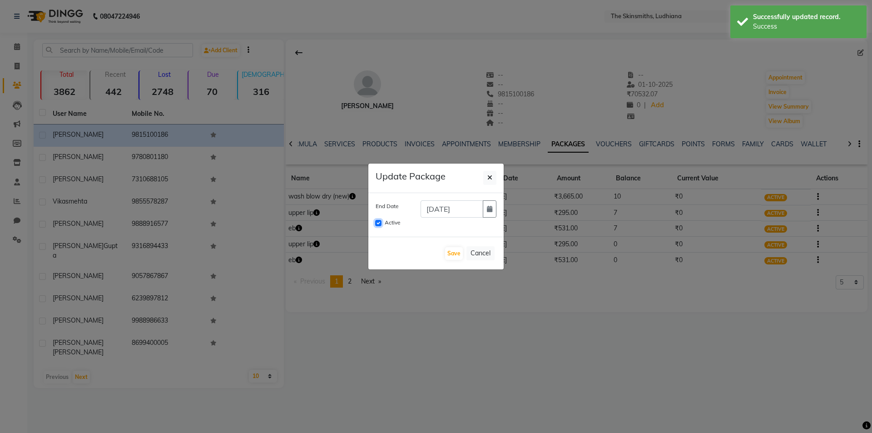
click at [376, 223] on input "Active" at bounding box center [378, 223] width 6 height 6
checkbox input "false"
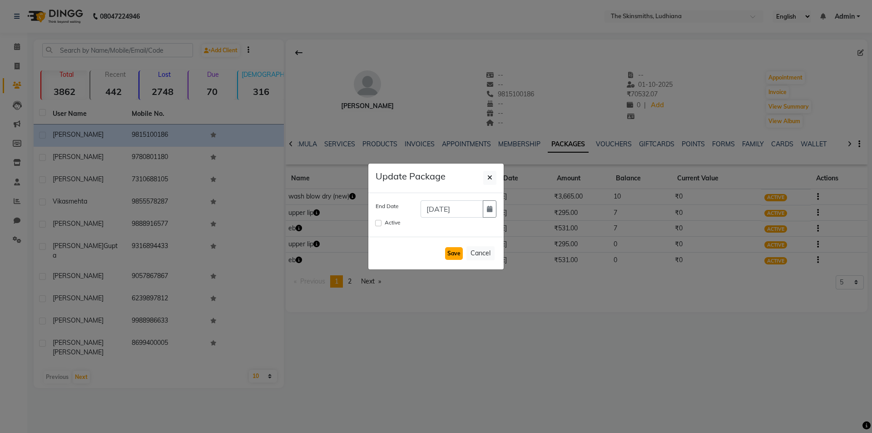
click at [451, 253] on button "Save" at bounding box center [454, 253] width 18 height 13
checkbox input "false"
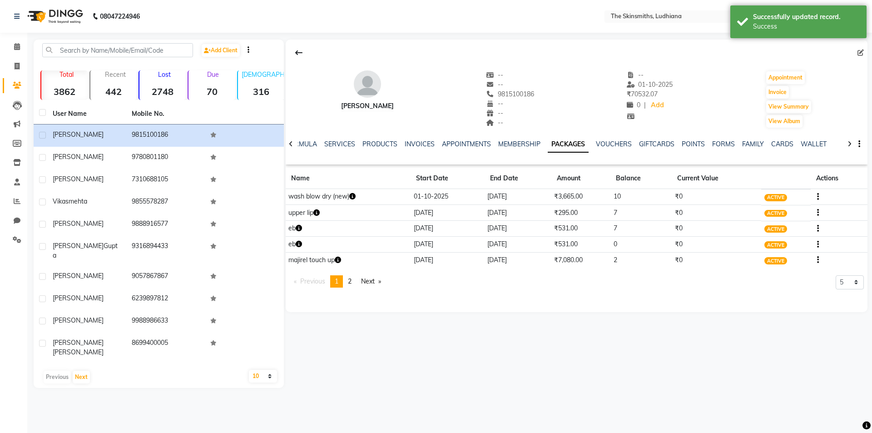
click at [816, 261] on button "button" at bounding box center [815, 260] width 5 height 10
click at [643, 289] on div "Previous page 1 / 2 You're on page 1 page 2 Next page 5 10 50 100 500" at bounding box center [576, 285] width 574 height 20
click at [818, 244] on icon "button" at bounding box center [818, 244] width 2 height 0
click at [761, 252] on div "Edit" at bounding box center [774, 249] width 59 height 11
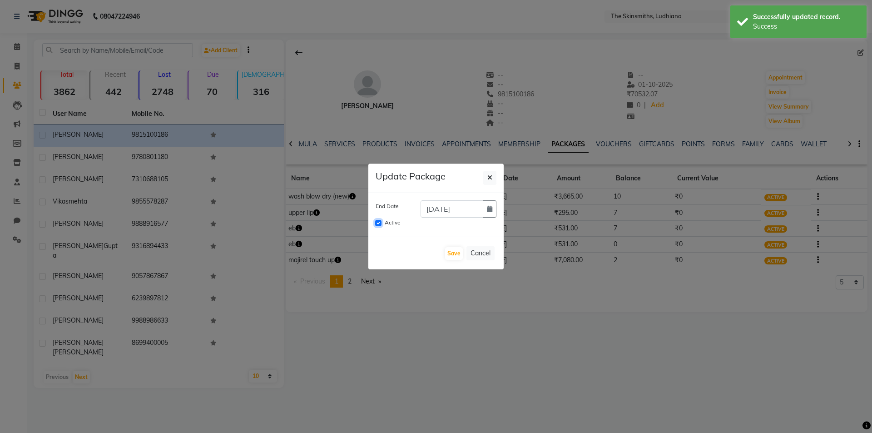
click at [380, 225] on input "Active" at bounding box center [378, 223] width 6 height 6
checkbox input "false"
click at [448, 255] on button "Save" at bounding box center [454, 253] width 18 height 13
checkbox input "false"
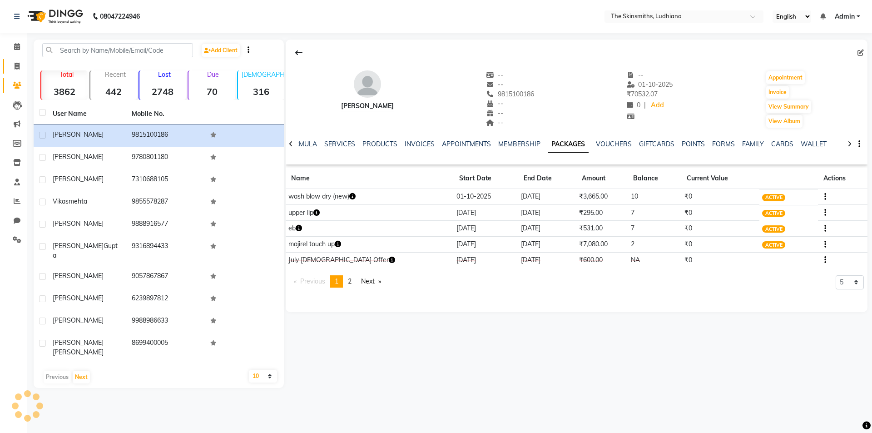
click at [17, 59] on link "Invoice" at bounding box center [14, 66] width 22 height 15
select select "service"
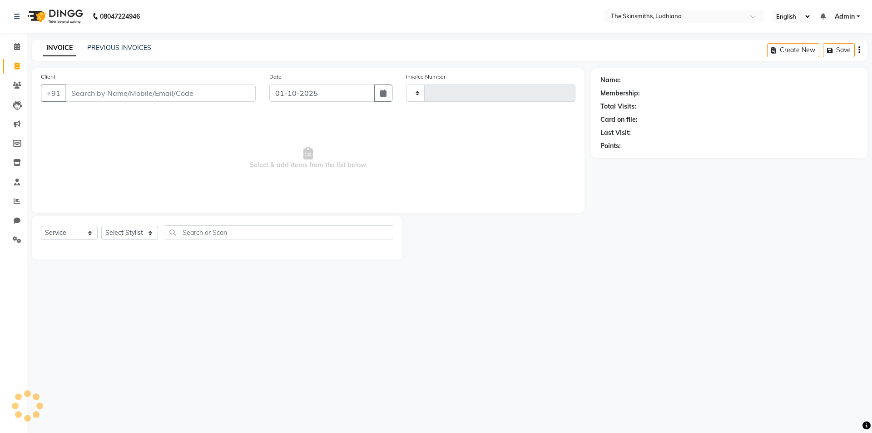
type input "1648"
select select "8115"
